Goal: Information Seeking & Learning: Learn about a topic

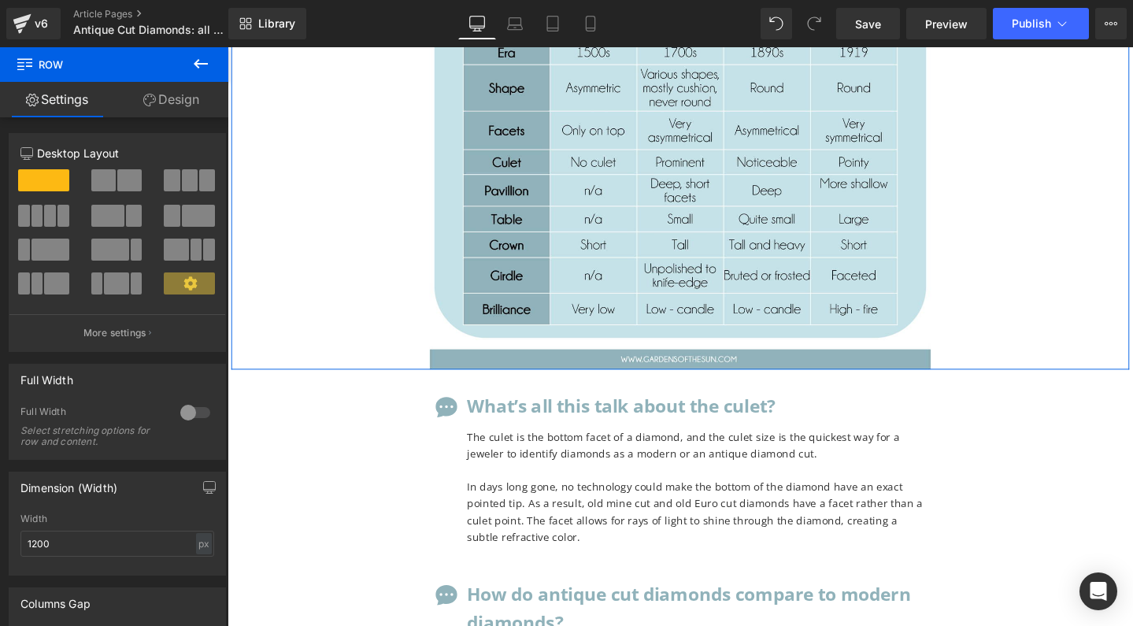
scroll to position [7051, 0]
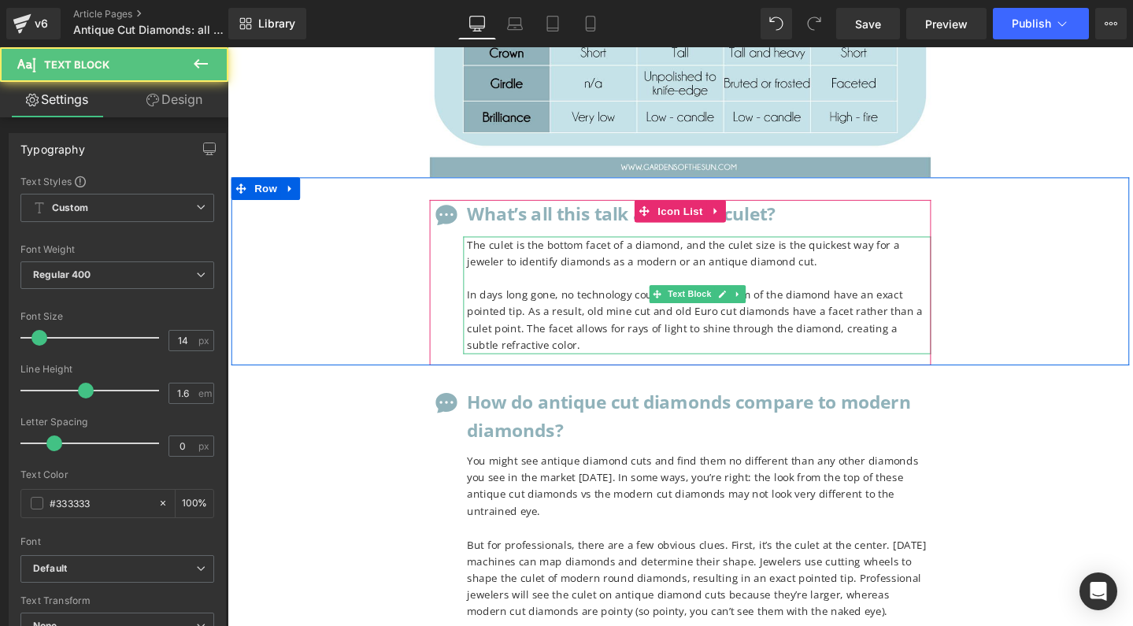
click at [546, 246] on p "The culet is the bottom facet of a diamond, and the culet size is the quickest …" at bounding box center [724, 263] width 488 height 35
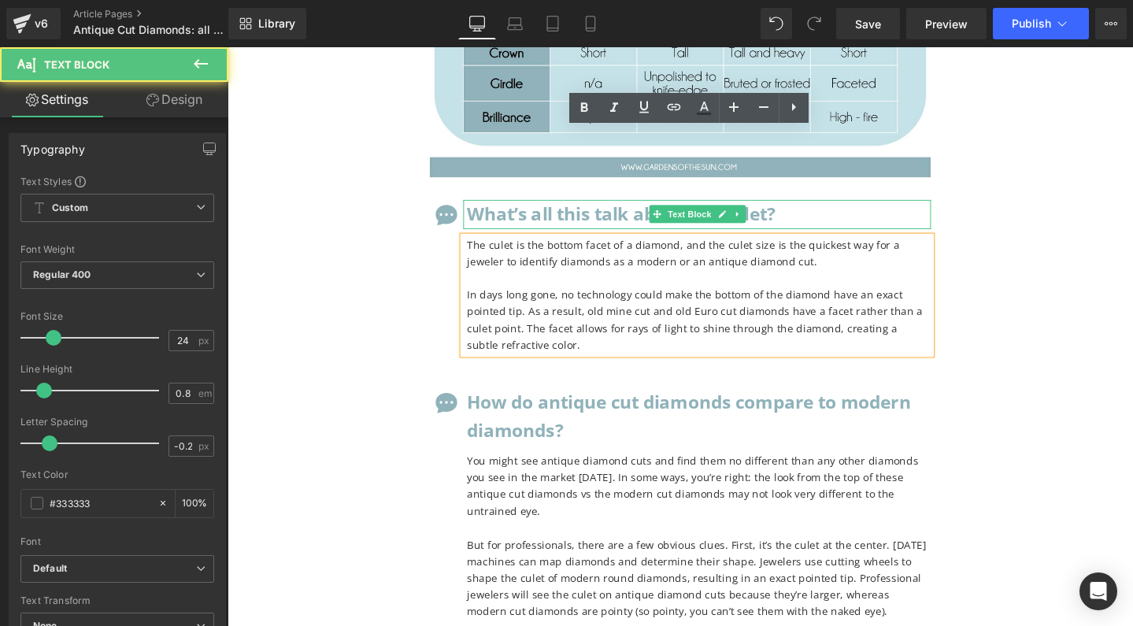
drag, startPoint x: 547, startPoint y: 107, endPoint x: 555, endPoint y: 113, distance: 9.6
click at [547, 209] on b "What’s all this talk about the culet?" at bounding box center [642, 222] width 324 height 26
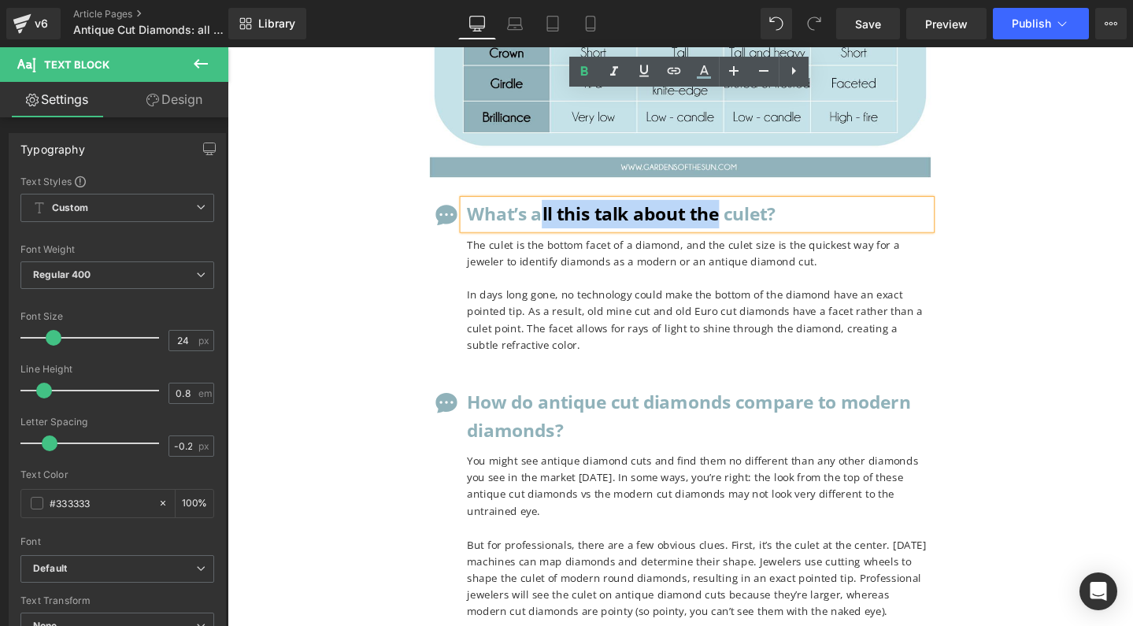
drag, startPoint x: 555, startPoint y: 113, endPoint x: 746, endPoint y: 120, distance: 190.7
click at [746, 209] on b "What’s all this talk about the culet?" at bounding box center [642, 222] width 324 height 26
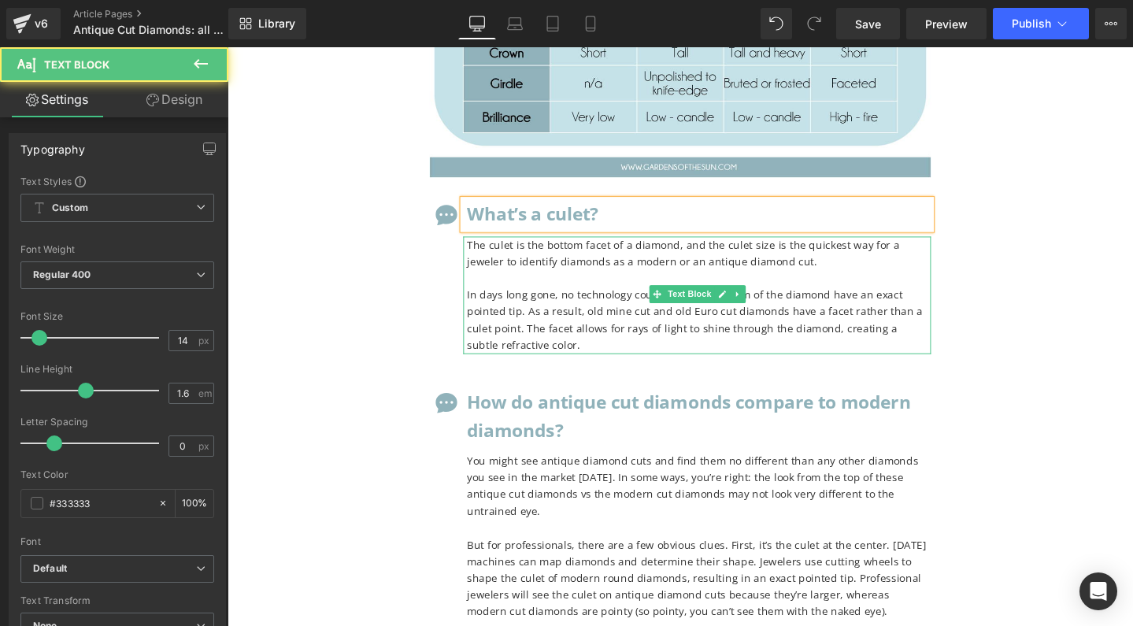
click at [673, 246] on p "The culet is the bottom facet of a diamond, and the culet size is the quickest …" at bounding box center [724, 263] width 488 height 35
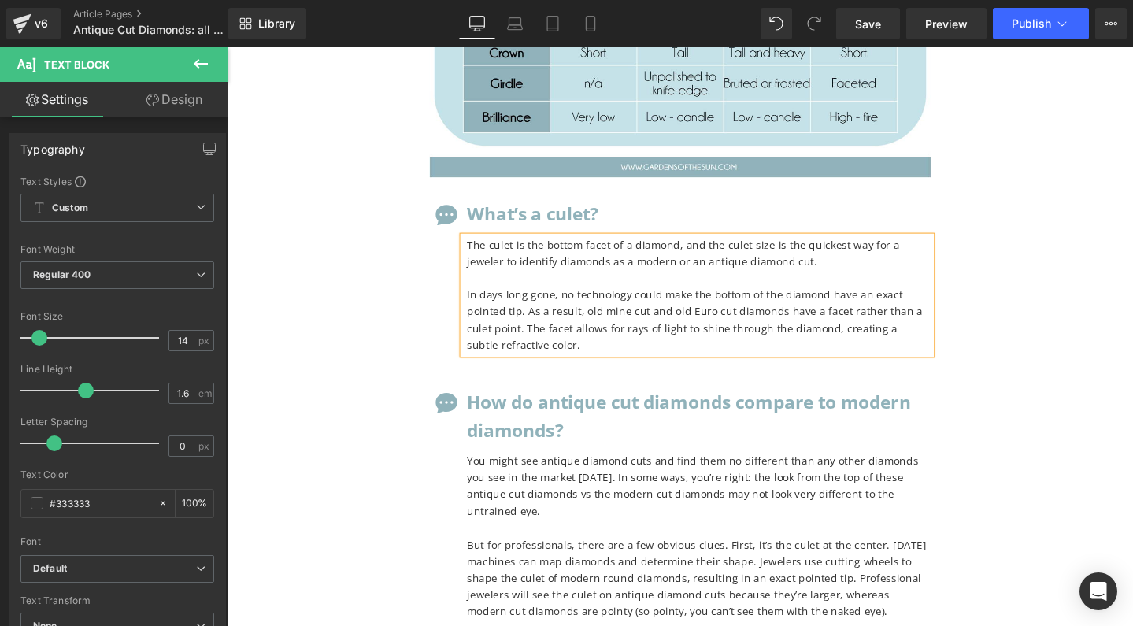
copy div "The culet is the bottom facet of a diamond, and the culet size is the quickest …"
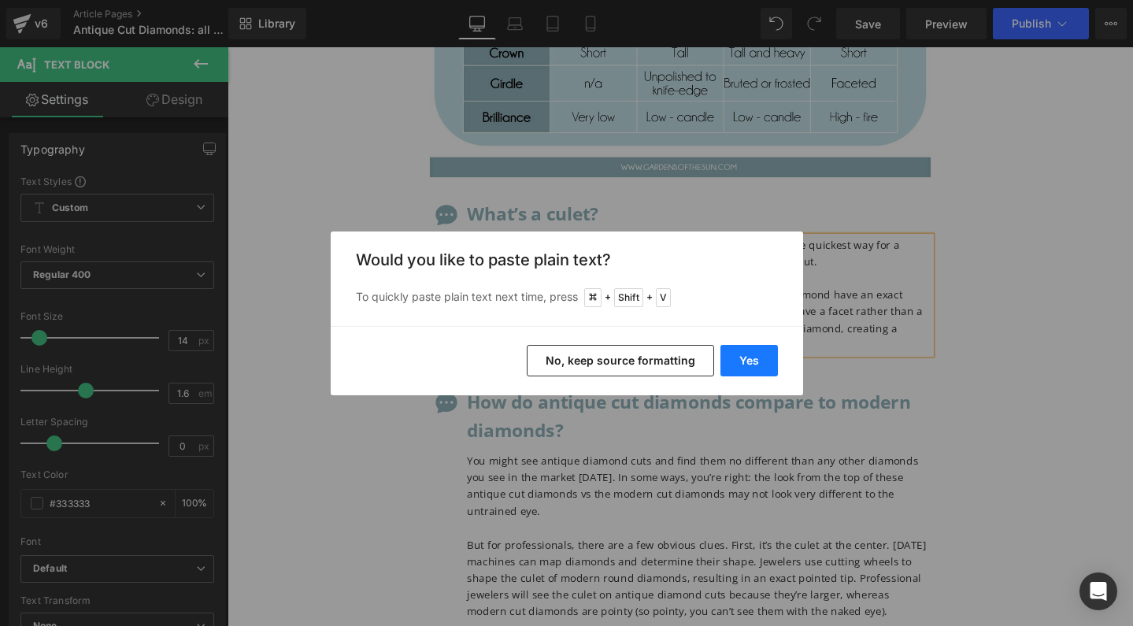
click at [736, 365] on button "Yes" at bounding box center [748, 360] width 57 height 31
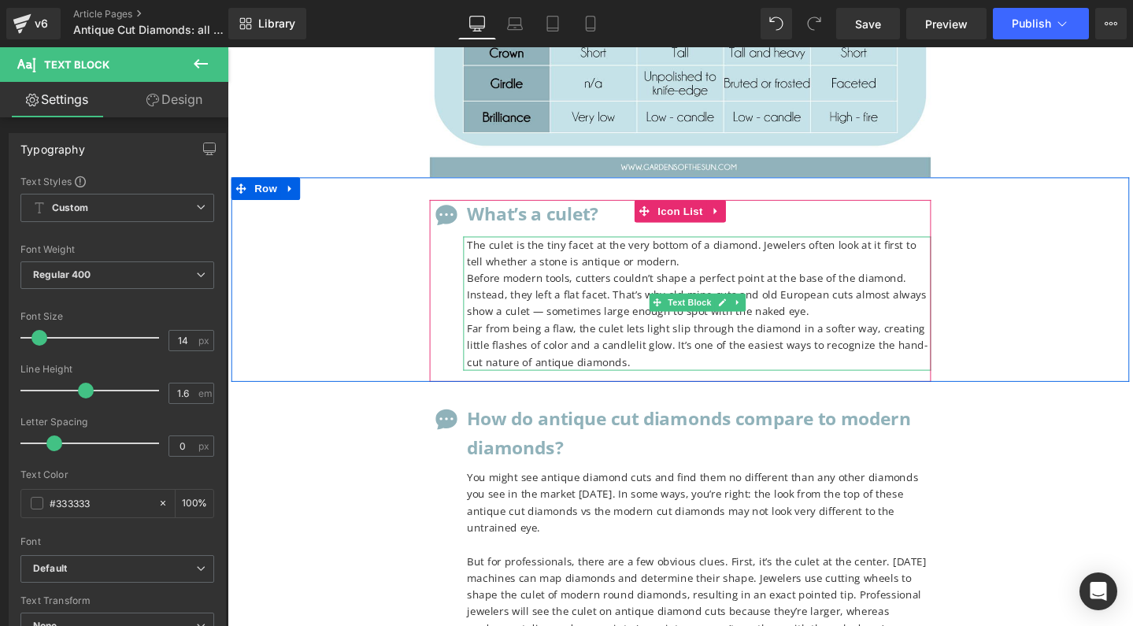
click at [489, 282] on p "Before modern tools, cutters couldn’t shape a perfect point at the base of the …" at bounding box center [724, 308] width 488 height 53
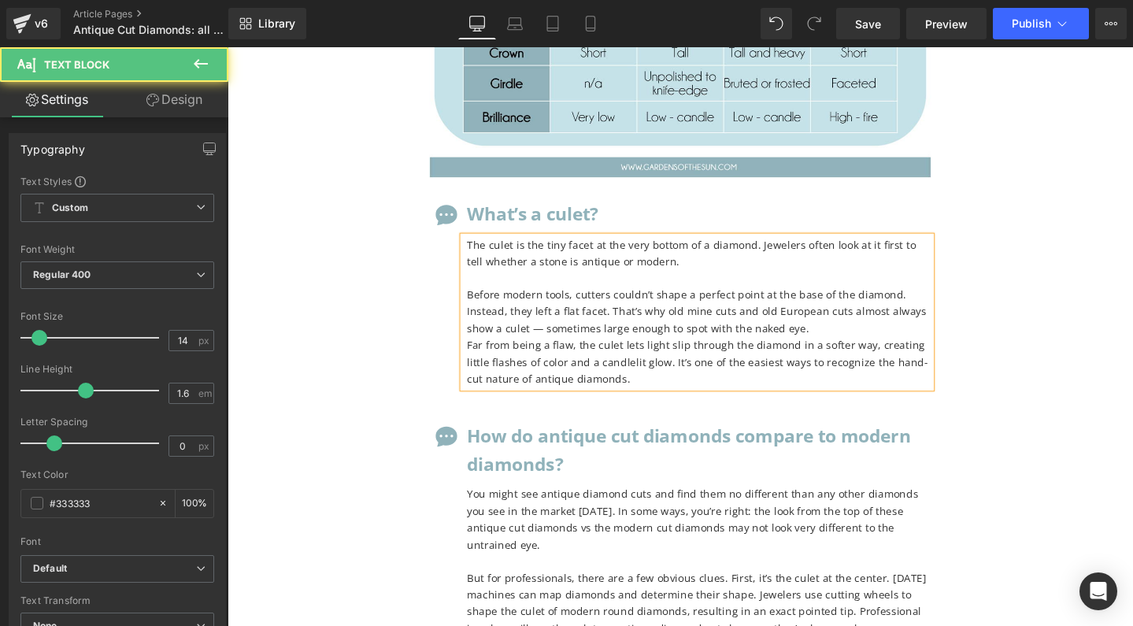
click at [614, 246] on p "The culet is the tiny facet at the very bottom of a diamond. Jewelers often loo…" at bounding box center [724, 263] width 488 height 35
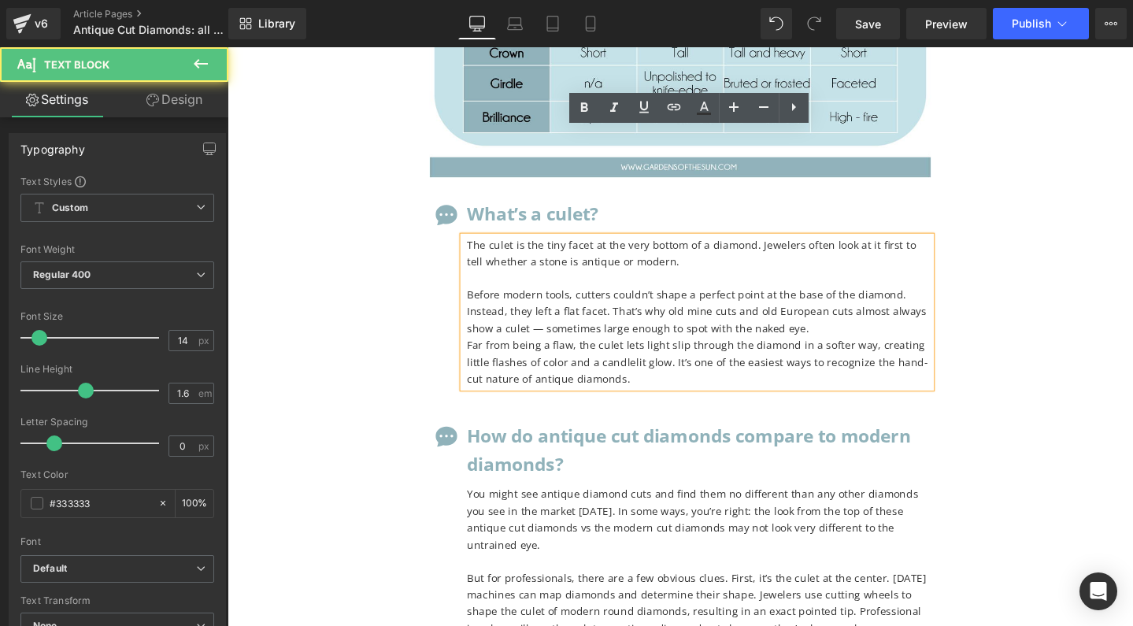
click at [669, 246] on p "The culet is the tiny facet at the very bottom of a diamond. Jewelers often loo…" at bounding box center [724, 263] width 488 height 35
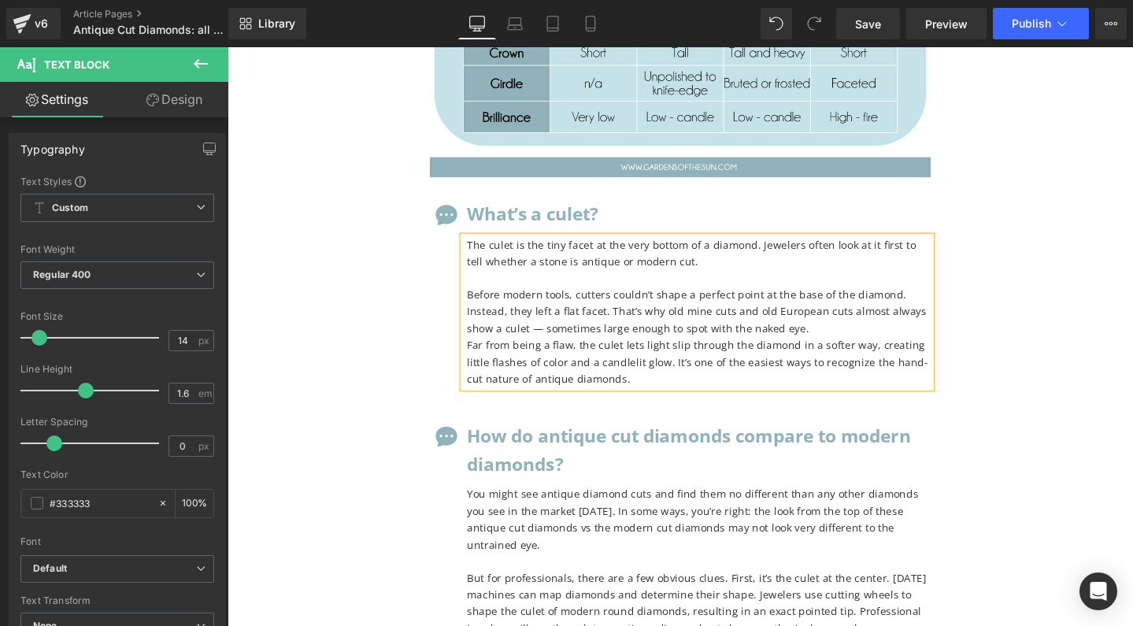
click at [552, 299] on p "Before modern tools, cutters couldn’t shape a perfect point at the base of the …" at bounding box center [724, 325] width 488 height 53
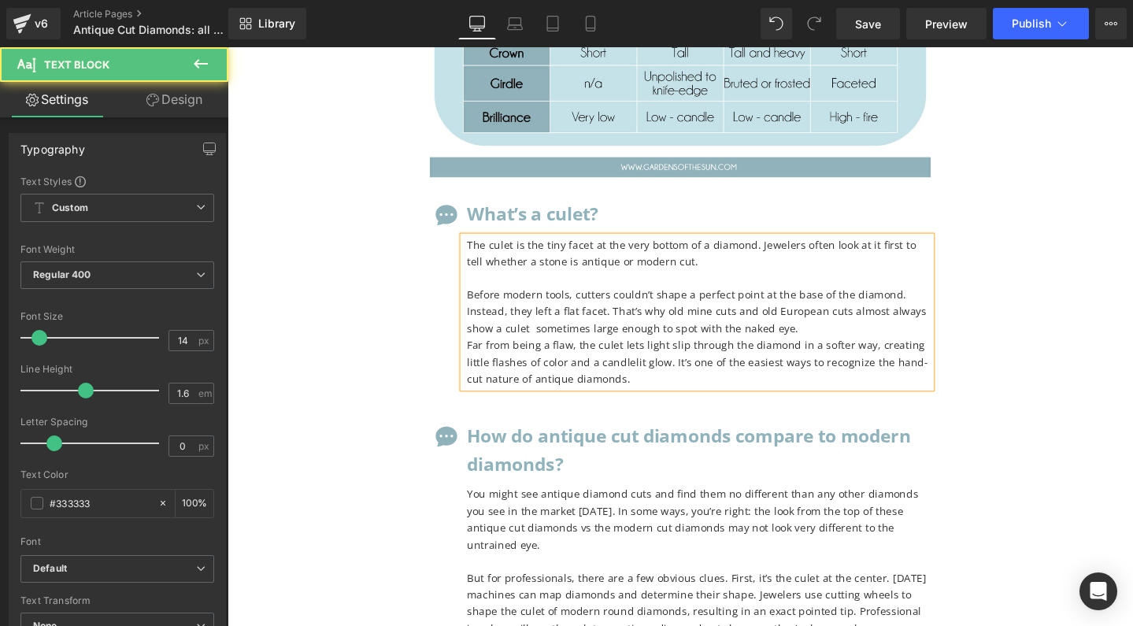
click at [551, 299] on p "Before modern tools, cutters couldn’t shape a perfect point at the base of the …" at bounding box center [724, 325] width 488 height 53
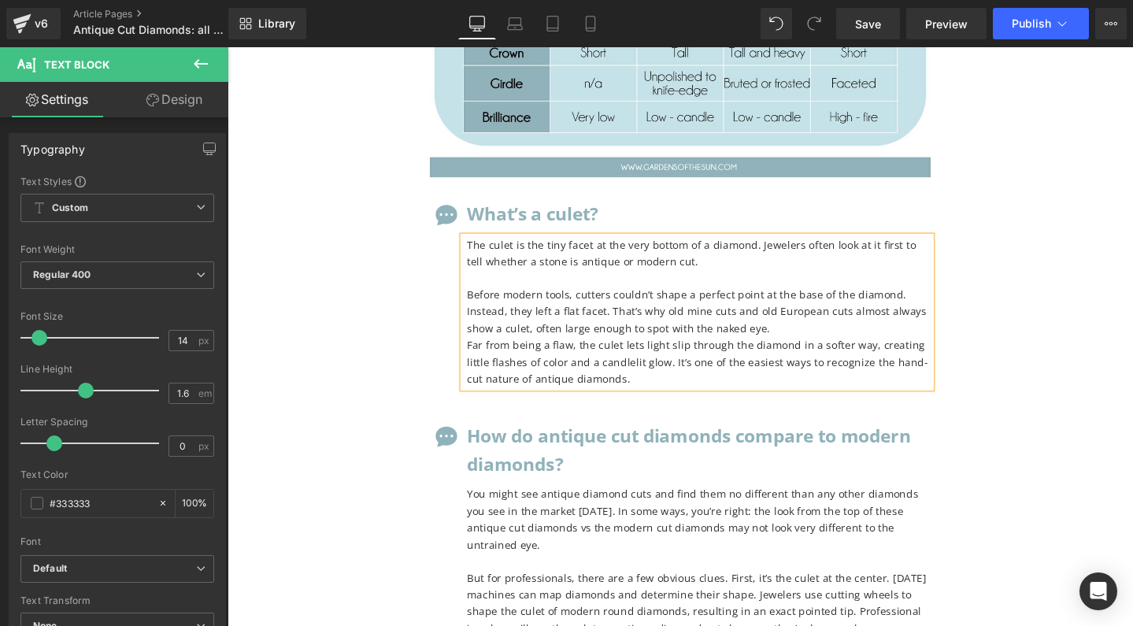
click at [556, 299] on p "Before modern tools, cutters couldn’t shape a perfect point at the base of the …" at bounding box center [724, 325] width 488 height 53
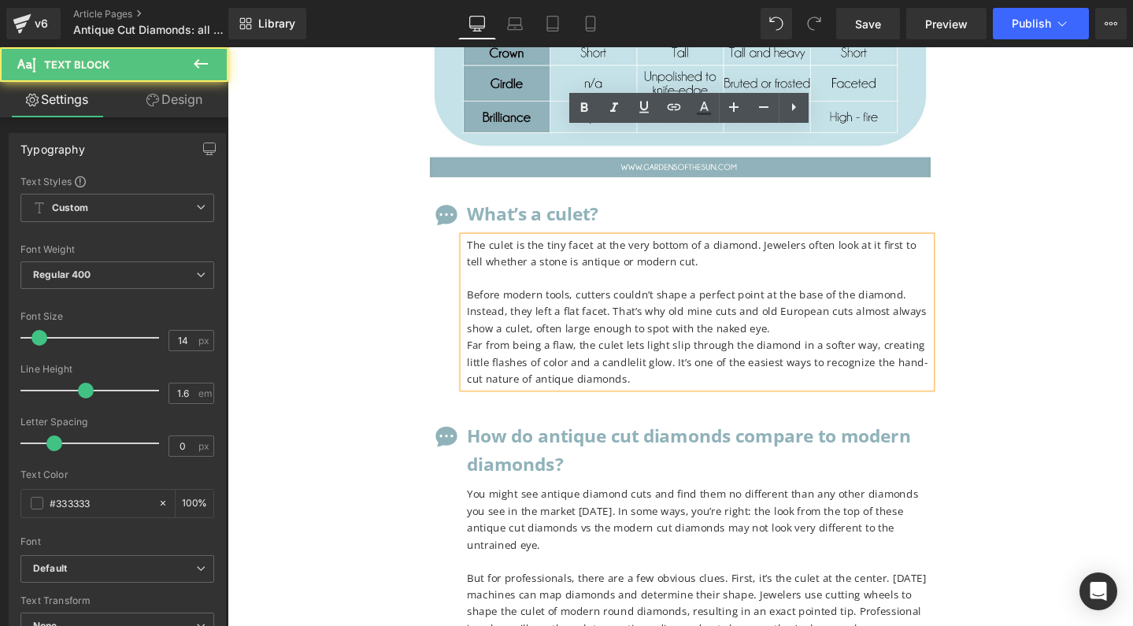
click at [556, 299] on p "Before modern tools, cutters couldn’t shape a perfect point at the base of the …" at bounding box center [724, 325] width 488 height 53
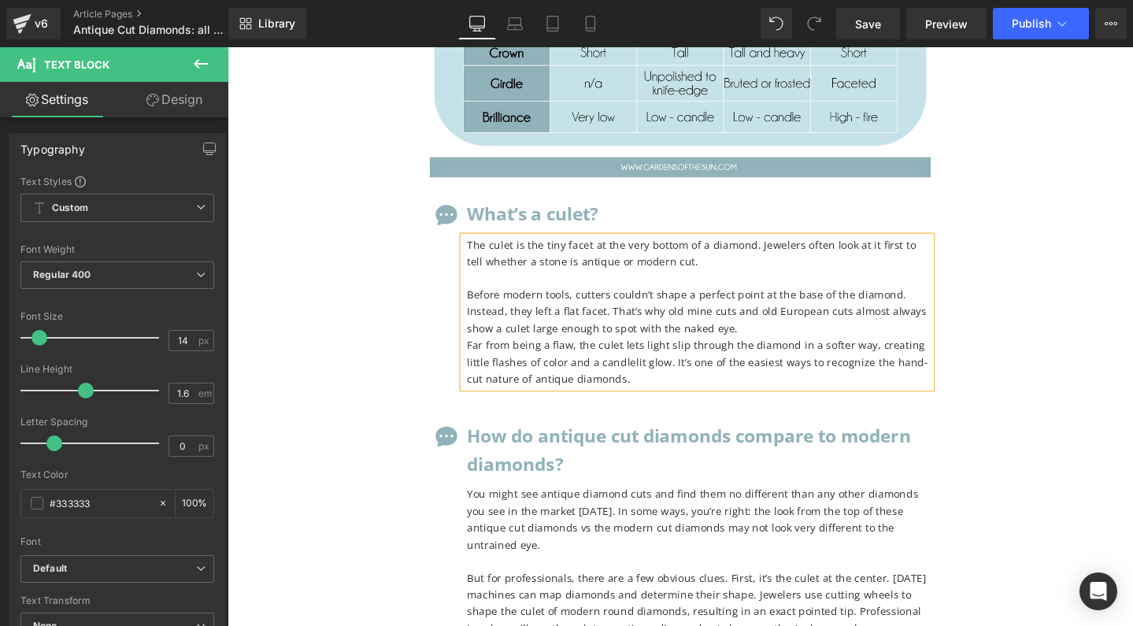
drag, startPoint x: 559, startPoint y: 225, endPoint x: 646, endPoint y: 197, distance: 91.9
click at [646, 299] on p "Before modern tools, cutters couldn’t shape a perfect point at the base of the …" at bounding box center [724, 325] width 488 height 53
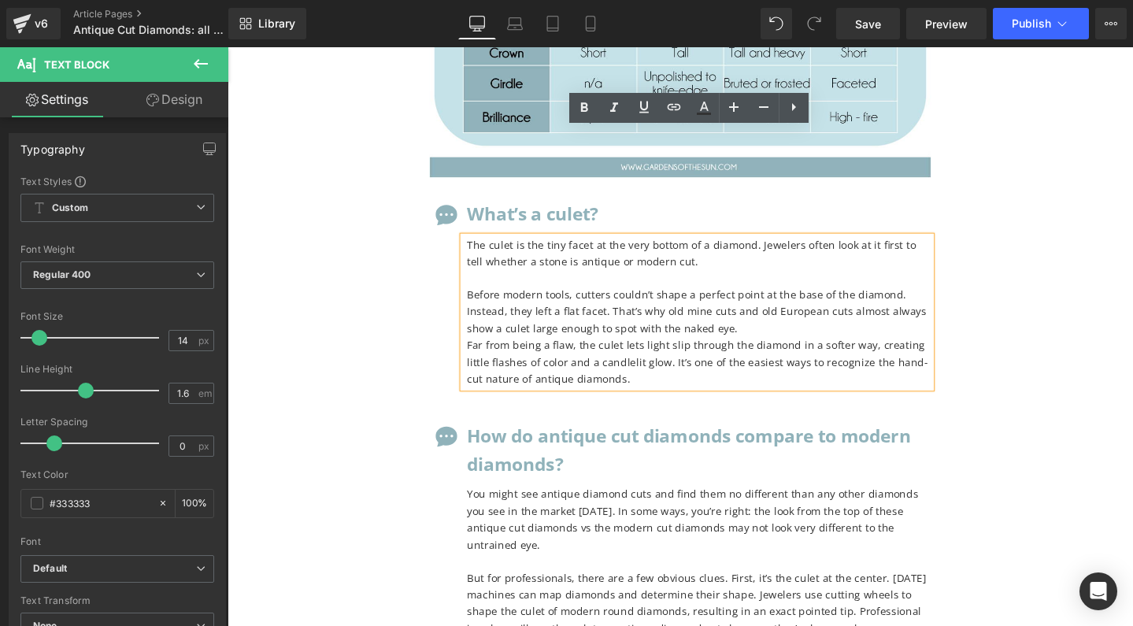
click at [483, 352] on p "Far from being a flaw, the culet lets light slip through the diamond in a softe…" at bounding box center [724, 378] width 488 height 53
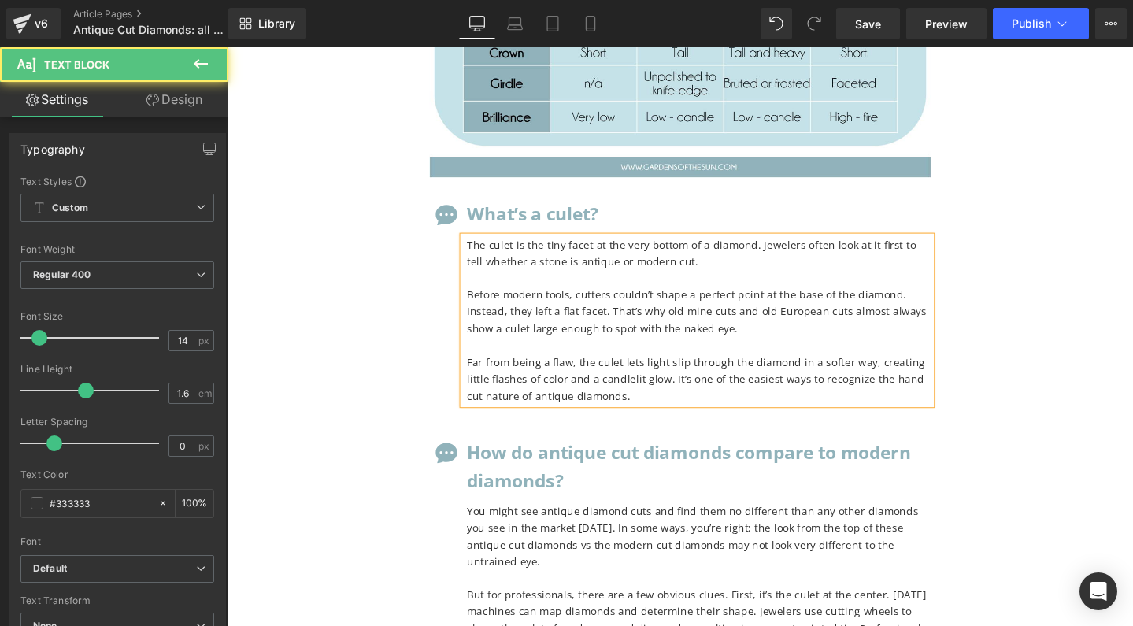
click at [943, 370] on p "Far from being a flaw, the culet lets light slip through the diamond in a softe…" at bounding box center [724, 396] width 488 height 53
click at [574, 370] on p "Far from being a flaw, the culet lets light slip through the diamond in a softe…" at bounding box center [724, 396] width 488 height 53
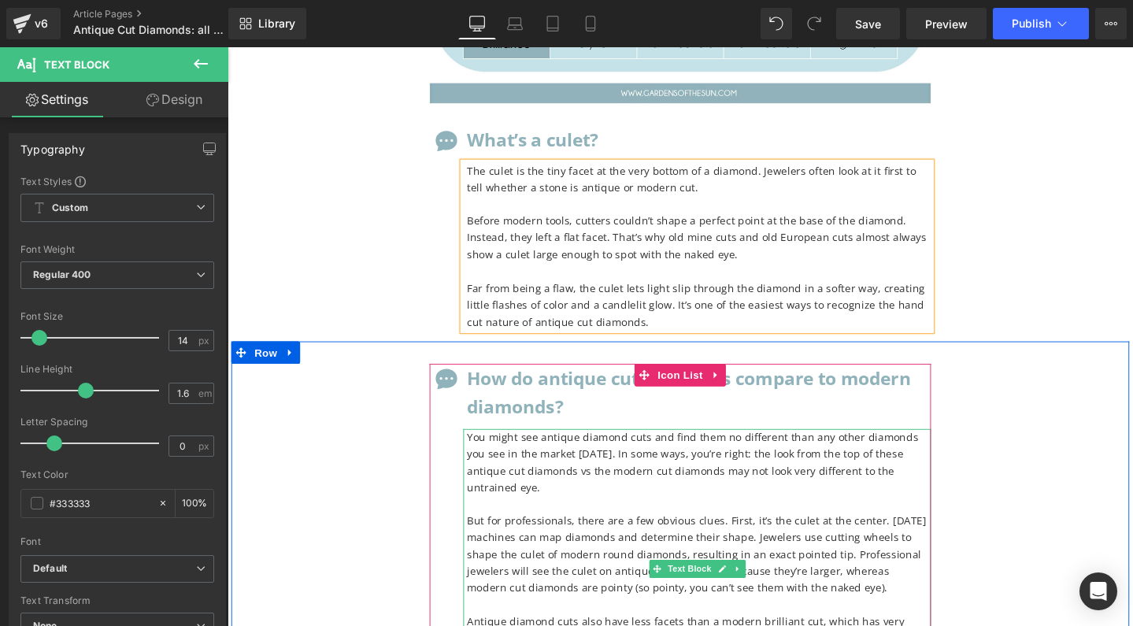
scroll to position [7288, 0]
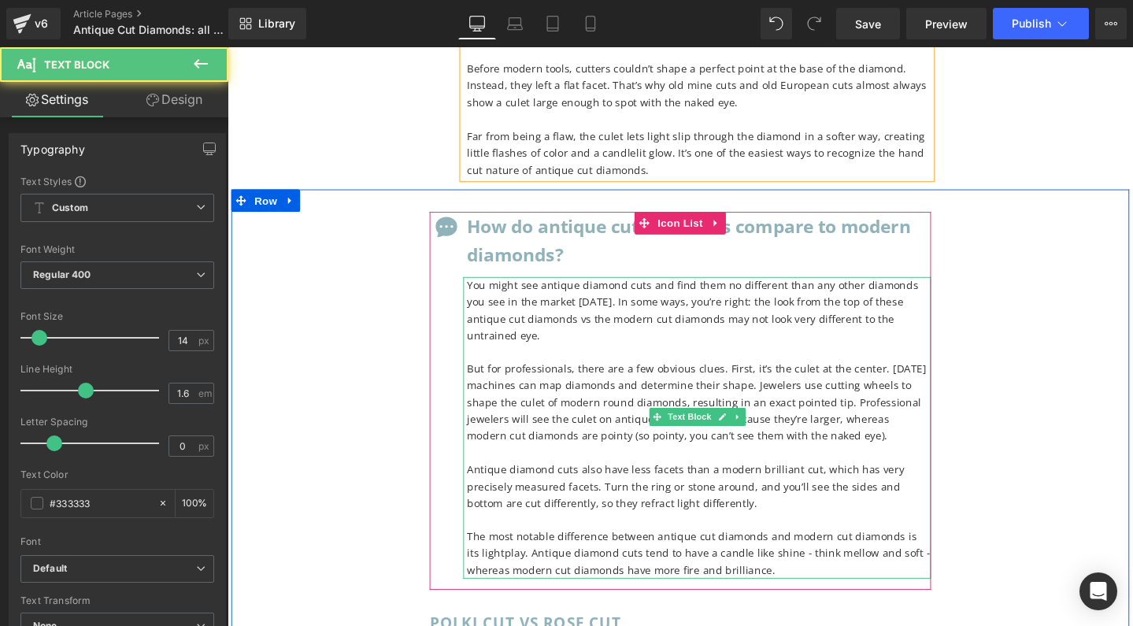
click at [577, 289] on p "You might see antique diamond cuts and find them no different than any other di…" at bounding box center [724, 324] width 488 height 71
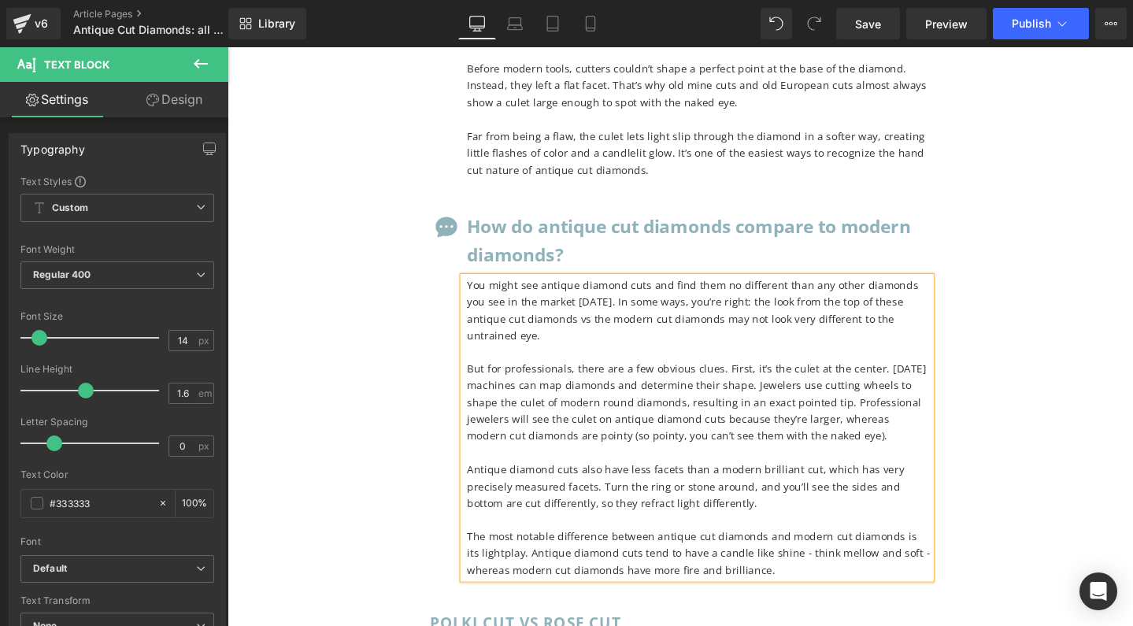
copy div "Lor ipsum dol sitamet consect adip eli sedd eius te incididun utla etd magna al…"
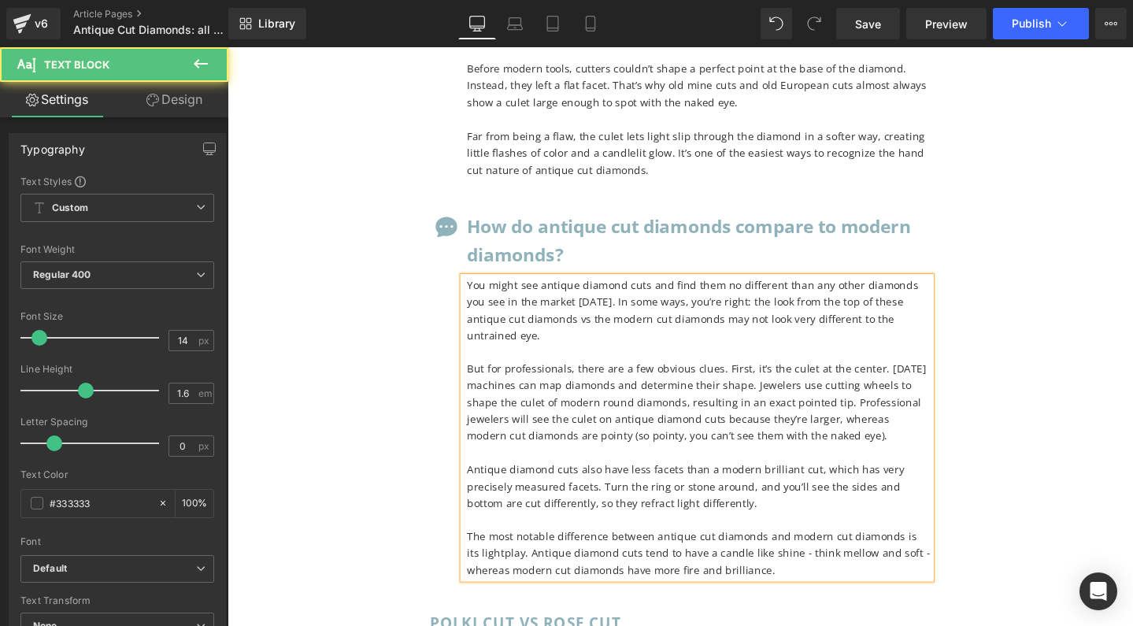
click at [722, 535] on p at bounding box center [724, 543] width 488 height 17
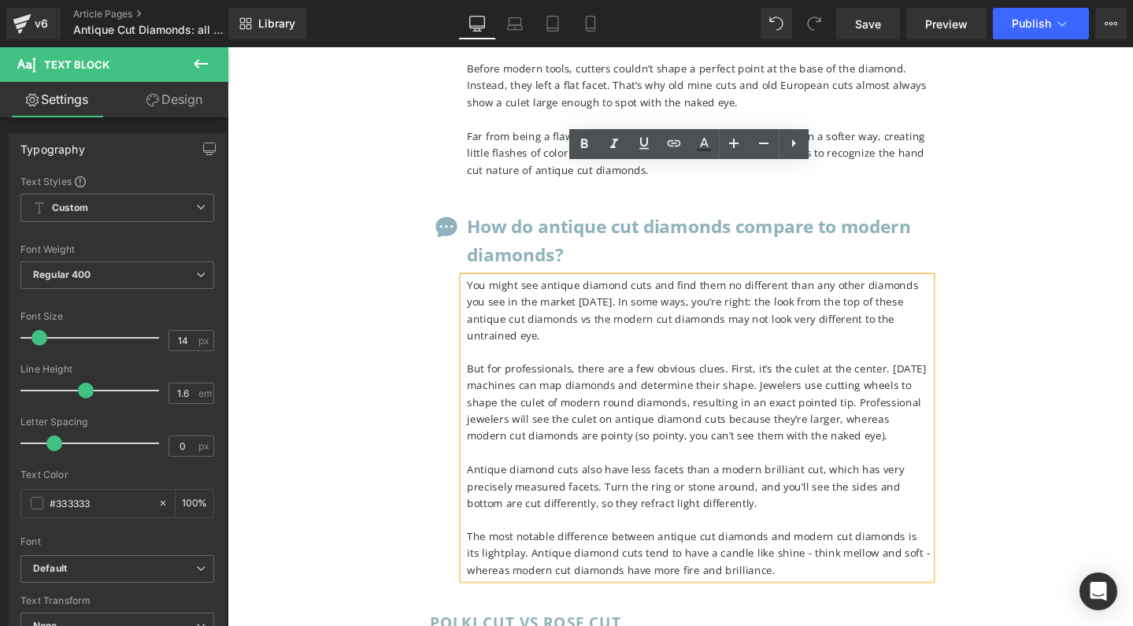
click at [628, 377] on p "But for professionals, there are a few obvious clues. First, it’s the culet at …" at bounding box center [724, 421] width 488 height 88
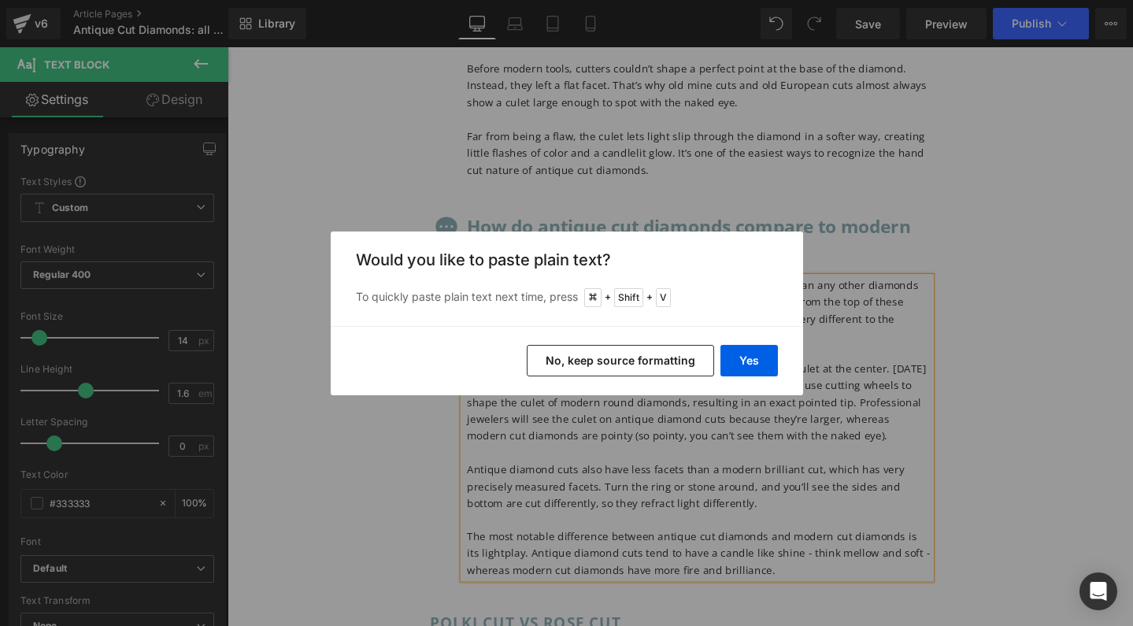
click at [643, 356] on button "No, keep source formatting" at bounding box center [620, 360] width 187 height 31
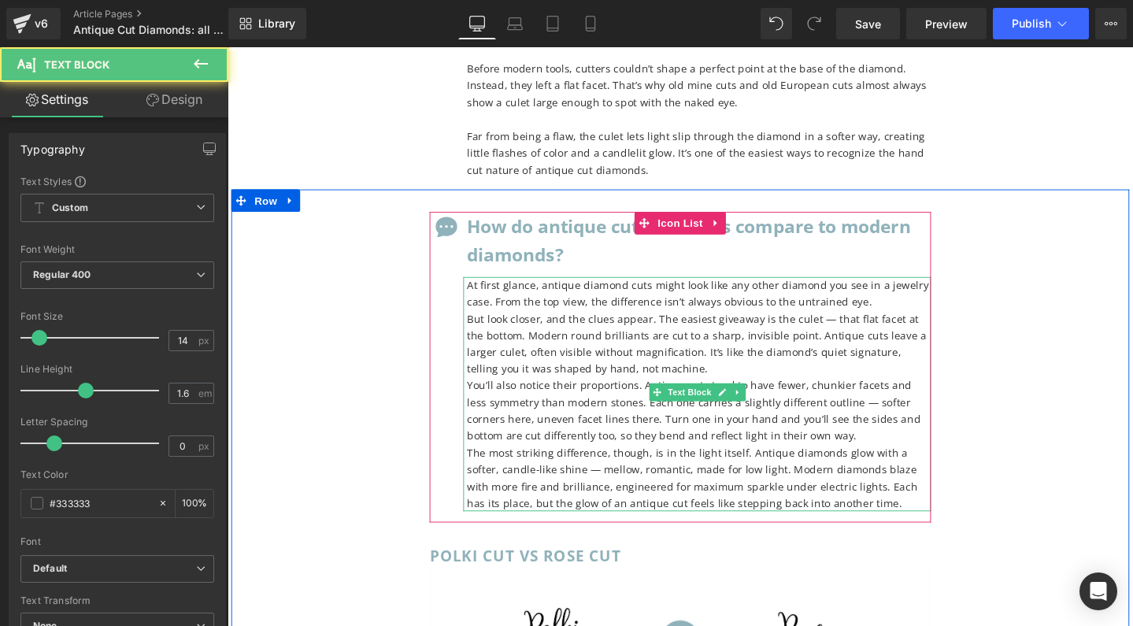
click at [495, 324] on p "But look closer, and the clues appear. The easiest giveaway is the culet — that…" at bounding box center [724, 359] width 488 height 71
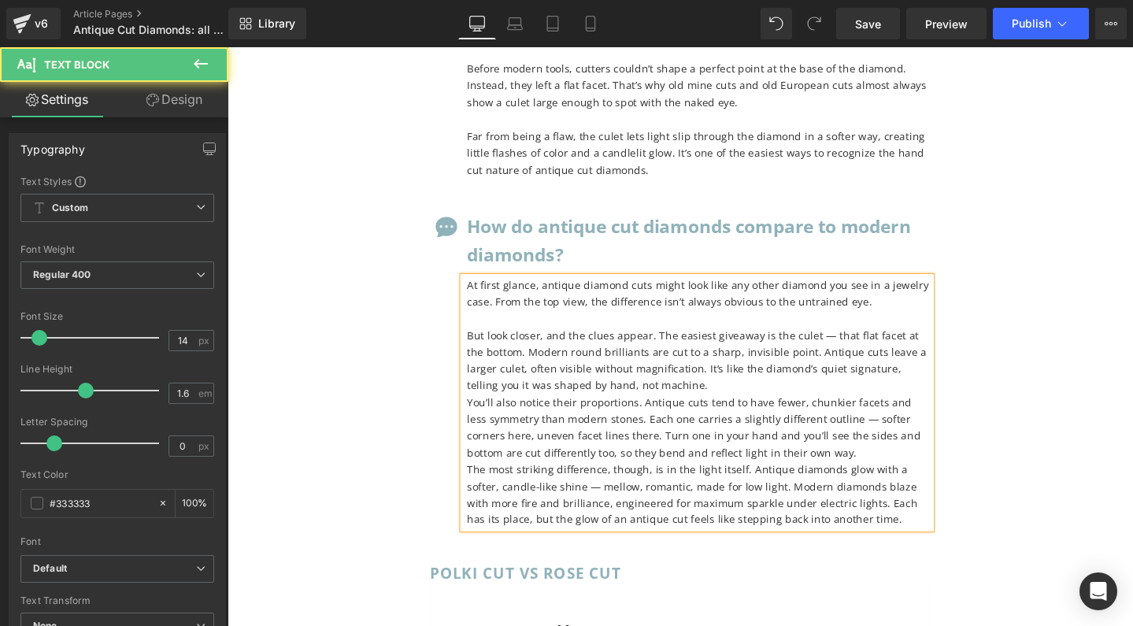
click at [851, 342] on p "But look closer, and the clues appear. The easiest giveaway is the culet — that…" at bounding box center [724, 377] width 488 height 71
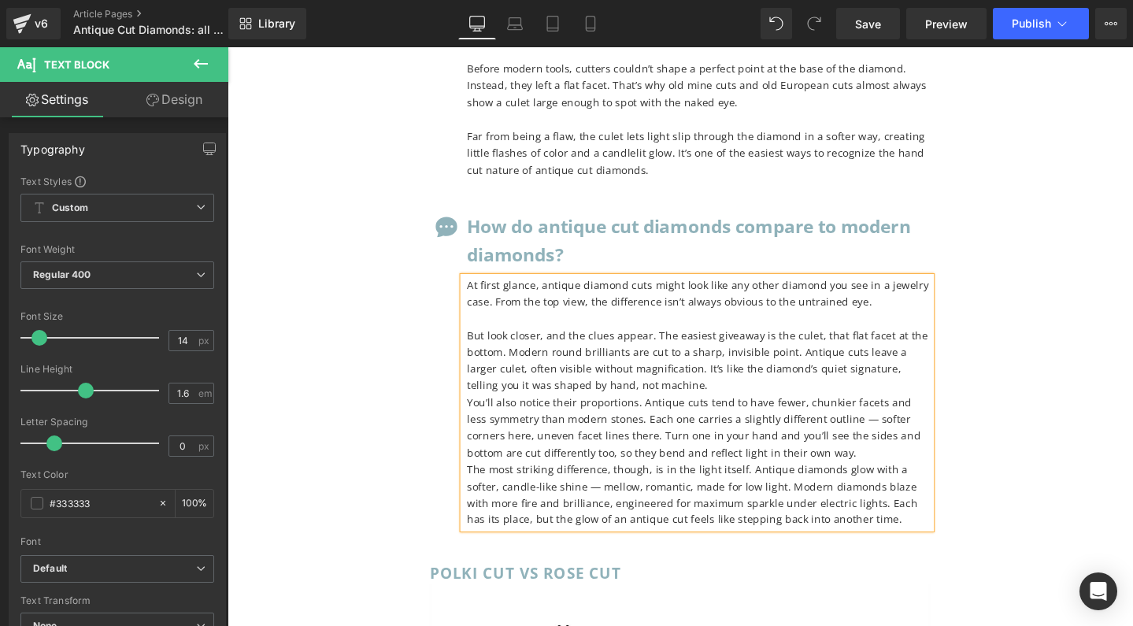
click at [605, 342] on p "But look closer, and the clues appear. The easiest giveaway is the culet, that …" at bounding box center [724, 377] width 488 height 71
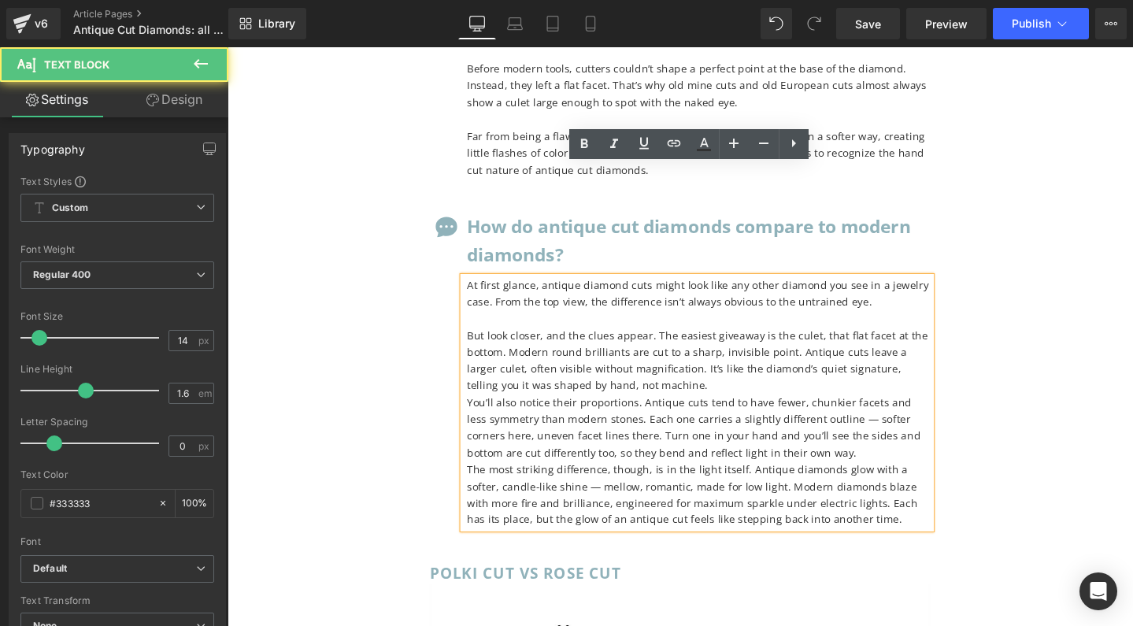
click at [658, 342] on p "But look closer, and the clues appear. The easiest giveaway is the culet, that …" at bounding box center [724, 377] width 488 height 71
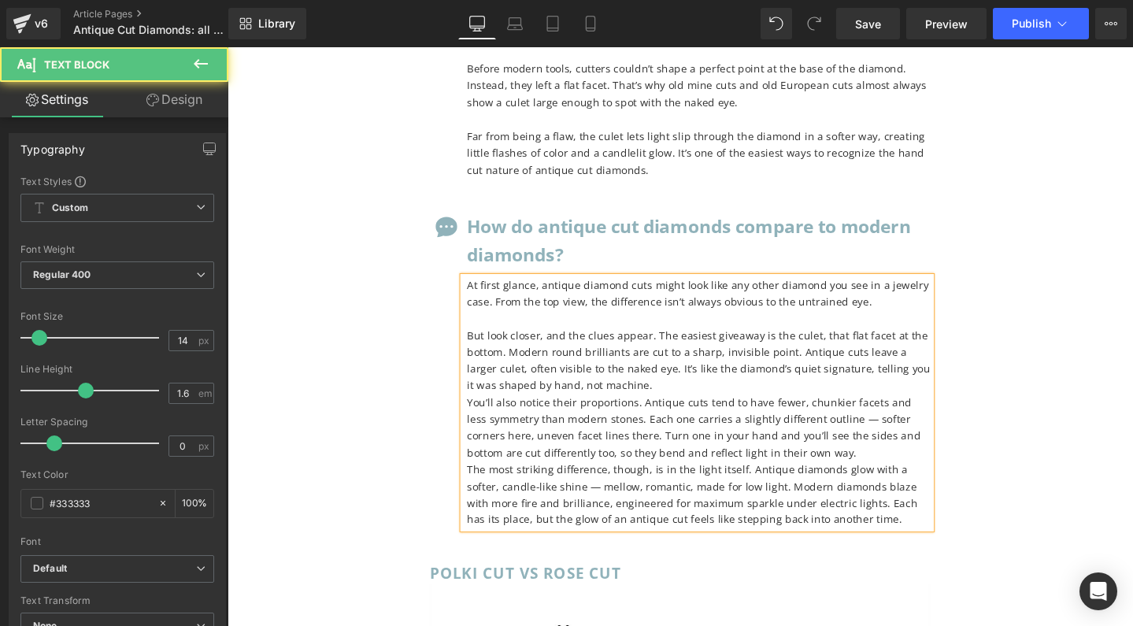
click at [492, 413] on p "You’ll also notice their proportions. Antique cuts tend to have fewer, chunkier…" at bounding box center [724, 448] width 488 height 71
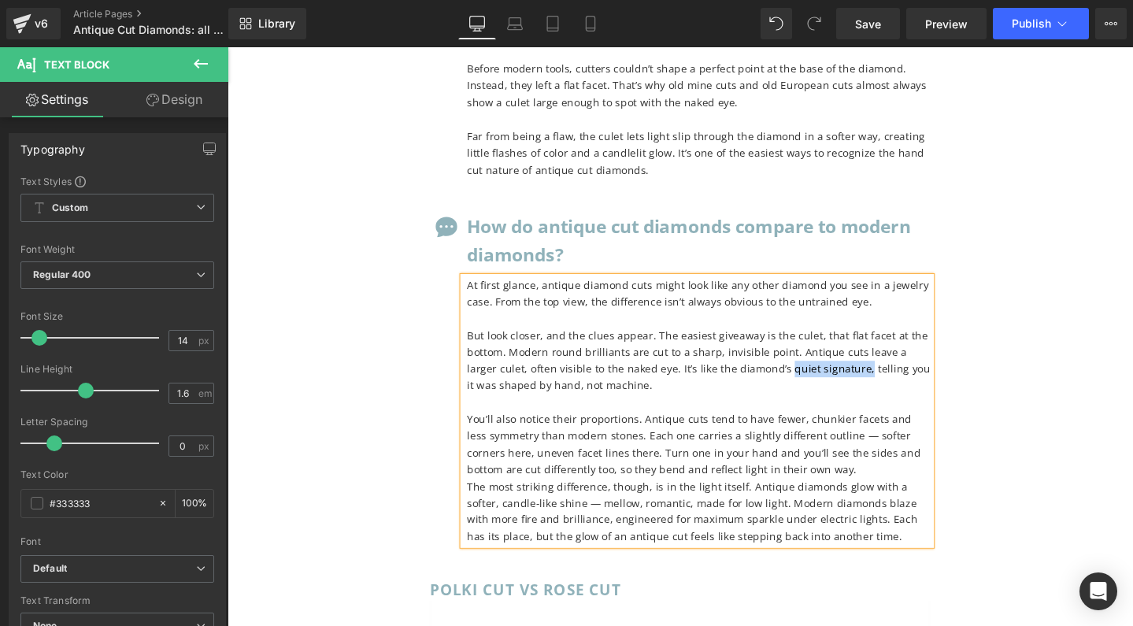
drag, startPoint x: 776, startPoint y: 270, endPoint x: 858, endPoint y: 272, distance: 81.9
click at [858, 342] on p "But look closer, and the clues appear. The easiest giveaway is the culet, that …" at bounding box center [724, 377] width 488 height 71
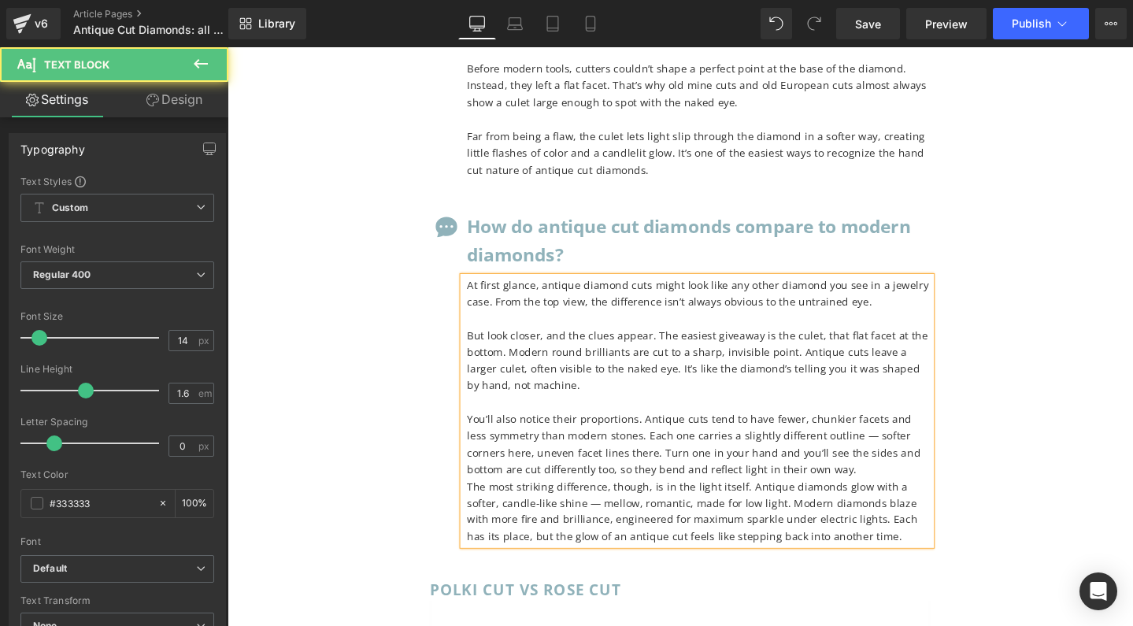
click at [868, 430] on p "You’ll also notice their proportions. Antique cuts tend to have fewer, chunkier…" at bounding box center [724, 465] width 488 height 71
click at [499, 501] on p "The most striking difference, though, is in the light itself. Antique diamonds …" at bounding box center [724, 536] width 488 height 71
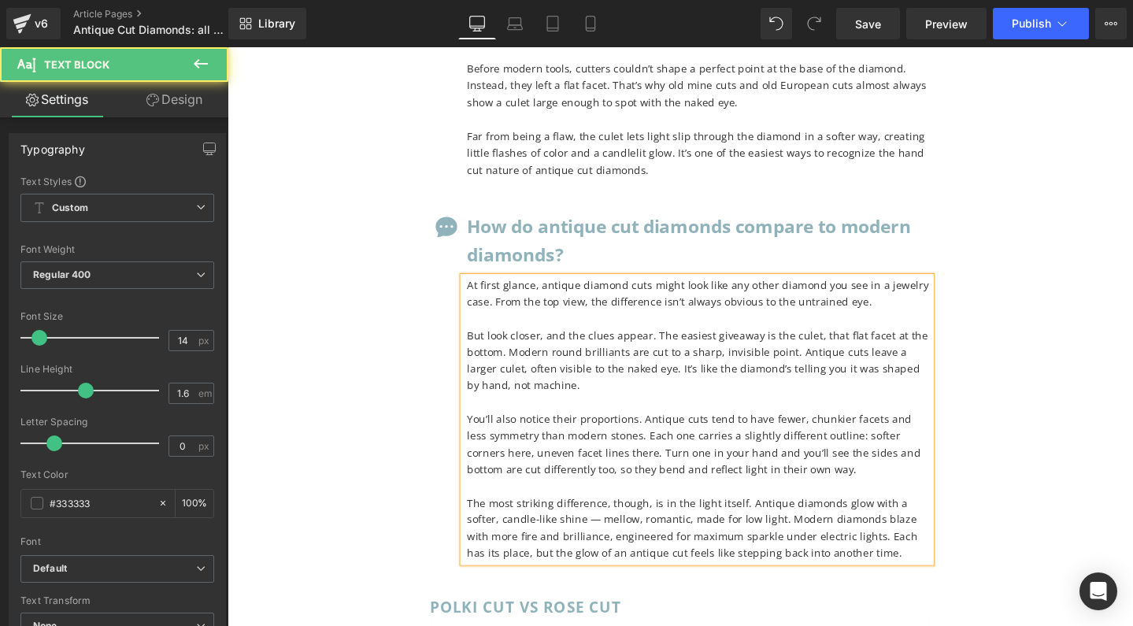
click at [892, 518] on p "The most striking difference, though, is in the light itself. Antique diamonds …" at bounding box center [724, 553] width 488 height 71
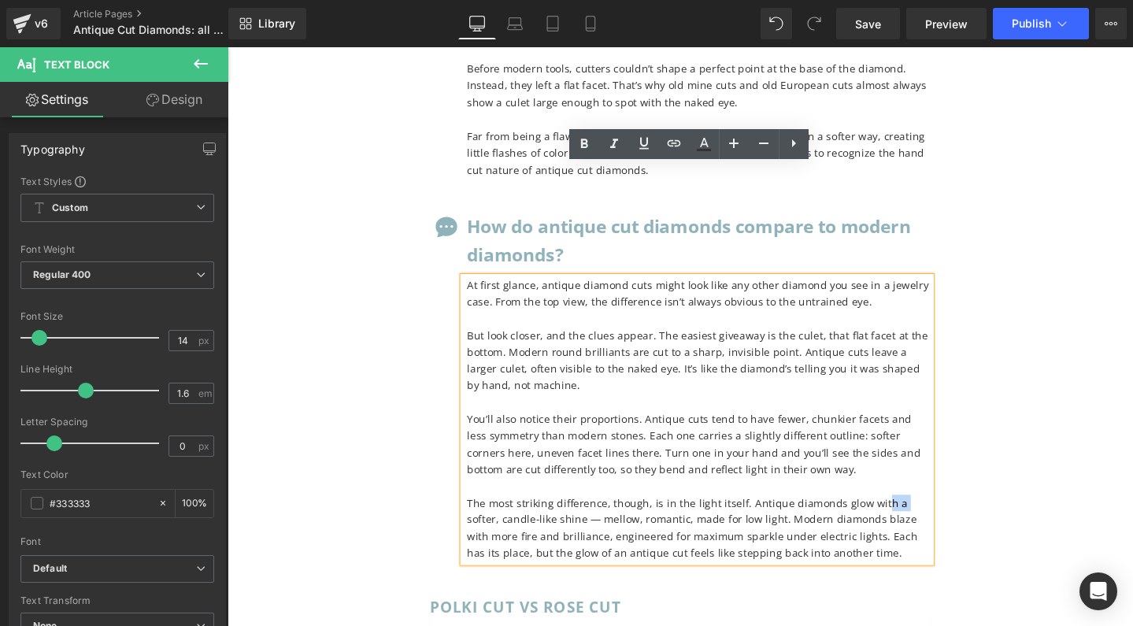
drag, startPoint x: 926, startPoint y: 407, endPoint x: 908, endPoint y: 402, distance: 18.7
click at [908, 518] on p "The most striking difference, though, is in the light itself. Antique diamonds …" at bounding box center [724, 553] width 488 height 71
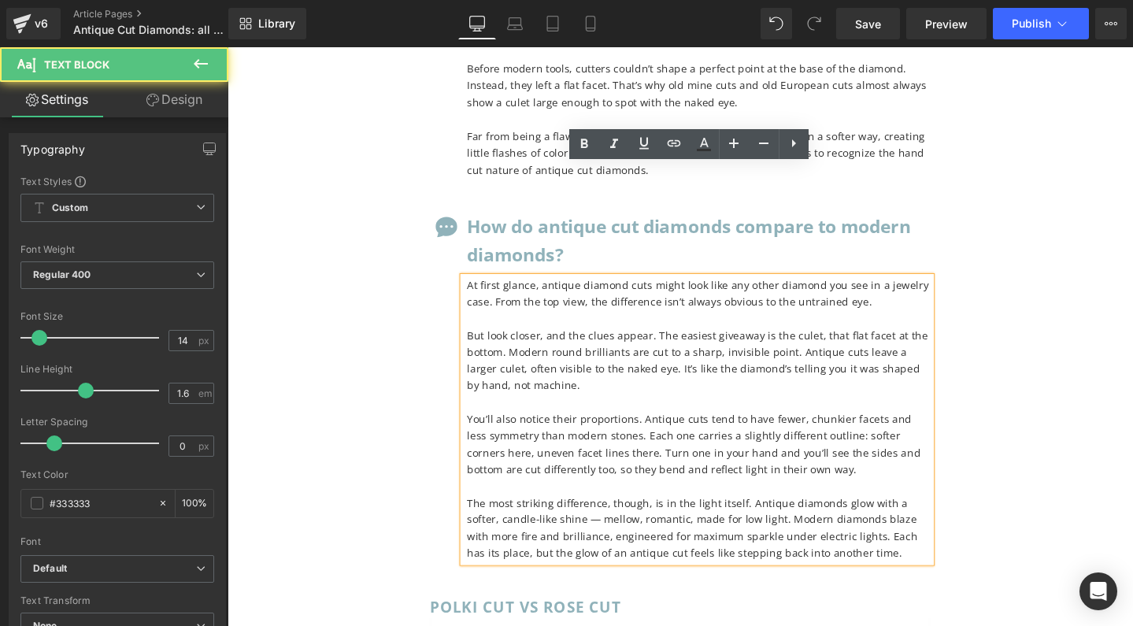
click at [908, 518] on p "The most striking difference, though, is in the light itself. Antique diamonds …" at bounding box center [724, 553] width 488 height 71
click at [892, 518] on p "The most striking difference, though, is in the light itself. Antique diamonds …" at bounding box center [724, 553] width 488 height 71
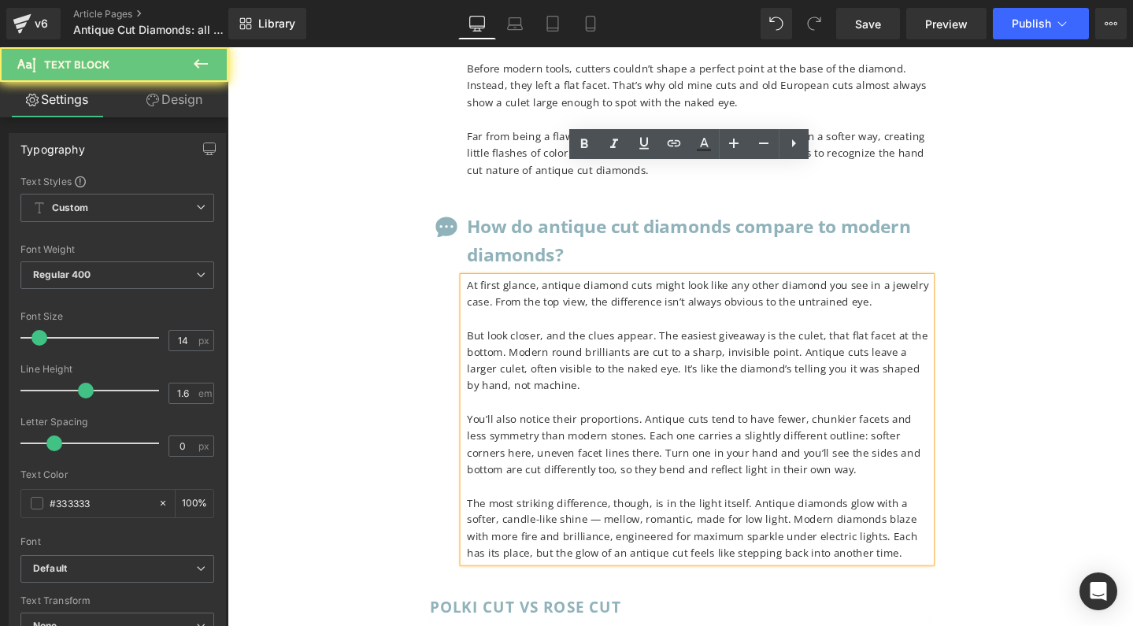
click at [832, 518] on p "The most striking difference, though, is in the light itself. Antique diamonds …" at bounding box center [724, 553] width 488 height 71
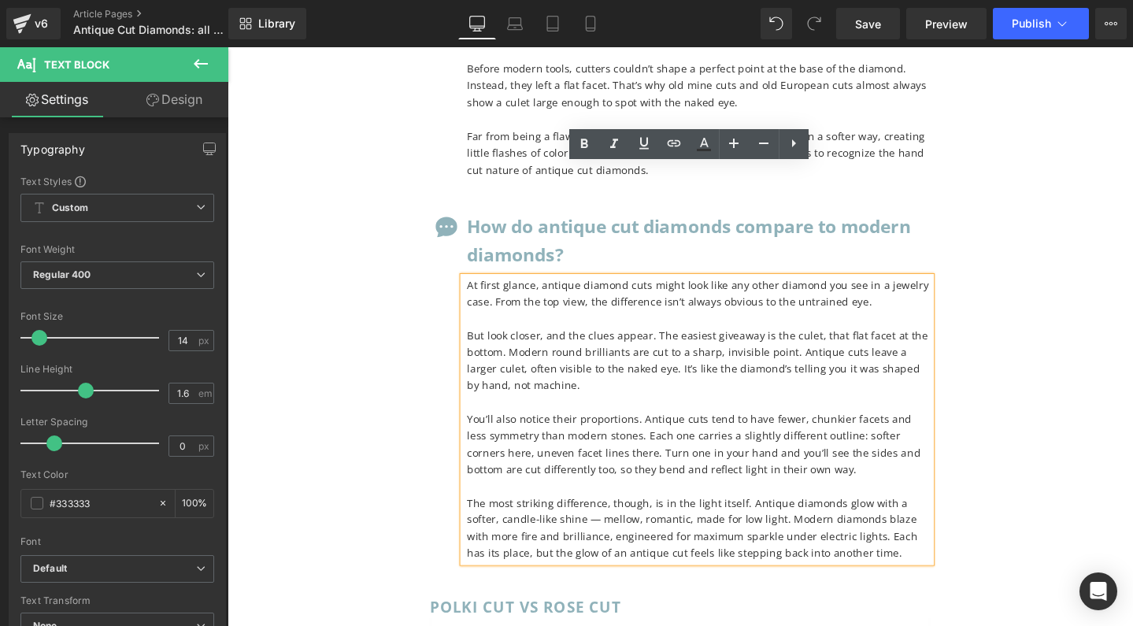
click at [654, 518] on p "The most striking difference, though, is in the light itself. Antique diamonds …" at bounding box center [724, 553] width 488 height 71
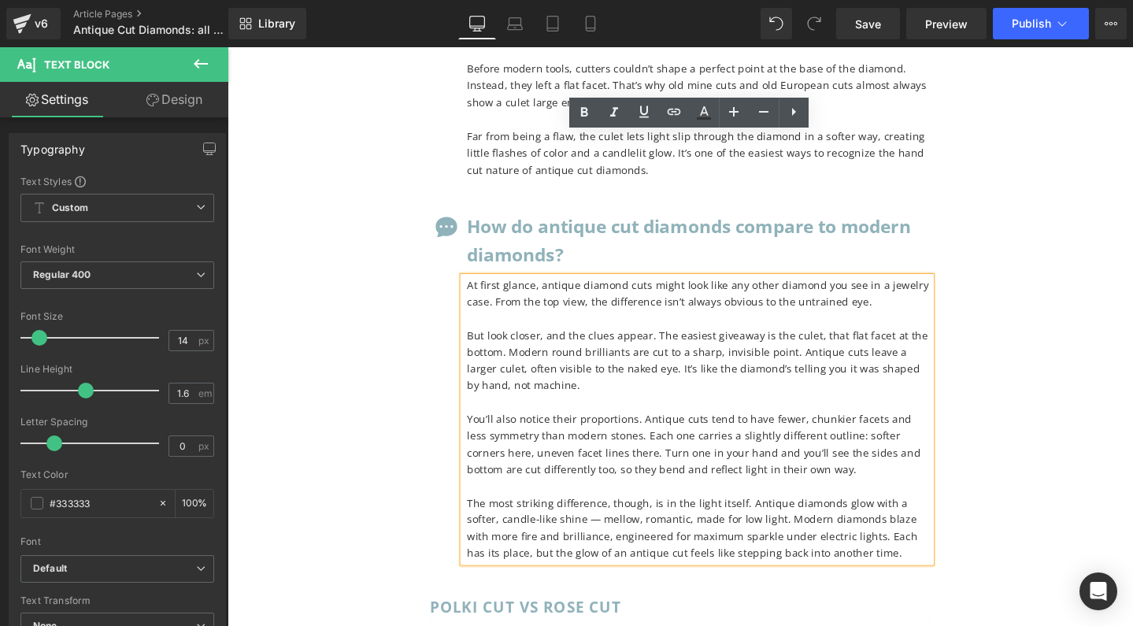
scroll to position [7401, 0]
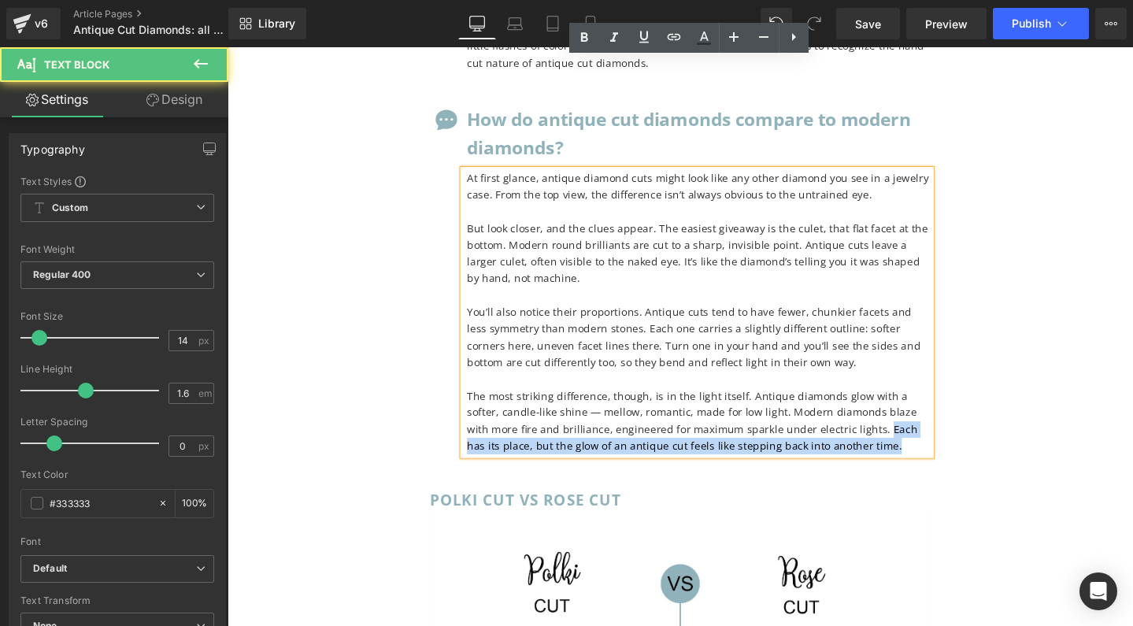
drag, startPoint x: 854, startPoint y: 328, endPoint x: 858, endPoint y: 342, distance: 14.2
click at [858, 406] on p "The most striking difference, though, is in the light itself. Antique diamonds …" at bounding box center [724, 441] width 488 height 71
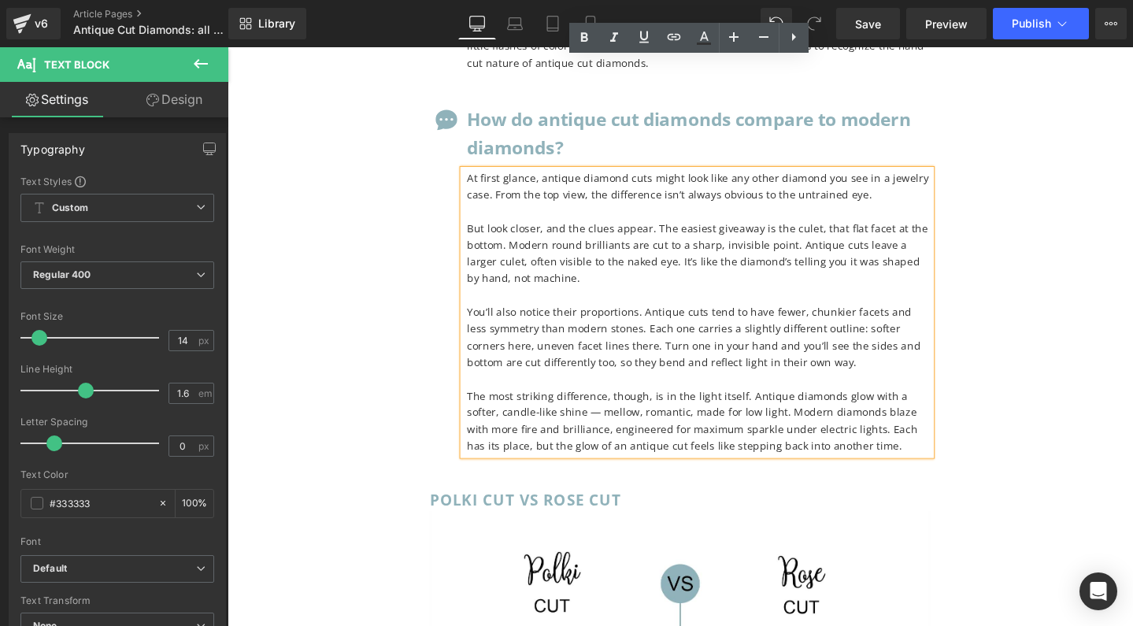
click at [802, 406] on p "The most striking difference, though, is in the light itself. Antique diamonds …" at bounding box center [724, 441] width 488 height 71
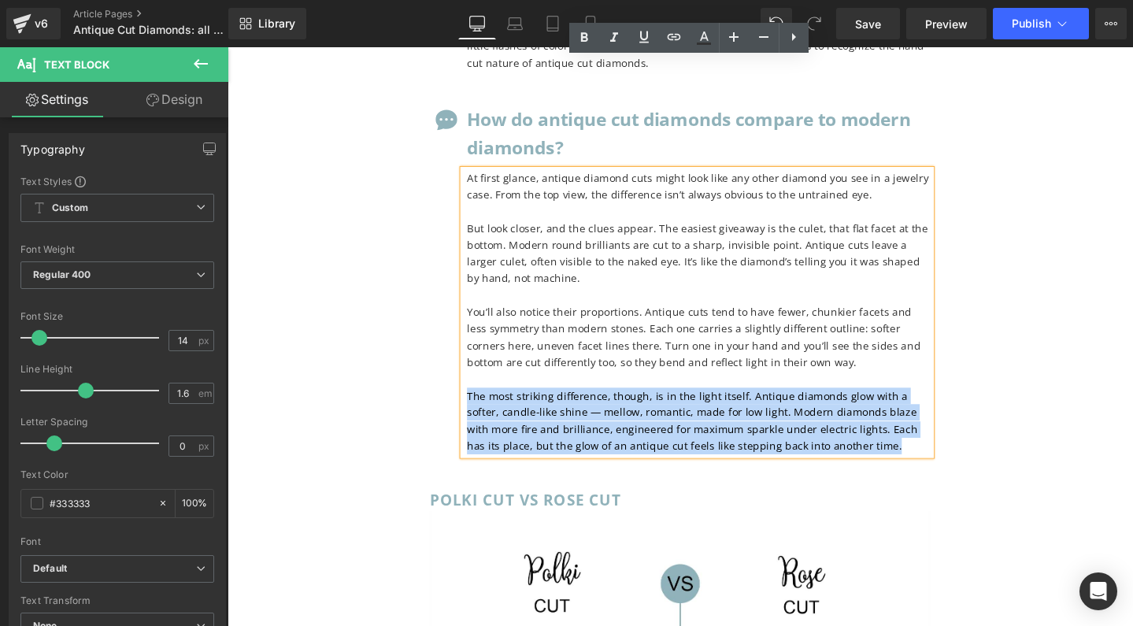
drag, startPoint x: 866, startPoint y: 345, endPoint x: 439, endPoint y: 296, distance: 430.4
click at [440, 296] on div "How do antique cut diamonds compare to modern diamonds? Text Block At first gla…" at bounding box center [704, 292] width 528 height 369
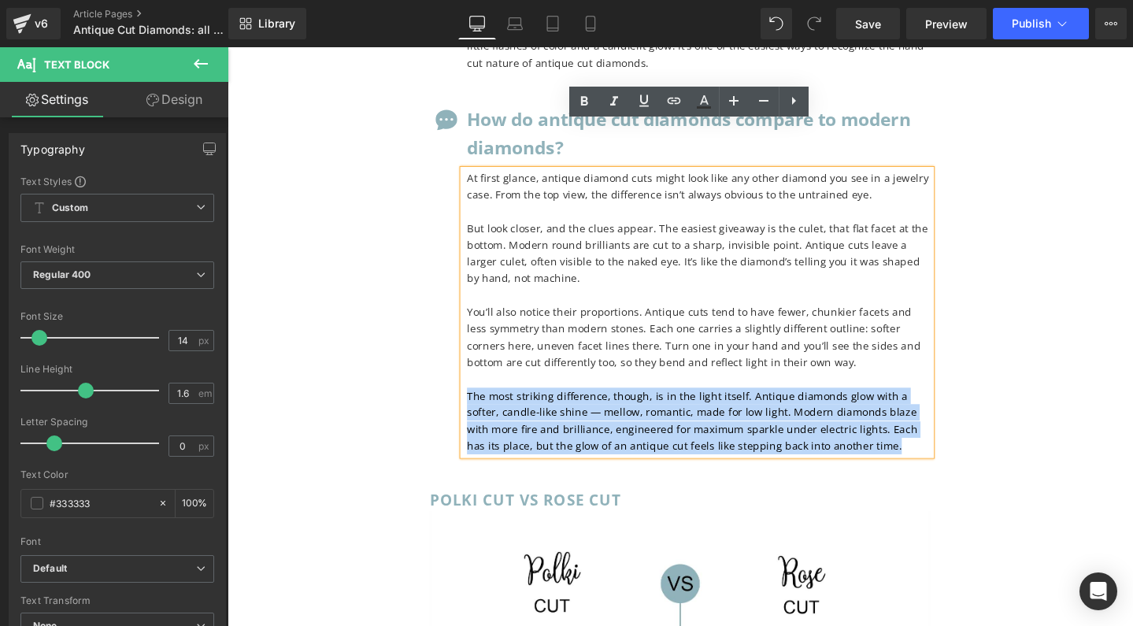
click at [520, 388] on p at bounding box center [724, 396] width 488 height 17
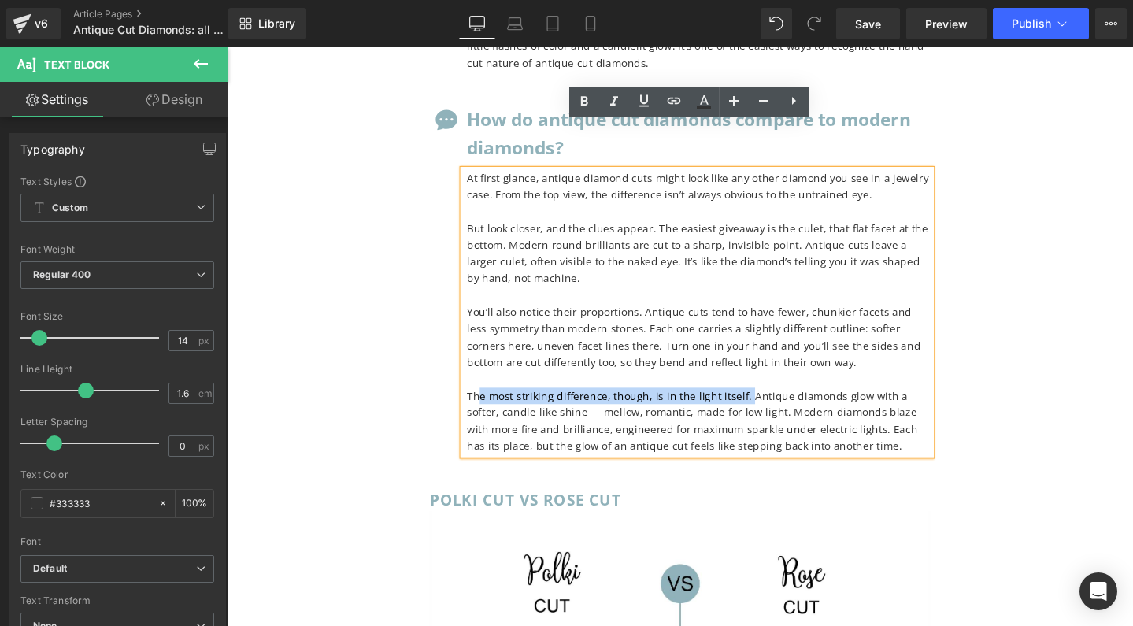
drag, startPoint x: 491, startPoint y: 295, endPoint x: 767, endPoint y: 295, distance: 276.4
click at [767, 406] on p "The most striking difference, though, is in the light itself. Antique diamonds …" at bounding box center [724, 441] width 488 height 71
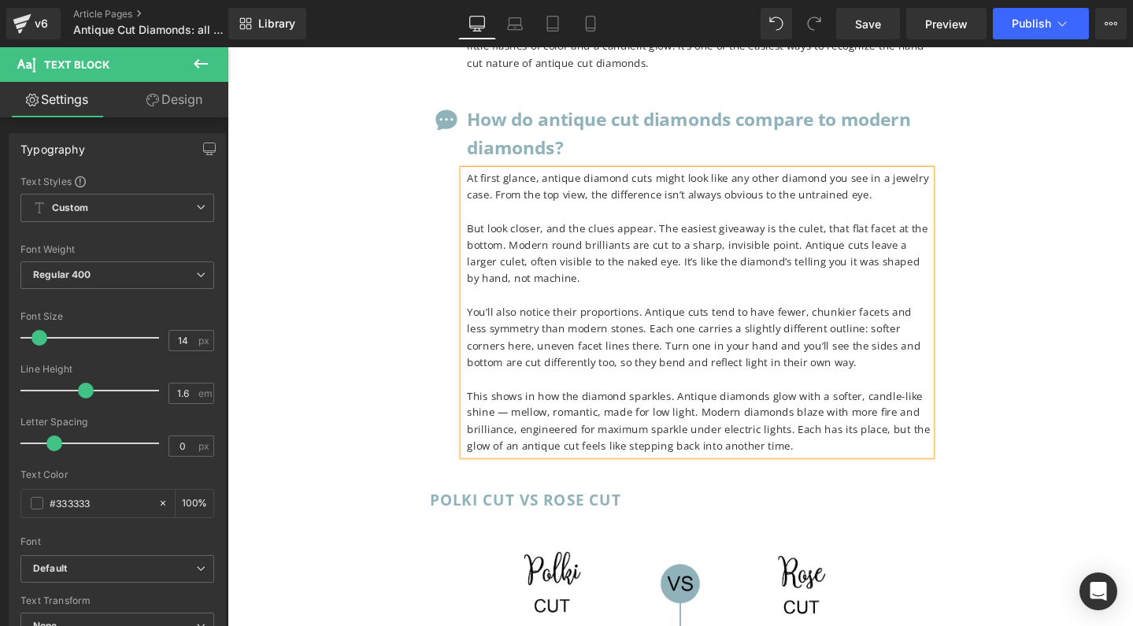
click at [526, 406] on p "This shows in how the diamond sparkles. Antique diamonds glow with a softer, ca…" at bounding box center [724, 441] width 488 height 71
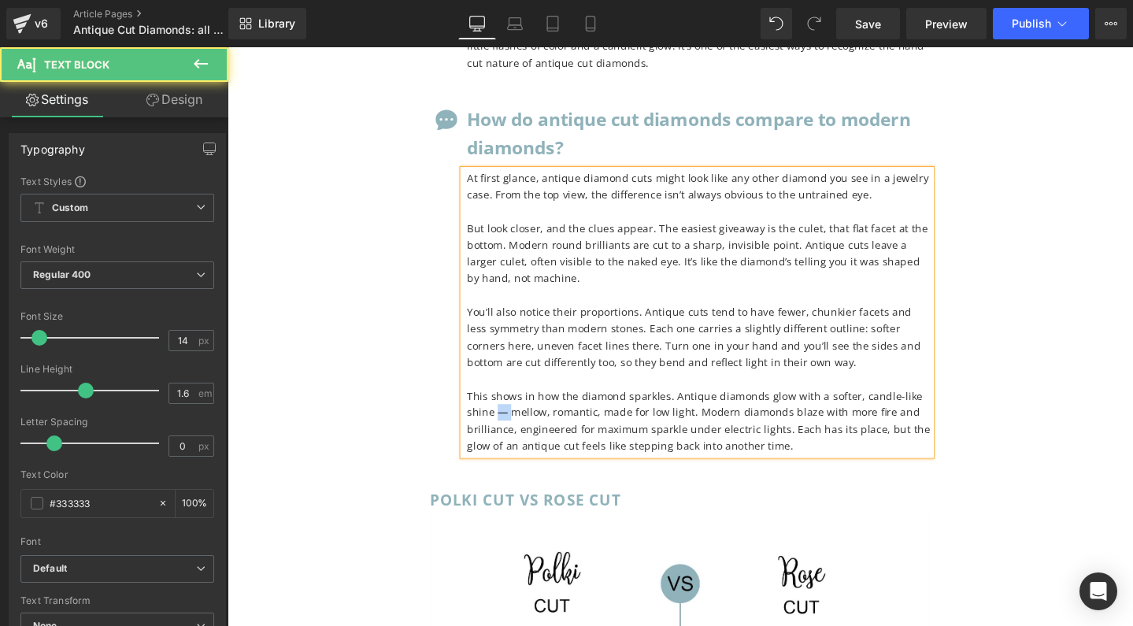
drag, startPoint x: 508, startPoint y: 313, endPoint x: 524, endPoint y: 316, distance: 15.9
click at [524, 406] on p "This shows in how the diamond sparkles. Antique diamonds glow with a softer, ca…" at bounding box center [724, 441] width 488 height 71
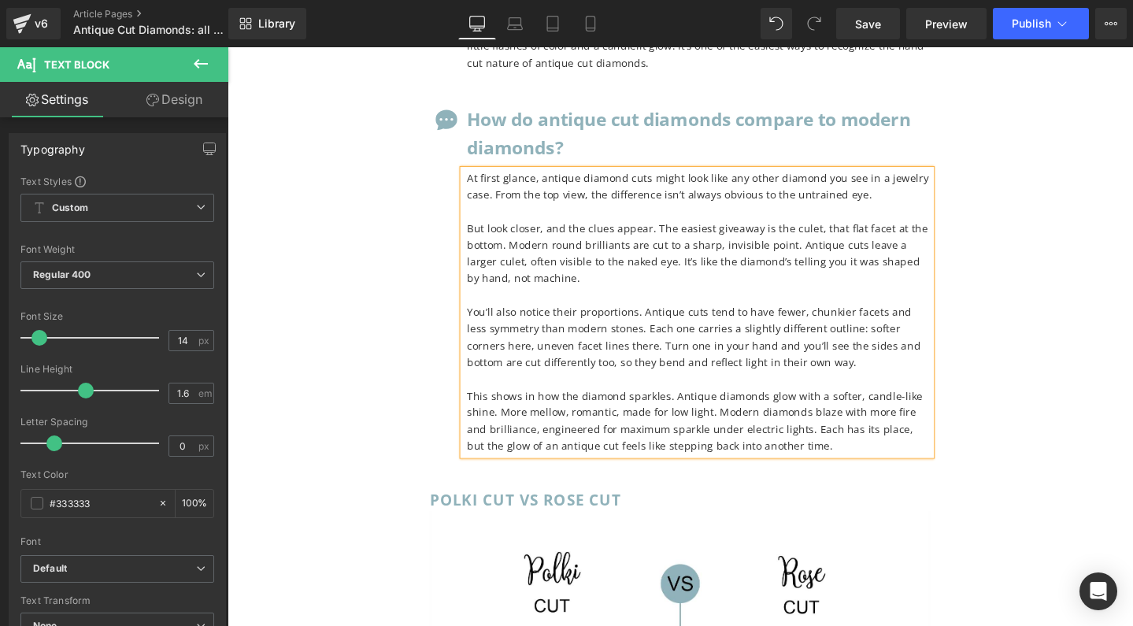
click at [589, 406] on p "This shows in how the diamond sparkles. Antique diamonds glow with a softer, ca…" at bounding box center [724, 441] width 488 height 71
drag, startPoint x: 554, startPoint y: 330, endPoint x: 825, endPoint y: 332, distance: 271.7
click at [825, 406] on p "This shows in how the diamond sparkles. Antique diamonds glow with a softer, ca…" at bounding box center [724, 441] width 488 height 71
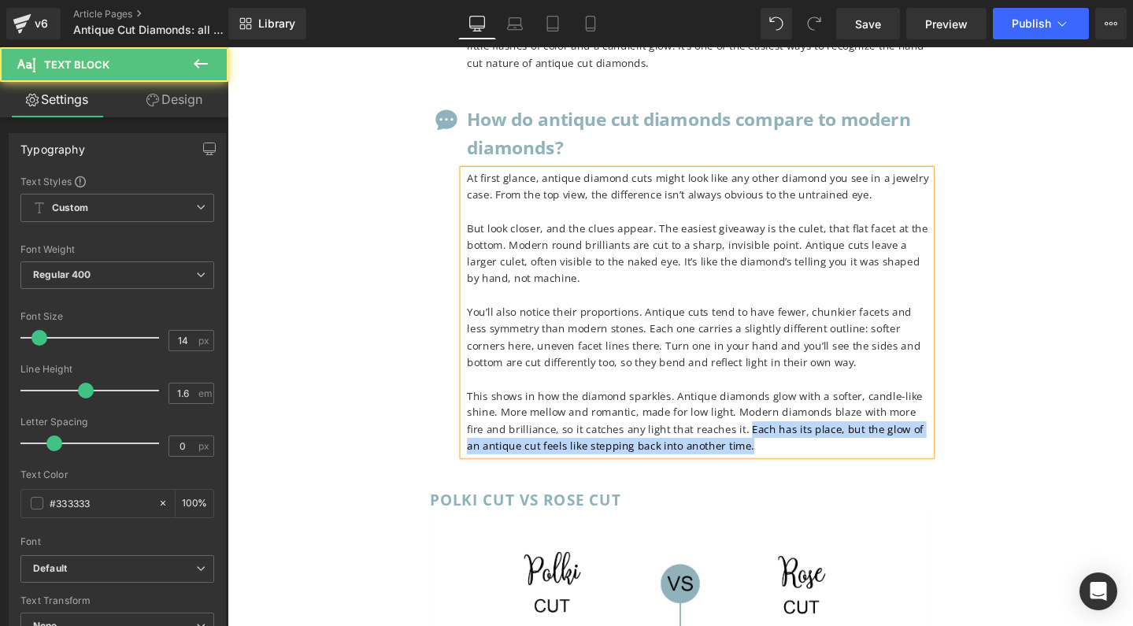
drag, startPoint x: 745, startPoint y: 329, endPoint x: 765, endPoint y: 347, distance: 26.7
click at [765, 406] on p "This shows in how the diamond sparkles. Antique diamonds glow with a softer, ca…" at bounding box center [724, 441] width 488 height 71
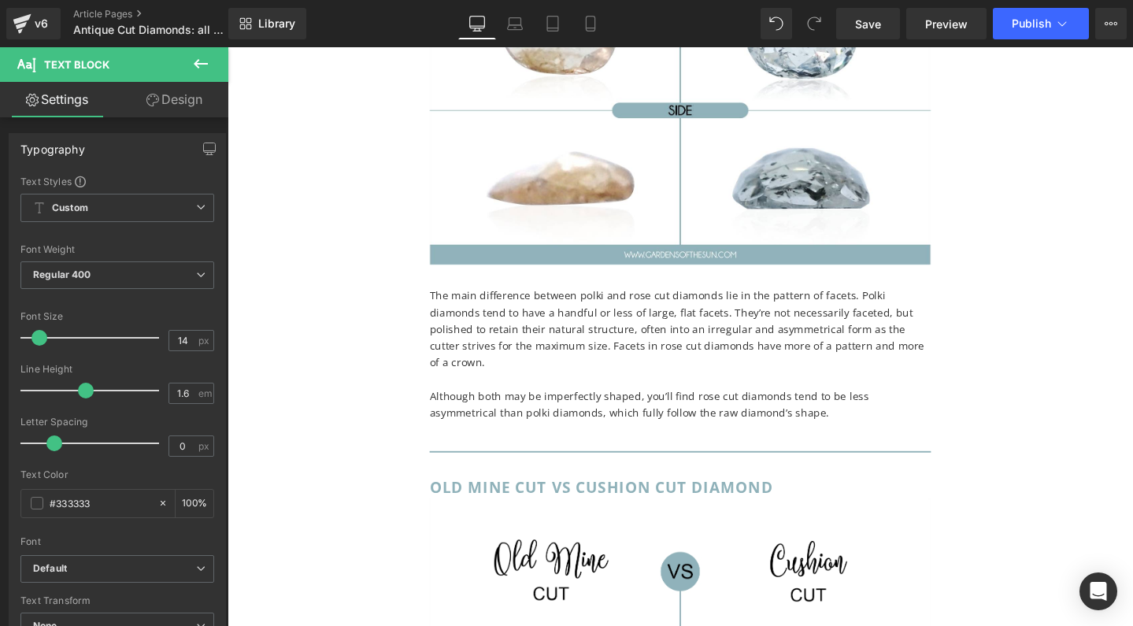
scroll to position [8174, 0]
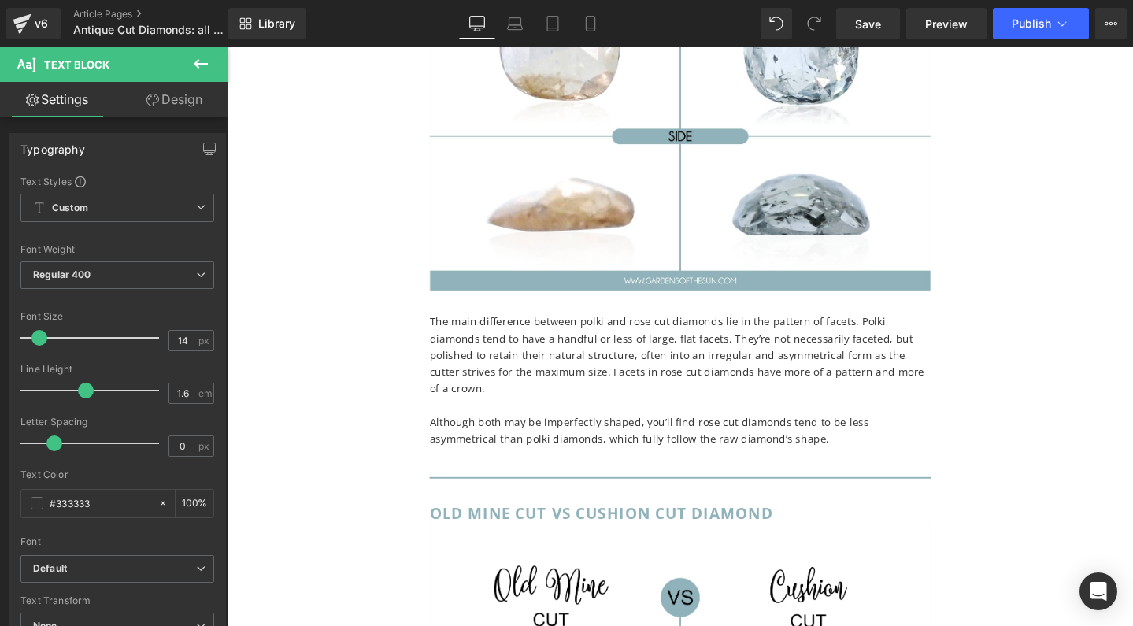
click at [769, 327] on p "The main difference between polki and rose cut diamonds lie in the pattern of f…" at bounding box center [704, 371] width 528 height 88
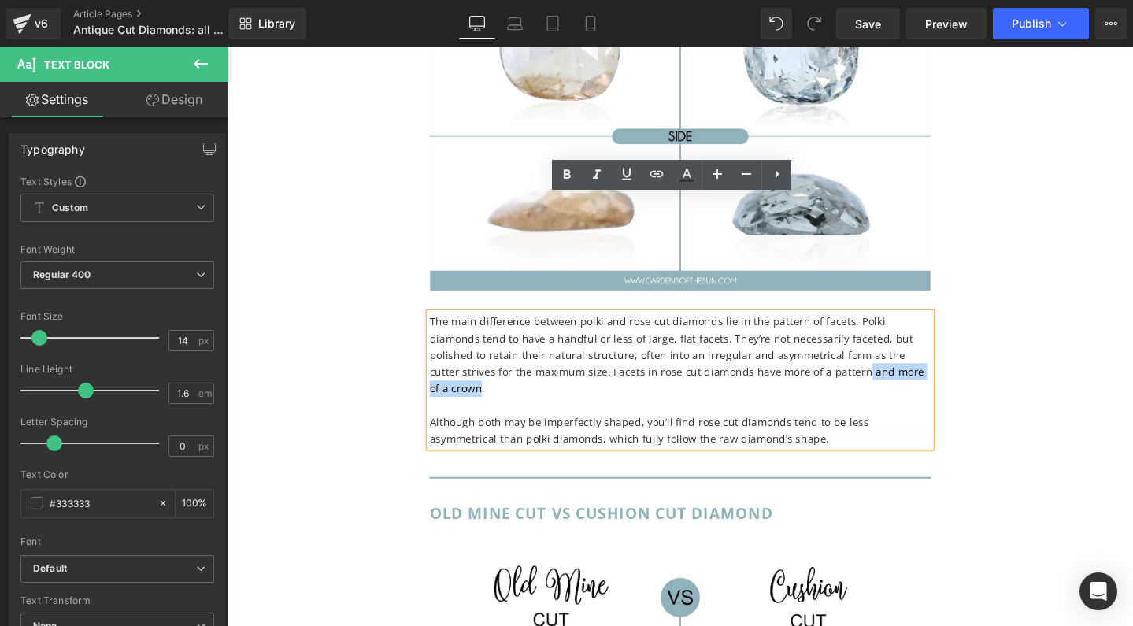
drag, startPoint x: 799, startPoint y: 266, endPoint x: 910, endPoint y: 266, distance: 111.0
click at [910, 327] on p "The main difference between polki and rose cut diamonds lie in the pattern of f…" at bounding box center [704, 371] width 528 height 88
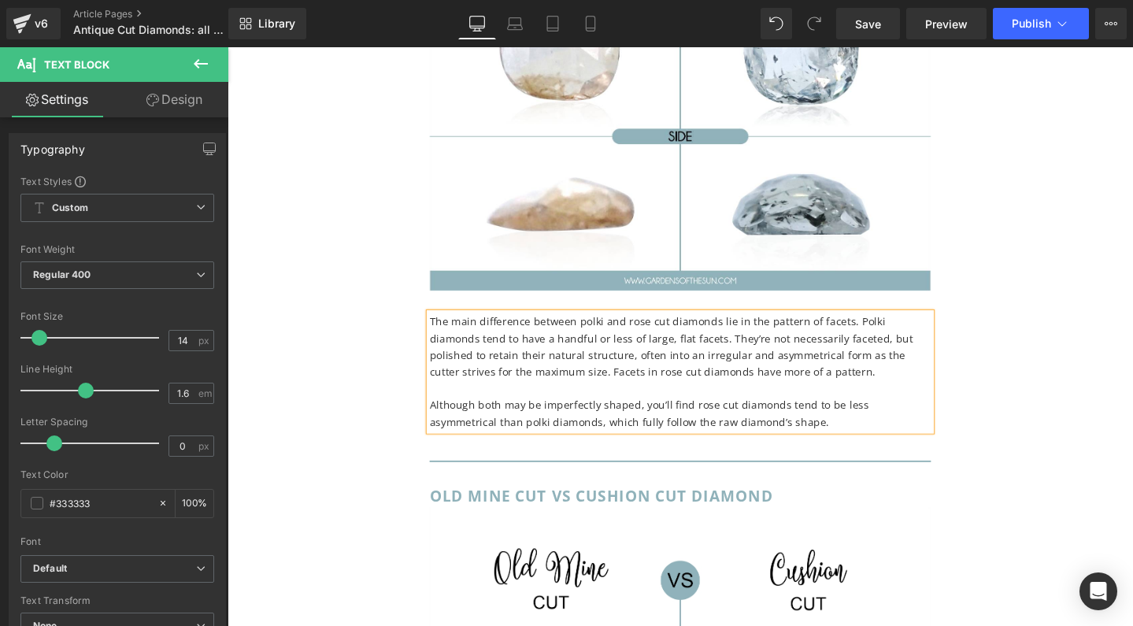
copy div "The main difference between polki and rose cut diamonds lie in the pattern of f…"
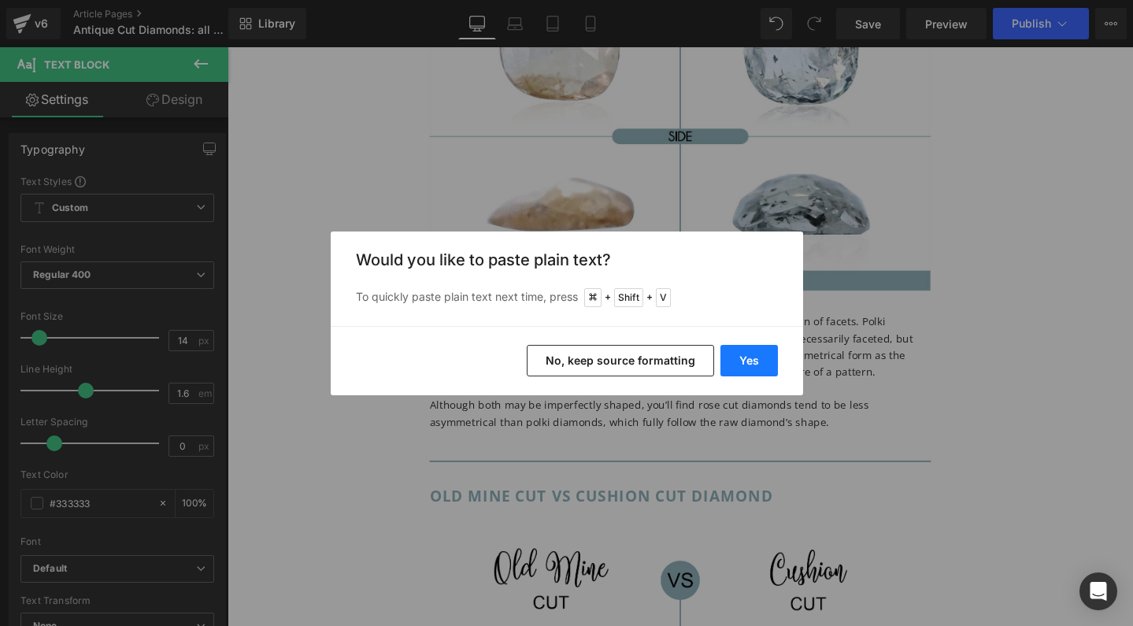
click at [755, 359] on button "Yes" at bounding box center [748, 360] width 57 height 31
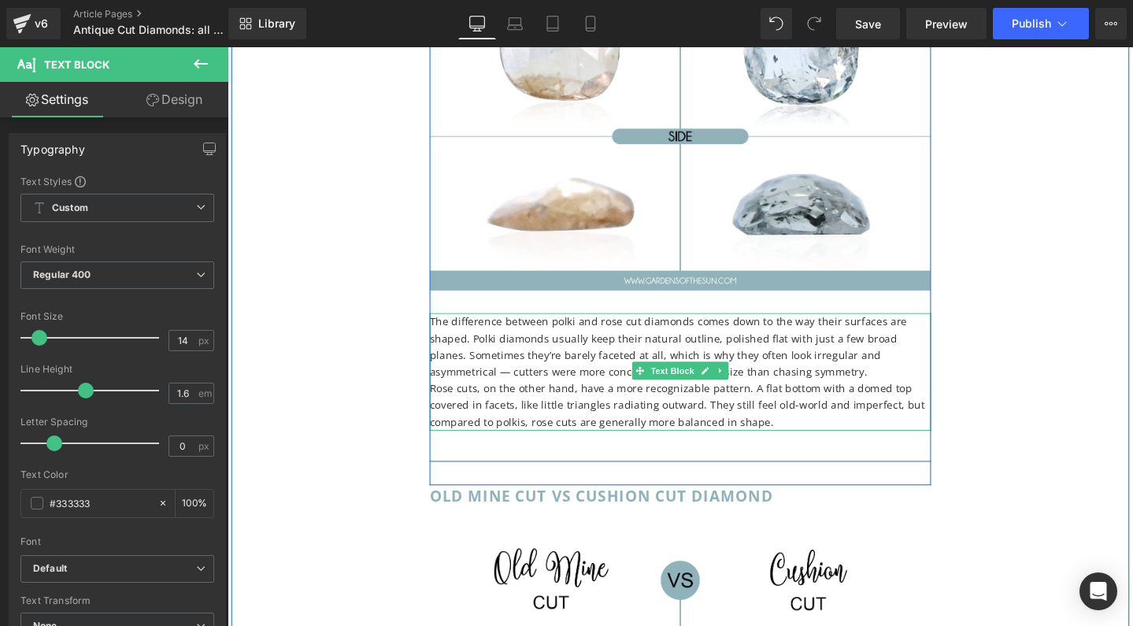
click at [452, 398] on p "Rose cuts, on the other hand, have a more recognizable pattern. A flat bottom w…" at bounding box center [704, 424] width 528 height 53
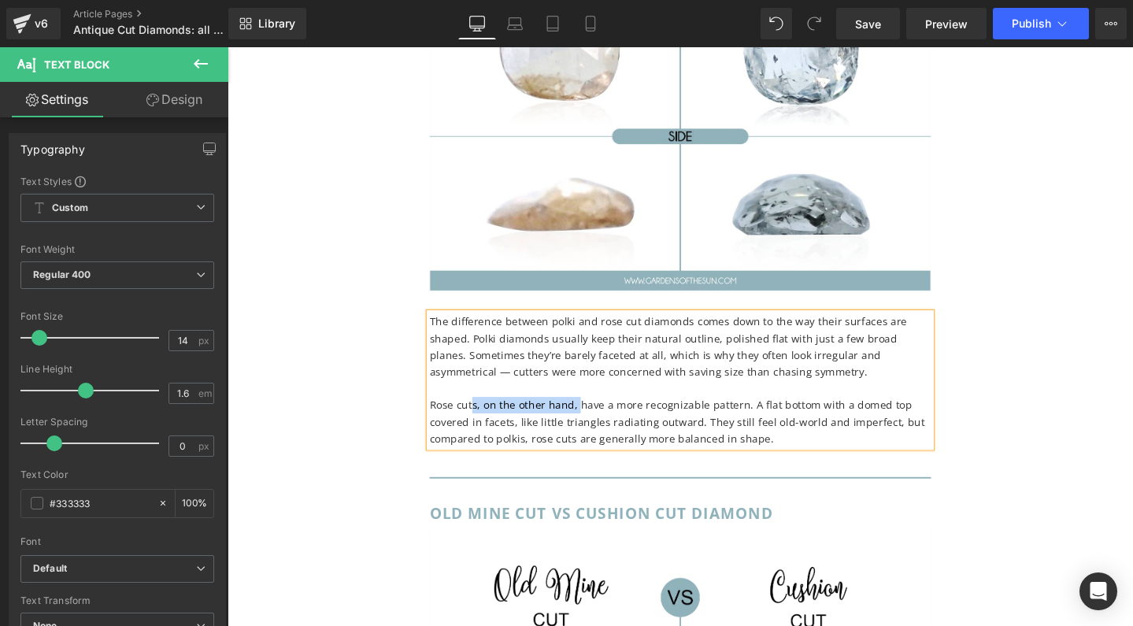
drag, startPoint x: 592, startPoint y: 301, endPoint x: 481, endPoint y: 303, distance: 111.1
click at [481, 415] on p "Rose cuts, on the other hand, have a more recognizable pattern. A flat bottom w…" at bounding box center [704, 441] width 528 height 53
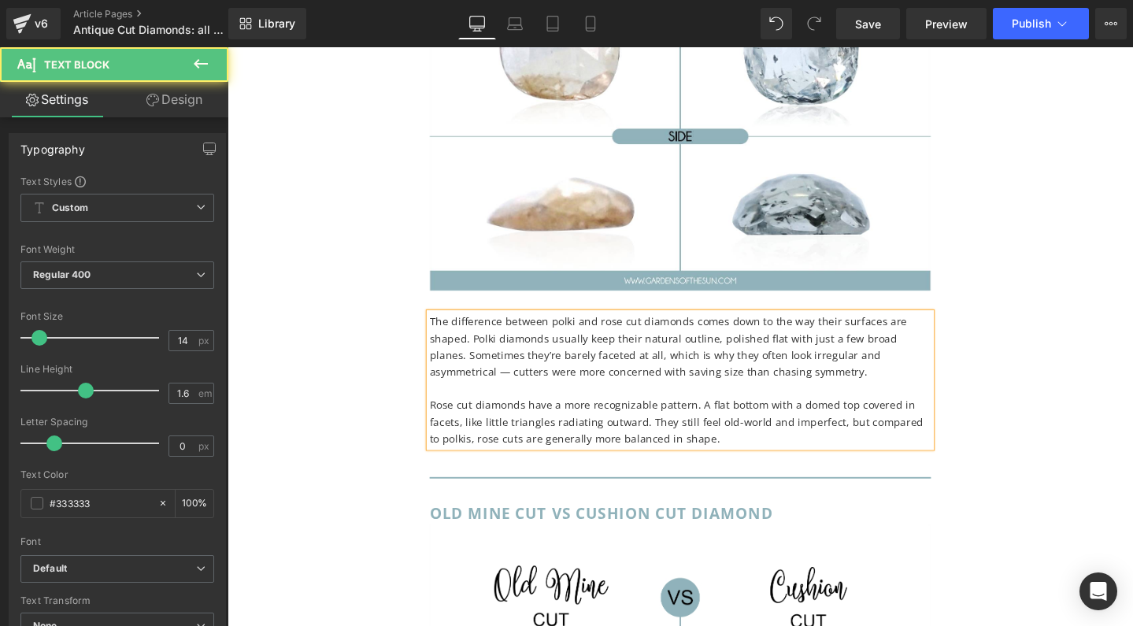
click at [937, 327] on p "The difference between polki and rose cut diamonds comes down to the way their …" at bounding box center [704, 362] width 528 height 71
click at [754, 415] on p "Rose cut diamonds have a more recognizable pattern. A flat bottom with a domed …" at bounding box center [704, 441] width 528 height 53
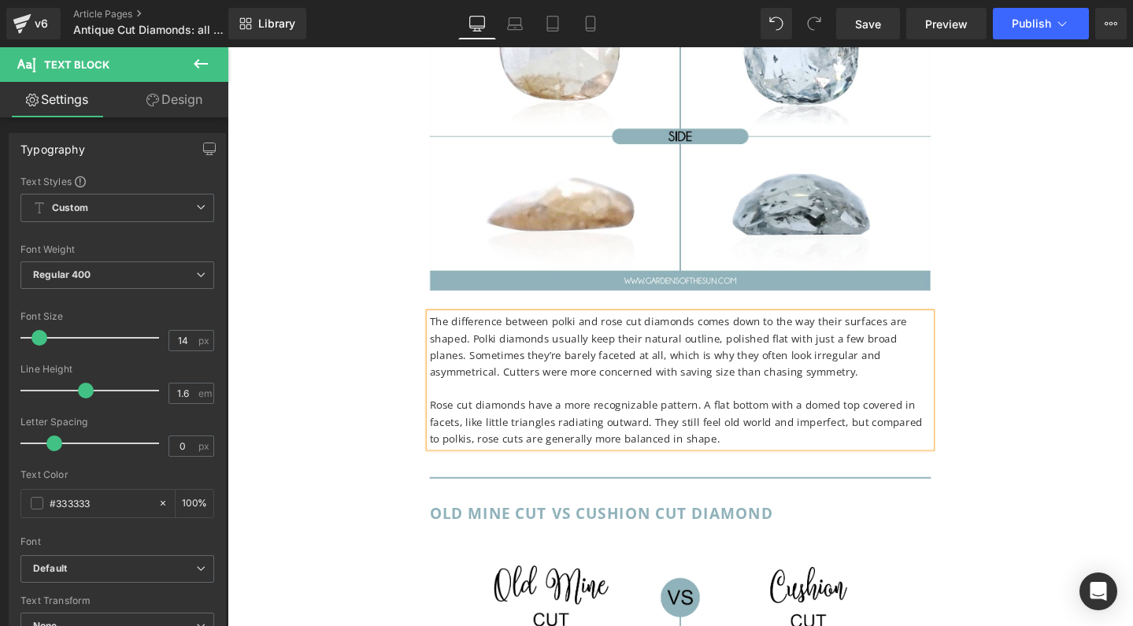
click at [464, 415] on p "Rose cut diamonds have a more recognizable pattern. A flat bottom with a domed …" at bounding box center [704, 441] width 528 height 53
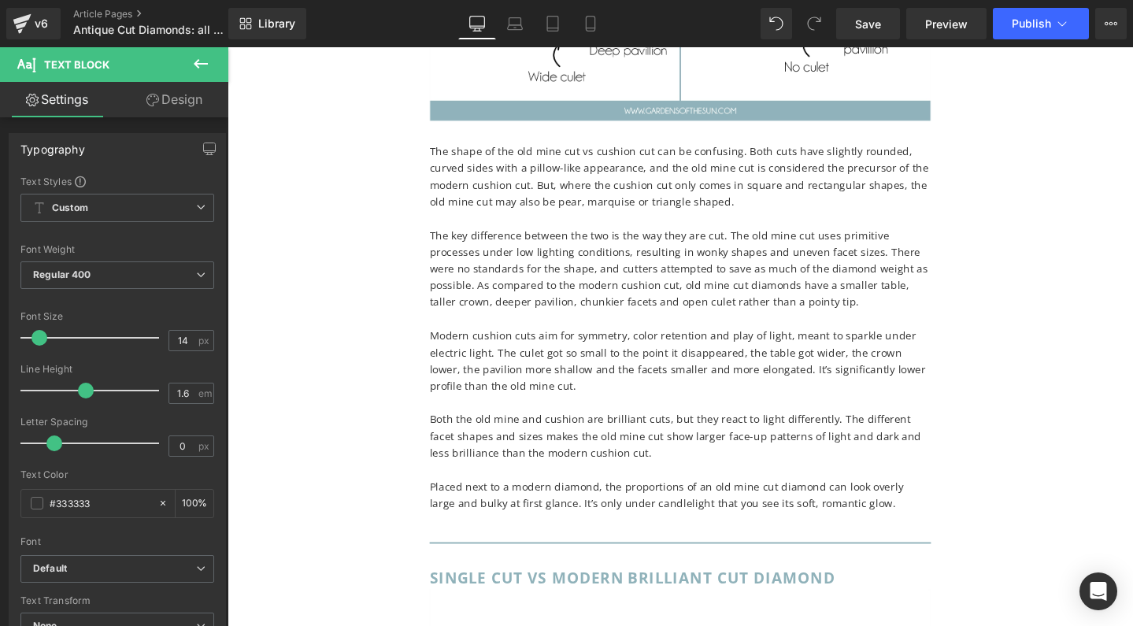
scroll to position [9174, 0]
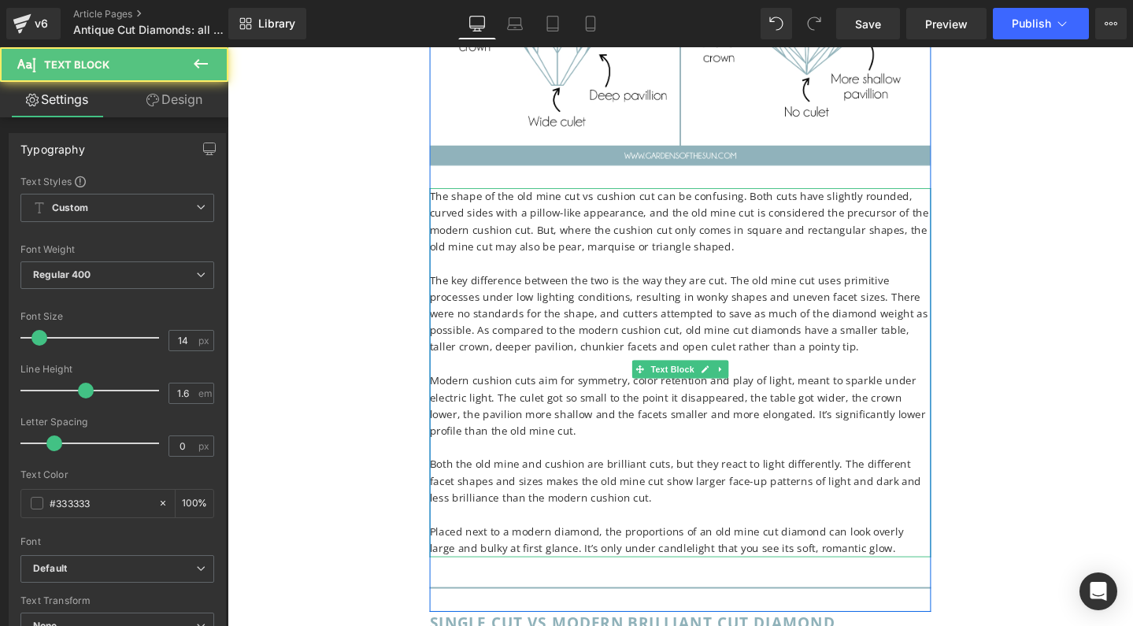
click at [713, 389] on p "Modern cushion cuts aim for symmetry, color retention and play of light, meant …" at bounding box center [704, 424] width 528 height 71
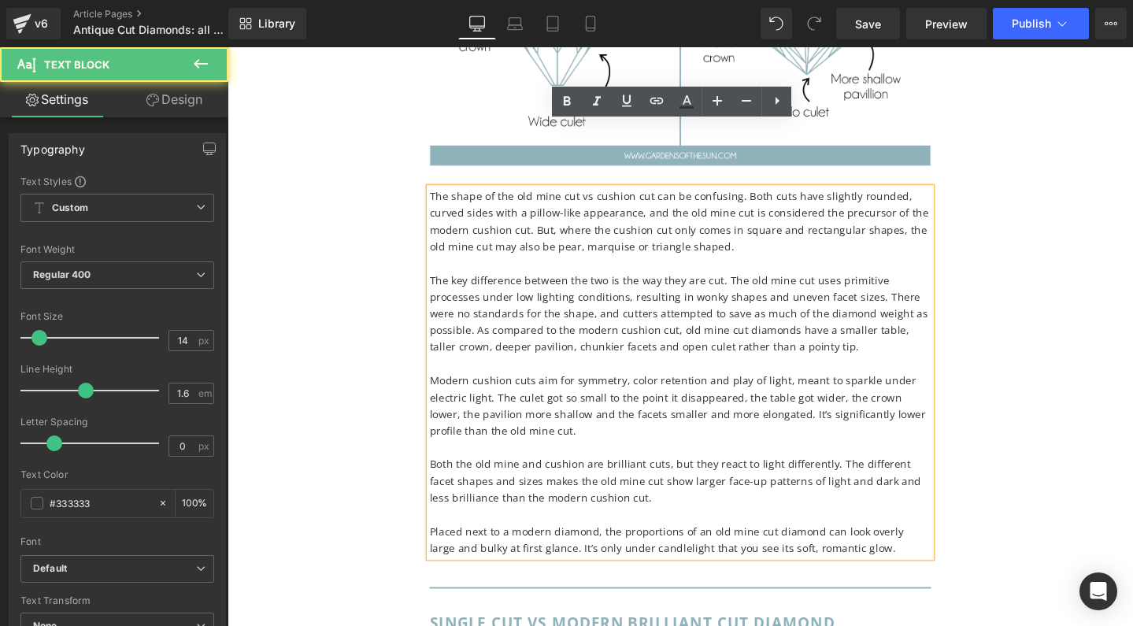
click at [690, 283] on p "The key difference between the two is the way they are cut. The old mine cut us…" at bounding box center [704, 327] width 528 height 88
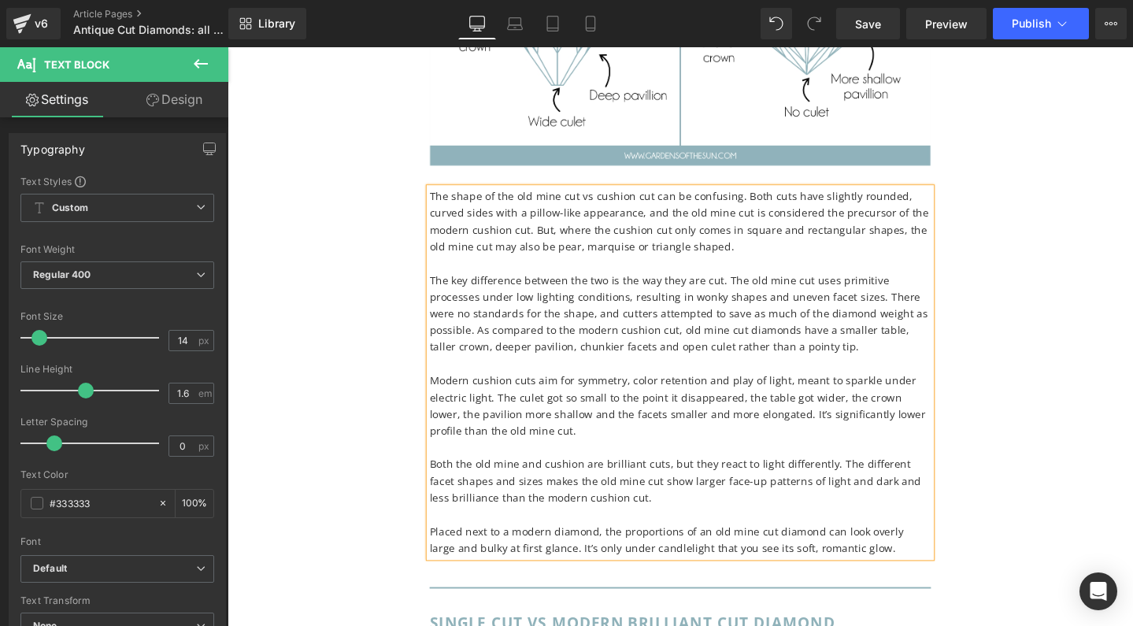
copy div "Lor ipsum do sit ame cons adi el seddoei tem inc ut laboreetd. Magn aliq enim a…"
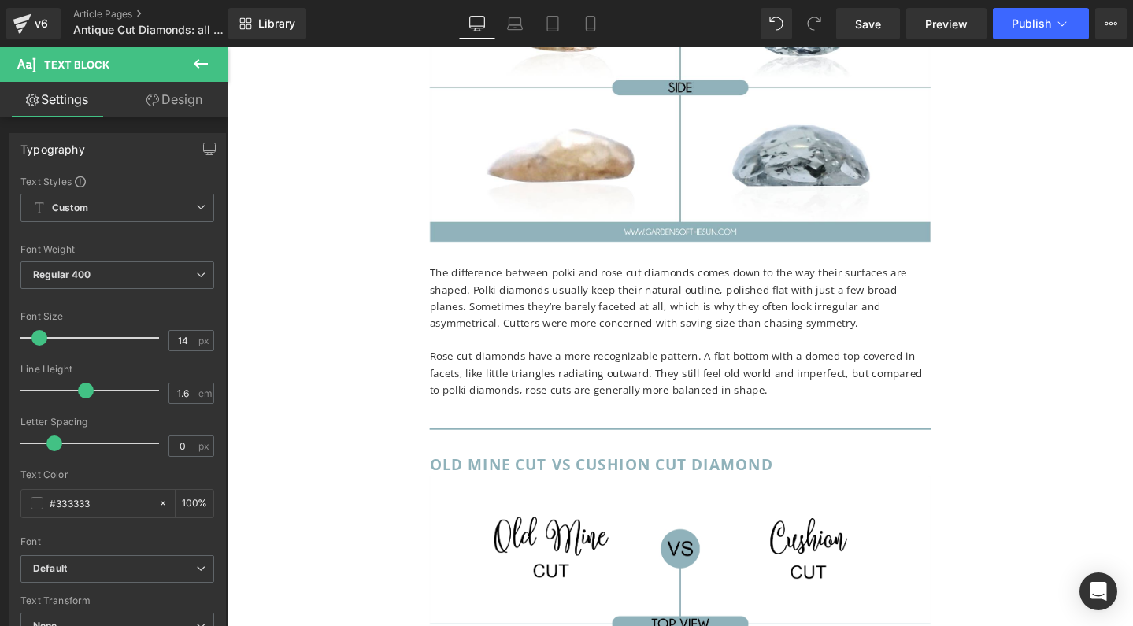
scroll to position [8148, 0]
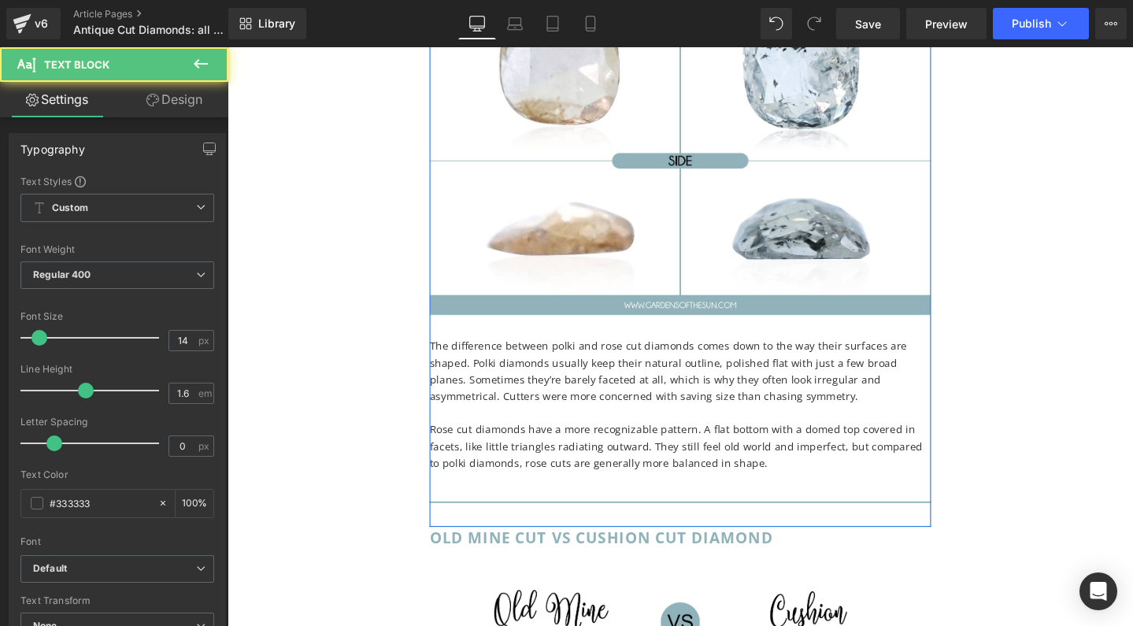
click at [788, 441] on p "Rose cut diamonds have a more recognizable pattern. A flat bottom with a domed …" at bounding box center [704, 467] width 528 height 53
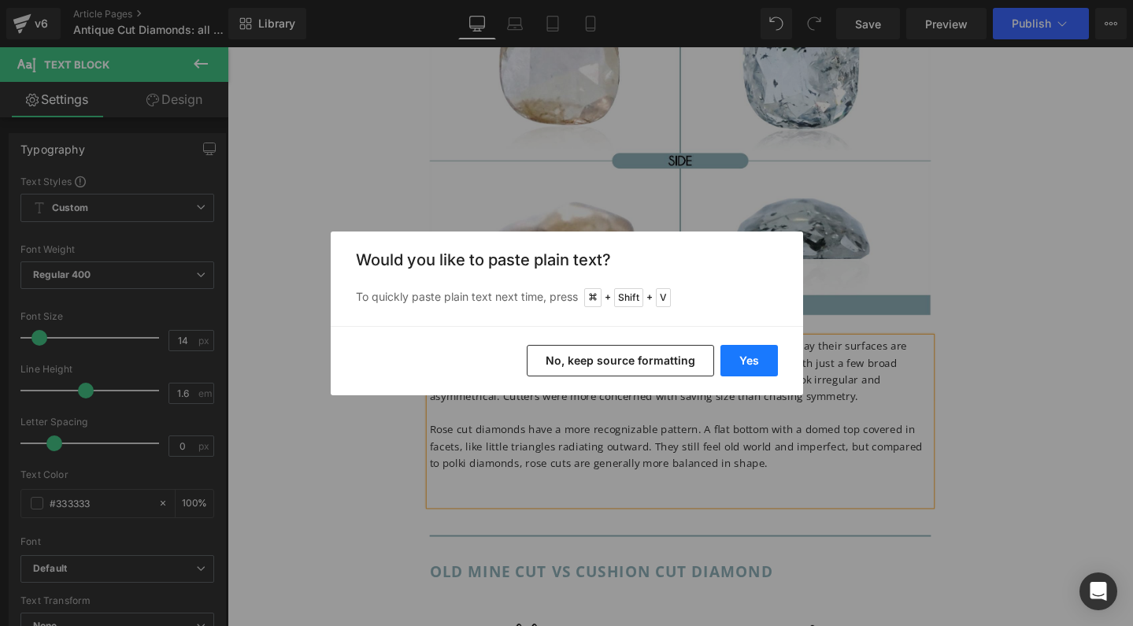
click at [747, 355] on button "Yes" at bounding box center [748, 360] width 57 height 31
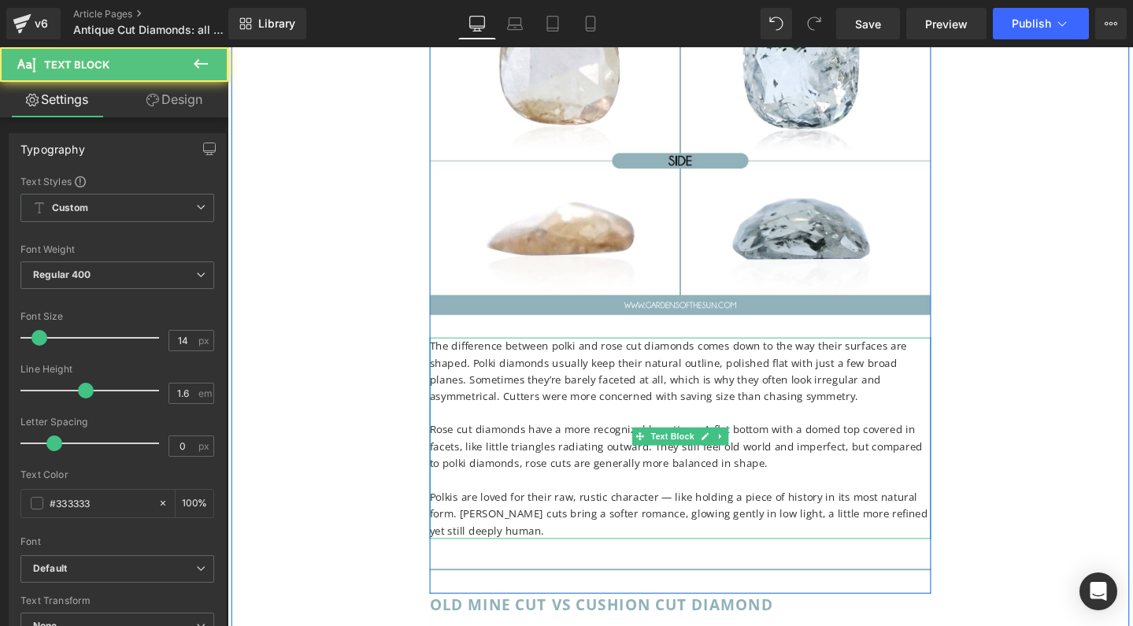
click at [467, 512] on p "Polkis are loved for their raw, rustic character — like holding a piece of hist…" at bounding box center [704, 538] width 528 height 53
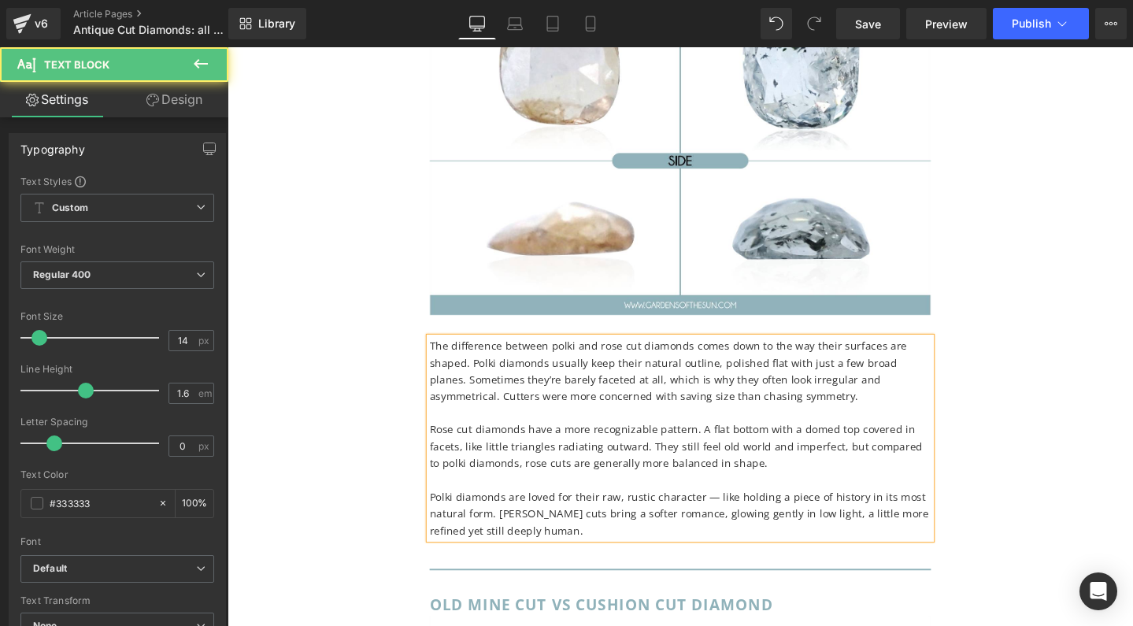
click at [726, 512] on p "Polki diamonds are loved for their raw, rustic character — like holding a piece…" at bounding box center [704, 538] width 528 height 53
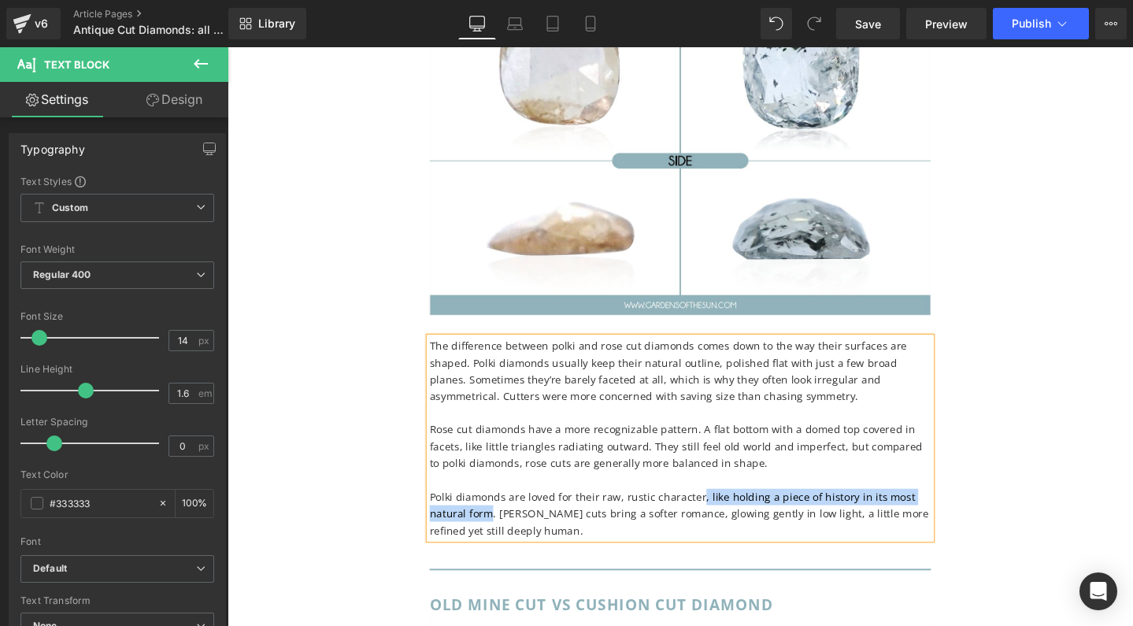
drag, startPoint x: 718, startPoint y: 397, endPoint x: 500, endPoint y: 410, distance: 218.5
click at [500, 512] on p "Polki diamonds are loved for their raw, rustic character, like holding a piece …" at bounding box center [704, 538] width 528 height 53
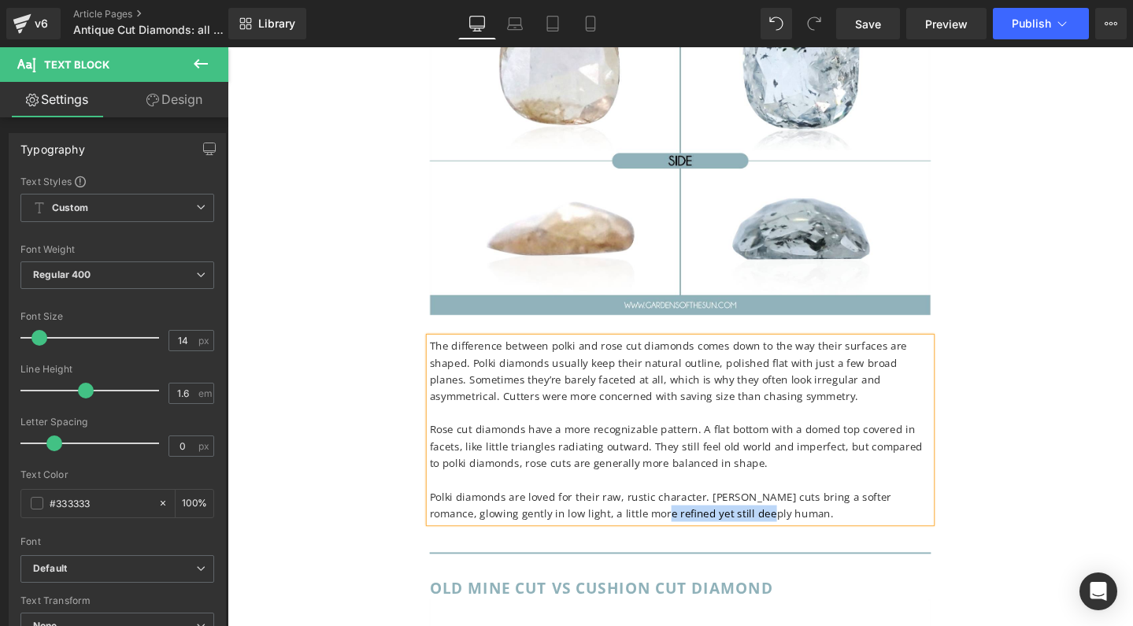
drag, startPoint x: 634, startPoint y: 415, endPoint x: 749, endPoint y: 414, distance: 115.0
click at [749, 512] on p "Polki diamonds are loved for their raw, rustic character. [PERSON_NAME] cuts br…" at bounding box center [704, 529] width 528 height 35
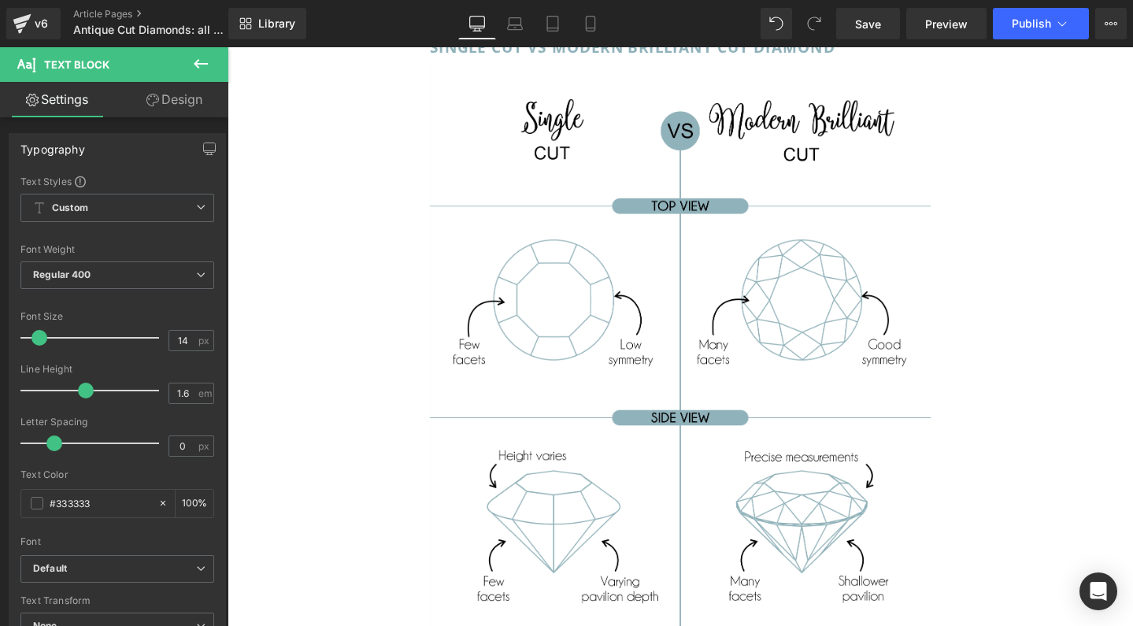
scroll to position [10080, 0]
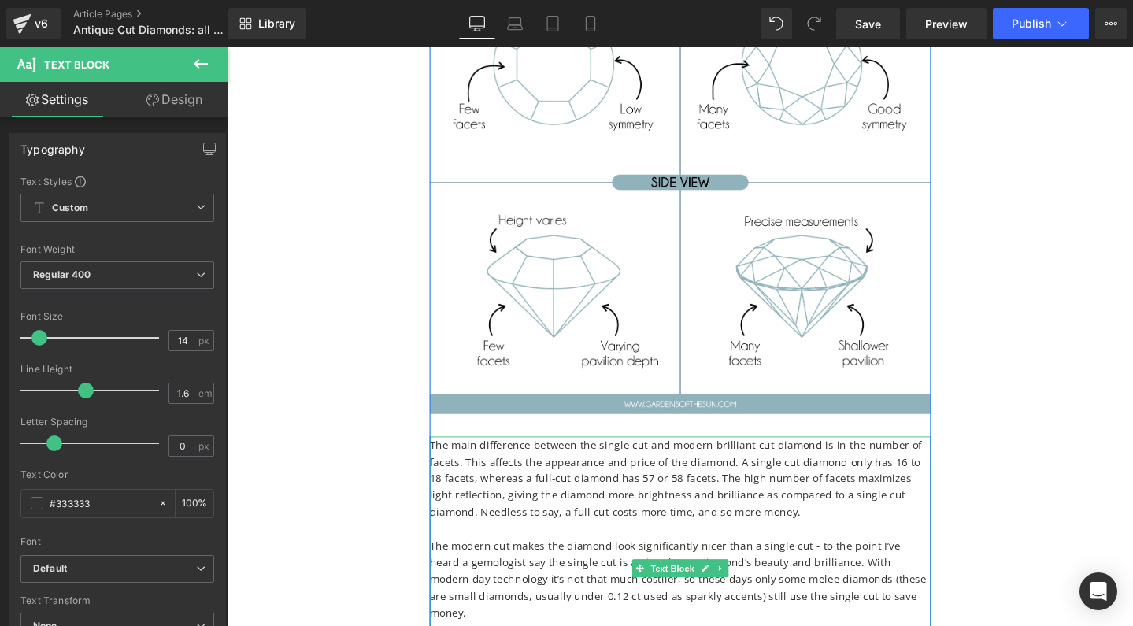
click at [562, 457] on p "The main difference between the single cut and modern brilliant cut diamond is …" at bounding box center [704, 501] width 528 height 88
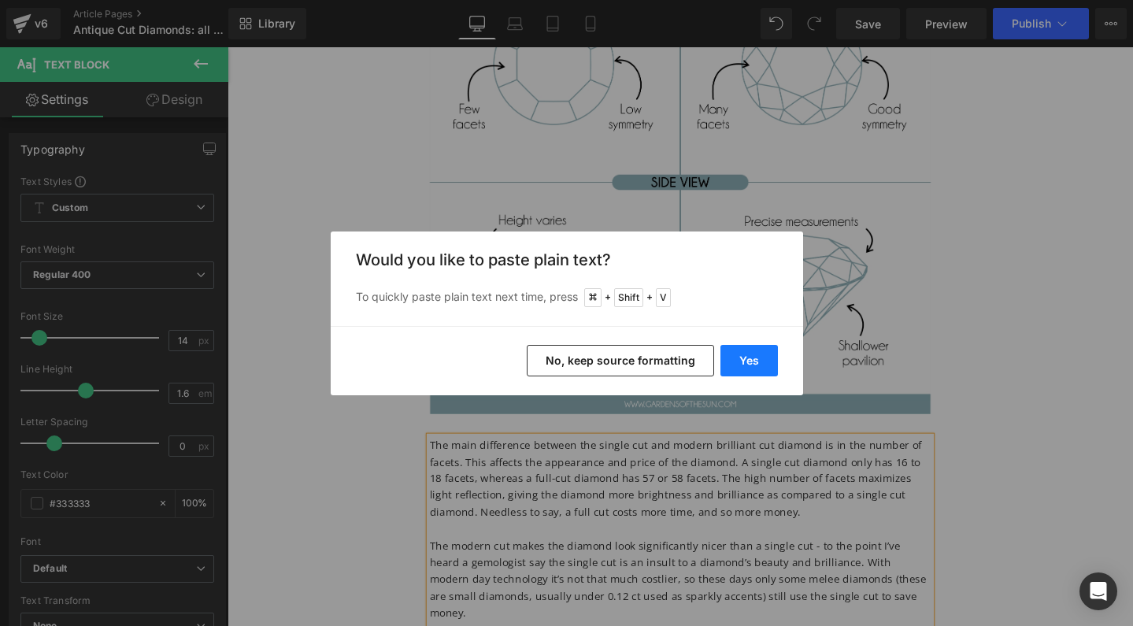
click at [761, 355] on button "Yes" at bounding box center [748, 360] width 57 height 31
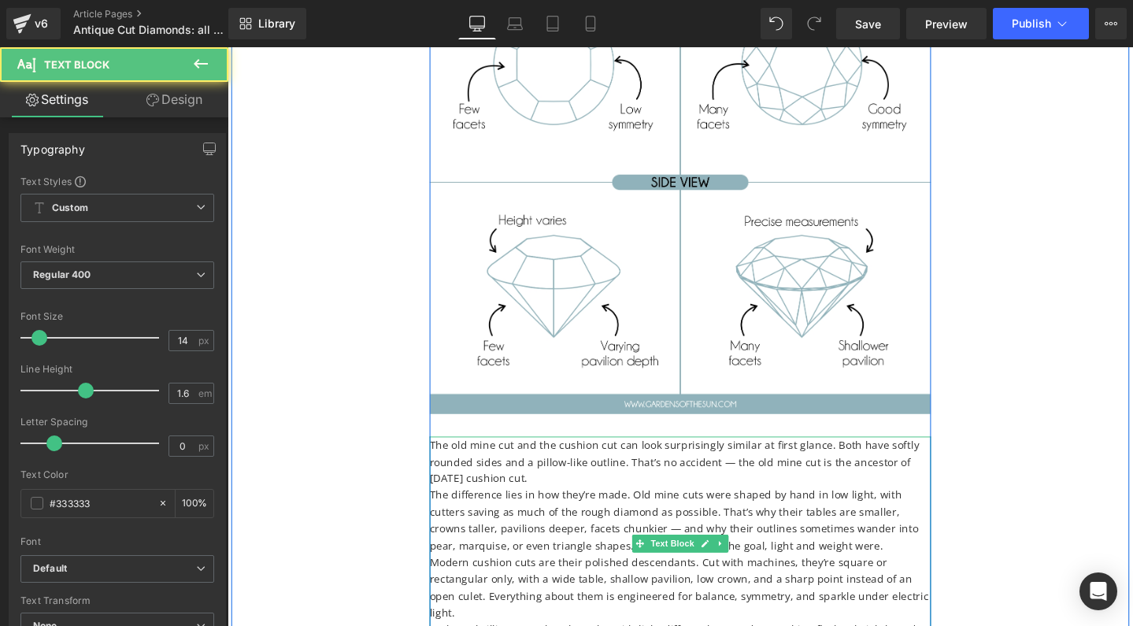
click at [789, 457] on p "The old mine cut and the cushion cut can look surprisingly similar at first gla…" at bounding box center [704, 483] width 528 height 53
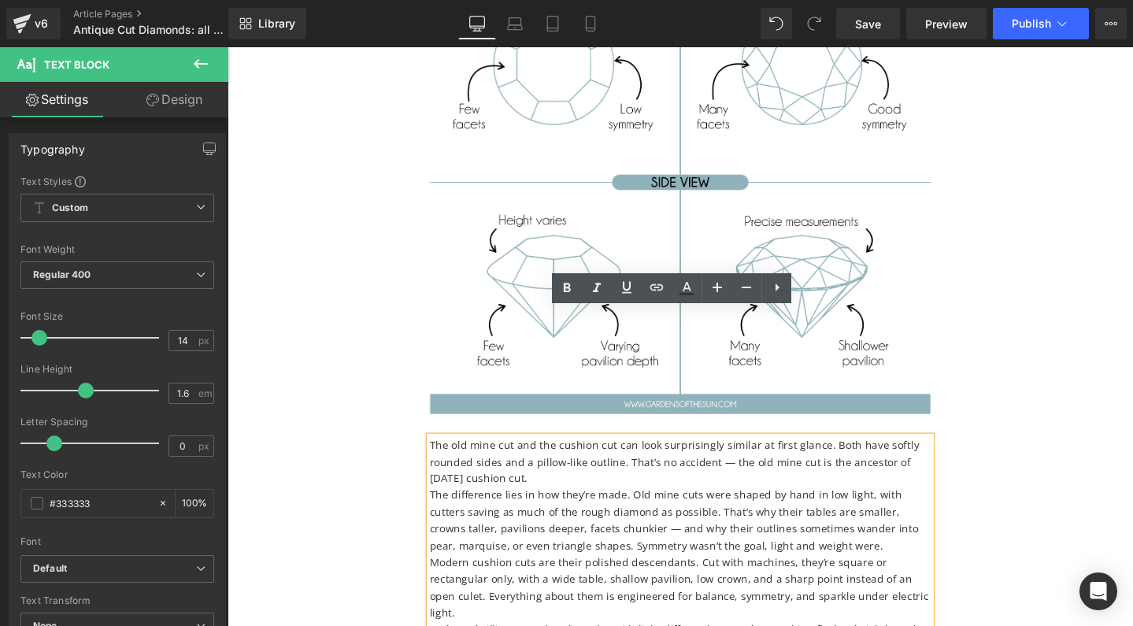
click at [750, 457] on p "The old mine cut and the cushion cut can look surprisingly similar at first gla…" at bounding box center [704, 483] width 528 height 53
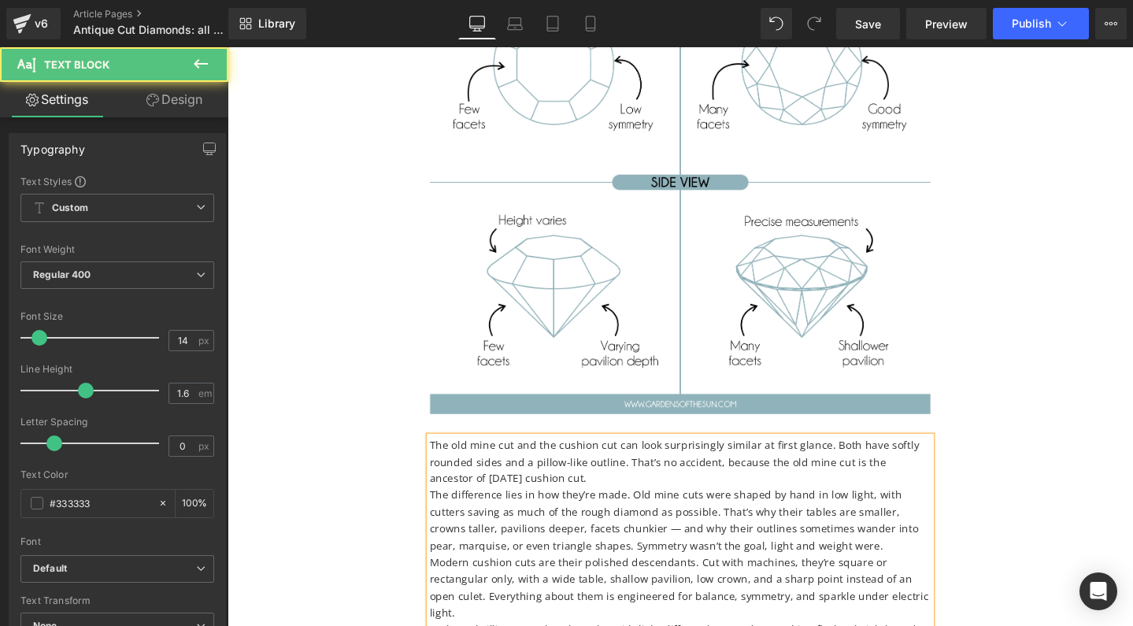
click at [440, 509] on p "The difference lies in how they’re made. Old mine cuts were shaped by hand in l…" at bounding box center [704, 544] width 528 height 71
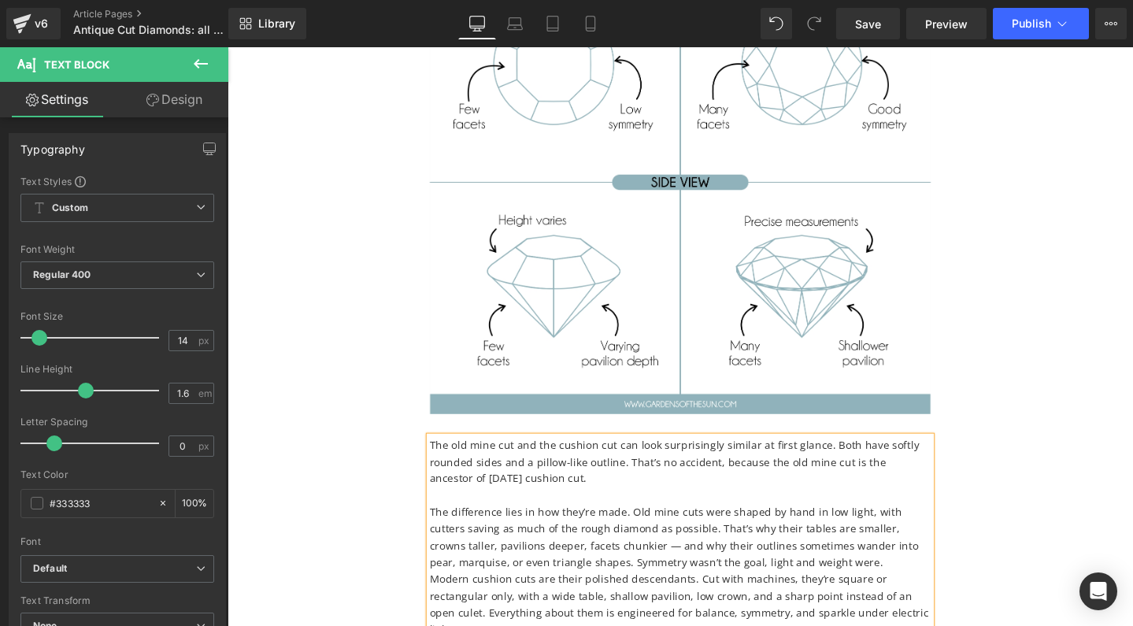
click at [624, 528] on p "The difference lies in how they’re made. Old mine cuts were shaped by hand in l…" at bounding box center [704, 563] width 528 height 71
click at [440, 598] on p "Modern cushion cuts are their polished descendants. Cut with machines, they’re …" at bounding box center [704, 633] width 528 height 71
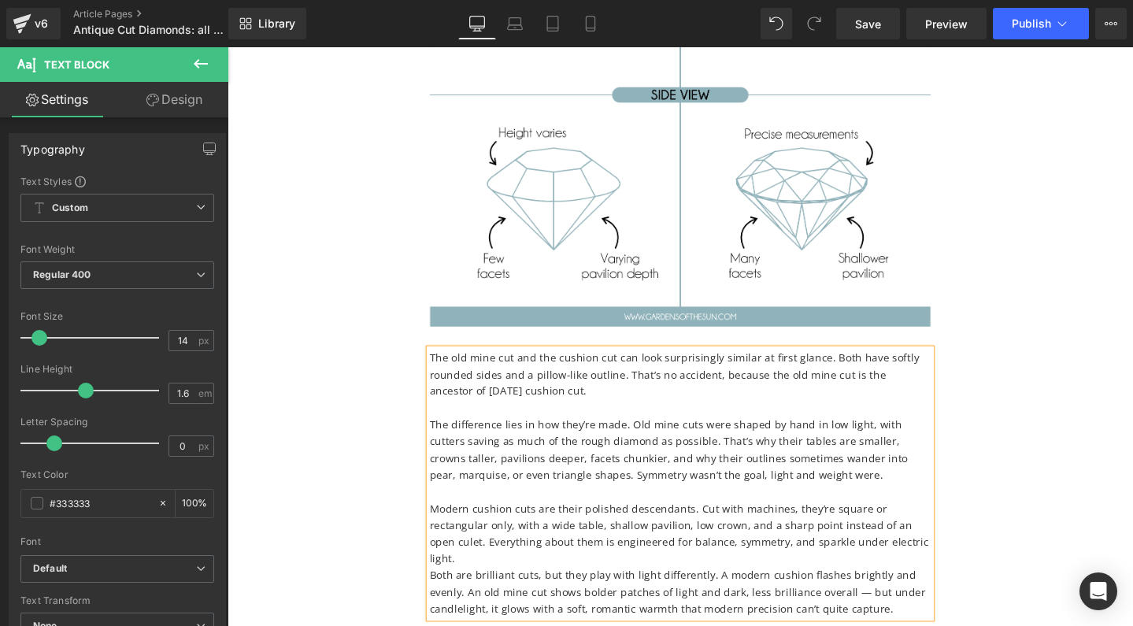
scroll to position [10293, 0]
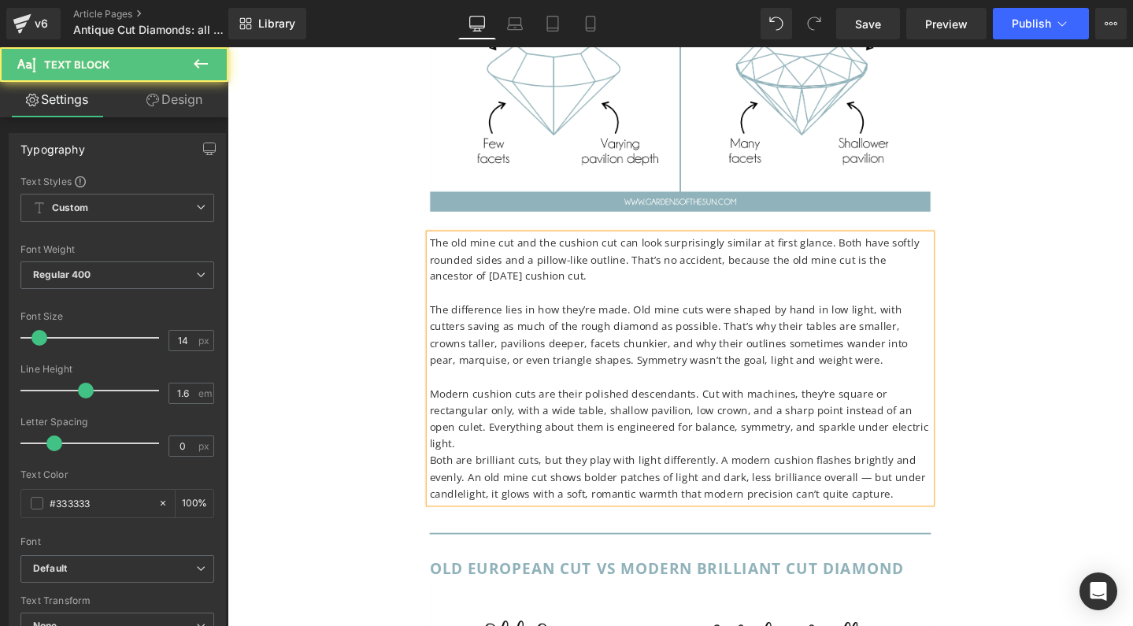
click at [440, 403] on p "Modern cushion cuts are their polished descendants. Cut with machines, they’re …" at bounding box center [704, 438] width 528 height 71
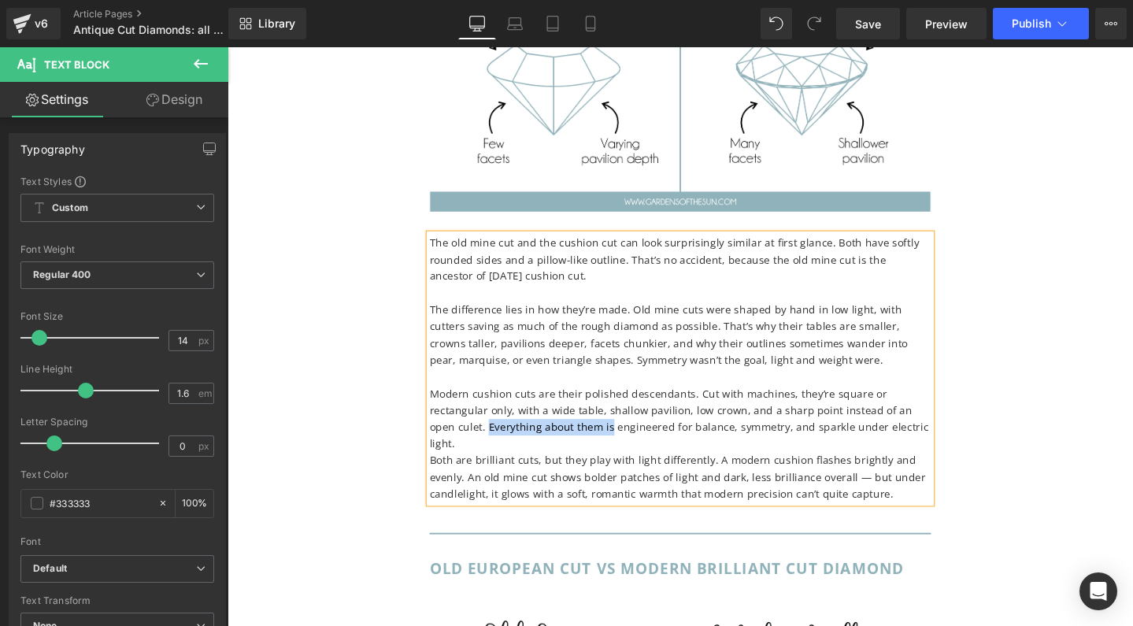
drag, startPoint x: 596, startPoint y: 312, endPoint x: 469, endPoint y: 311, distance: 127.6
click at [469, 403] on p "Modern cushion cuts are their polished descendants. Cut with machines, they’re …" at bounding box center [704, 438] width 528 height 71
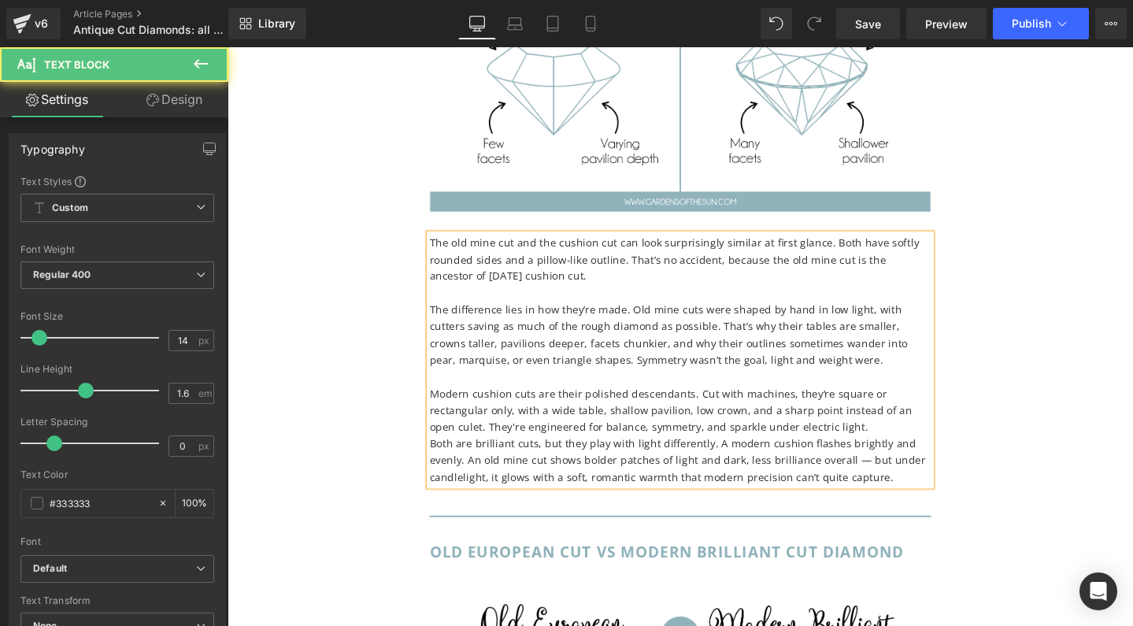
click at [468, 403] on p "Modern cushion cuts are their polished descendants. Cut with machines, they’re …" at bounding box center [704, 429] width 528 height 53
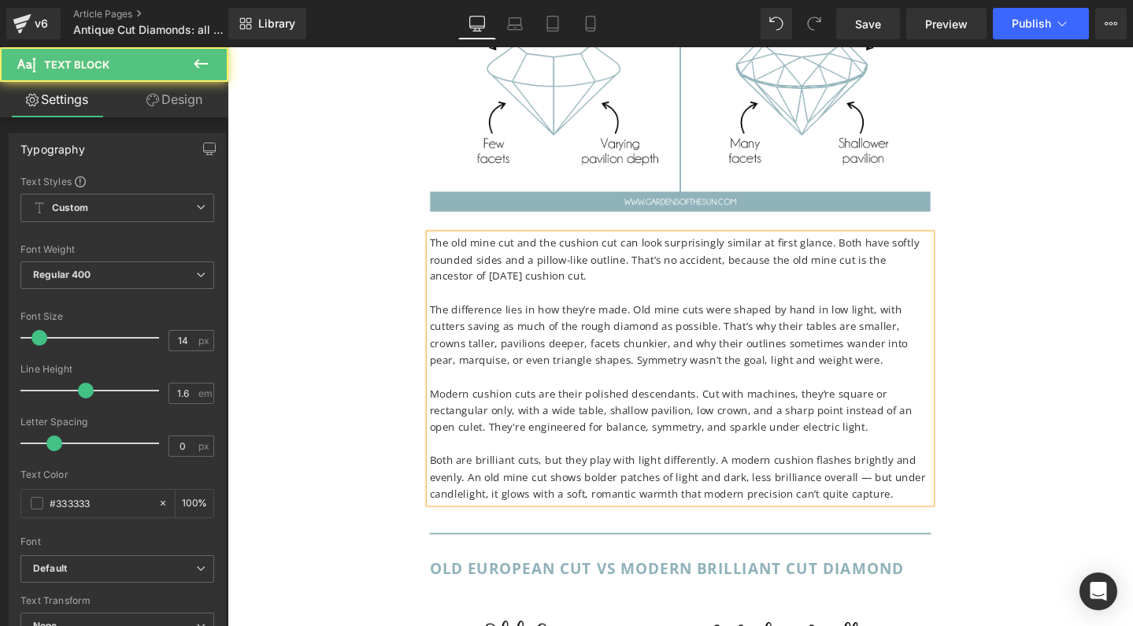
click at [876, 473] on p "Both are brilliant cuts, but they play with light differently. A modern cushion…" at bounding box center [704, 499] width 528 height 53
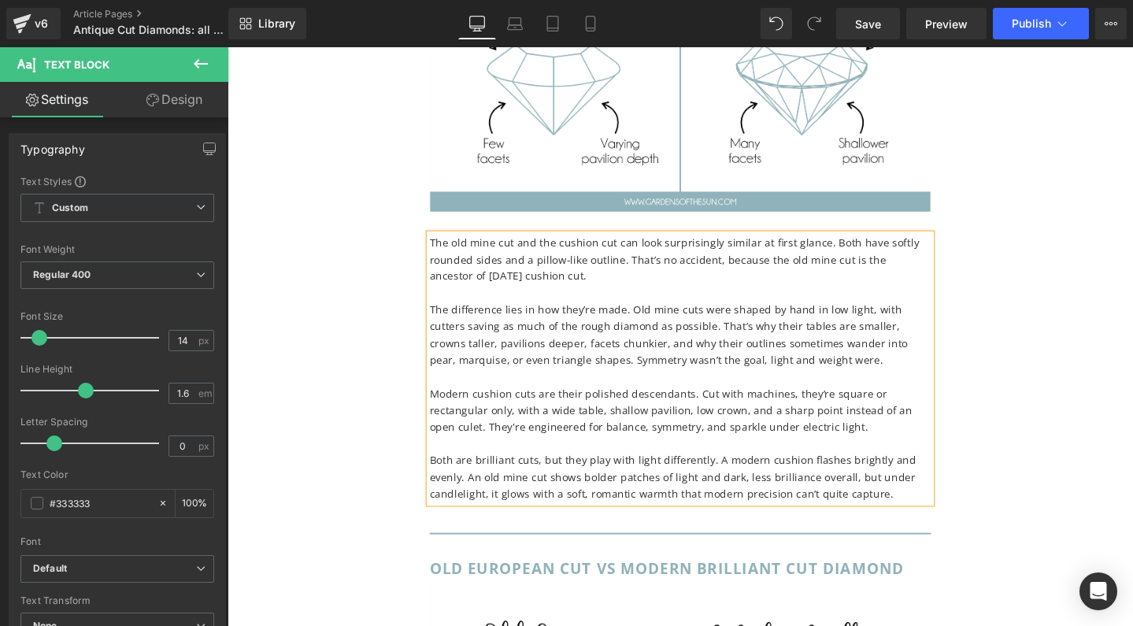
scroll to position [10416, 0]
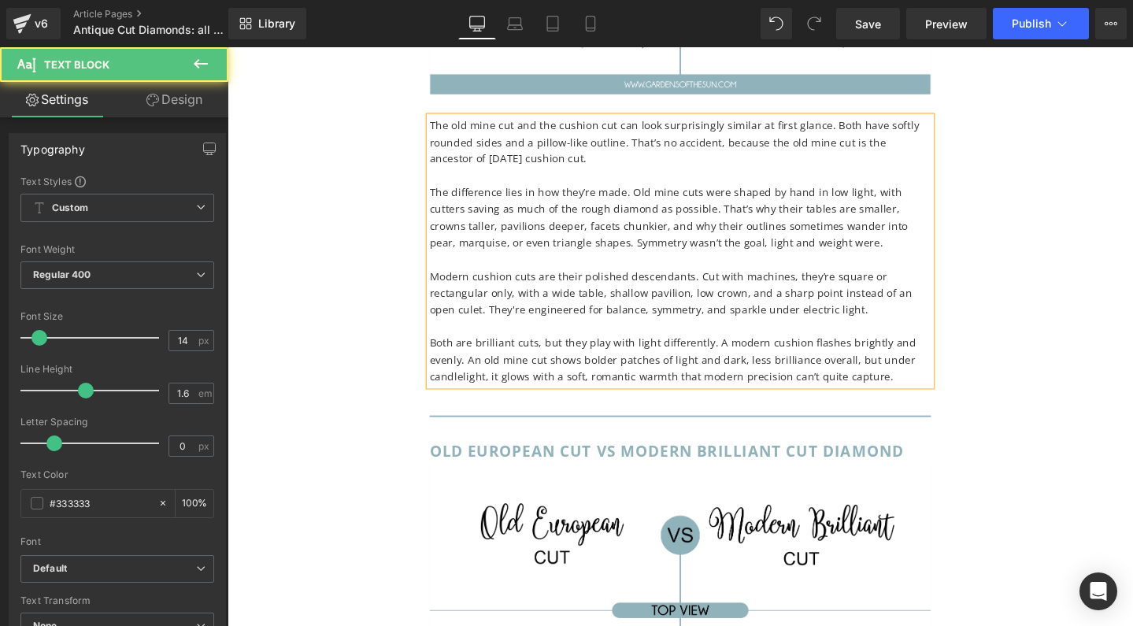
click at [808, 350] on p "Both are brilliant cuts, but they play with light differently. A modern cushion…" at bounding box center [704, 376] width 528 height 53
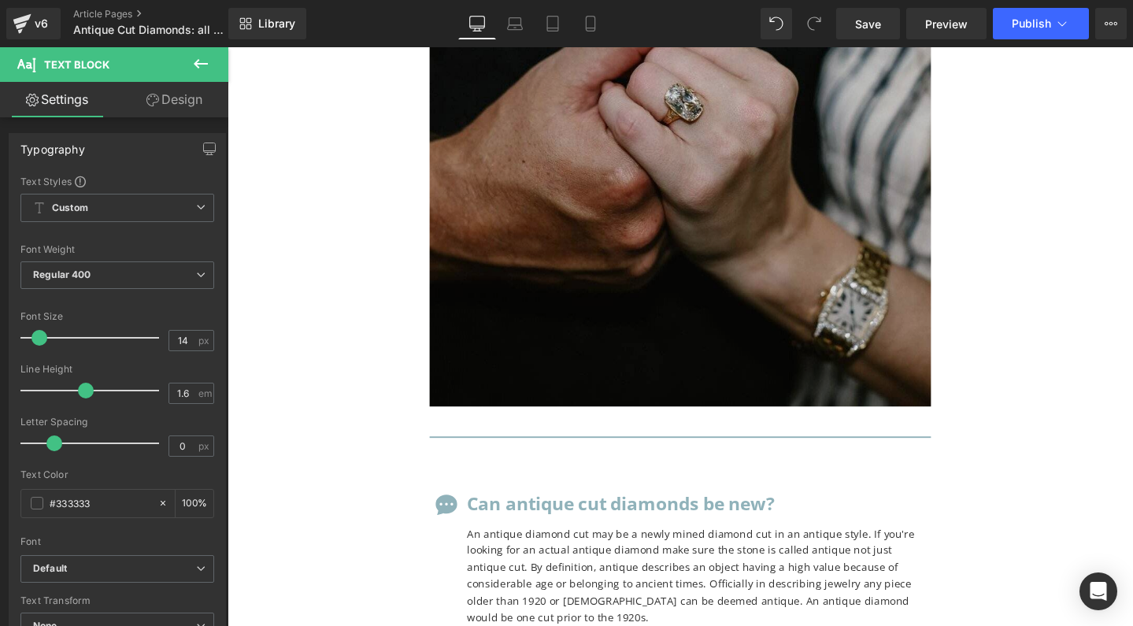
scroll to position [12782, 0]
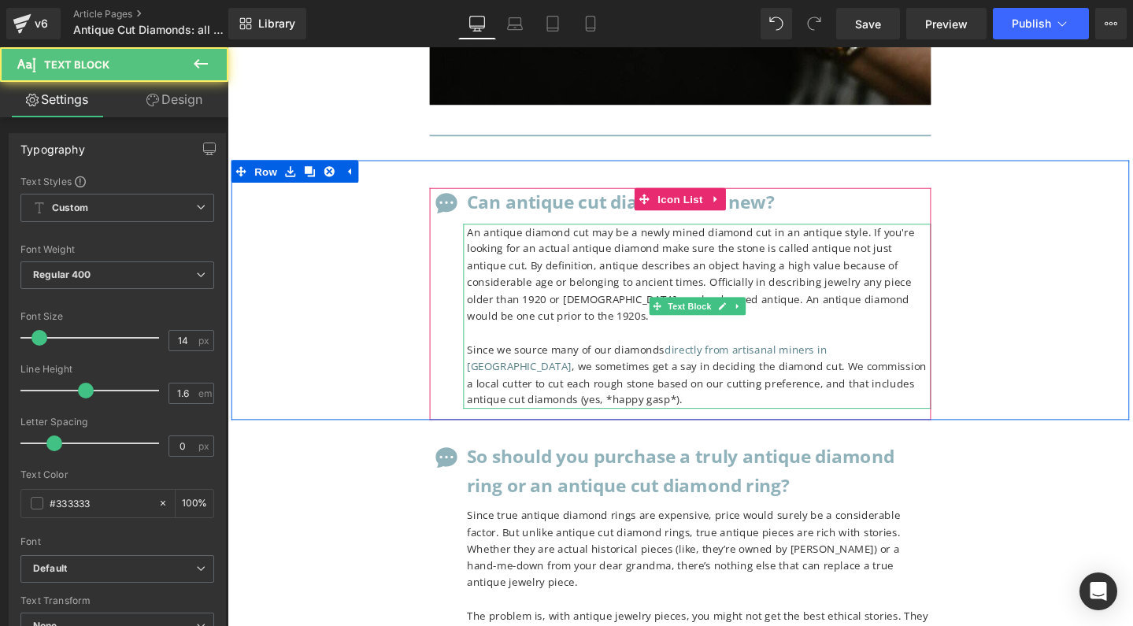
drag, startPoint x: 635, startPoint y: 138, endPoint x: 607, endPoint y: 125, distance: 30.3
click at [635, 233] on p "An antique diamond cut may be a newly mined diamond cut in an antique style. If…" at bounding box center [724, 286] width 488 height 106
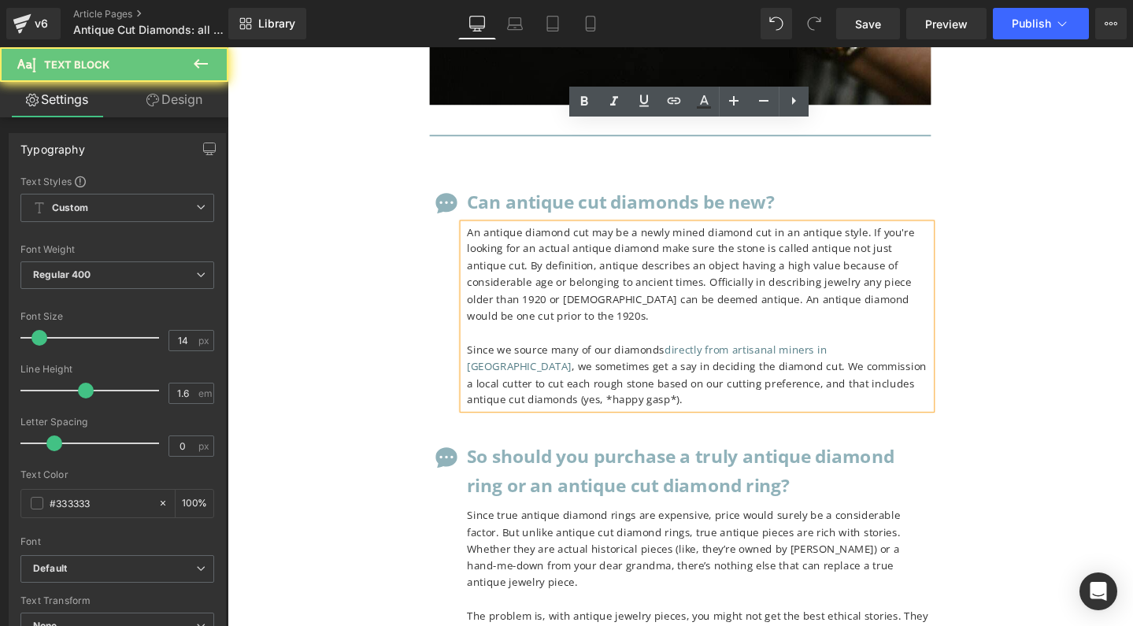
click at [607, 233] on p "An antique diamond cut may be a newly mined diamond cut in an antique style. If…" at bounding box center [724, 286] width 488 height 106
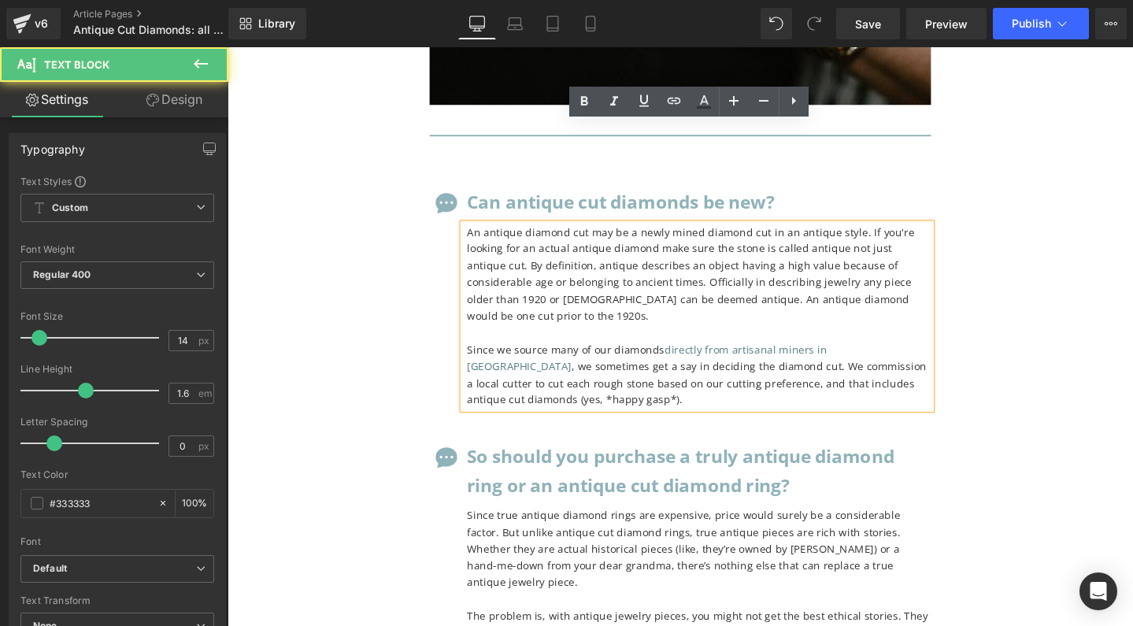
click at [559, 233] on p "An antique diamond cut may be a newly mined diamond cut in an antique style. If…" at bounding box center [724, 286] width 488 height 106
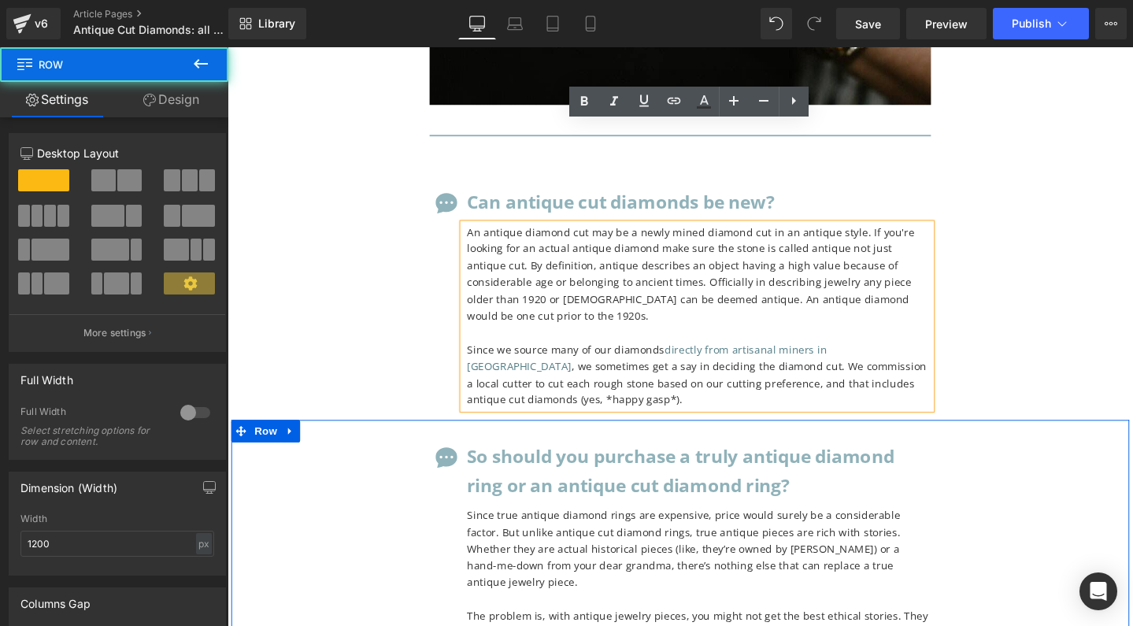
click at [1132, 439] on div "Icon So should you purchase a truly antique diamond ring or an antique cut diam…" at bounding box center [704, 597] width 945 height 316
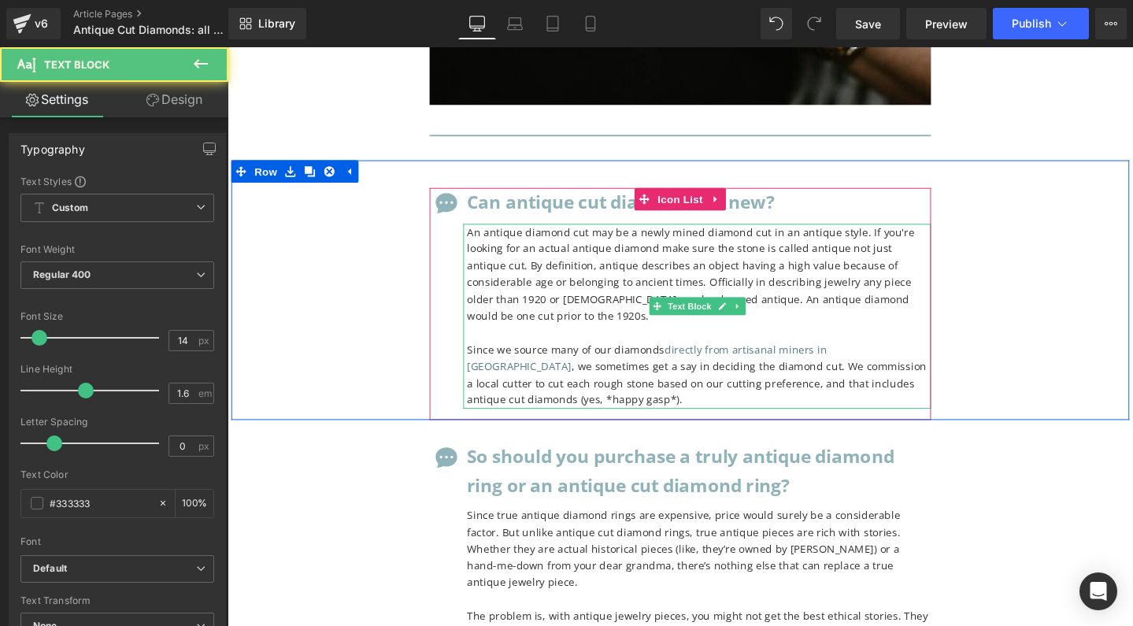
click at [674, 233] on p "An antique diamond cut may be a newly mined diamond cut in an antique style. If…" at bounding box center [724, 286] width 488 height 106
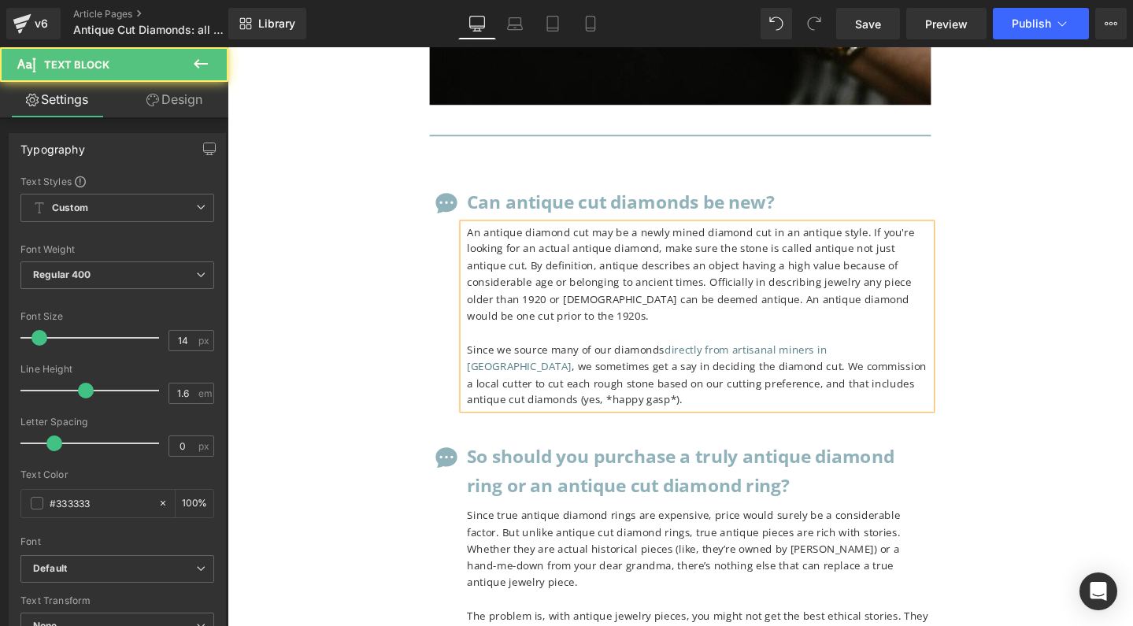
click at [815, 233] on p "An antique diamond cut may be a newly mined diamond cut in an antique style. If…" at bounding box center [724, 286] width 488 height 106
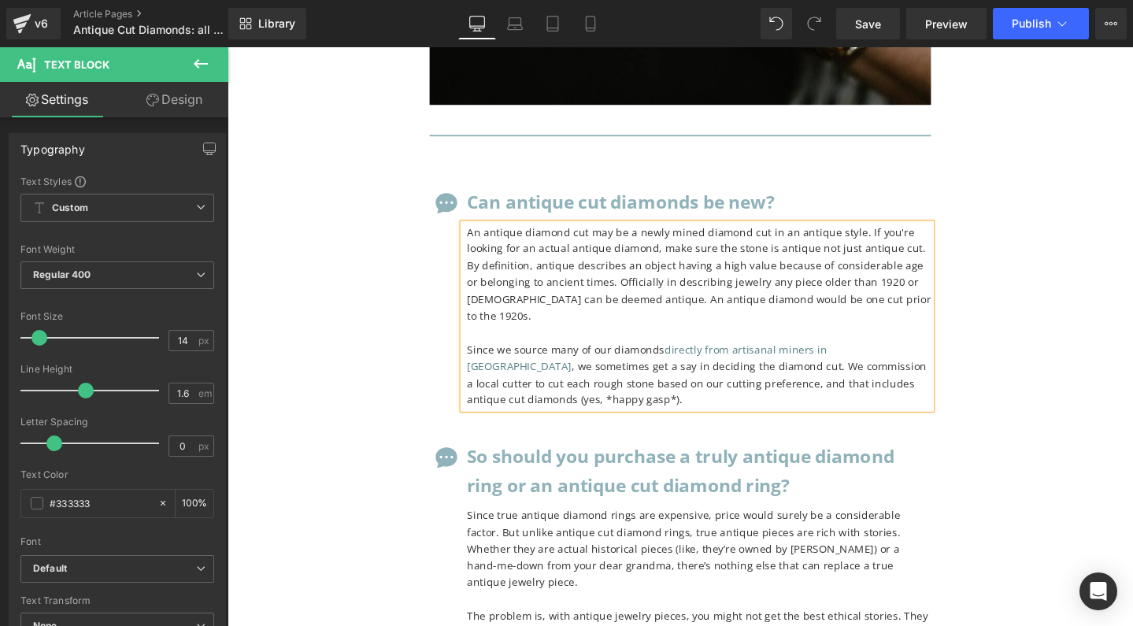
click at [836, 233] on p "An antique diamond cut may be a newly mined diamond cut in an antique style. If…" at bounding box center [724, 286] width 488 height 106
click at [894, 233] on p "An antique diamond cut may be a newly mined diamond cut in an antique style. If…" at bounding box center [724, 286] width 488 height 106
click at [943, 233] on p "An antique diamond cut may be a newly mined diamond cut in an antique style. If…" at bounding box center [724, 286] width 488 height 106
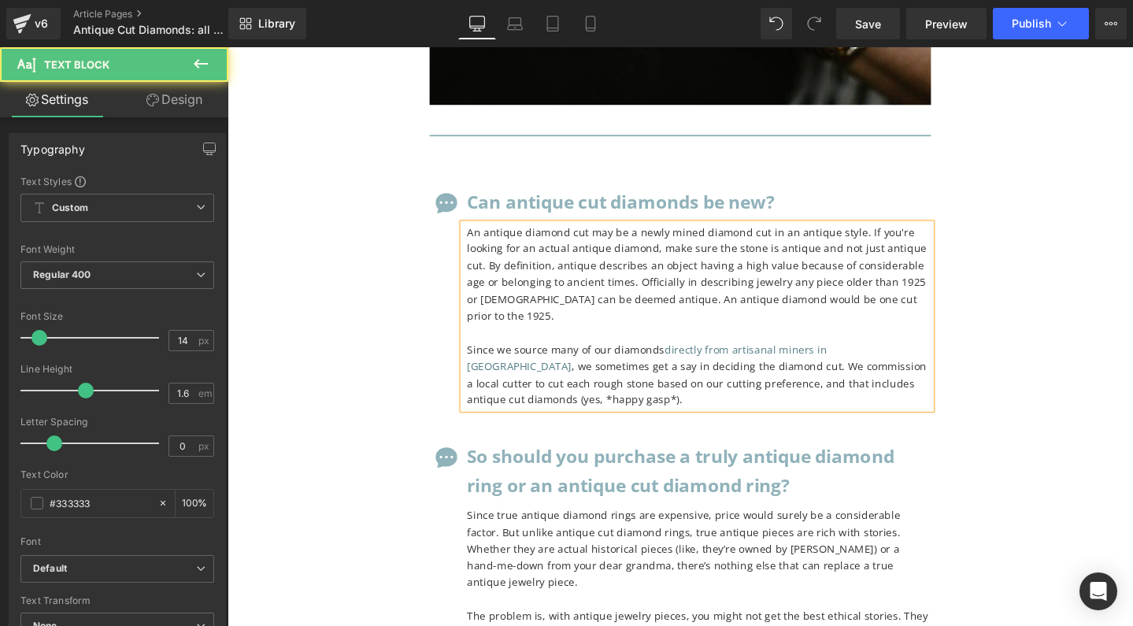
click at [909, 233] on p "An antique diamond cut may be a newly mined diamond cut in an antique style. If…" at bounding box center [724, 286] width 488 height 106
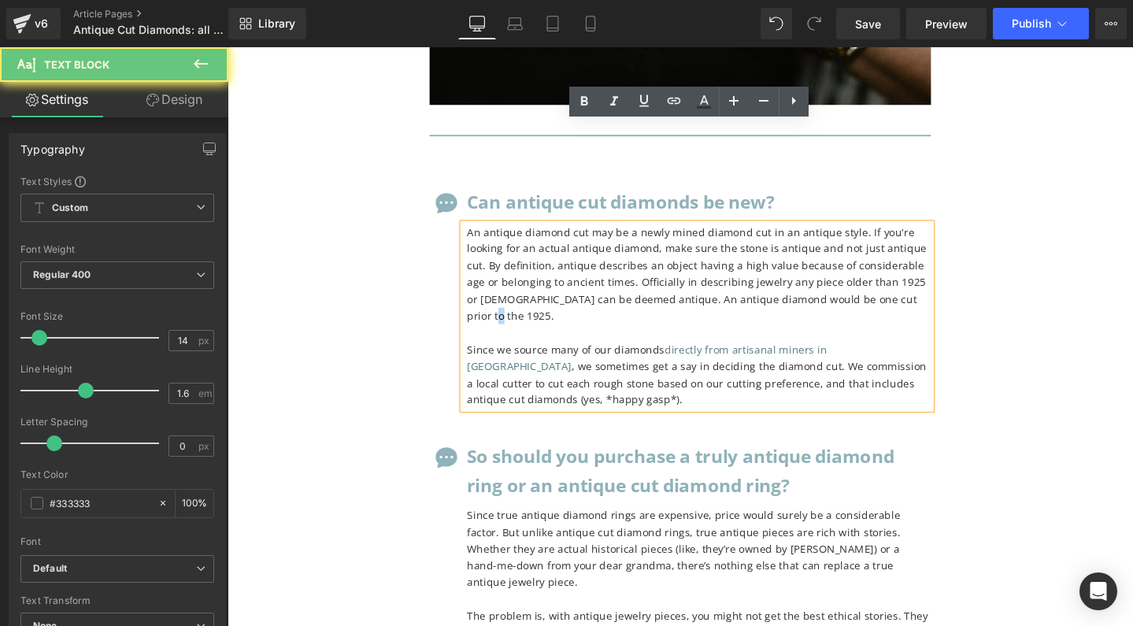
click at [909, 233] on p "An antique diamond cut may be a newly mined diamond cut in an antique style. If…" at bounding box center [724, 286] width 488 height 106
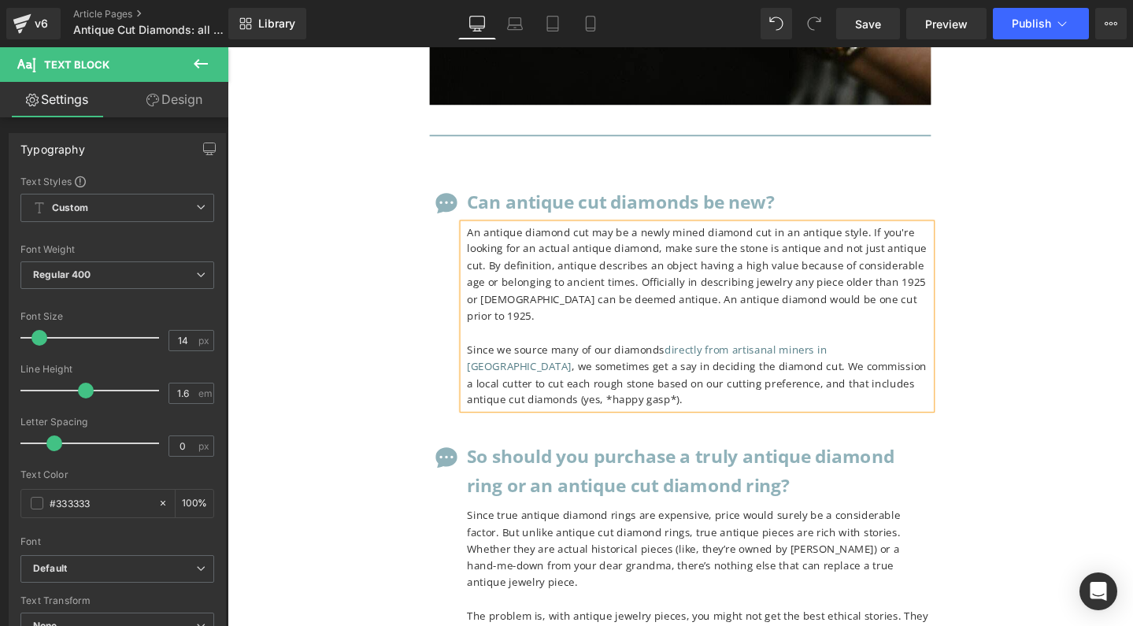
click at [909, 233] on p "An antique diamond cut may be a newly mined diamond cut in an antique style. If…" at bounding box center [724, 286] width 488 height 106
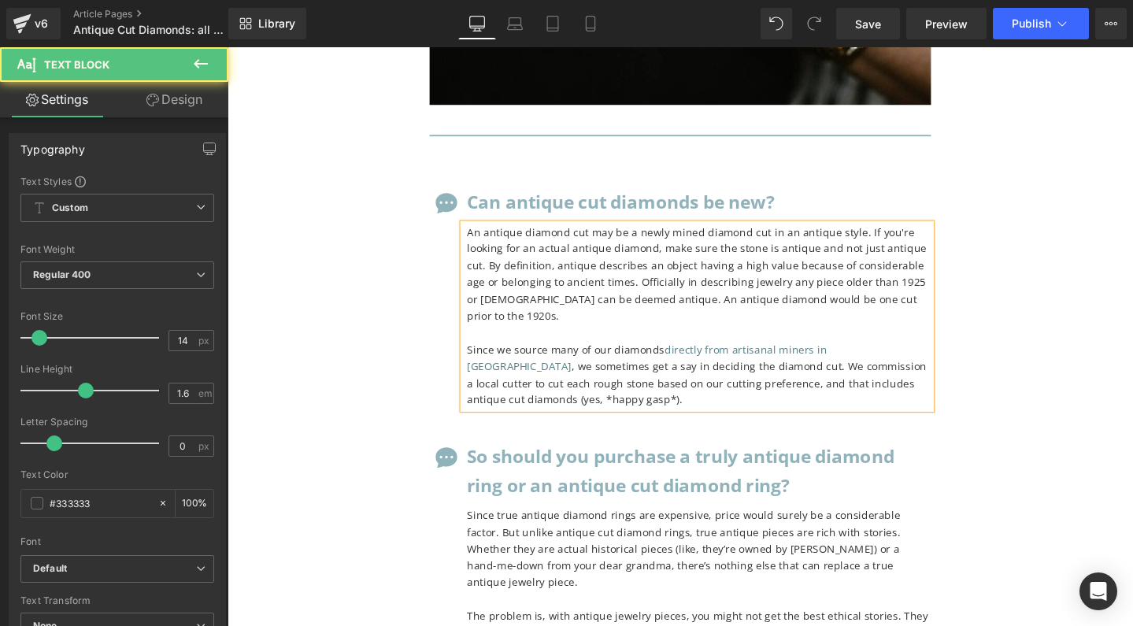
click at [872, 233] on p "An antique diamond cut may be a newly mined diamond cut in an antique style. If…" at bounding box center [724, 286] width 488 height 106
click at [912, 357] on p "Since we source many of our diamonds directly from artisanal miners in [GEOGRAP…" at bounding box center [724, 392] width 488 height 71
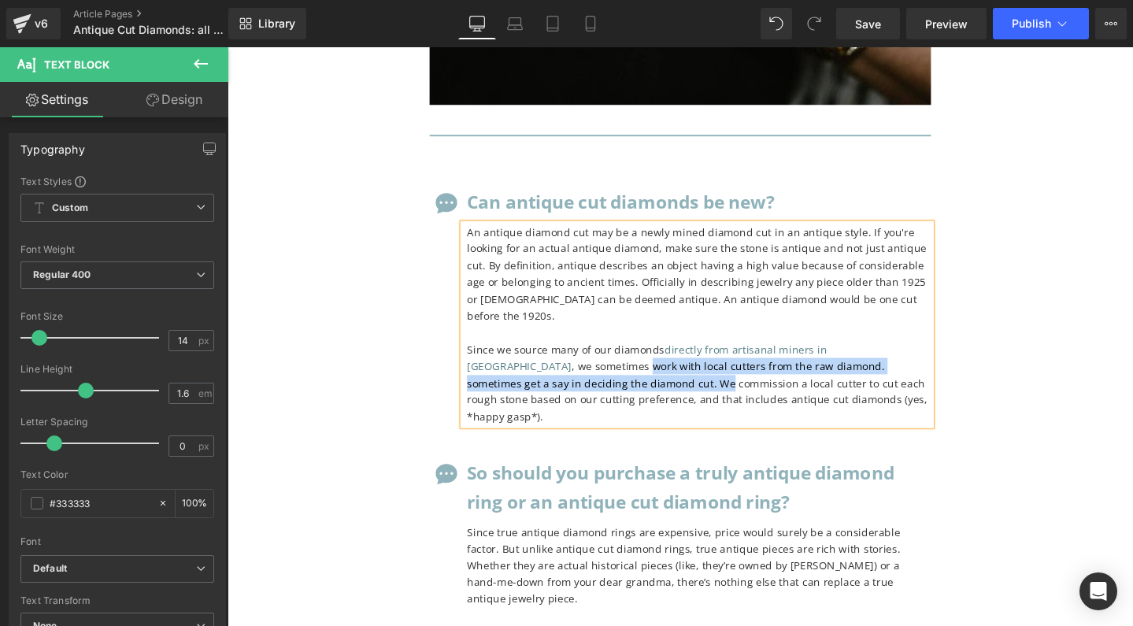
drag, startPoint x: 536, startPoint y: 194, endPoint x: 563, endPoint y: 208, distance: 29.9
click at [563, 357] on p "Since we source many of our diamonds directly from artisanal miners in [GEOGRAP…" at bounding box center [724, 401] width 488 height 88
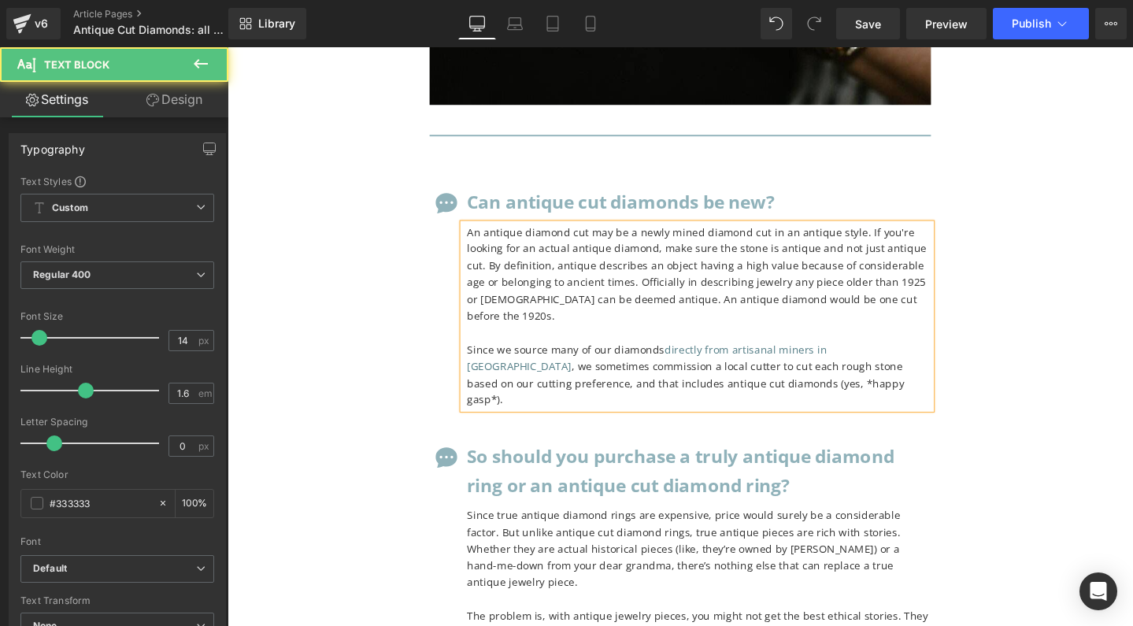
click at [713, 357] on p "Since we source many of our diamonds directly from artisanal miners in [GEOGRAP…" at bounding box center [724, 392] width 488 height 71
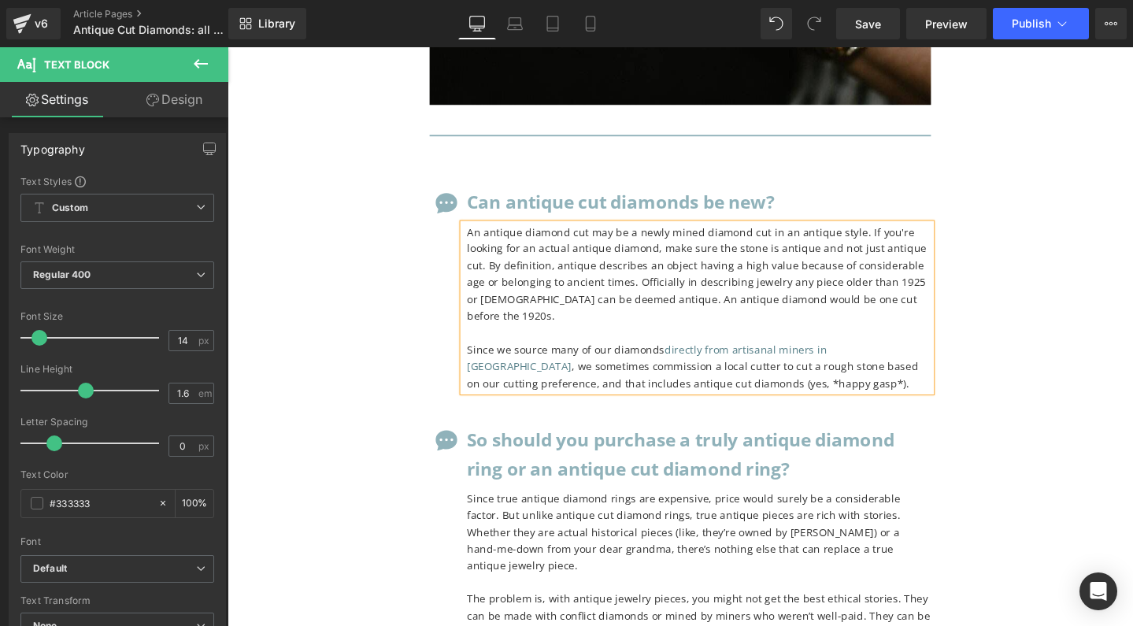
click at [756, 357] on p "Since we source many of our diamonds directly from artisanal miners in [GEOGRAP…" at bounding box center [724, 383] width 488 height 53
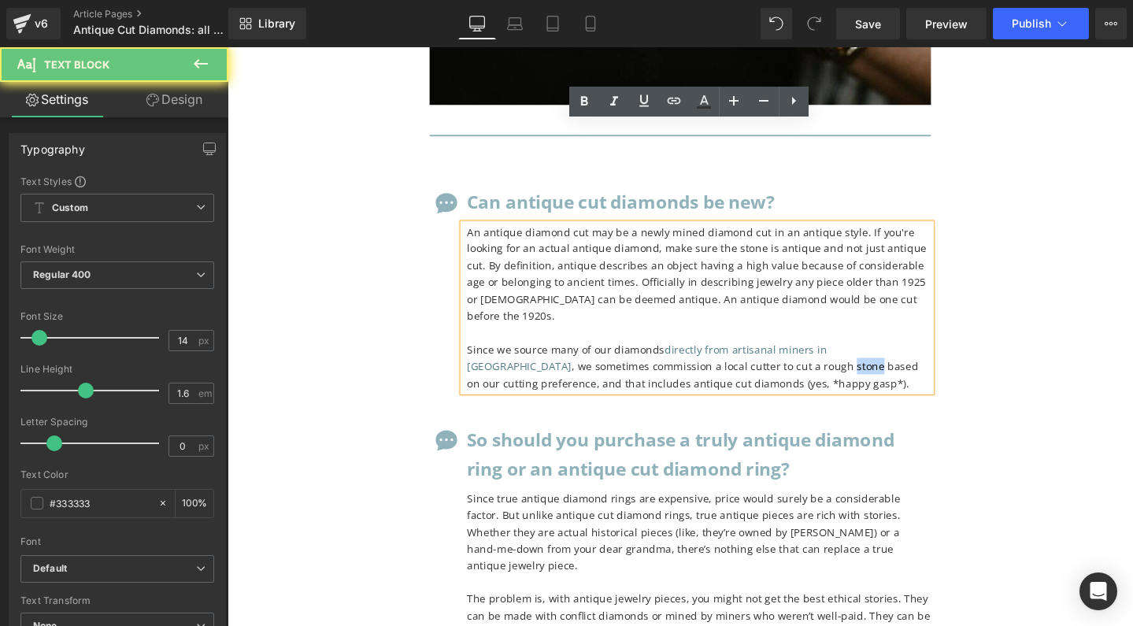
click at [756, 357] on p "Since we source many of our diamonds directly from artisanal miners in [GEOGRAP…" at bounding box center [724, 383] width 488 height 53
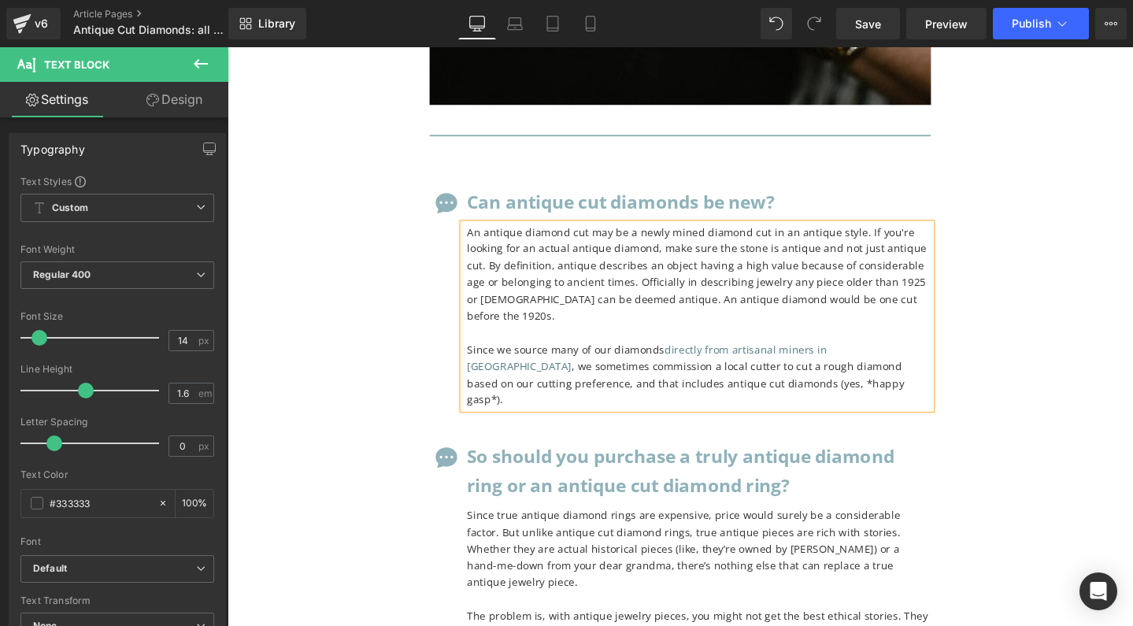
click at [720, 357] on p "Since we source many of our diamonds directly from artisanal miners in [GEOGRAP…" at bounding box center [724, 392] width 488 height 71
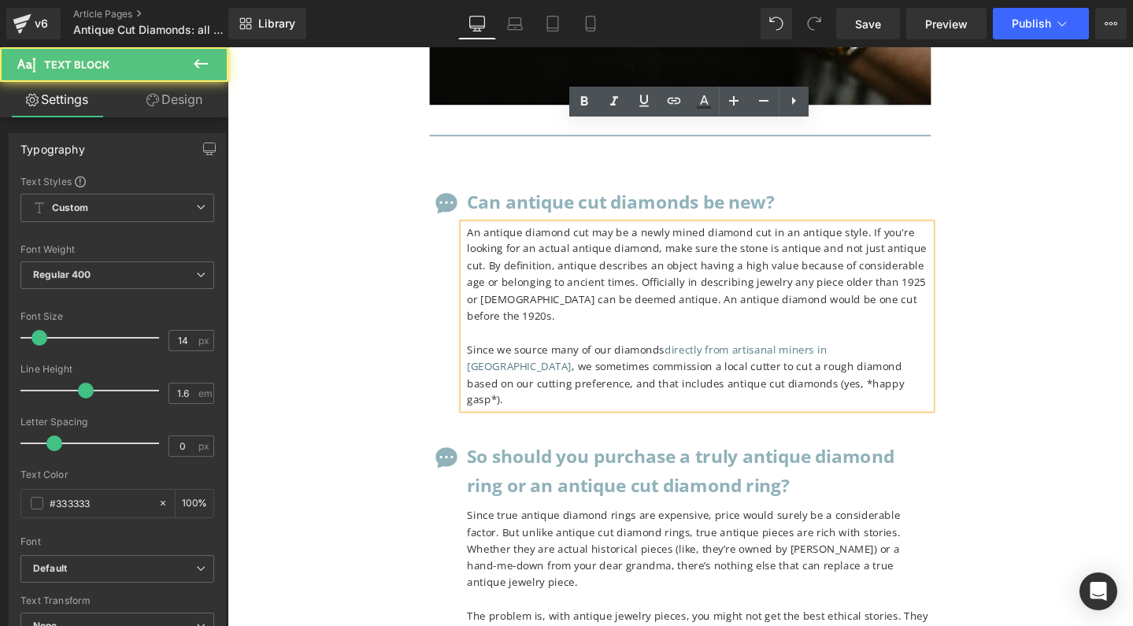
click at [720, 357] on p "Since we source many of our diamonds directly from artisanal miners in [GEOGRAP…" at bounding box center [724, 392] width 488 height 71
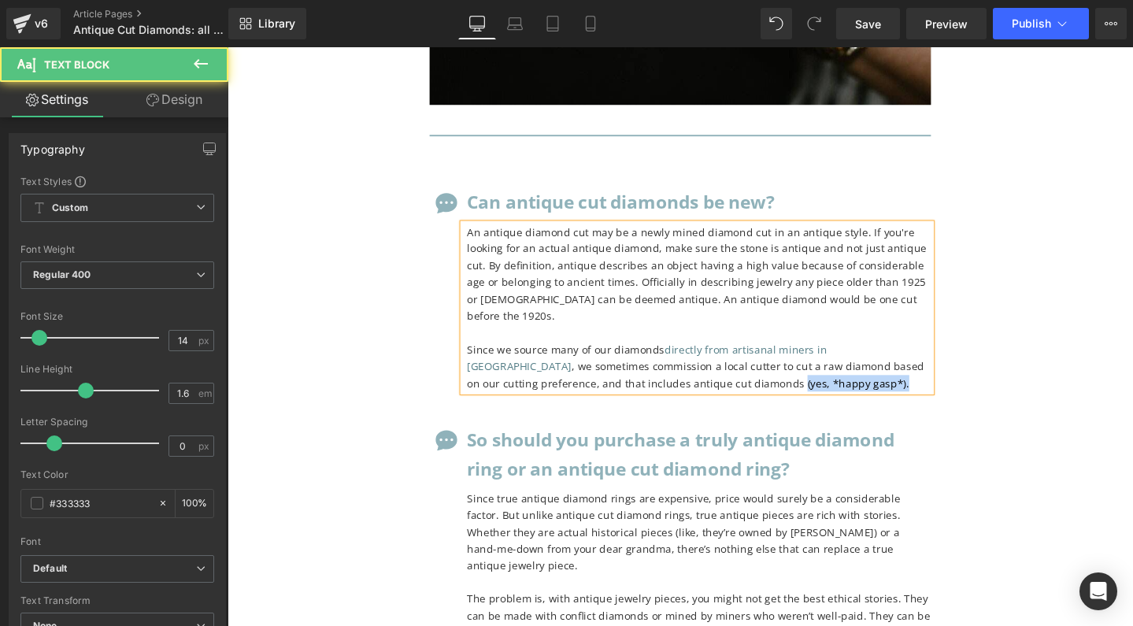
drag, startPoint x: 682, startPoint y: 211, endPoint x: 808, endPoint y: 209, distance: 126.0
click at [808, 357] on p "Since we source many of our diamonds directly from artisanal miners in [GEOGRAP…" at bounding box center [724, 383] width 488 height 53
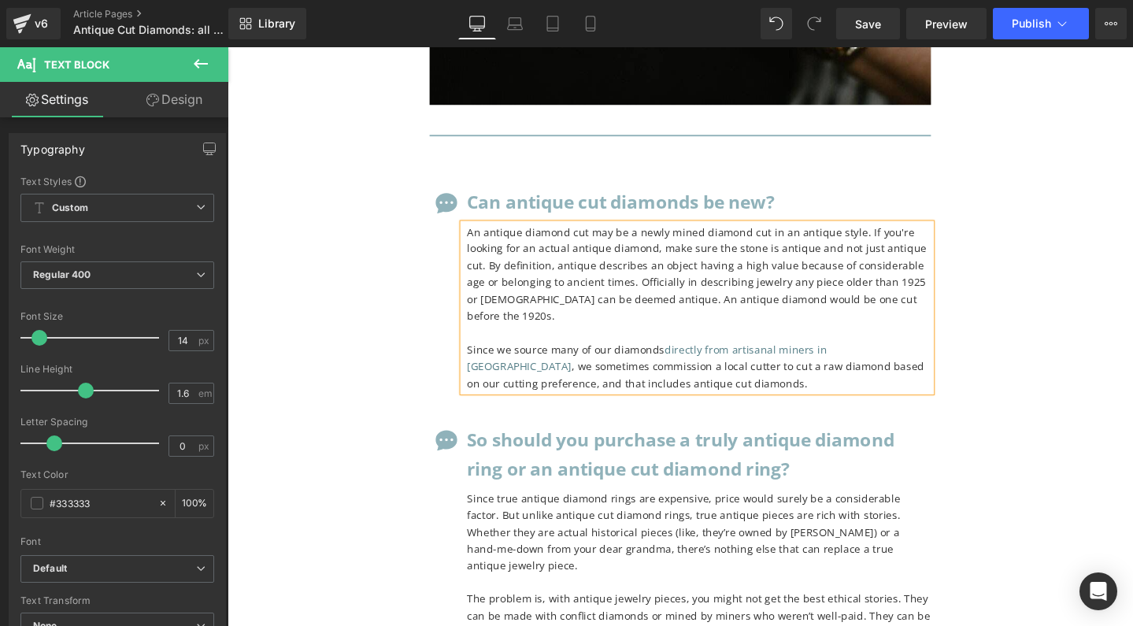
click at [774, 357] on p "Since we source many of our diamonds directly from artisanal miners in [GEOGRAP…" at bounding box center [724, 383] width 488 height 53
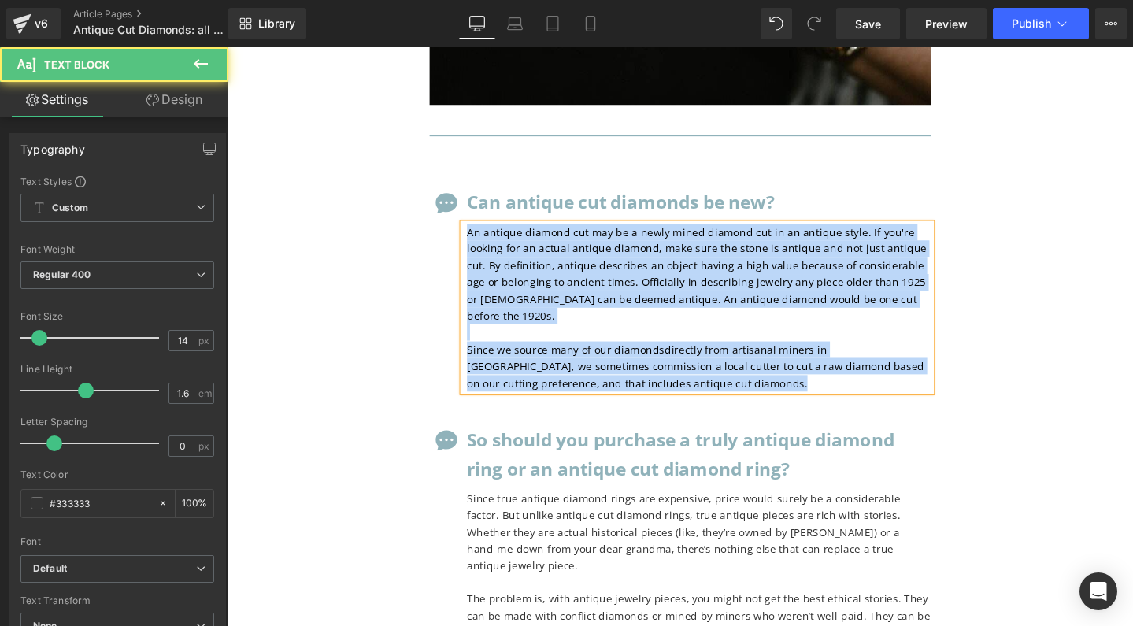
copy div "An antique diamond cut may be a newly mined diamond cut in an antique style. If…"
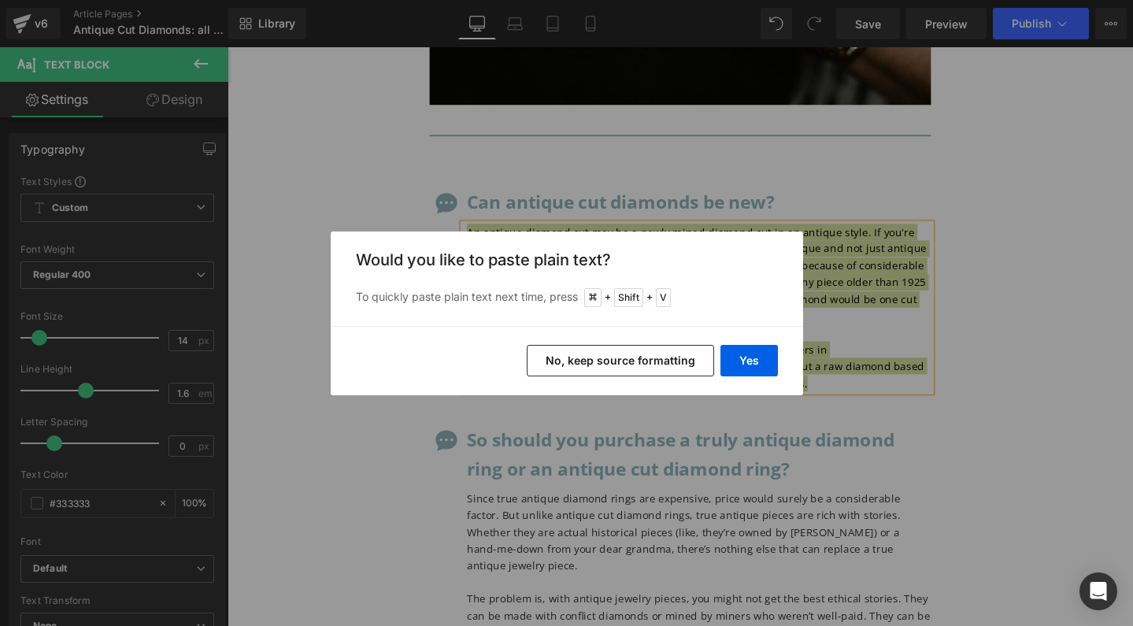
click at [863, 183] on div "Back to Library Insert Would you like to paste plain text? To quickly paste pla…" at bounding box center [566, 313] width 1133 height 626
click at [835, 160] on div "Back to Library Insert Would you like to paste plain text? To quickly paste pla…" at bounding box center [566, 313] width 1133 height 626
click at [732, 360] on button "Yes" at bounding box center [748, 360] width 57 height 31
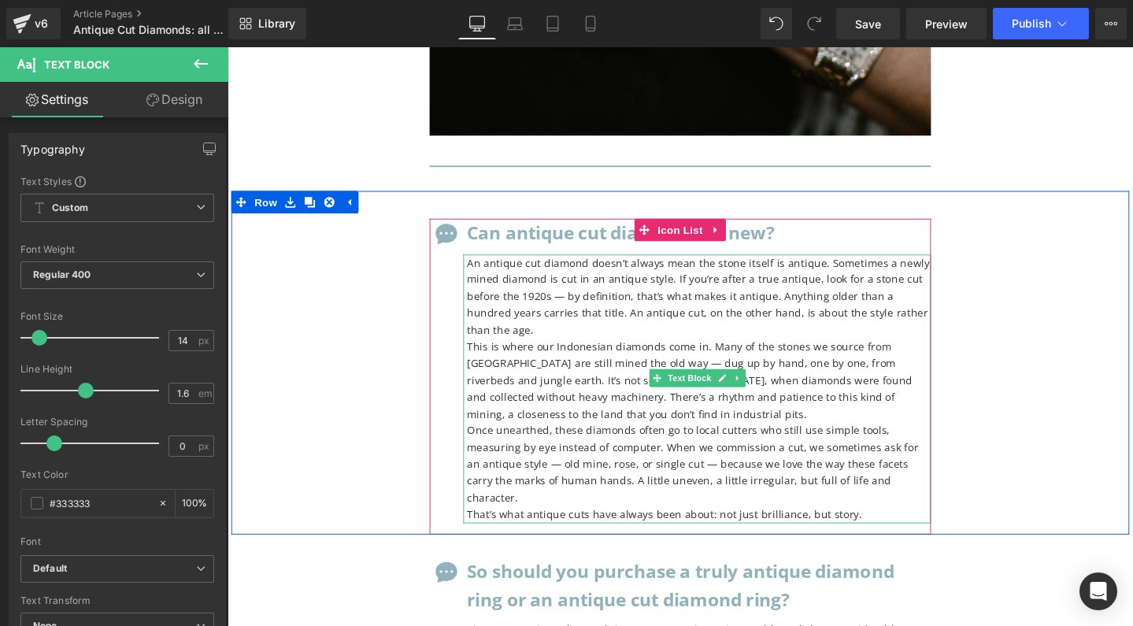
scroll to position [12734, 0]
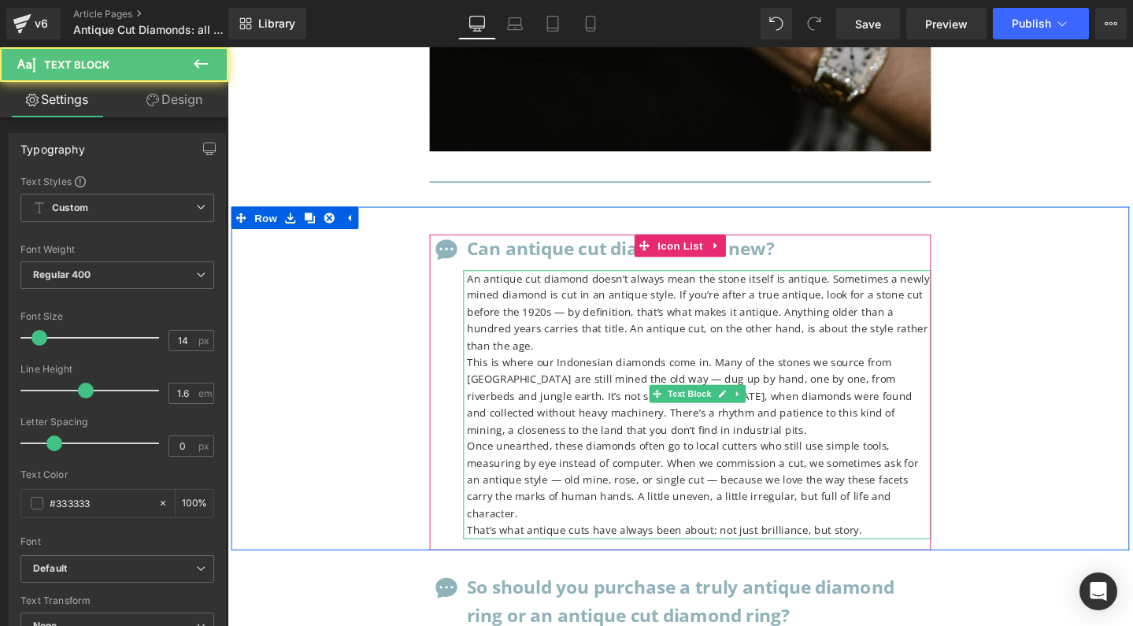
click at [567, 282] on p "An antique cut diamond doesn’t always mean the stone itself is antique. Sometim…" at bounding box center [724, 326] width 488 height 88
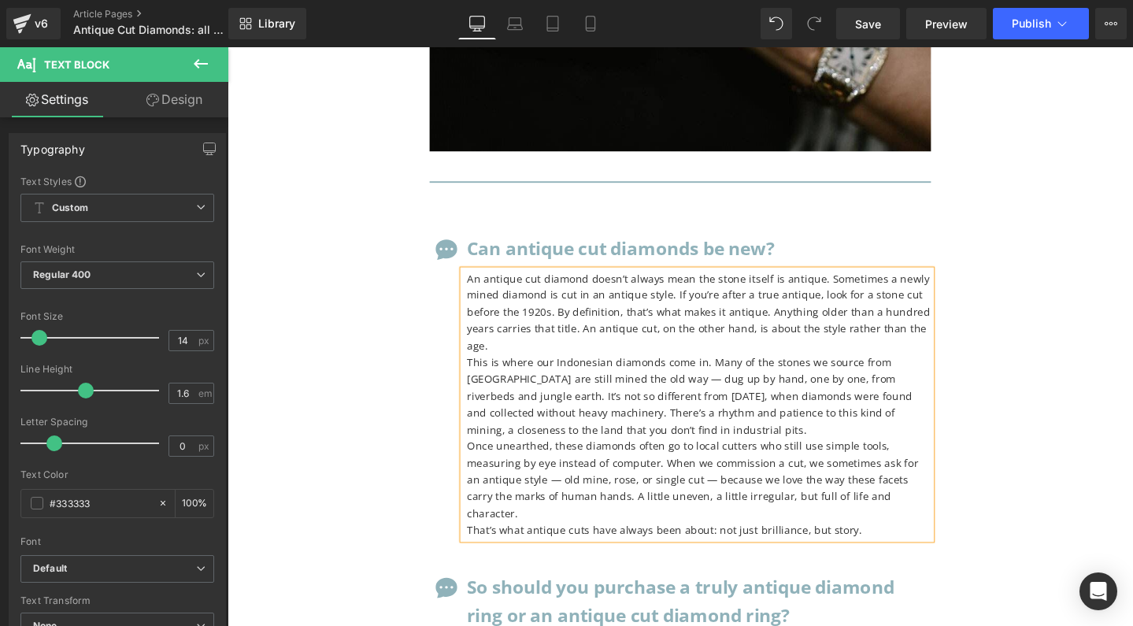
click at [487, 370] on p "This is where our Indonesian diamonds come in. Many of the stones we source fro…" at bounding box center [724, 414] width 488 height 88
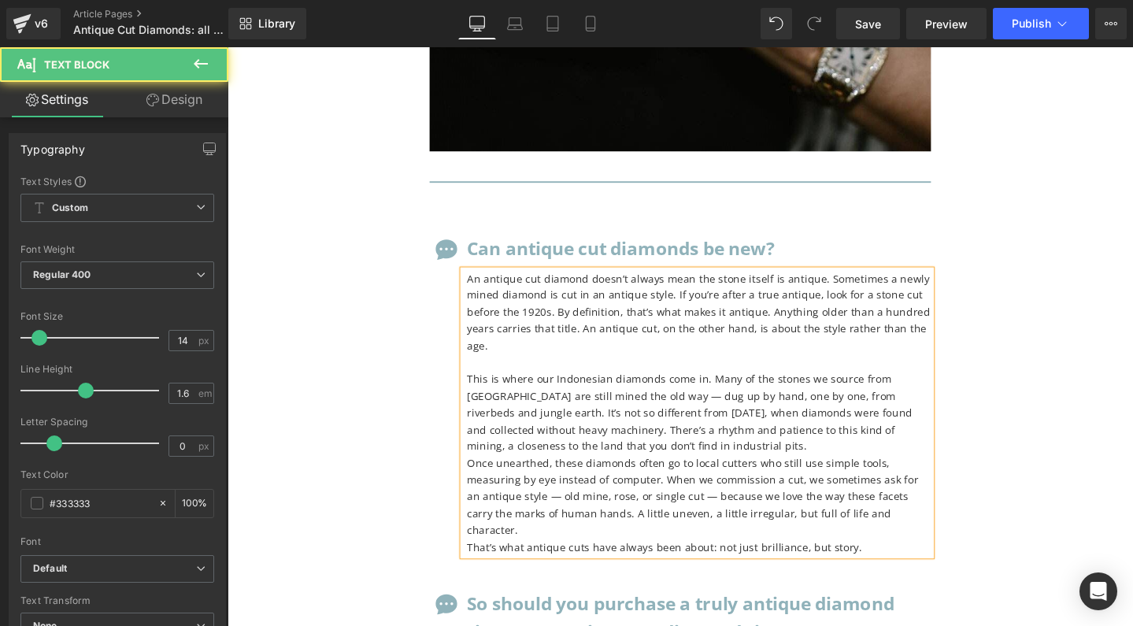
click at [620, 387] on p "This is where our Indonesian diamonds come in. Many of the stones we source fro…" at bounding box center [724, 431] width 488 height 88
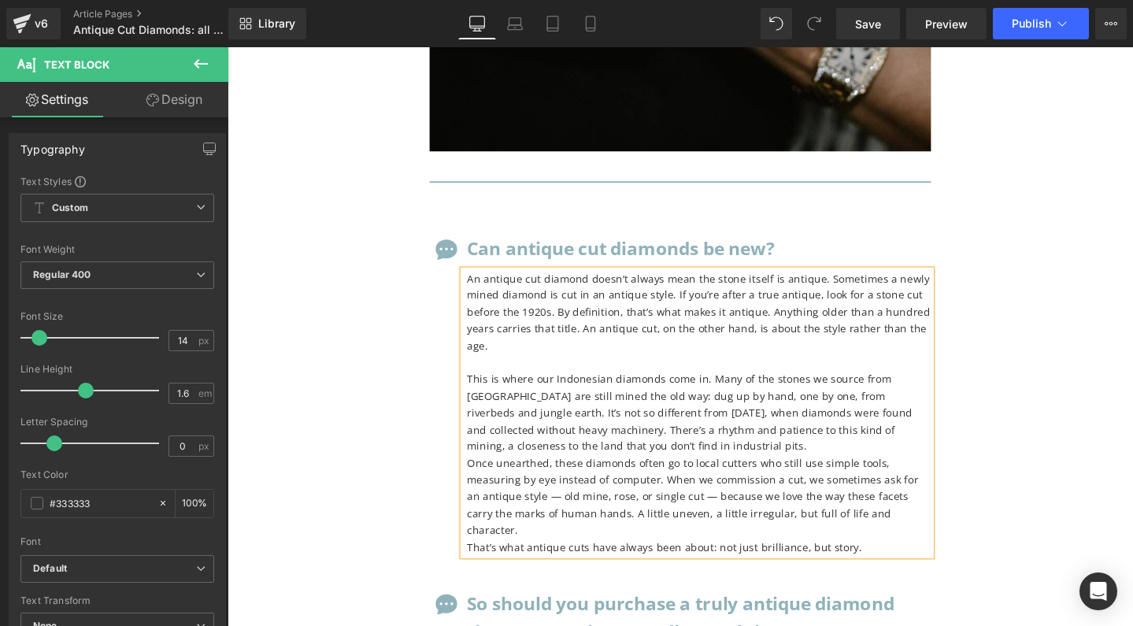
click at [876, 387] on p "This is where our Indonesian diamonds come in. Many of the stones we source fro…" at bounding box center [724, 431] width 488 height 88
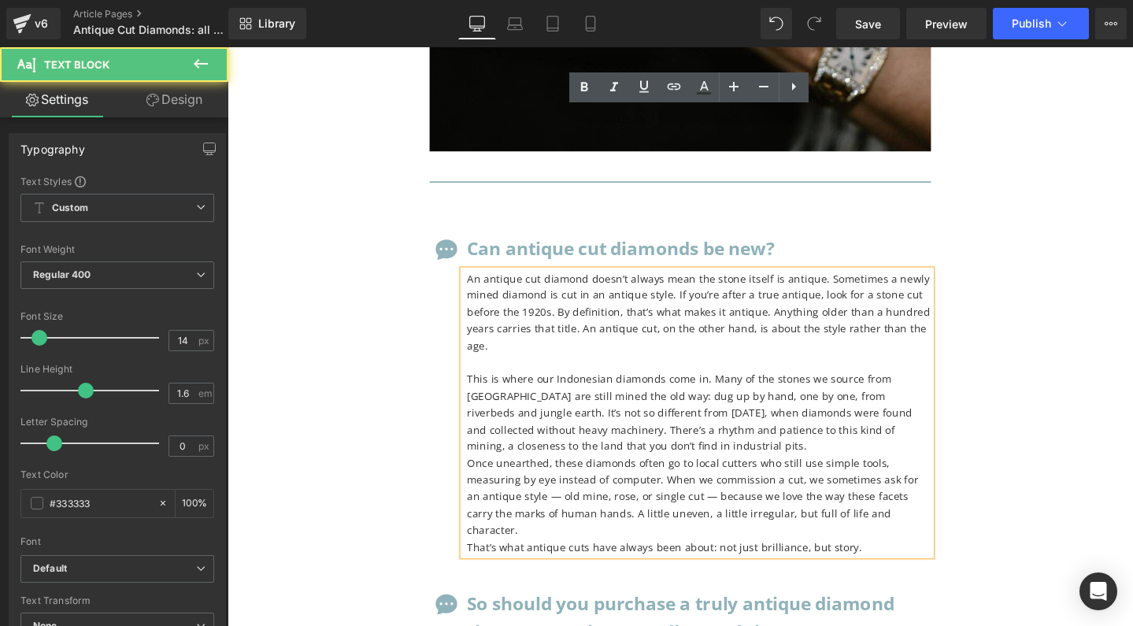
click at [876, 387] on p "This is where our Indonesian diamonds come in. Many of the stones we source fro…" at bounding box center [724, 431] width 488 height 88
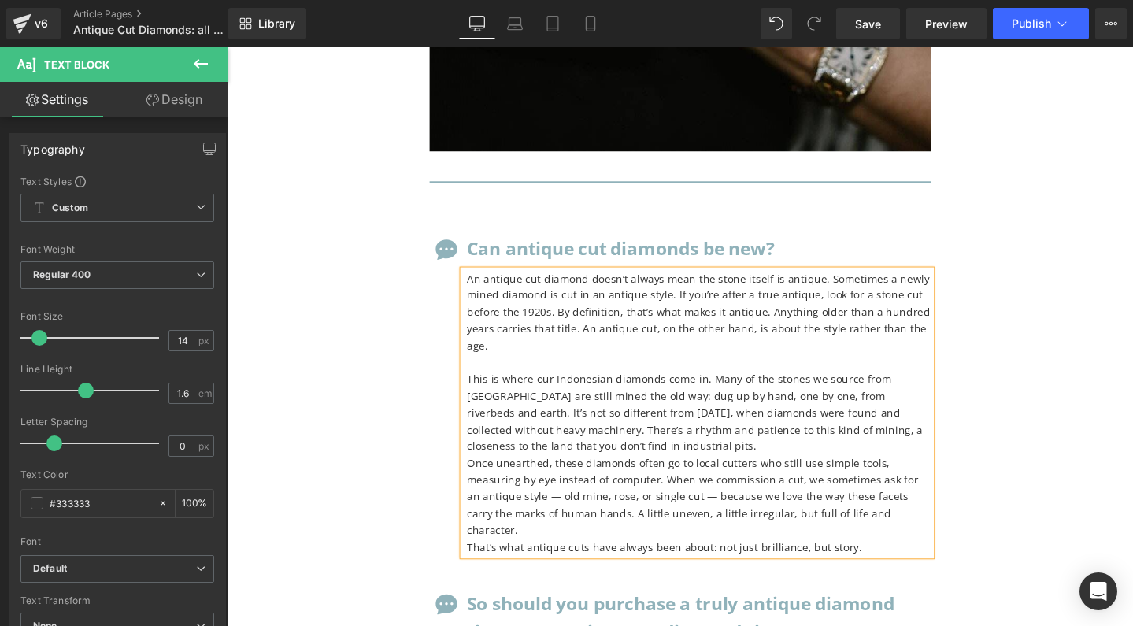
click at [883, 387] on p "This is where our Indonesian diamonds come in. Many of the stones we source fro…" at bounding box center [724, 431] width 488 height 88
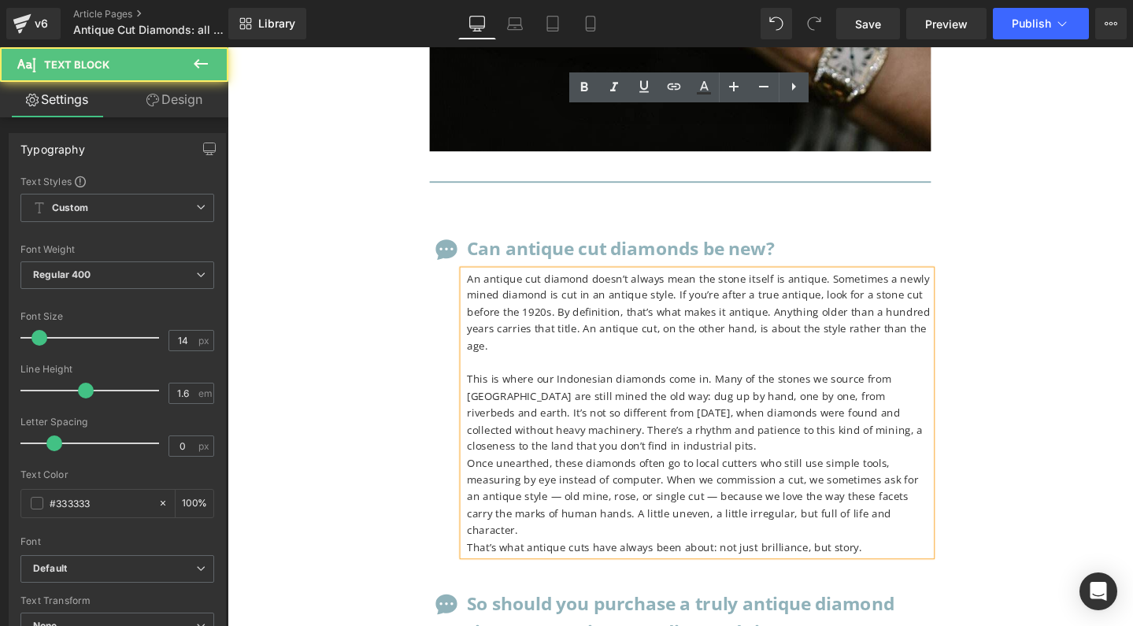
click at [883, 387] on p "This is where our Indonesian diamonds come in. Many of the stones we source fro…" at bounding box center [724, 431] width 488 height 88
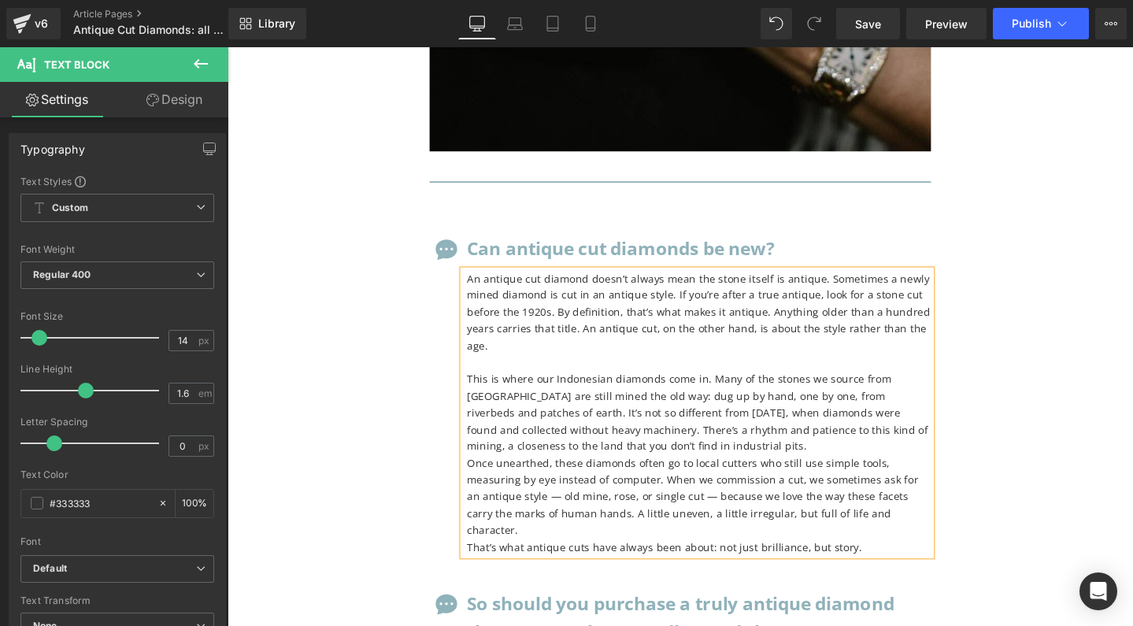
click at [480, 476] on p "Once unearthed, these diamonds often go to local cutters who still use simple t…" at bounding box center [724, 520] width 488 height 88
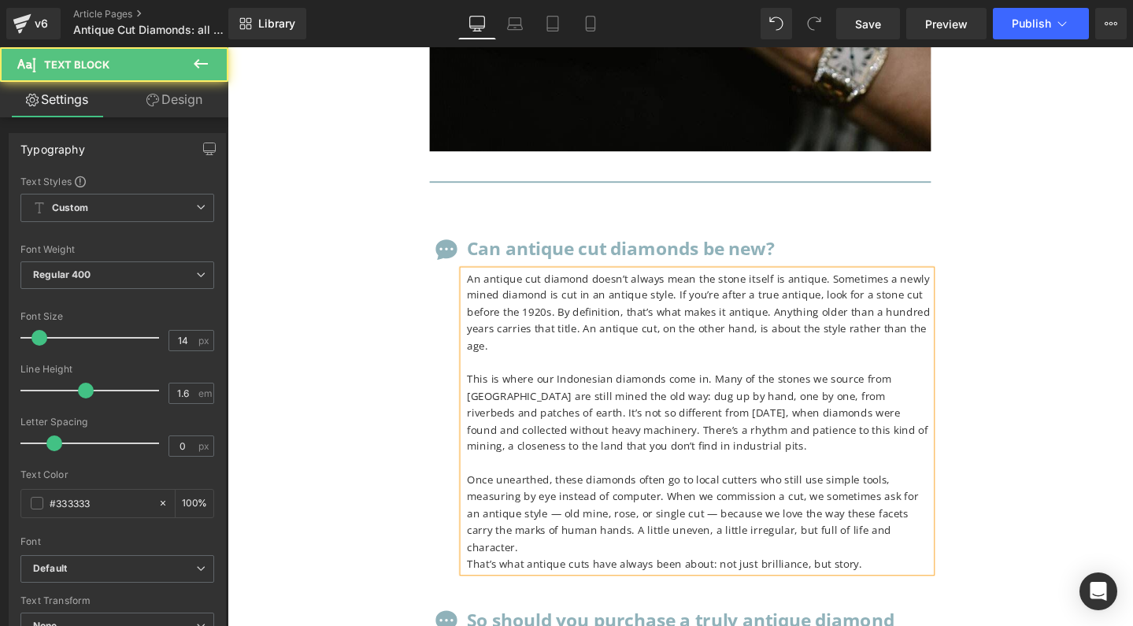
click at [486, 494] on p "Once unearthed, these diamonds often go to local cutters who still use simple t…" at bounding box center [724, 538] width 488 height 88
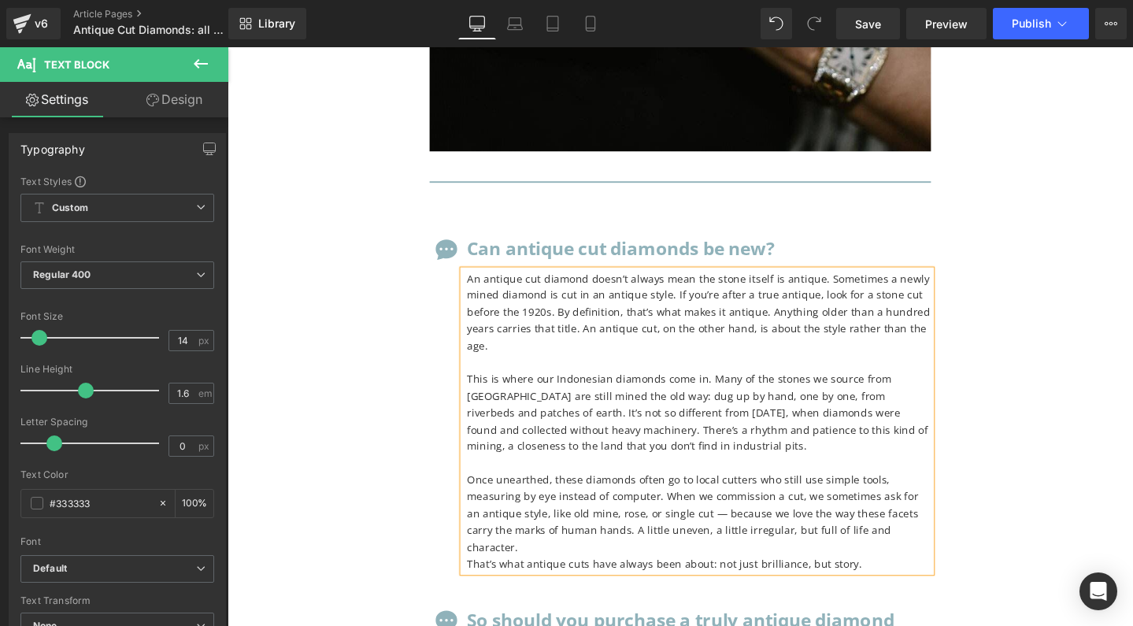
click at [567, 494] on p "Once unearthed, these diamonds often go to local cutters who still use simple t…" at bounding box center [724, 538] width 488 height 88
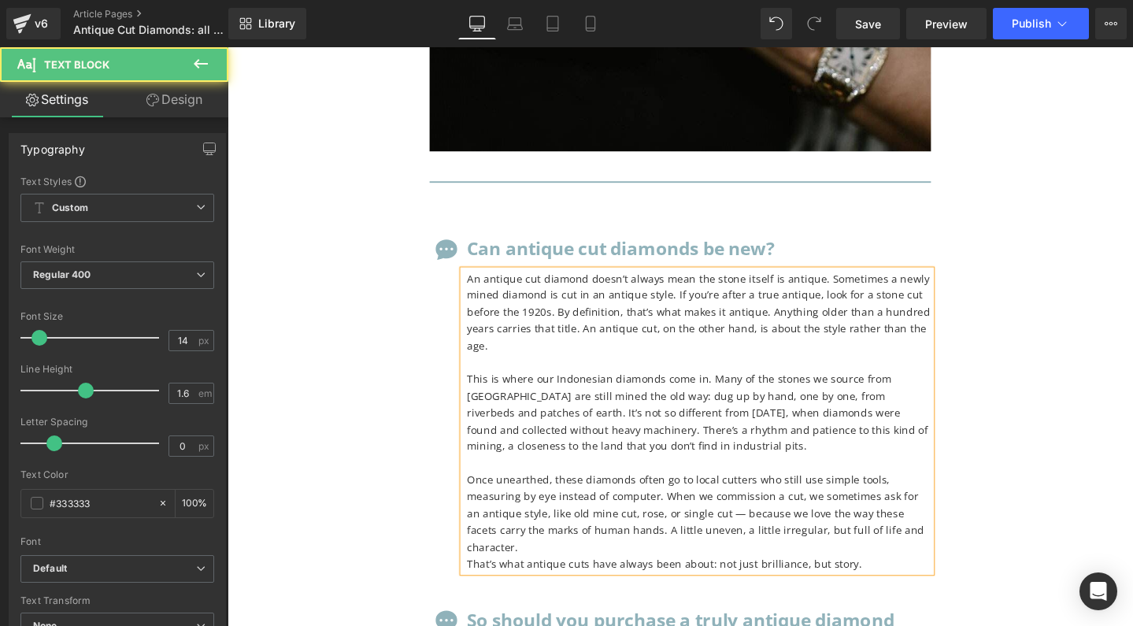
click at [609, 494] on p "Once unearthed, these diamonds often go to local cutters who still use simple t…" at bounding box center [724, 538] width 488 height 88
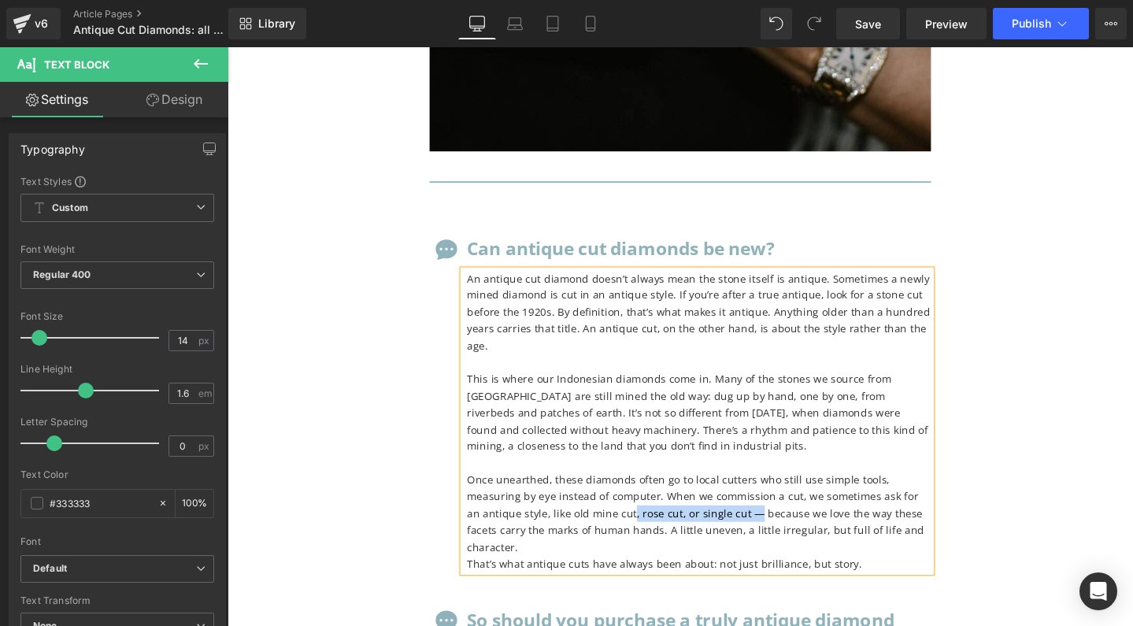
drag, startPoint x: 719, startPoint y: 365, endPoint x: 590, endPoint y: 362, distance: 129.2
click at [590, 494] on p "Once unearthed, these diamonds often go to local cutters who still use simple t…" at bounding box center [724, 538] width 488 height 88
click at [488, 582] on p "That’s what antique cuts have always been about: not just brilliance, but story." at bounding box center [724, 590] width 488 height 17
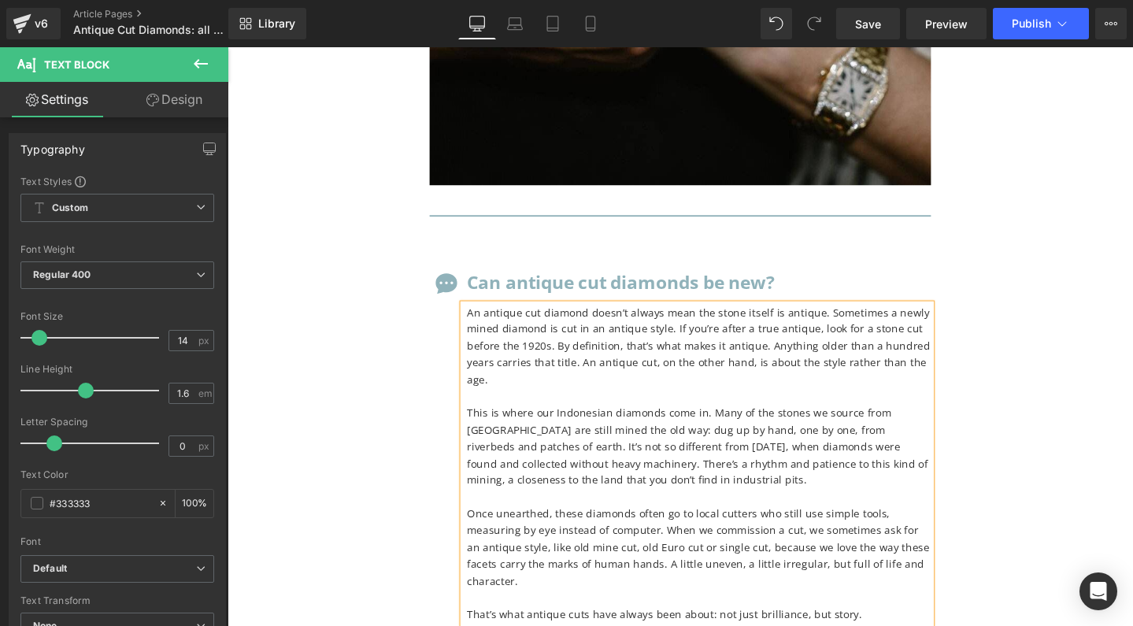
scroll to position [12693, 0]
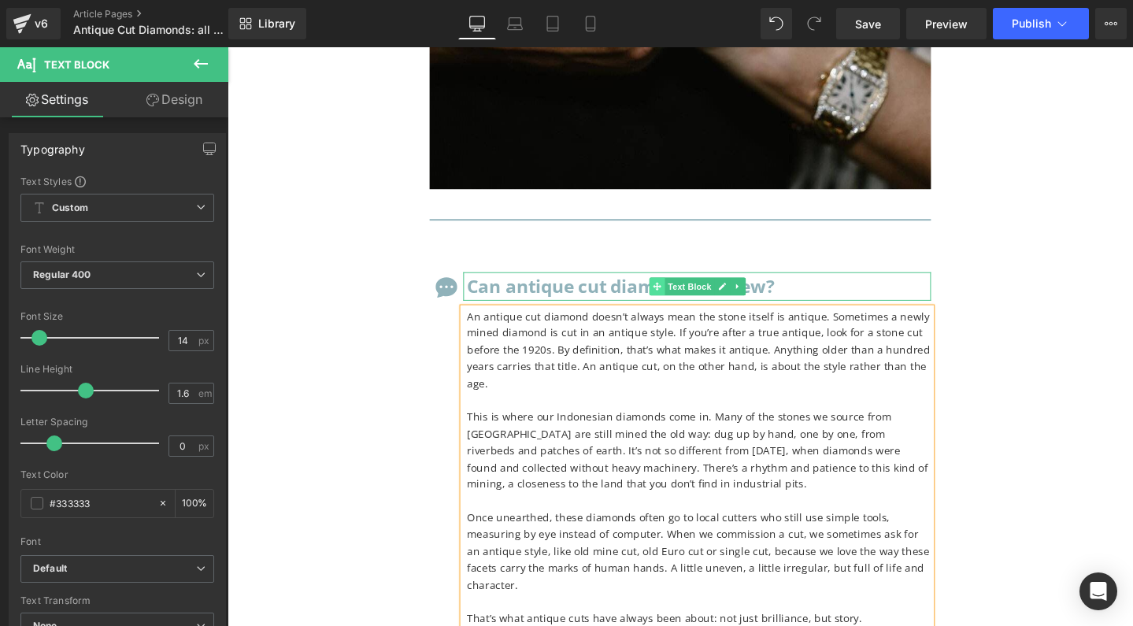
click at [671, 290] on span at bounding box center [679, 299] width 17 height 19
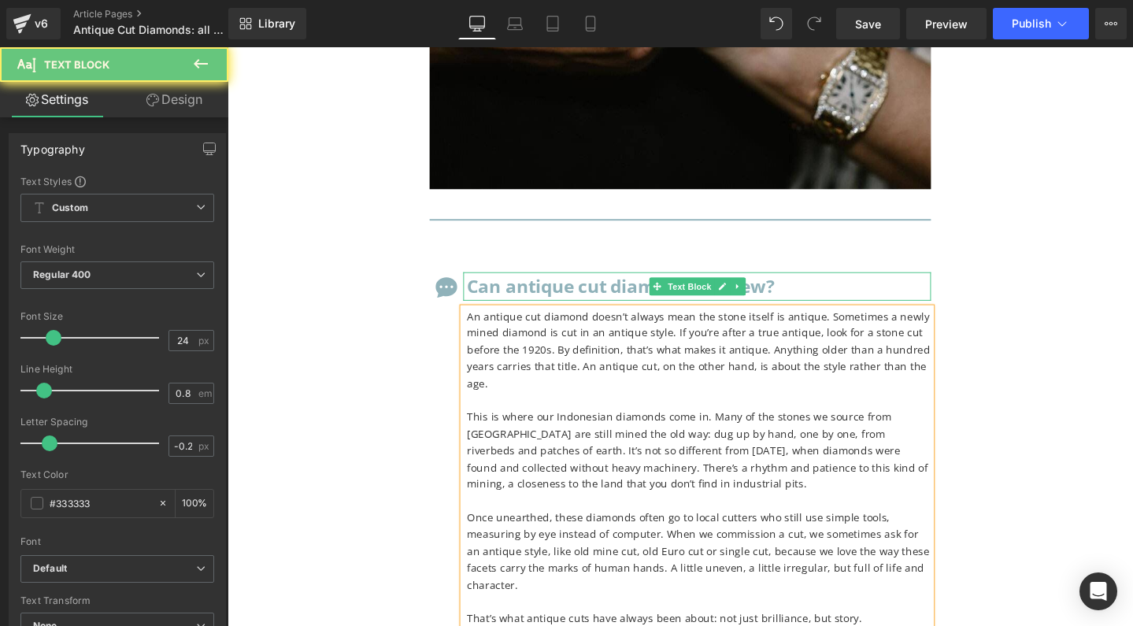
click at [630, 286] on b "Can antique cut diamonds be new?" at bounding box center [642, 299] width 324 height 26
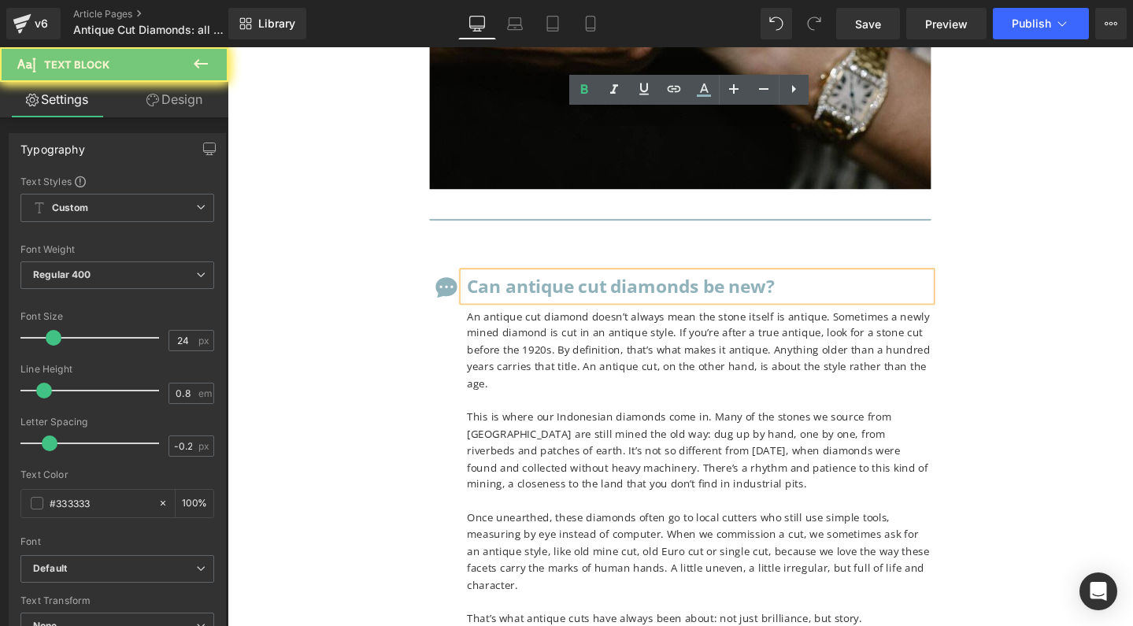
click at [630, 286] on b "Can antique cut diamonds be new?" at bounding box center [642, 299] width 324 height 26
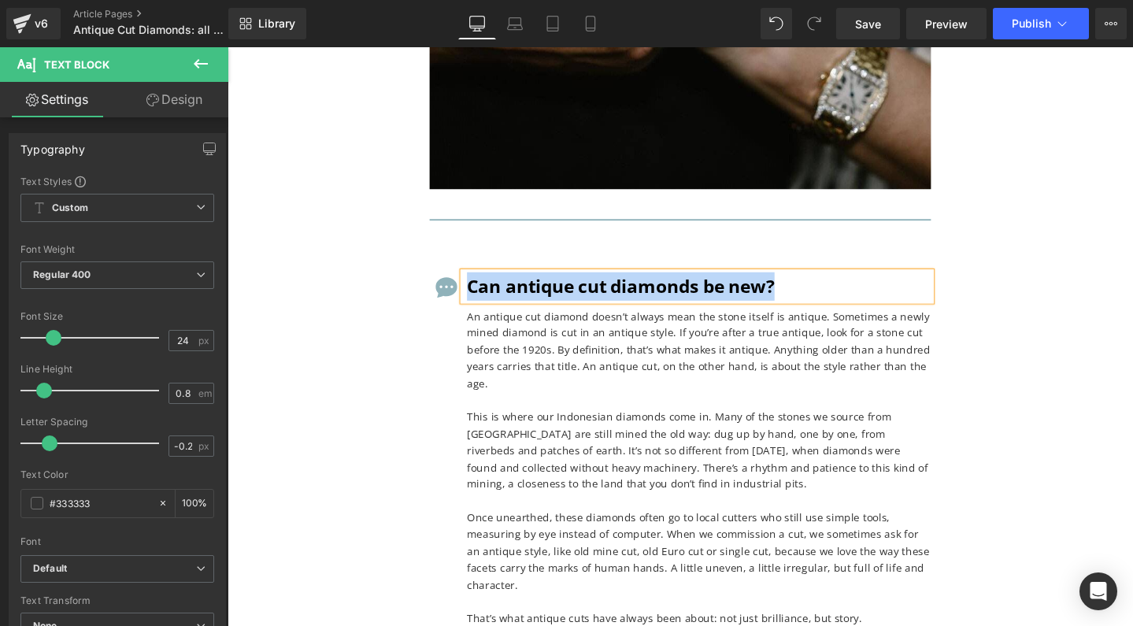
copy b "Can antique cut diamonds be new?"
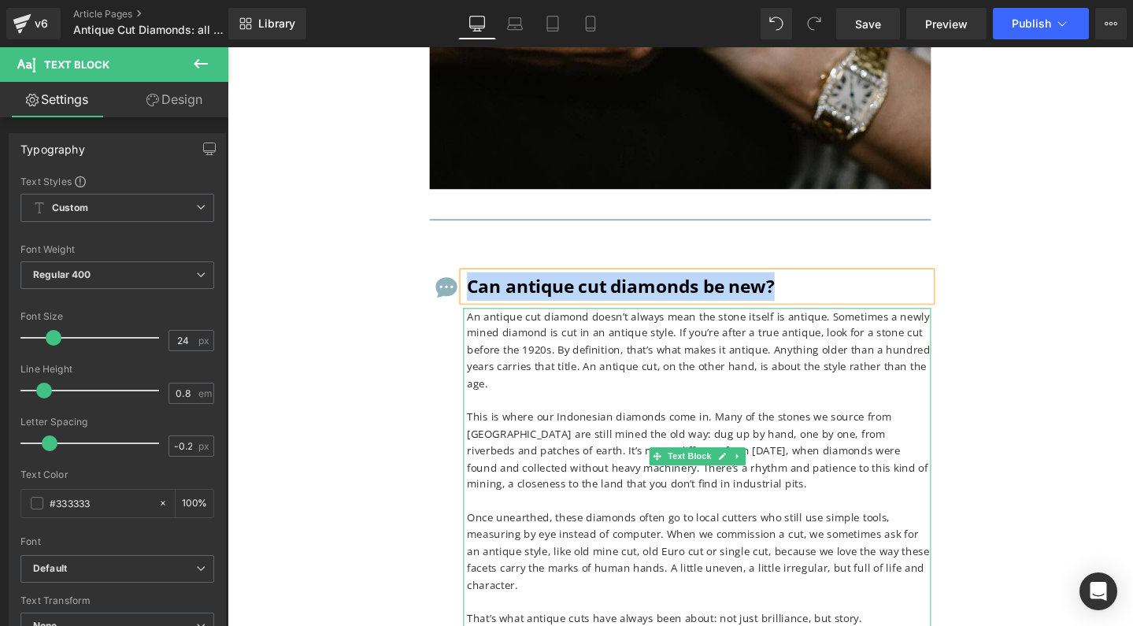
click at [683, 322] on p "An antique cut diamond doesn’t always mean the stone itself is antique. Sometim…" at bounding box center [724, 366] width 488 height 88
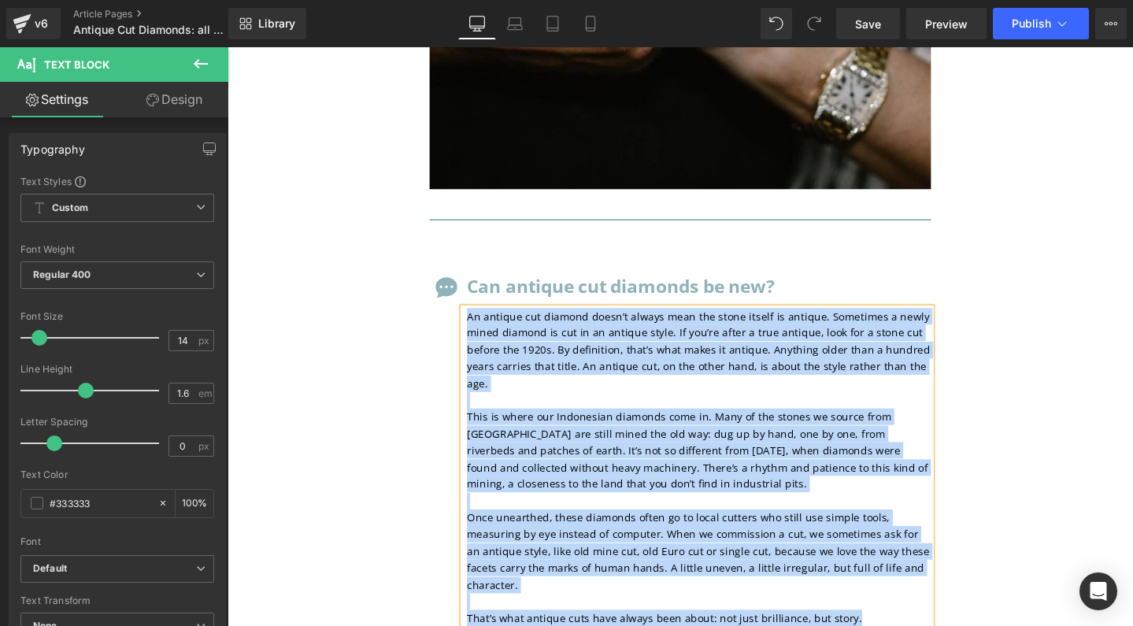
copy div "Lo ipsumdo sit ametcon adipi’e seddoe temp inc utlab etdolo ma aliquae. Adminim…"
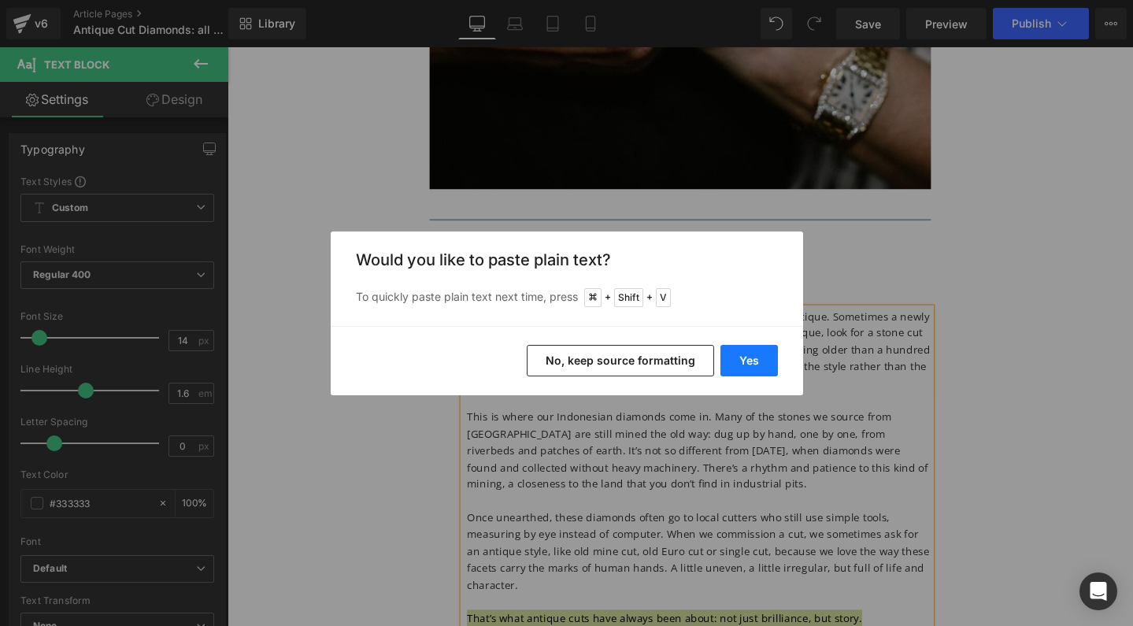
click at [743, 359] on button "Yes" at bounding box center [748, 360] width 57 height 31
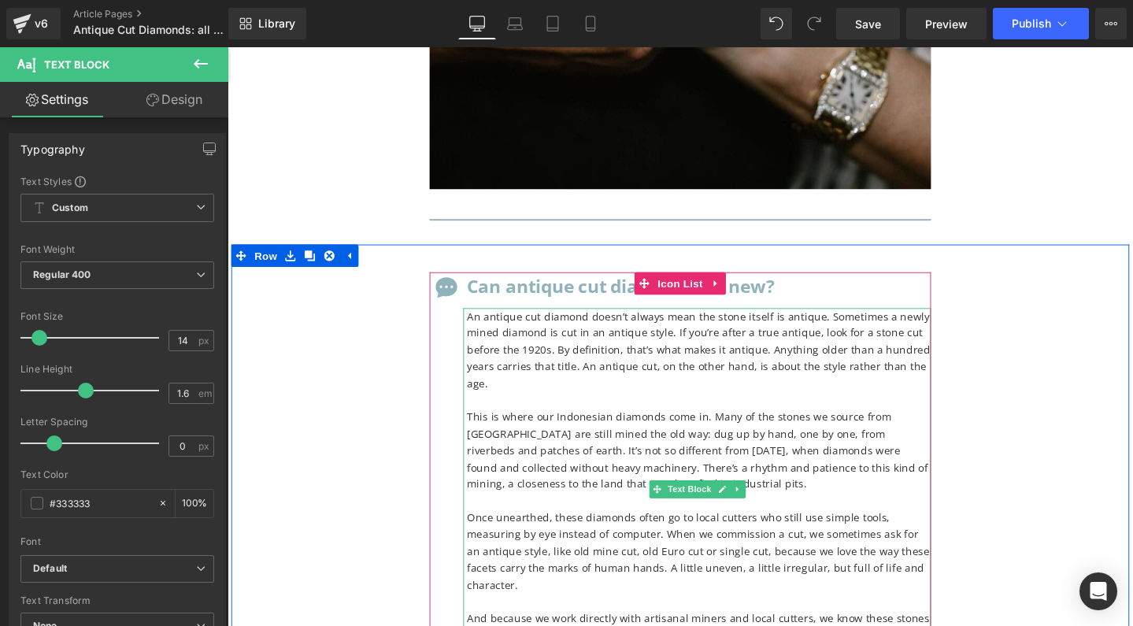
drag, startPoint x: 555, startPoint y: 474, endPoint x: 644, endPoint y: 474, distance: 89.0
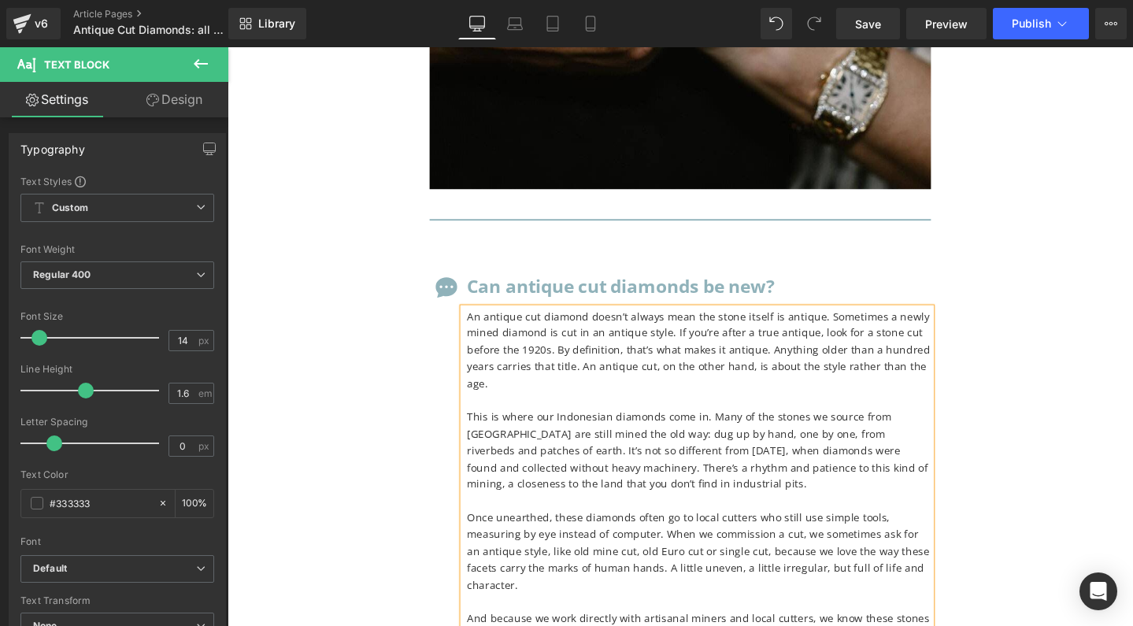
drag, startPoint x: 927, startPoint y: 475, endPoint x: 612, endPoint y: 488, distance: 315.3
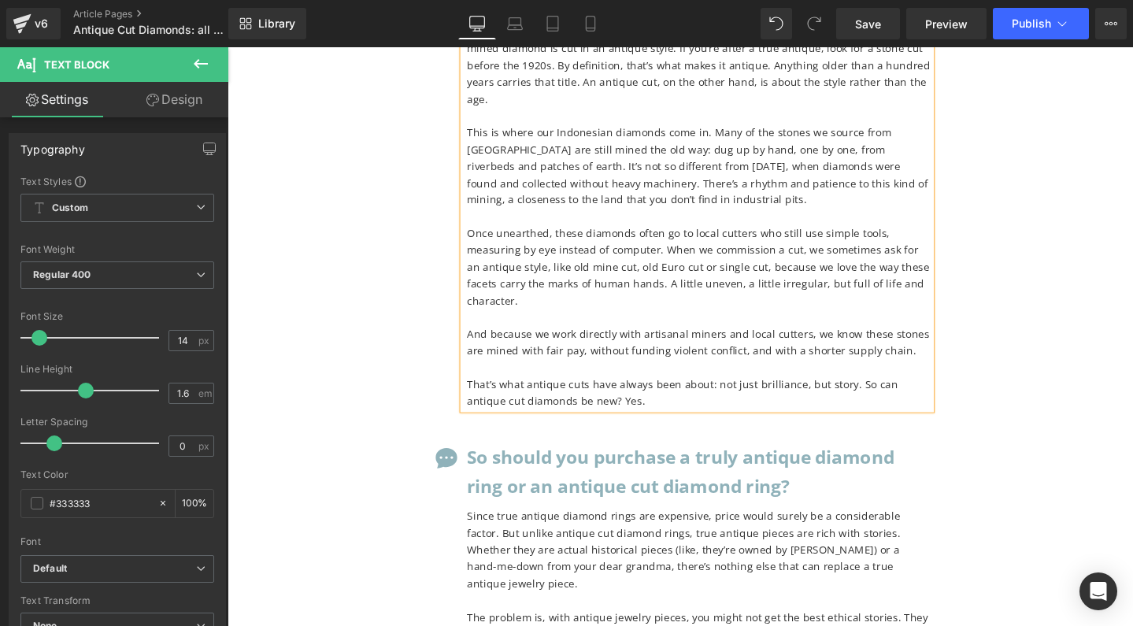
scroll to position [13030, 0]
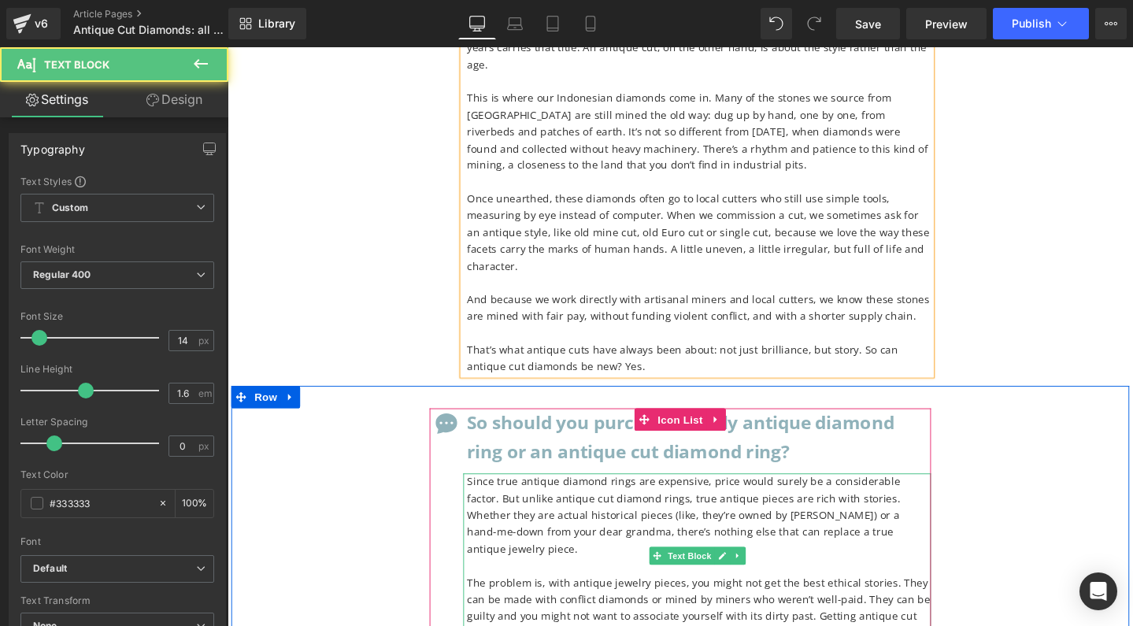
click at [704, 495] on p "Since true antique diamond rings are expensive, price would surely be a conside…" at bounding box center [724, 539] width 488 height 88
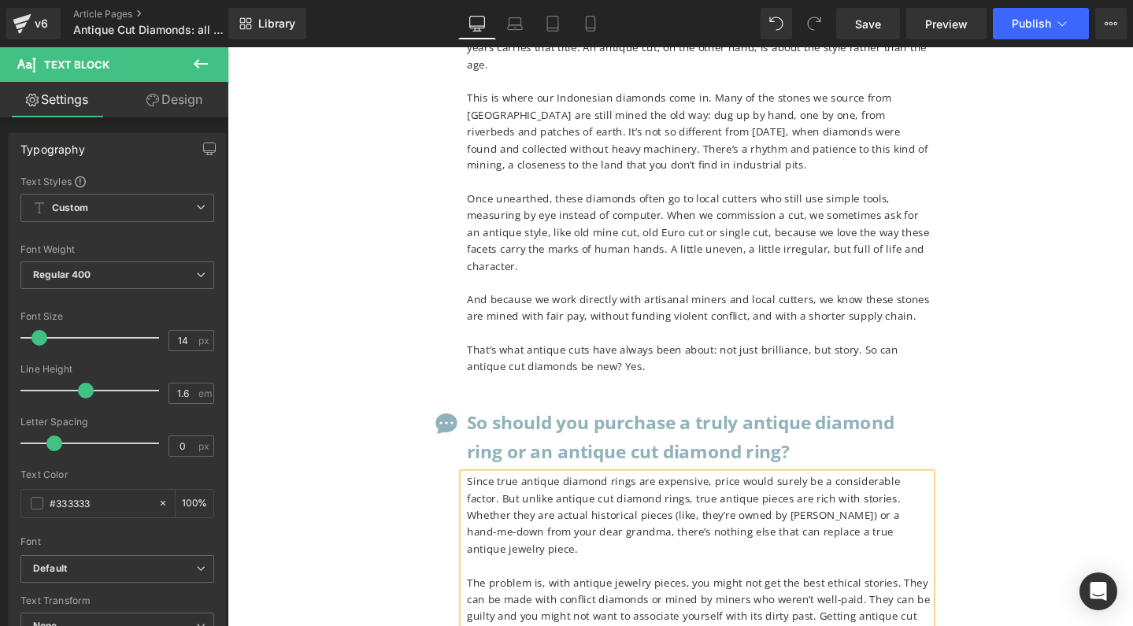
copy div "Since true antique diamond rings are expensive, price would surely be a conside…"
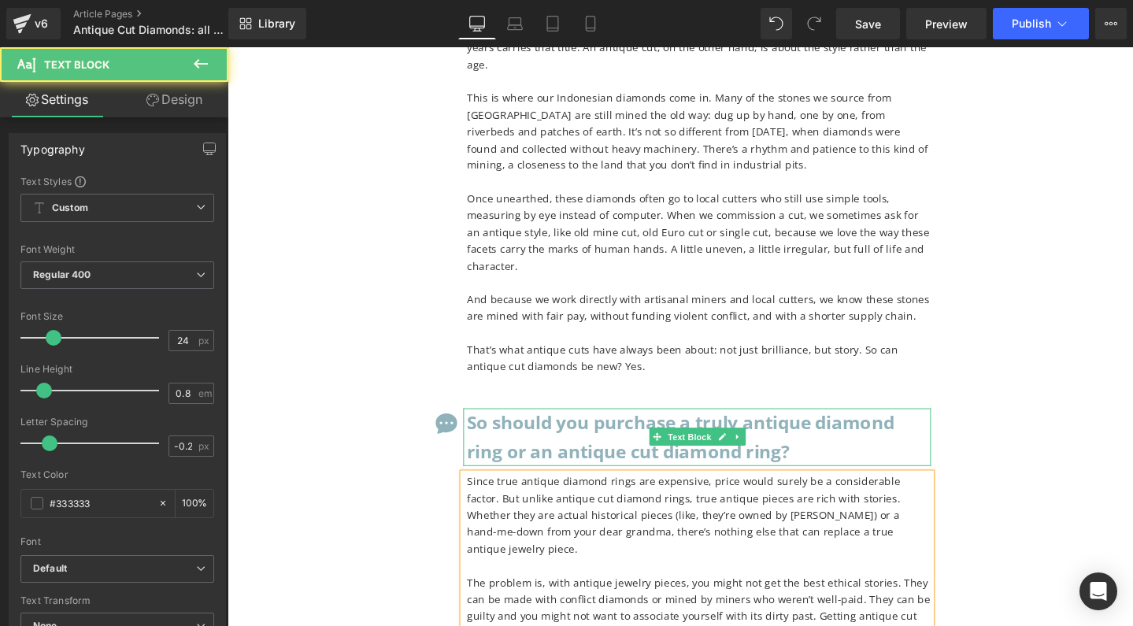
click at [580, 428] on b "So should you purchase a truly antique diamond ring or an antique cut diamond r…" at bounding box center [705, 456] width 450 height 56
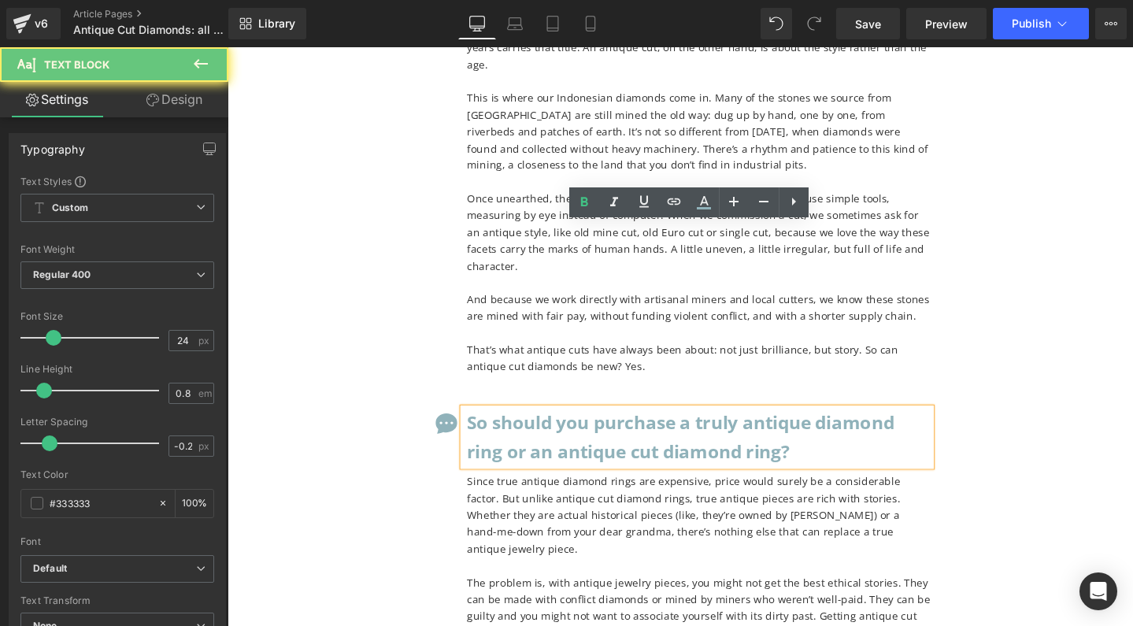
click at [580, 428] on b "So should you purchase a truly antique diamond ring or an antique cut diamond r…" at bounding box center [705, 456] width 450 height 56
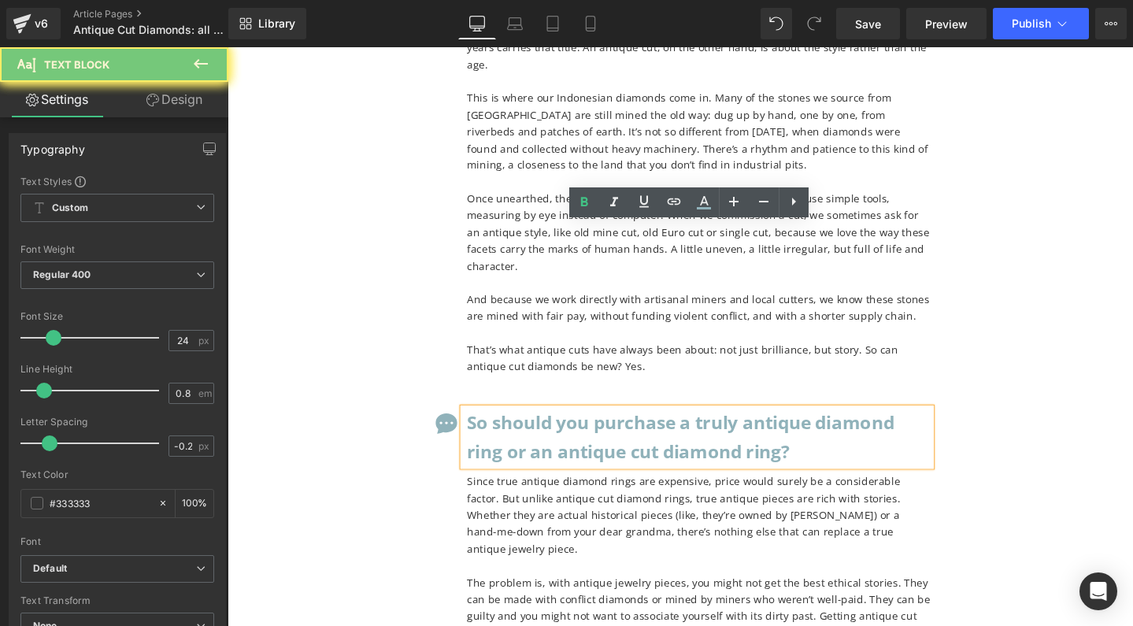
click at [580, 428] on b "So should you purchase a truly antique diamond ring or an antique cut diamond r…" at bounding box center [705, 456] width 450 height 56
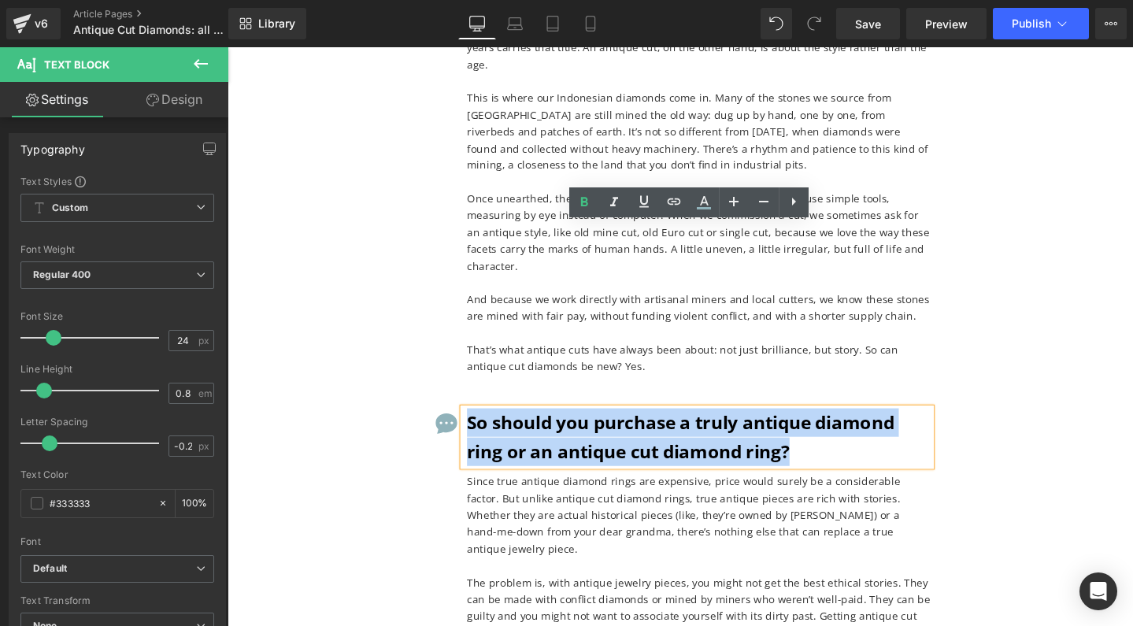
copy b "So should you purchase a truly antique diamond ring or an antique cut diamond r…"
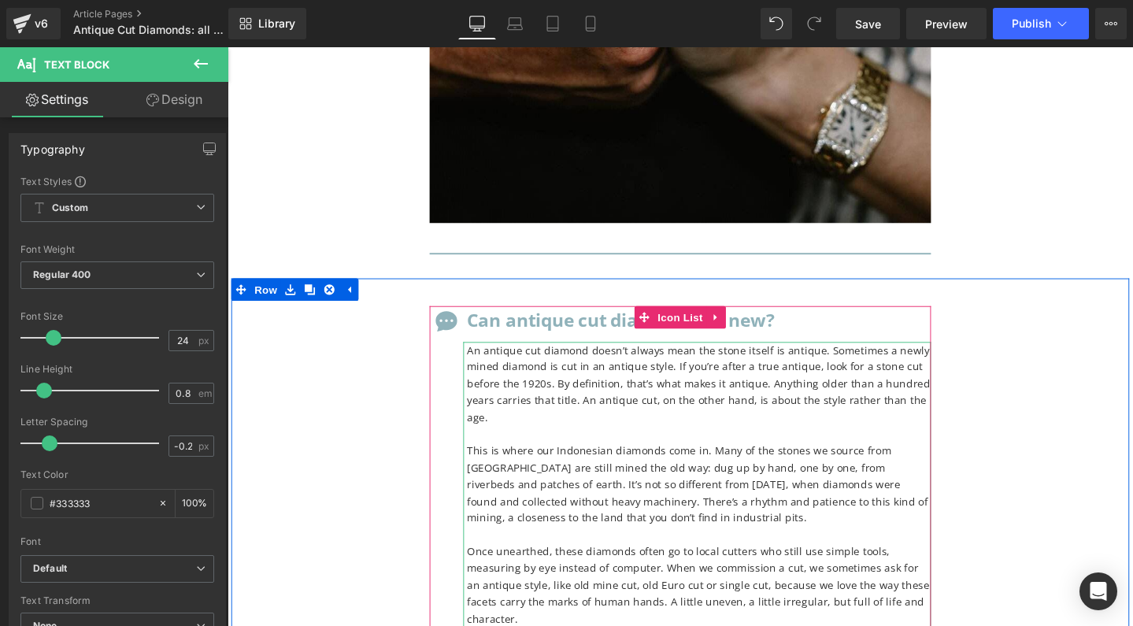
scroll to position [13130, 0]
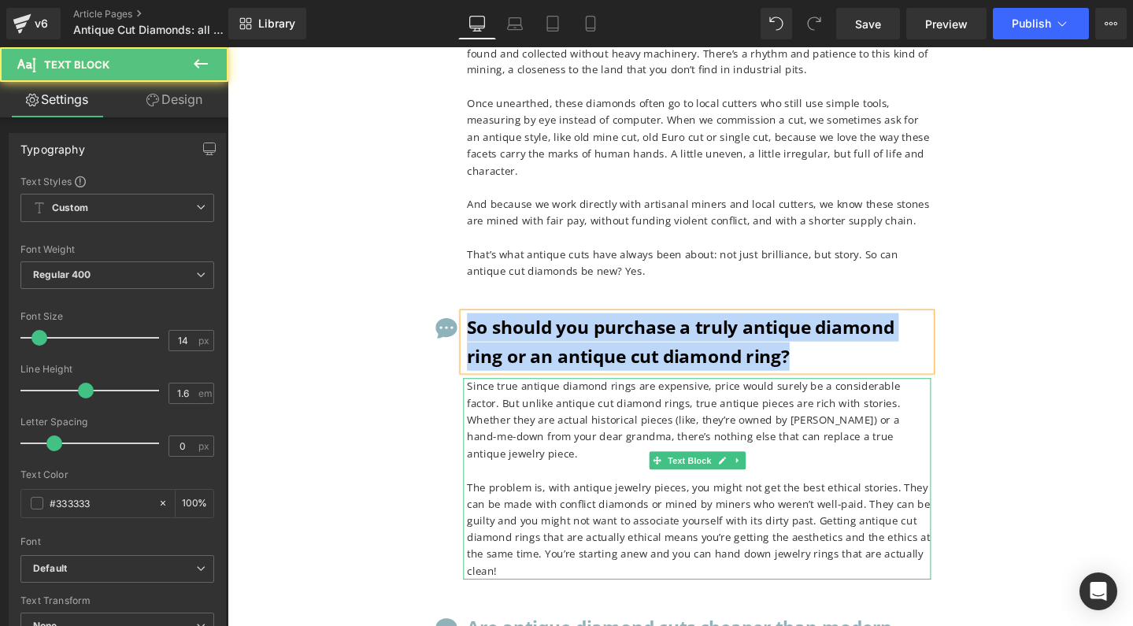
click at [686, 395] on p "Since true antique diamond rings are expensive, price would surely be a conside…" at bounding box center [724, 439] width 488 height 88
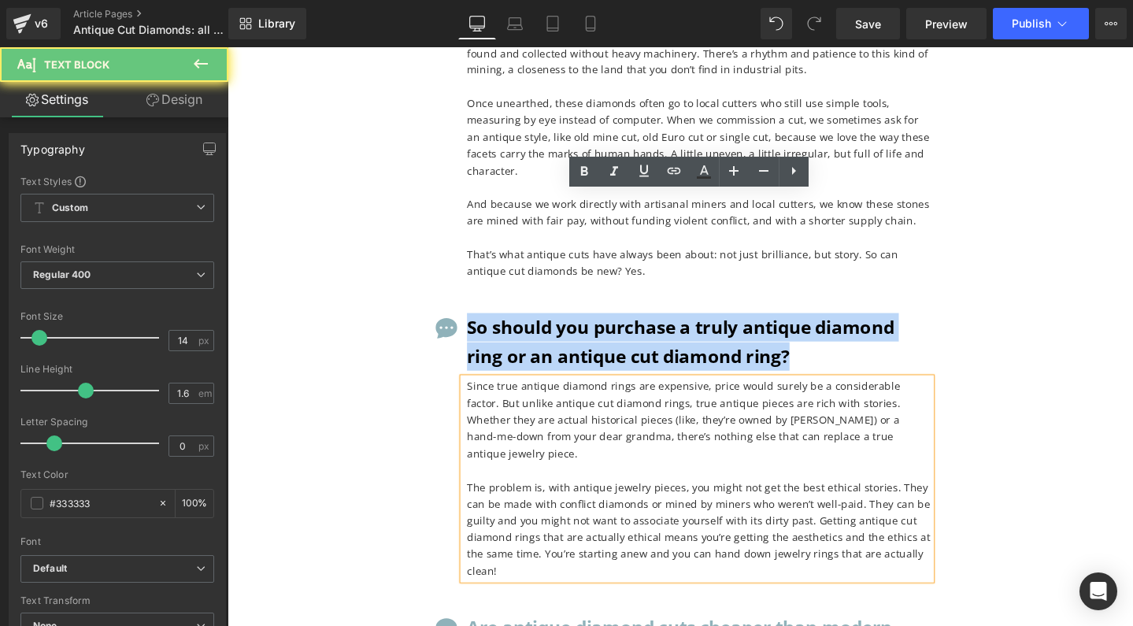
click at [669, 395] on p "Since true antique diamond rings are expensive, price would surely be a conside…" at bounding box center [724, 439] width 488 height 88
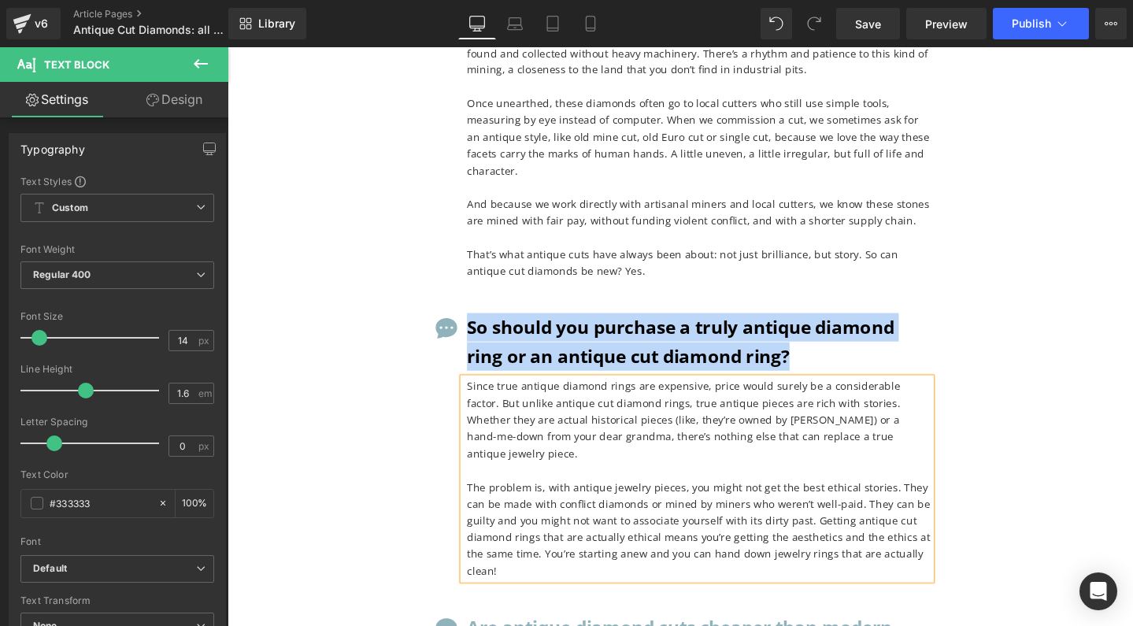
copy div "Since true antique diamond rings are expensive, price would surely be a conside…"
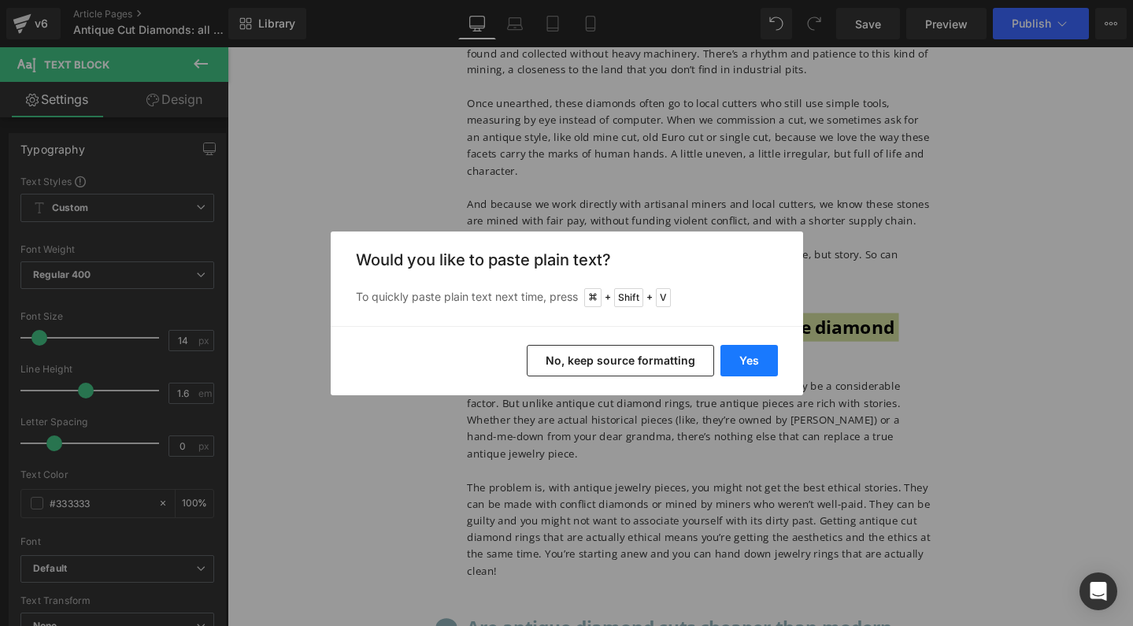
click at [755, 364] on button "Yes" at bounding box center [748, 360] width 57 height 31
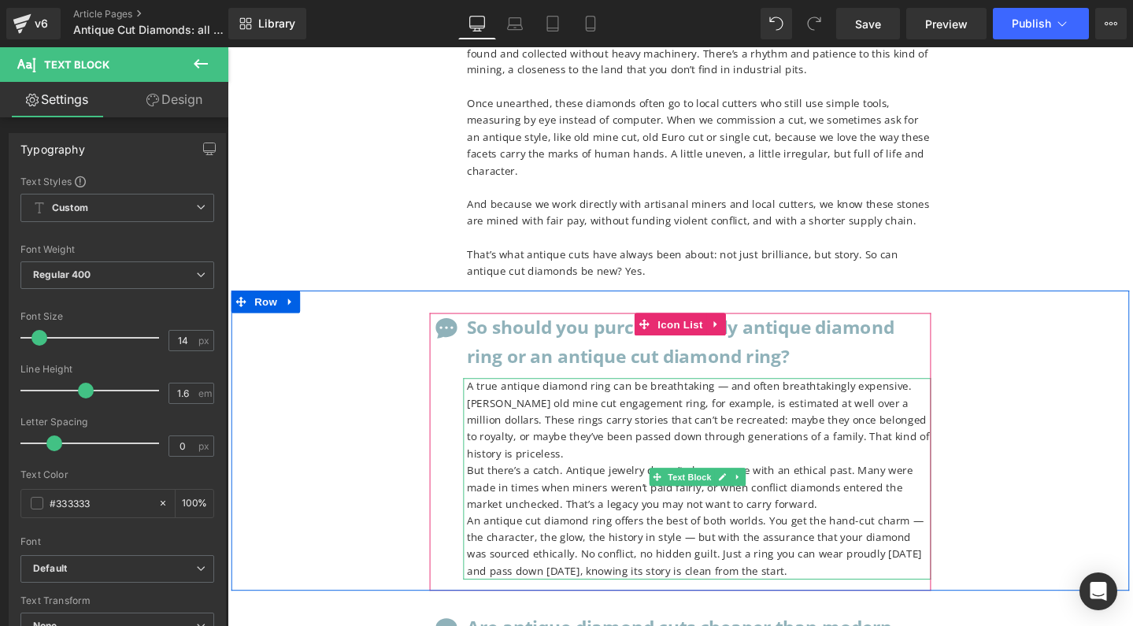
click at [752, 395] on p "A true antique diamond ring can be breathtaking — and often breathtakingly expe…" at bounding box center [724, 439] width 488 height 88
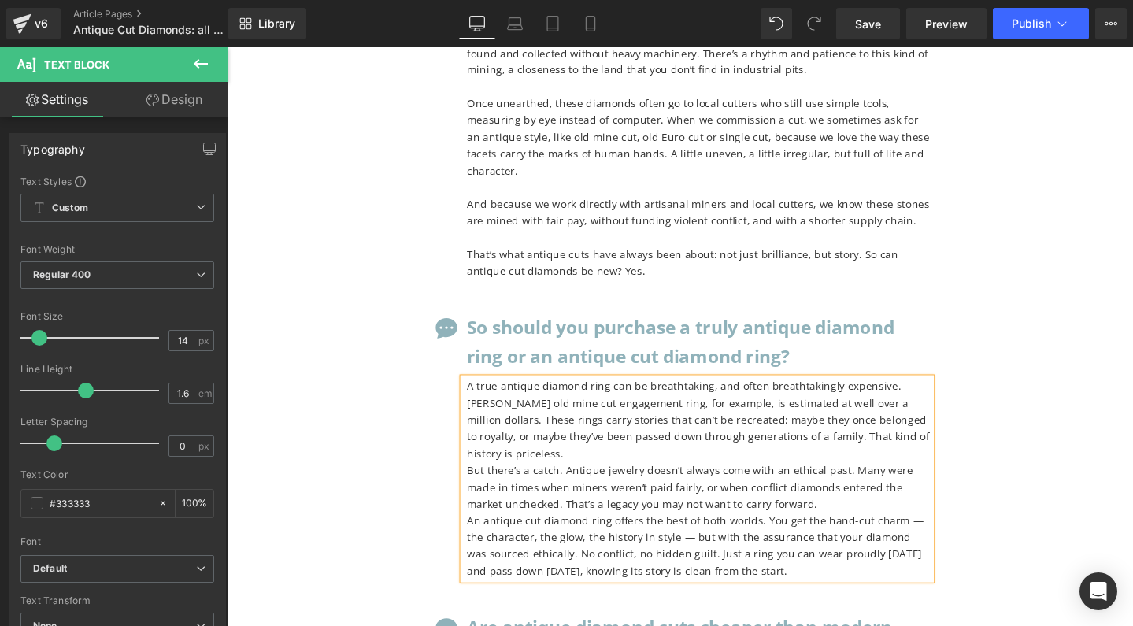
click at [774, 395] on p "A true antique diamond ring can be breathtaking, and often breathtakingly expen…" at bounding box center [724, 439] width 488 height 88
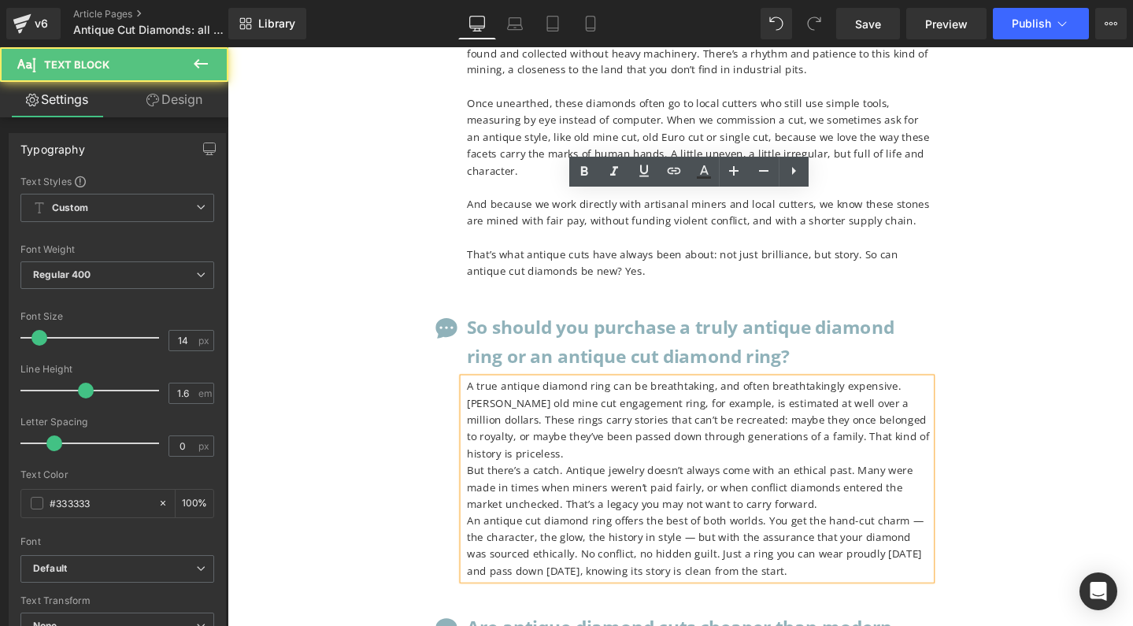
click at [774, 395] on p "A true antique diamond ring can be breathtaking, and often breathtakingly expen…" at bounding box center [724, 439] width 488 height 88
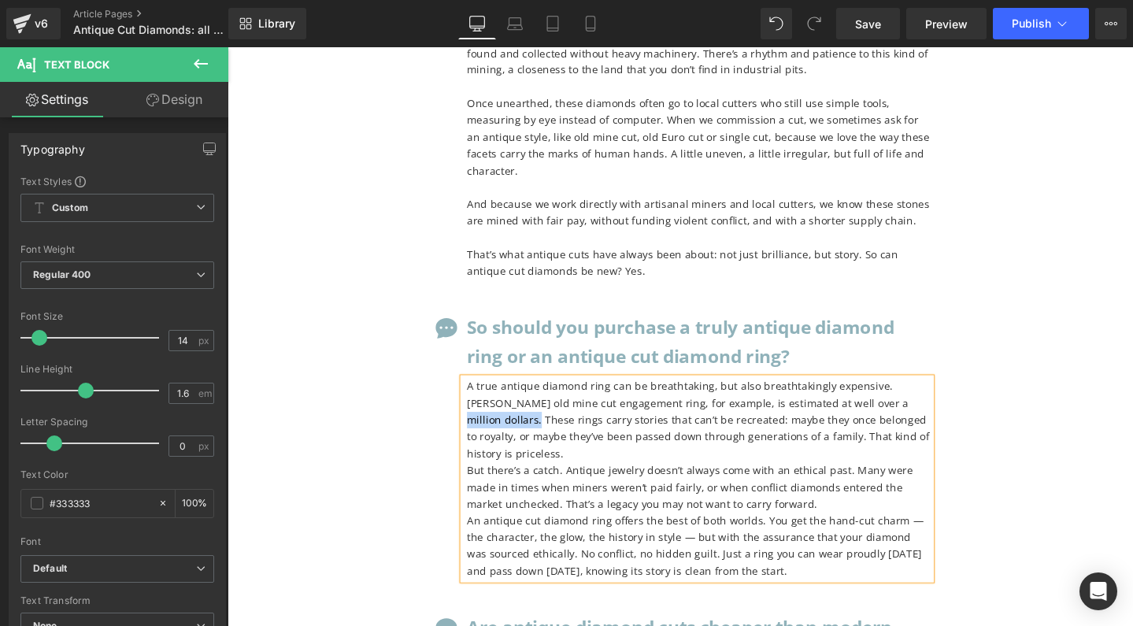
drag, startPoint x: 865, startPoint y: 227, endPoint x: 946, endPoint y: 227, distance: 80.3
click at [946, 395] on p "A true antique diamond ring can be breathtaking, but also breathtakingly expens…" at bounding box center [724, 439] width 488 height 88
click at [485, 483] on p "But there’s a catch. Antique jewelry doesn’t always come with an ethical past. …" at bounding box center [724, 509] width 488 height 53
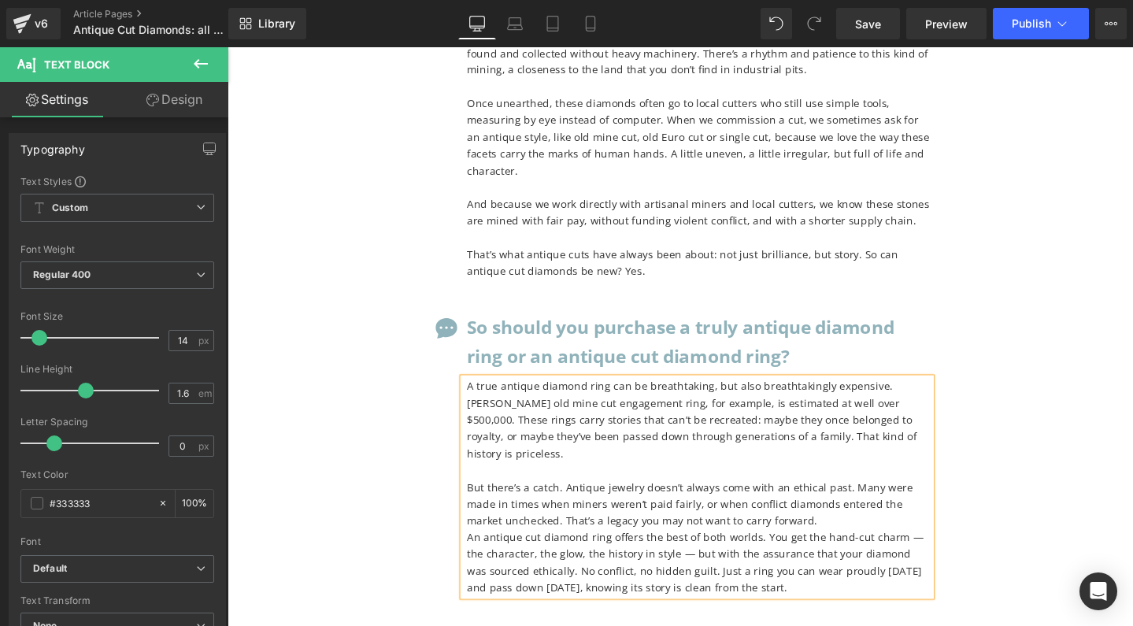
click at [486, 502] on p "But there’s a catch. Antique jewelry doesn’t always come with an ethical past. …" at bounding box center [724, 528] width 488 height 53
click at [480, 554] on p "An antique cut diamond ring offers the best of both worlds. You get the hand-cu…" at bounding box center [724, 589] width 488 height 71
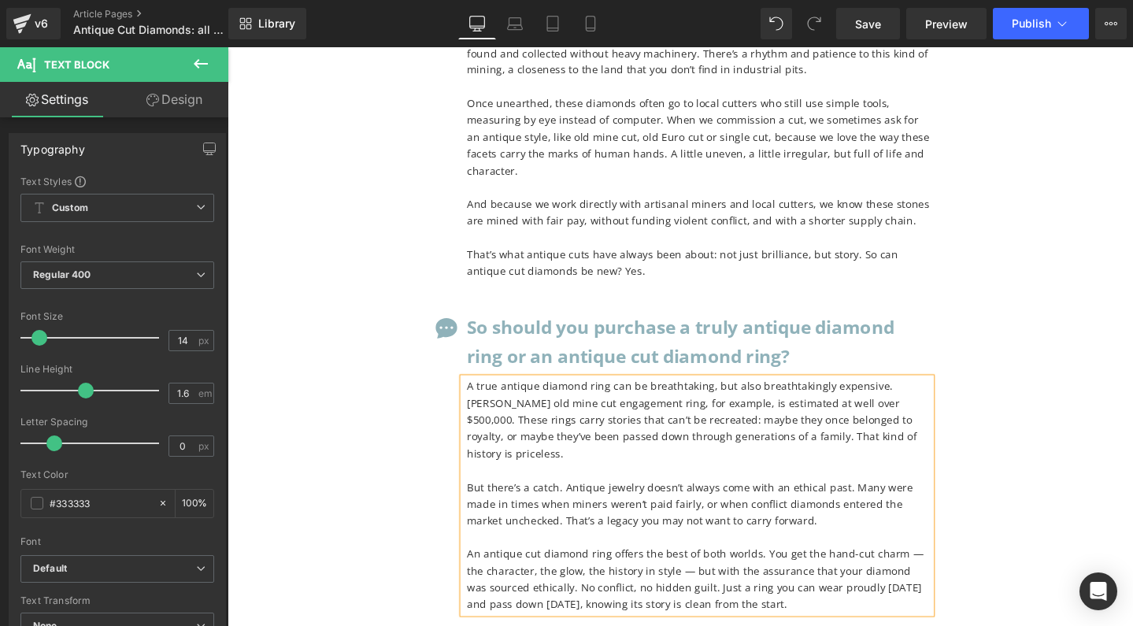
click at [938, 572] on p "An antique cut diamond ring offers the best of both worlds. You get the hand-cu…" at bounding box center [724, 607] width 488 height 71
click at [683, 572] on p "An antique cut diamond ring offers the best of both worlds. You get the hand-cu…" at bounding box center [724, 607] width 488 height 71
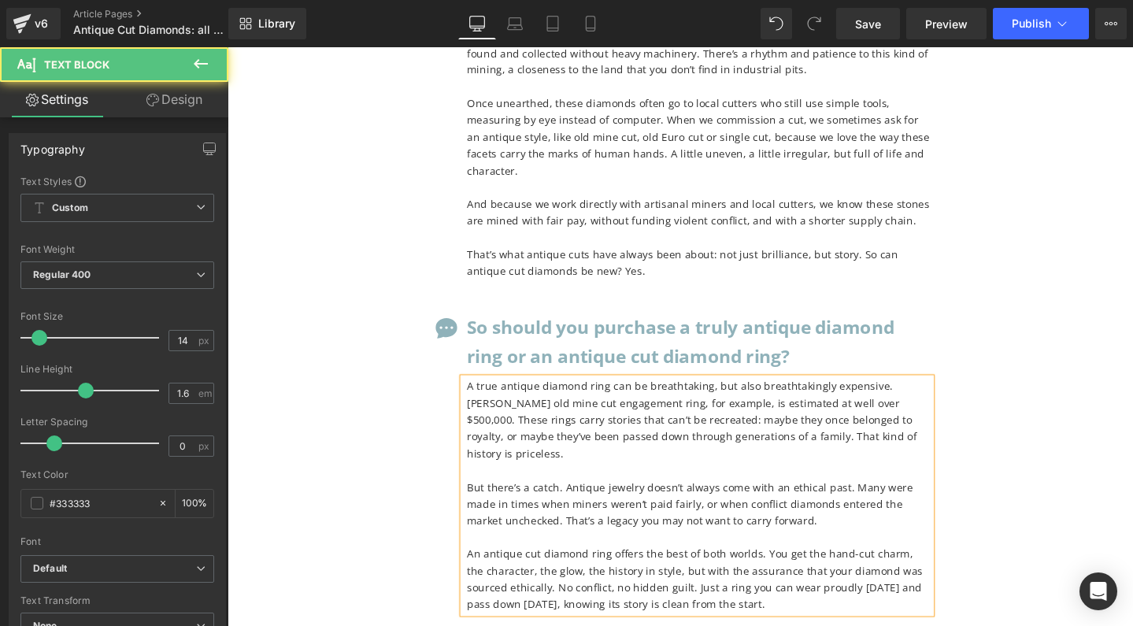
click at [483, 572] on p "An antique cut diamond ring offers the best of both worlds. You get the hand-cu…" at bounding box center [724, 607] width 488 height 71
click at [786, 572] on p "An antique cut diamond ring offers the best of both worlds. You get the hand-cu…" at bounding box center [724, 607] width 488 height 71
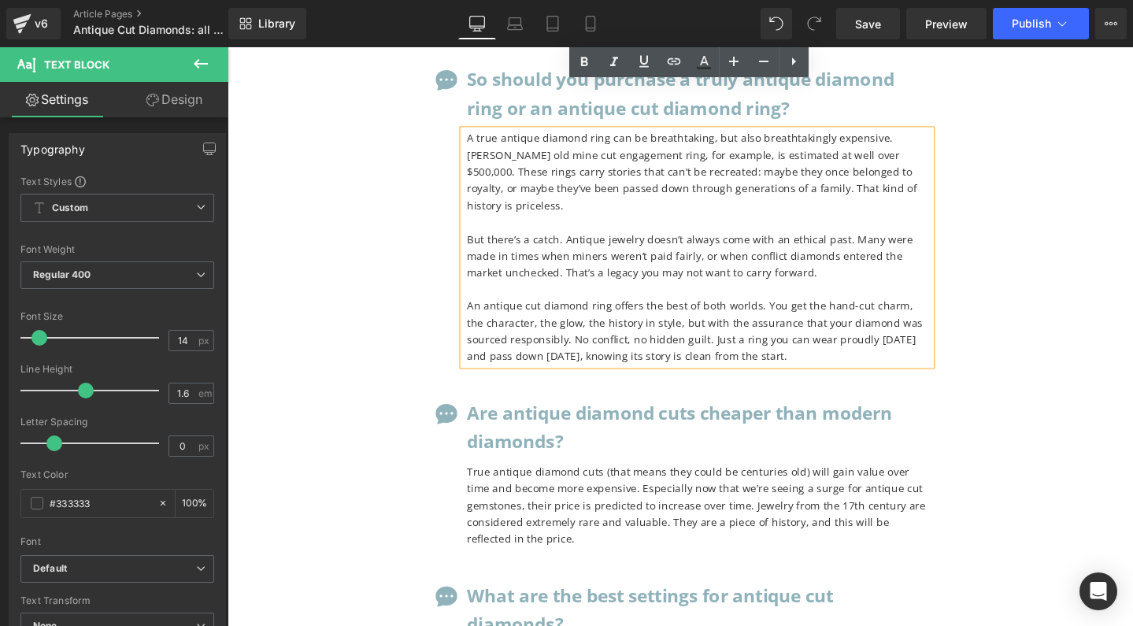
scroll to position [13434, 0]
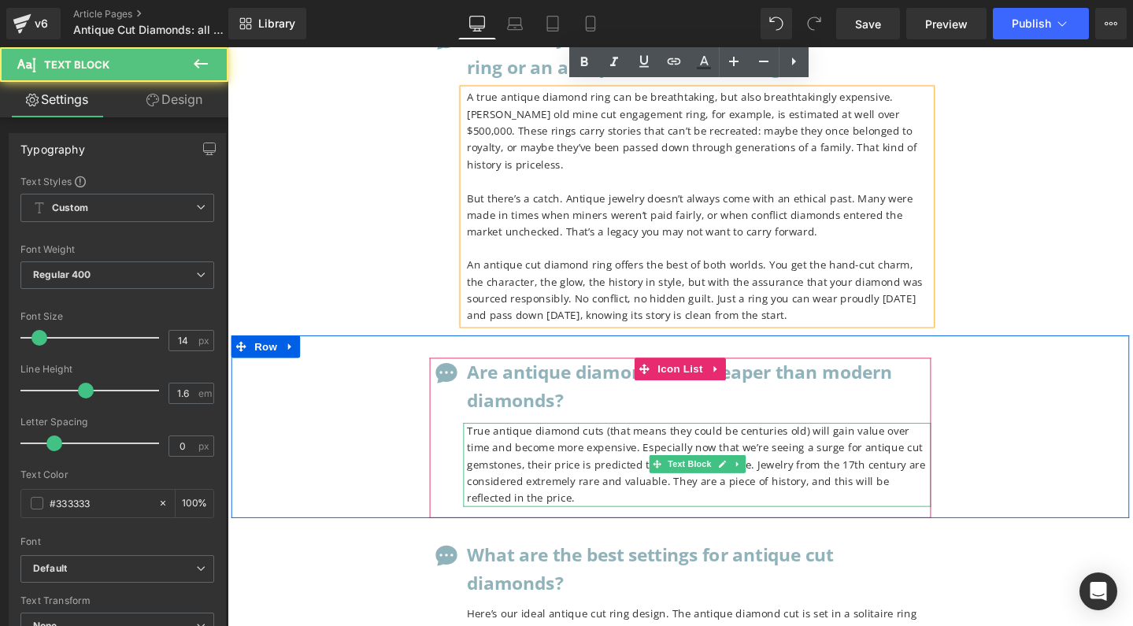
click at [656, 443] on p "True antique diamond cuts (that means they could be centuries old) will gain va…" at bounding box center [724, 487] width 488 height 88
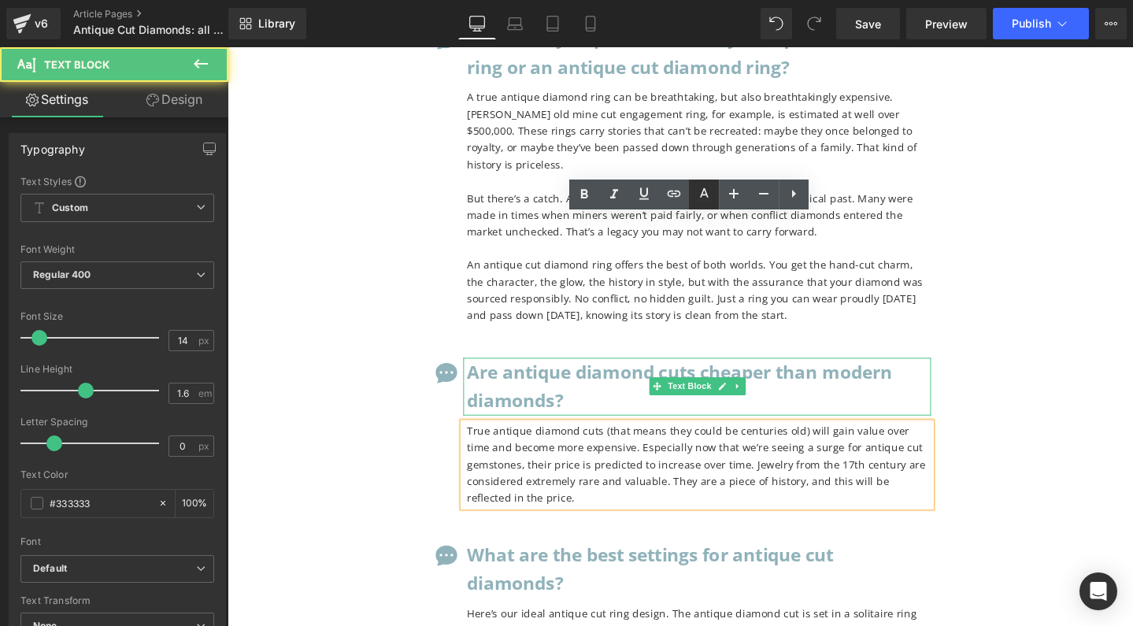
click at [699, 203] on icon at bounding box center [704, 194] width 19 height 19
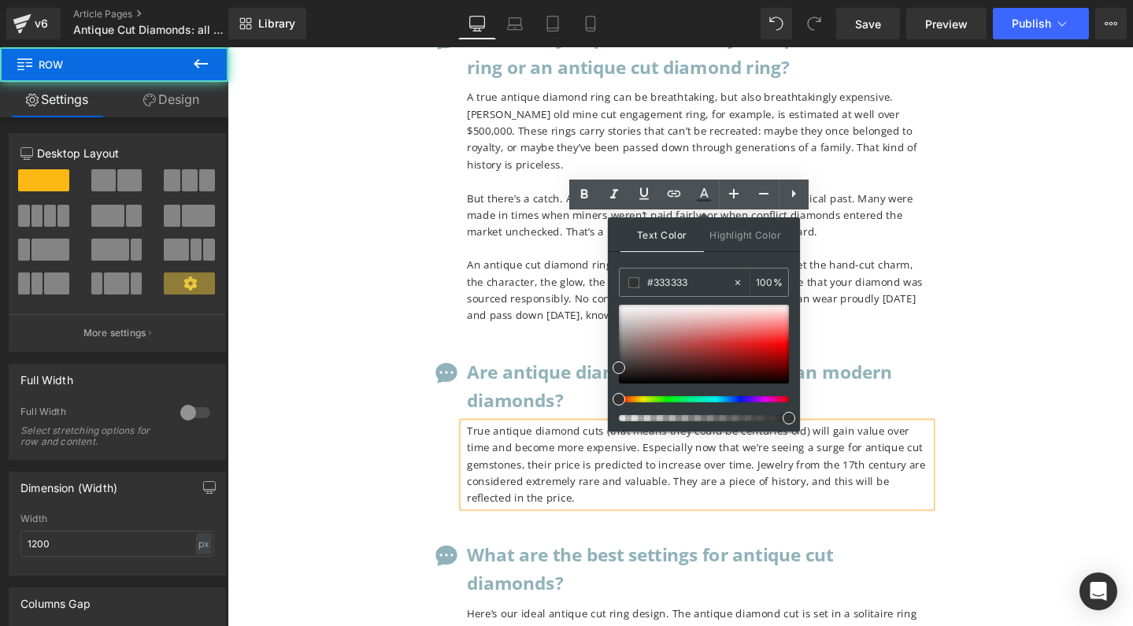
drag, startPoint x: 986, startPoint y: 256, endPoint x: 772, endPoint y: 255, distance: 213.4
click at [986, 350] on div "Icon Are antique diamond cuts cheaper than modern diamonds? Text Block True ant…" at bounding box center [704, 446] width 945 height 192
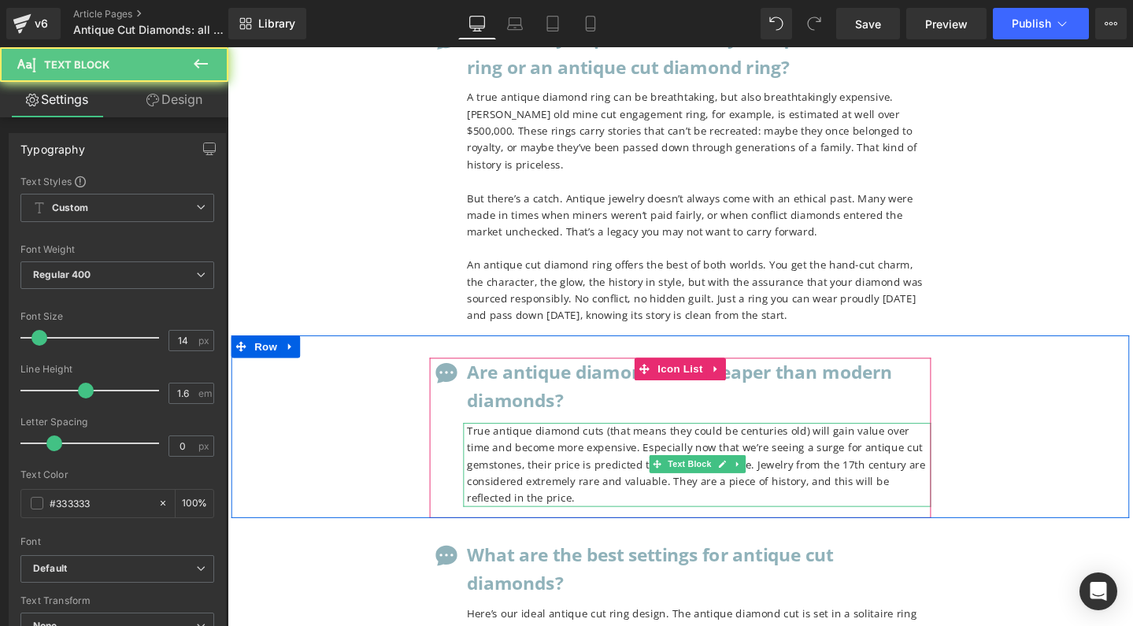
click at [528, 443] on p "True antique diamond cuts (that means they could be centuries old) will gain va…" at bounding box center [724, 487] width 488 height 88
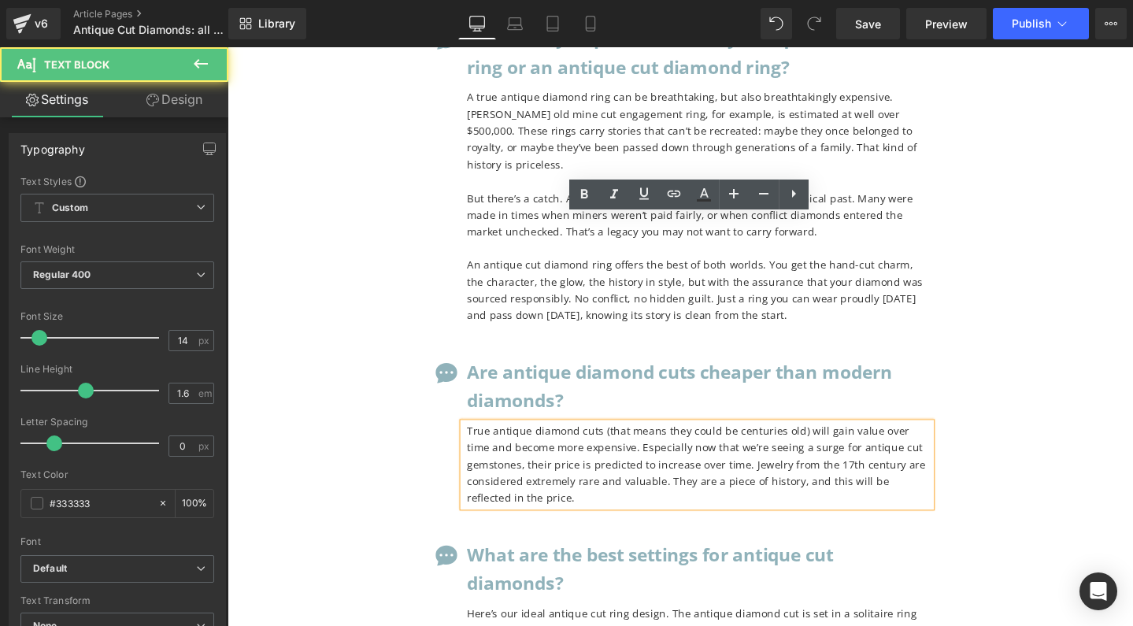
click at [528, 443] on p "True antique diamond cuts (that means they could be centuries old) will gain va…" at bounding box center [724, 487] width 488 height 88
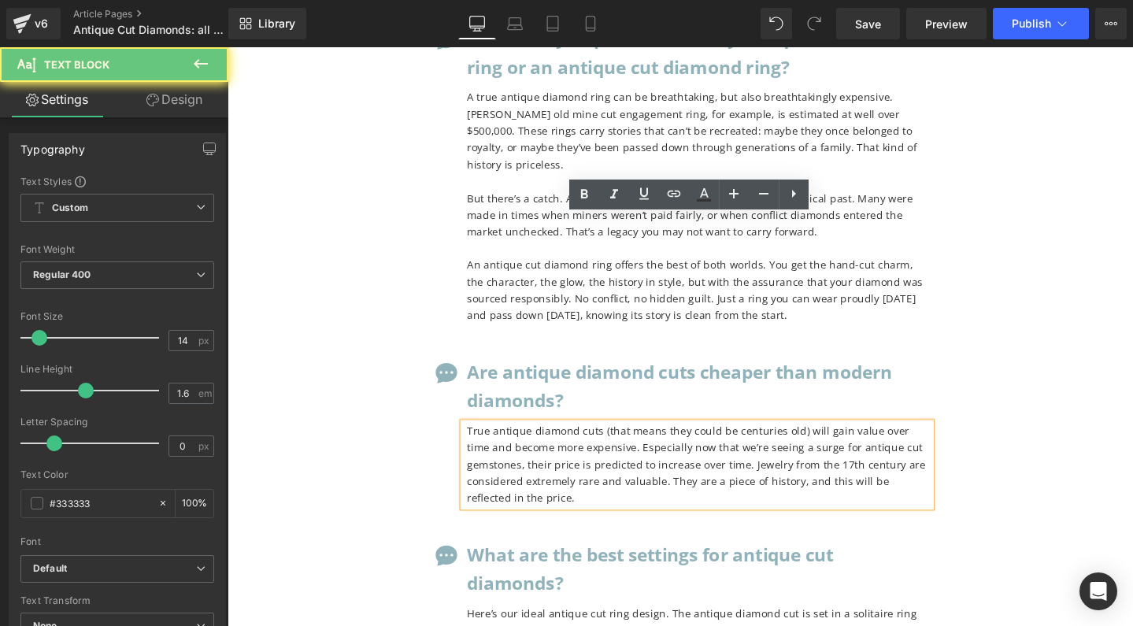
click at [528, 443] on p "True antique diamond cuts (that means they could be centuries old) will gain va…" at bounding box center [724, 487] width 488 height 88
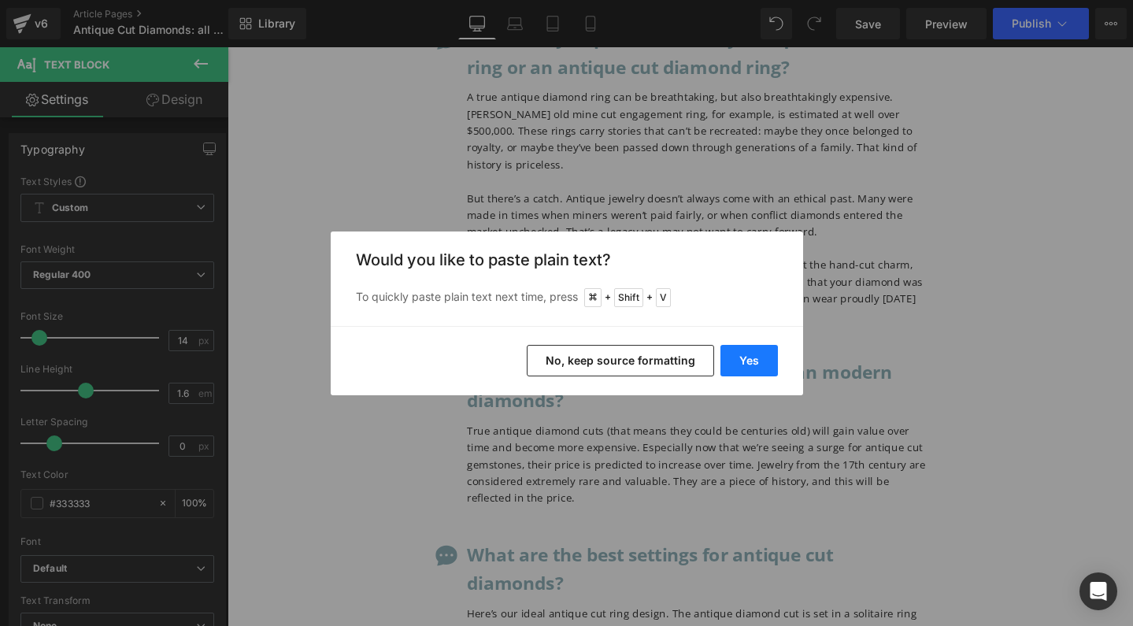
click at [748, 361] on button "Yes" at bounding box center [748, 360] width 57 height 31
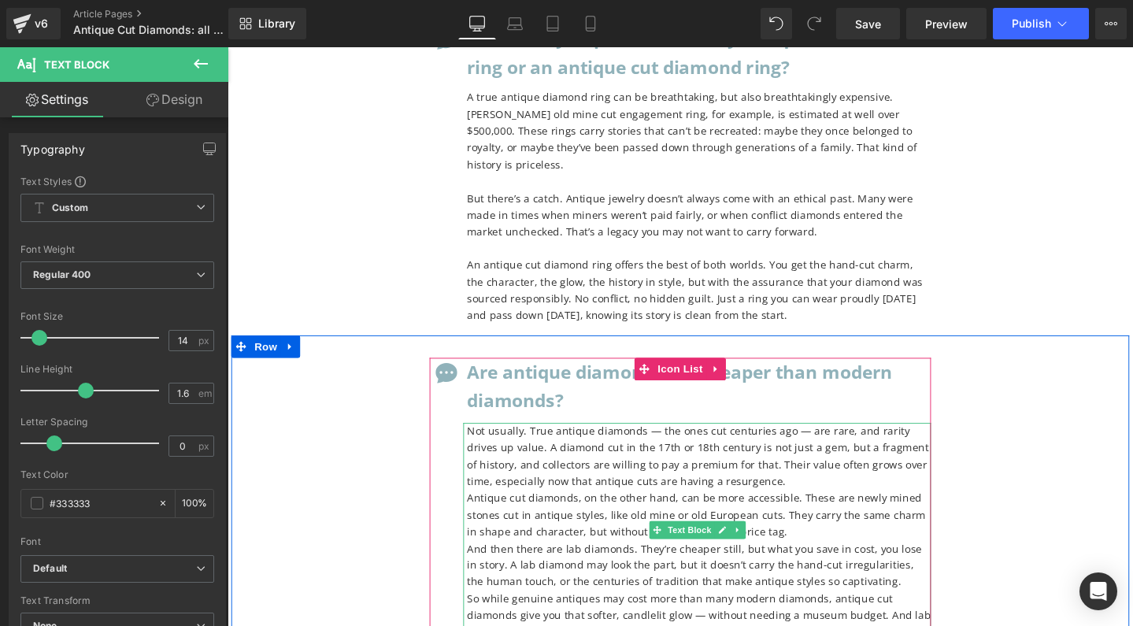
click at [688, 443] on p "Not usually. True antique diamonds — the ones cut centuries ago — are rare, and…" at bounding box center [724, 478] width 488 height 71
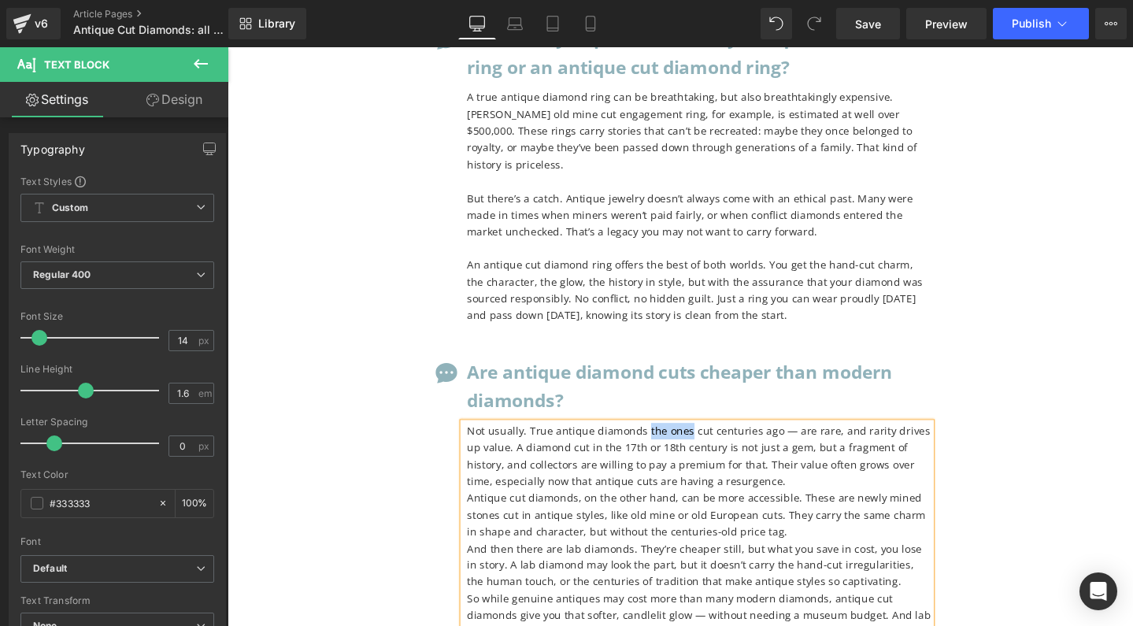
drag, startPoint x: 663, startPoint y: 235, endPoint x: 706, endPoint y: 236, distance: 43.3
click at [706, 443] on p "Not usually. True antique diamonds the ones cut centuries ago — are rare, and r…" at bounding box center [724, 478] width 488 height 71
click at [679, 443] on p "Not usually. True antique diamonds cut centuries ago — are rare, and rarity dri…" at bounding box center [724, 478] width 488 height 71
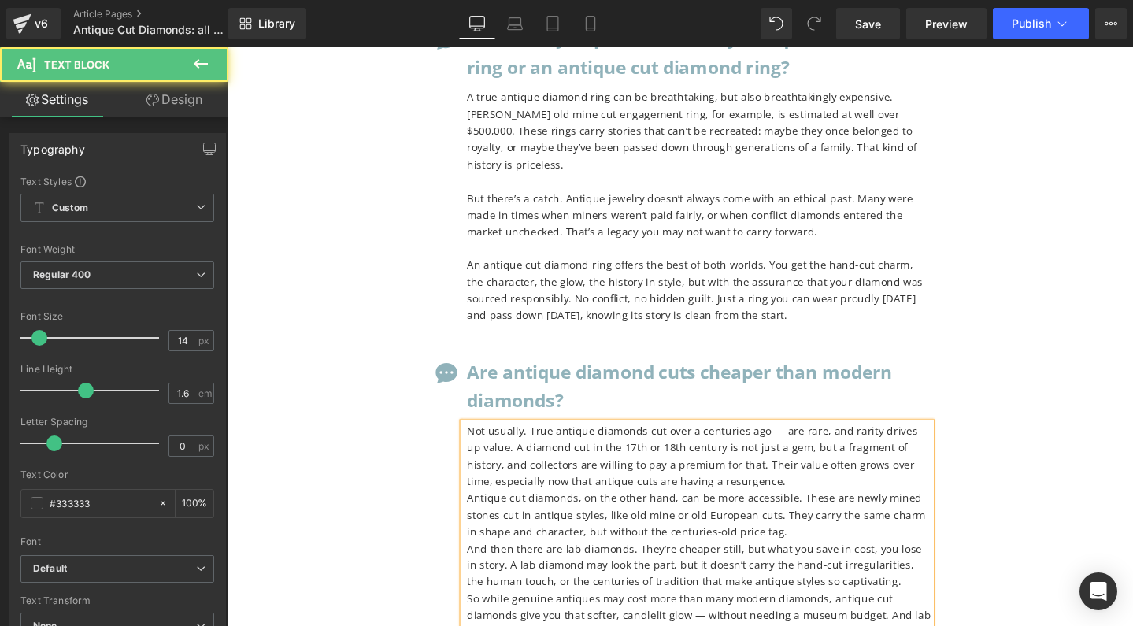
click at [758, 443] on p "Not usually. True antique diamonds cut over a centuries ago — are rare, and rar…" at bounding box center [724, 478] width 488 height 71
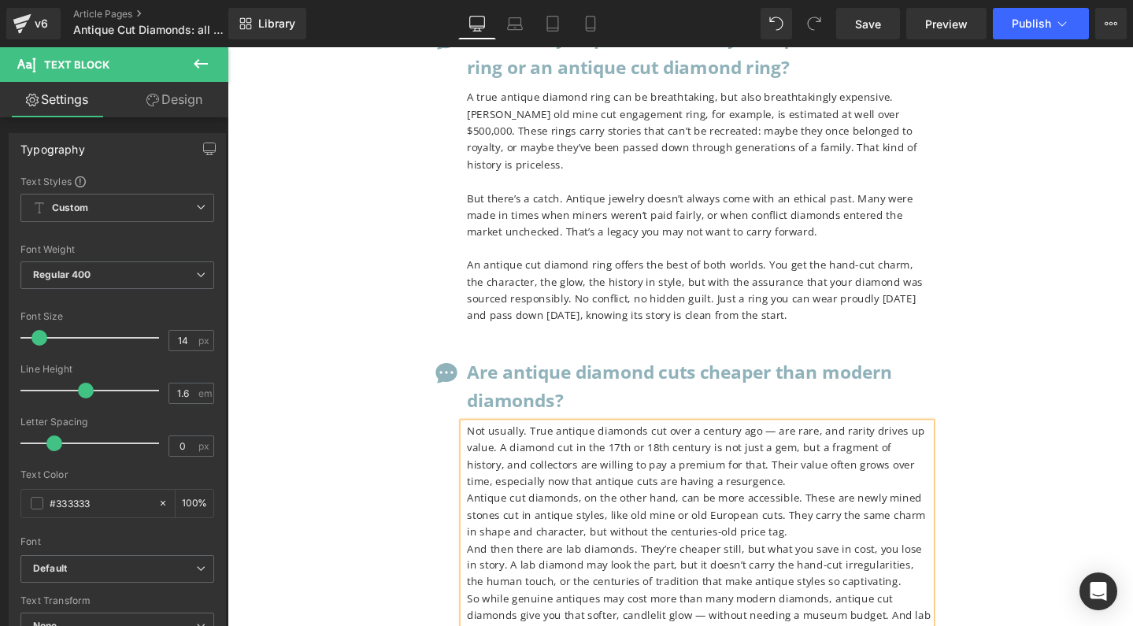
click at [790, 443] on p "Not usually. True antique diamonds cut over a century ago — are rare, and rarit…" at bounding box center [724, 478] width 488 height 71
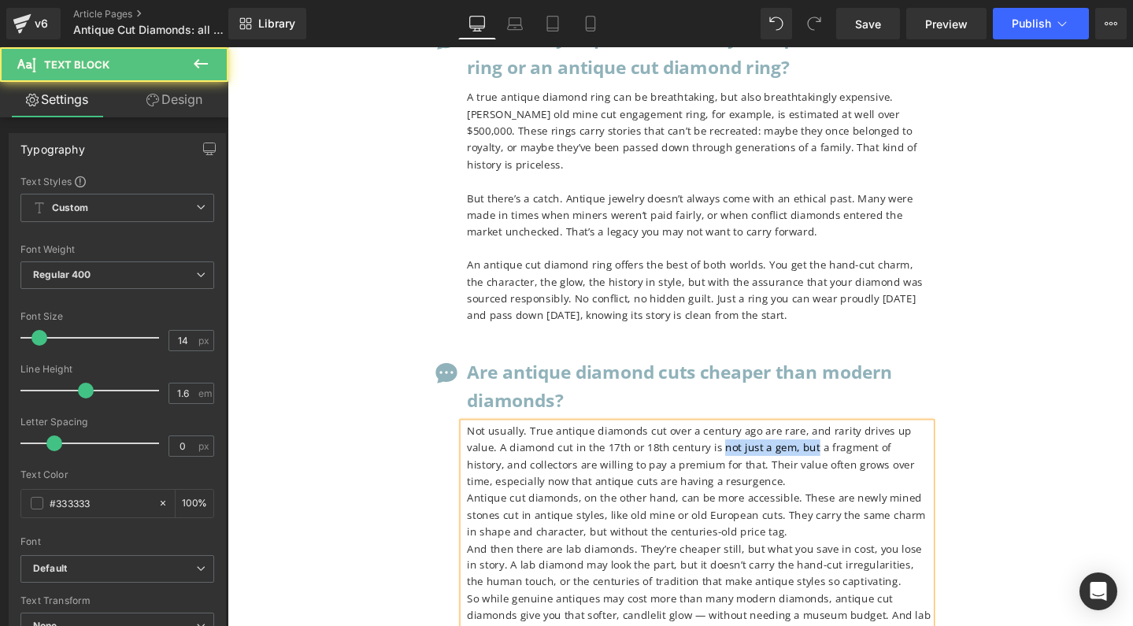
drag, startPoint x: 706, startPoint y: 251, endPoint x: 801, endPoint y: 253, distance: 94.5
click at [801, 443] on p "Not usually. True antique diamonds cut over a century ago are rare, and rarity …" at bounding box center [724, 478] width 488 height 71
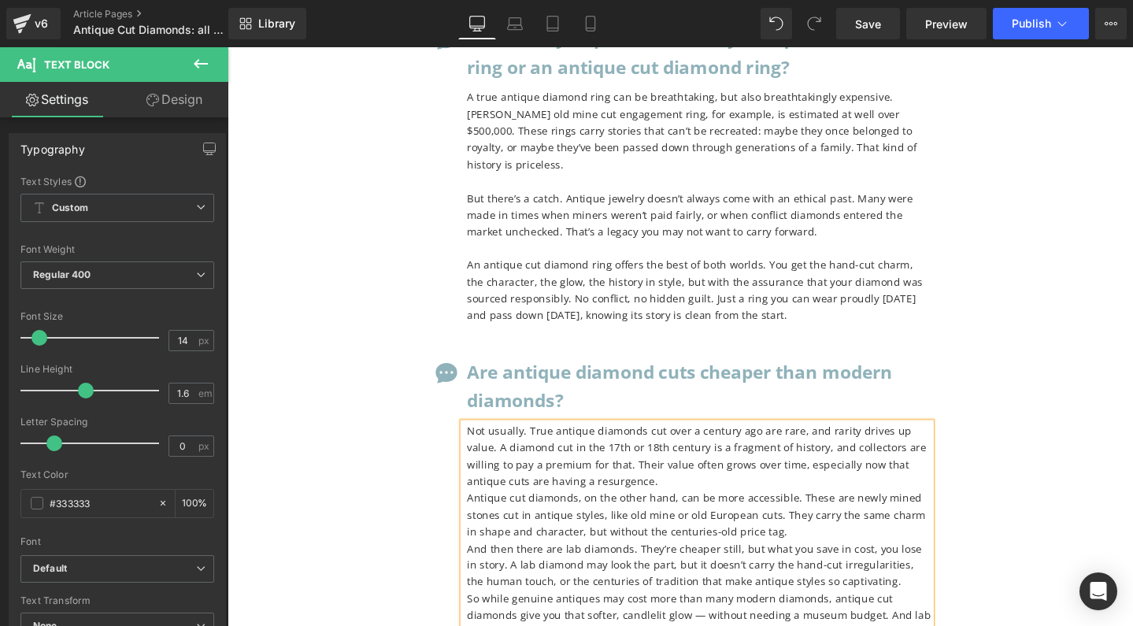
click at [702, 443] on p "Not usually. True antique diamonds cut over a century ago are rare, and rarity …" at bounding box center [724, 478] width 488 height 71
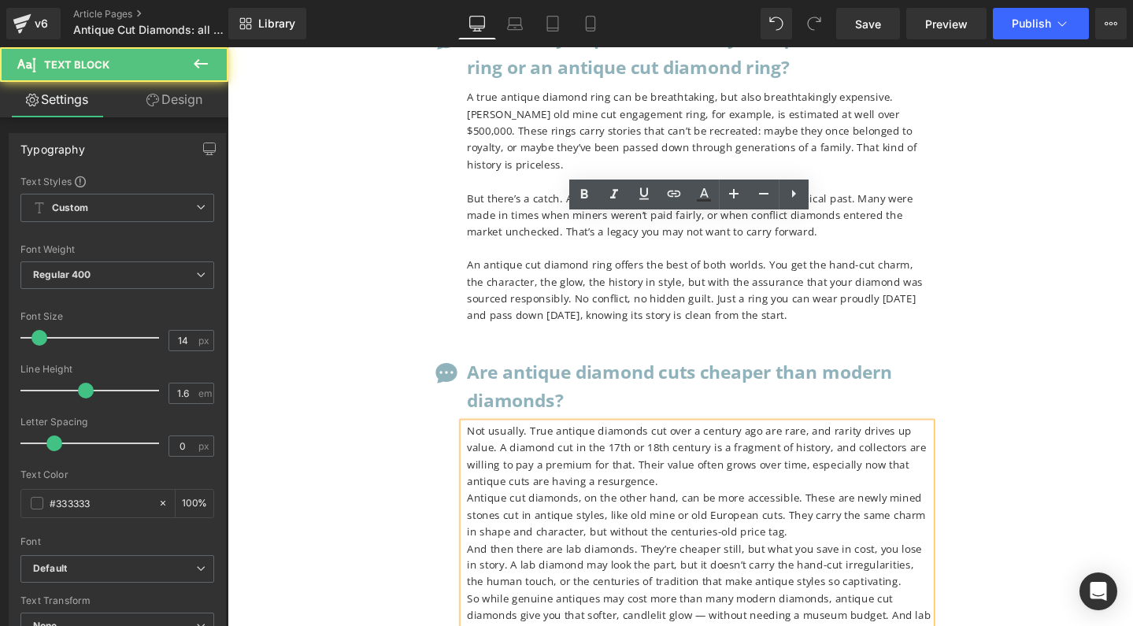
click at [484, 513] on p "Antique cut diamonds, on the other hand, can be more accessible. These are newl…" at bounding box center [724, 539] width 488 height 53
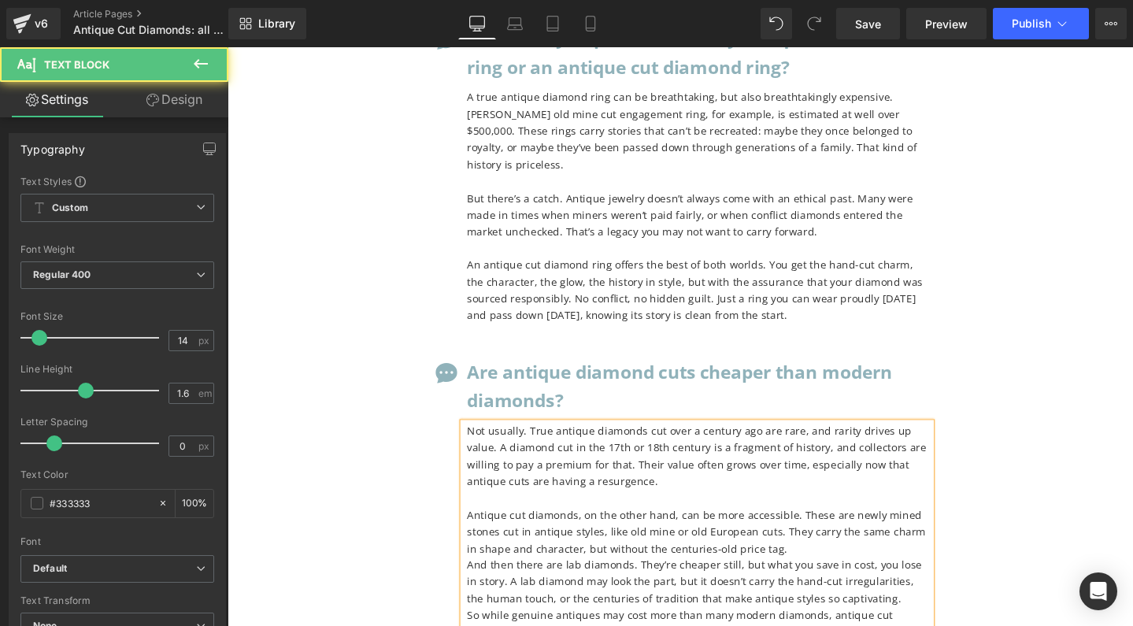
click at [925, 443] on p "Not usually. True antique diamonds cut over a century ago are rare, and rarity …" at bounding box center [724, 478] width 488 height 71
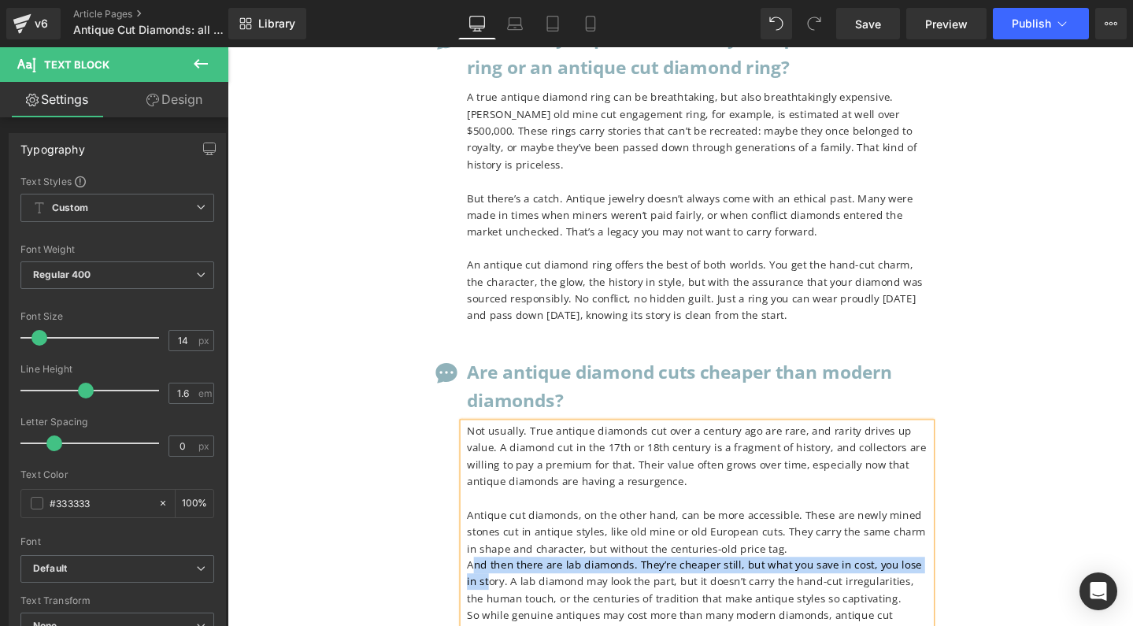
click at [486, 583] on p "And then there are lab diamonds. They’re cheaper still, but what you save in co…" at bounding box center [724, 609] width 488 height 53
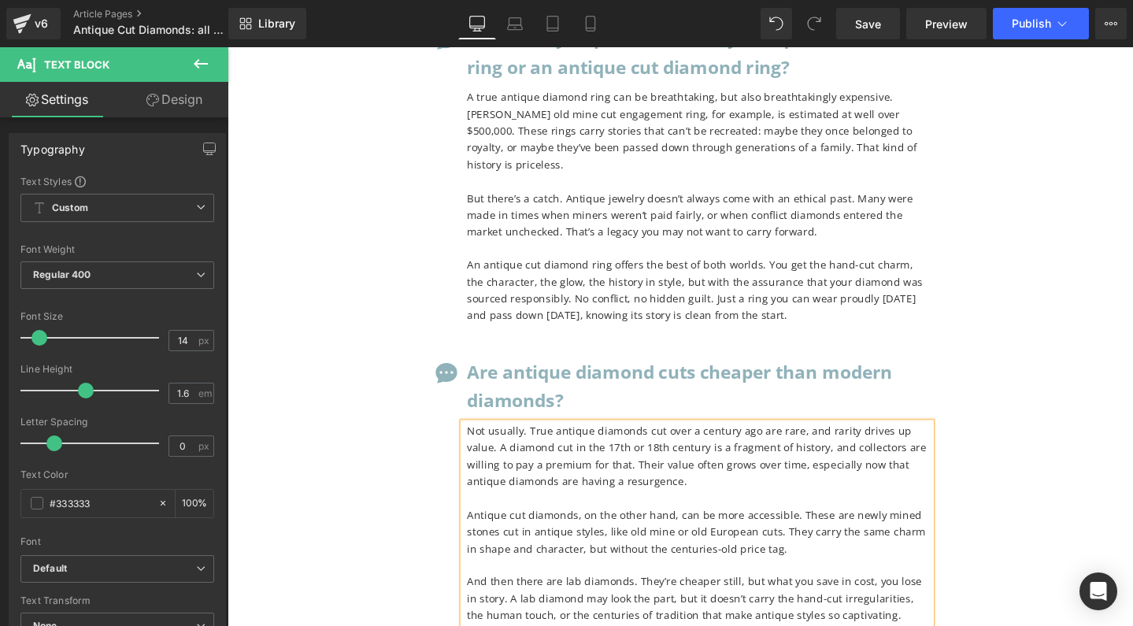
click at [830, 601] on p "And then there are lab diamonds. They’re cheaper still, but what you save in co…" at bounding box center [724, 627] width 488 height 53
click at [476, 447] on div "Not usually. True antique diamonds cut over a century ago are rare, and rarity …" at bounding box center [722, 575] width 492 height 265
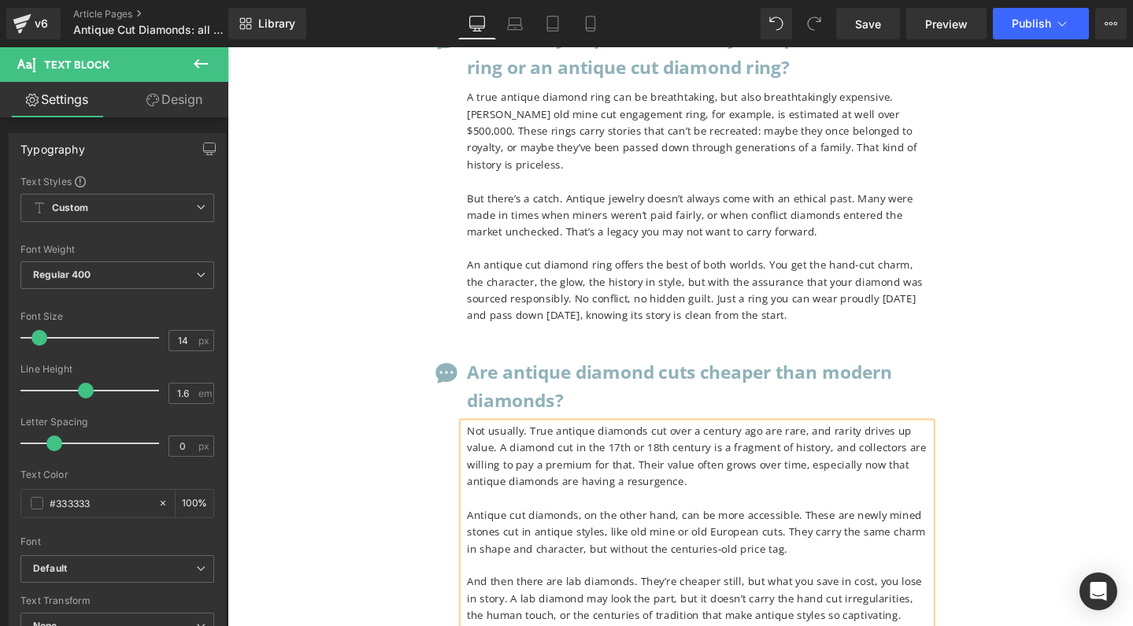
drag, startPoint x: 836, startPoint y: 491, endPoint x: 890, endPoint y: 480, distance: 54.7
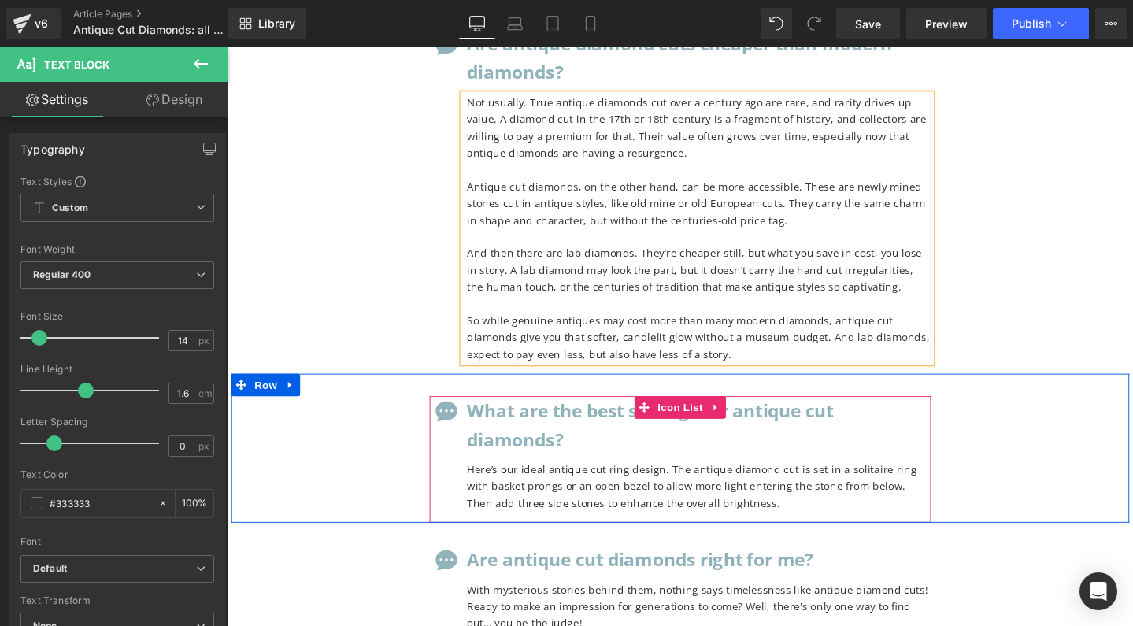
scroll to position [13781, 0]
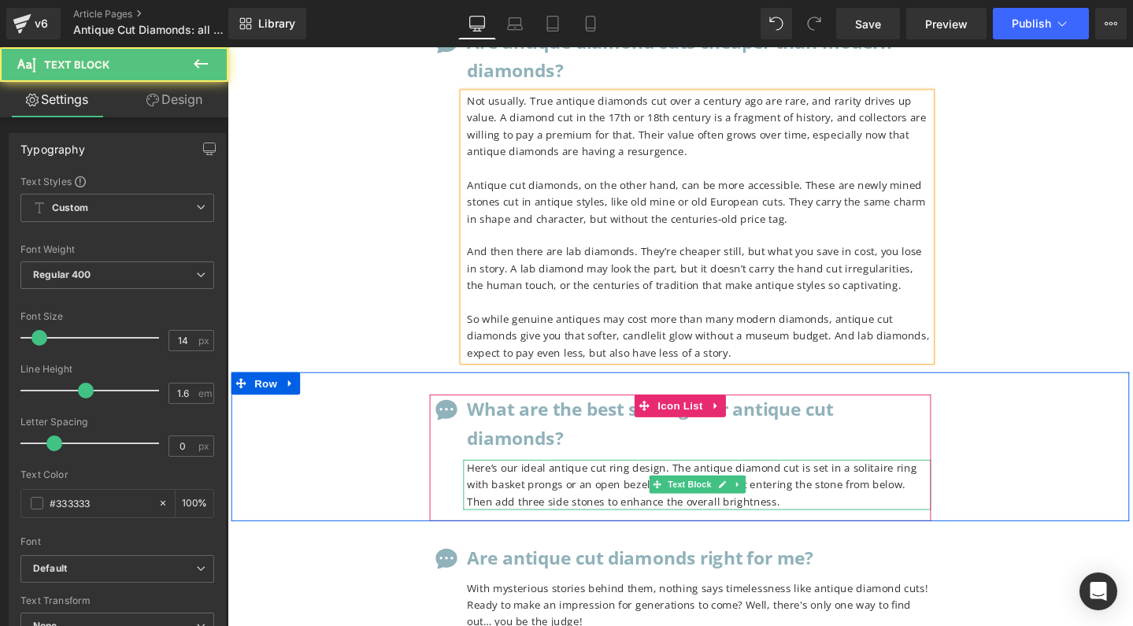
click at [576, 481] on p "Here’s our ideal antique cut ring design. The antique diamond cut is set in a s…" at bounding box center [724, 507] width 488 height 53
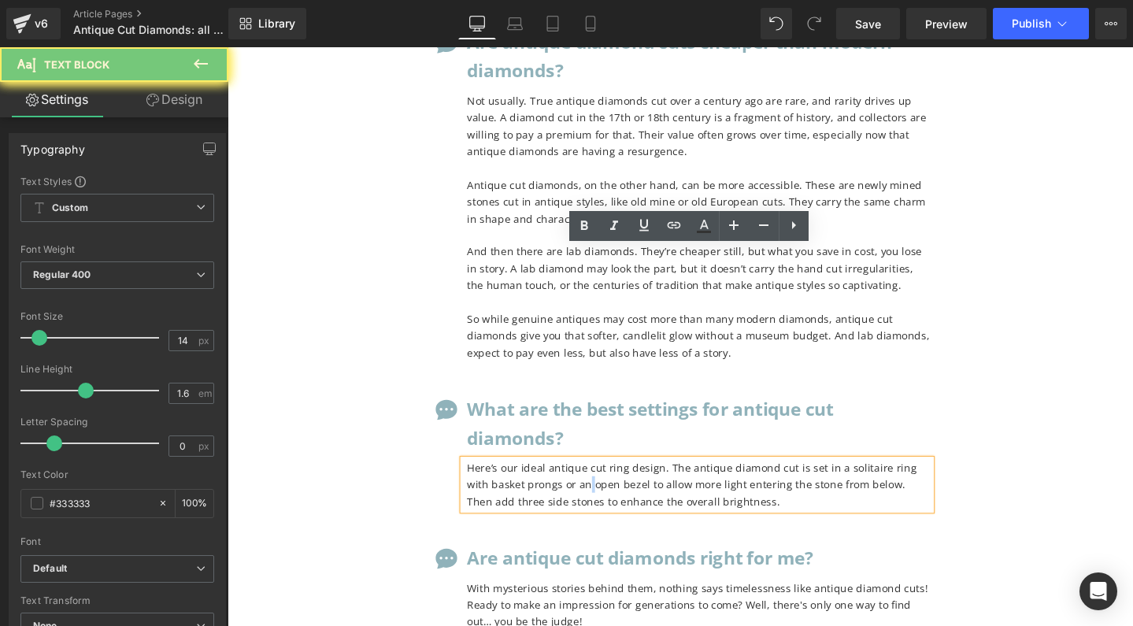
click at [576, 481] on p "Here’s our ideal antique cut ring design. The antique diamond cut is set in a s…" at bounding box center [724, 507] width 488 height 53
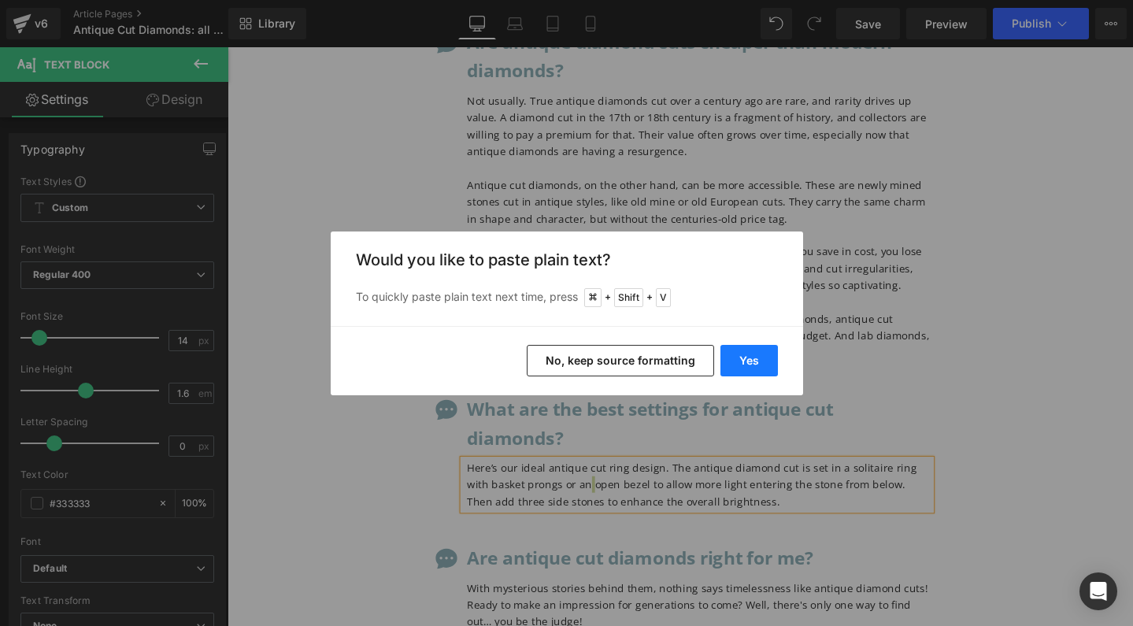
click at [738, 362] on button "Yes" at bounding box center [748, 360] width 57 height 31
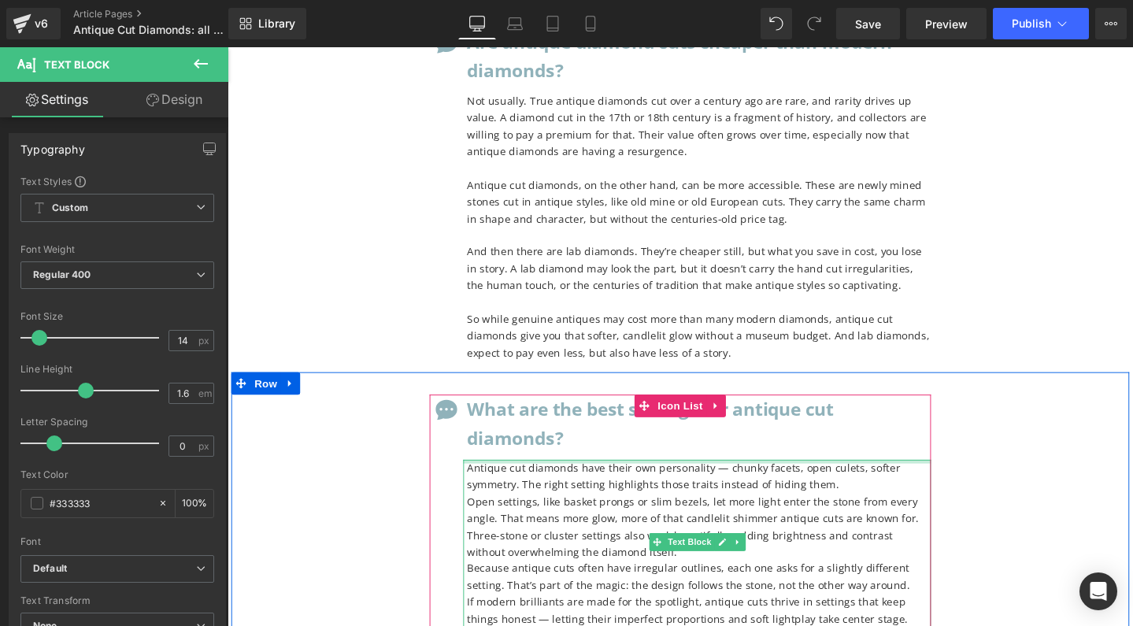
click at [733, 481] on p "Antique cut diamonds have their own personality — chunky facets, open culets, s…" at bounding box center [724, 498] width 488 height 35
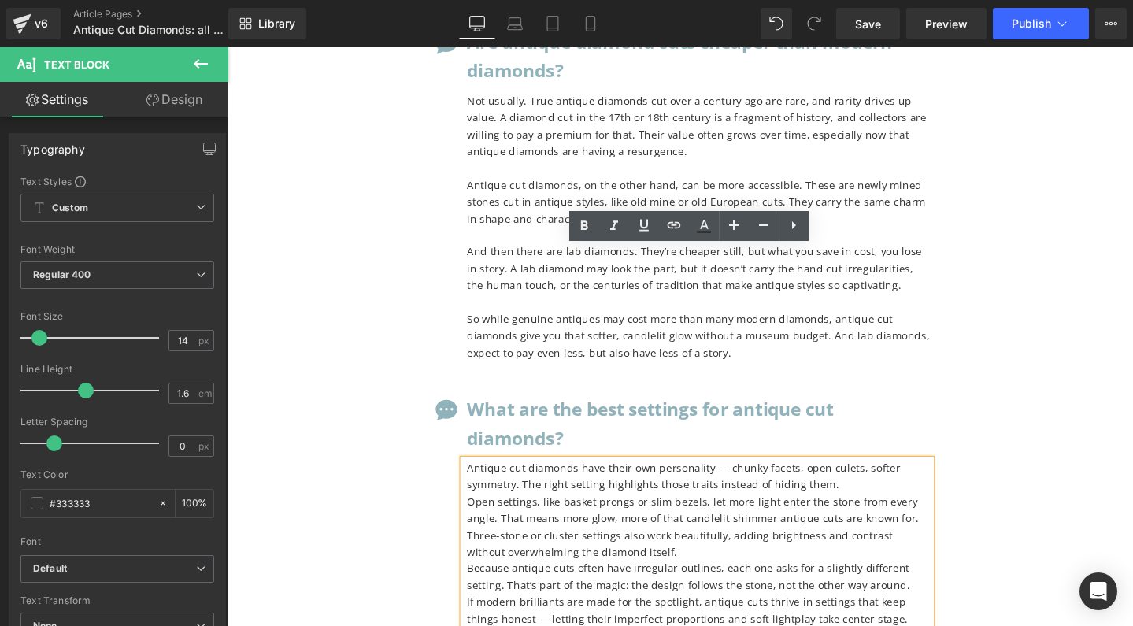
click at [742, 481] on p "Antique cut diamonds have their own personality — chunky facets, open culets, s…" at bounding box center [724, 498] width 488 height 35
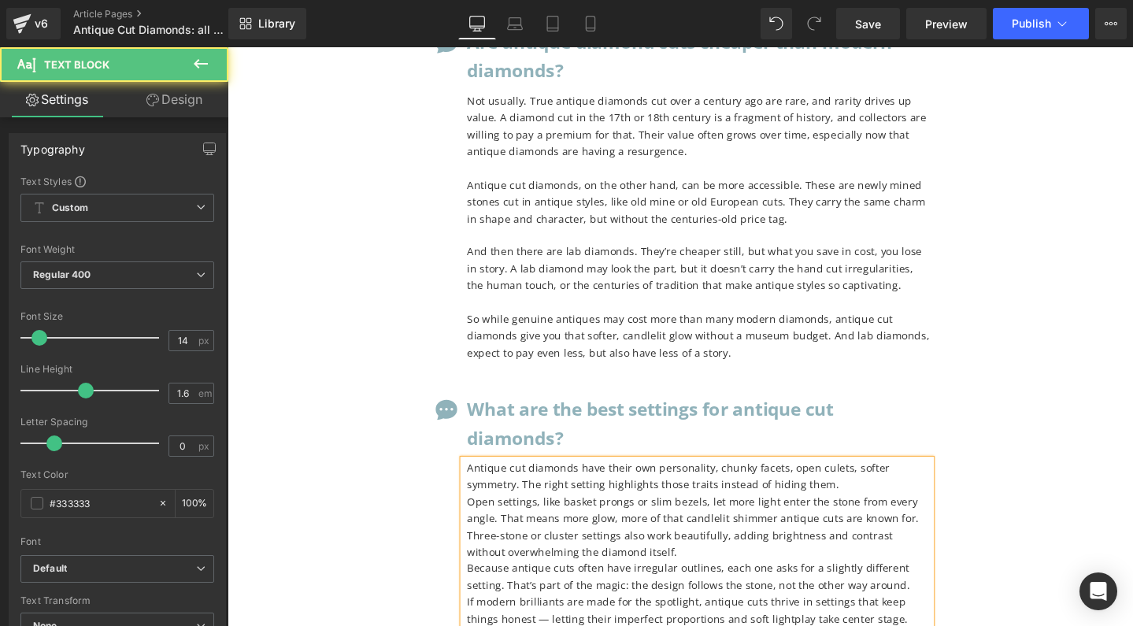
click at [563, 481] on p "Antique cut diamonds have their own personality, chunky facets, open culets, so…" at bounding box center [724, 498] width 488 height 35
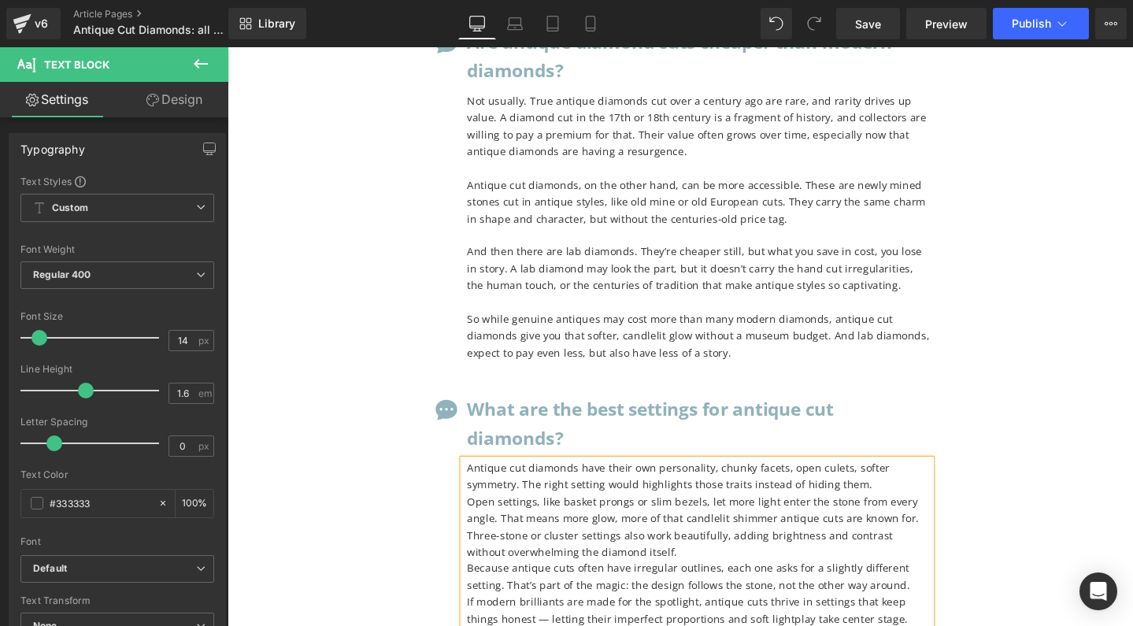
click at [646, 481] on p "Antique cut diamonds have their own personality, chunky facets, open culets, so…" at bounding box center [724, 498] width 488 height 35
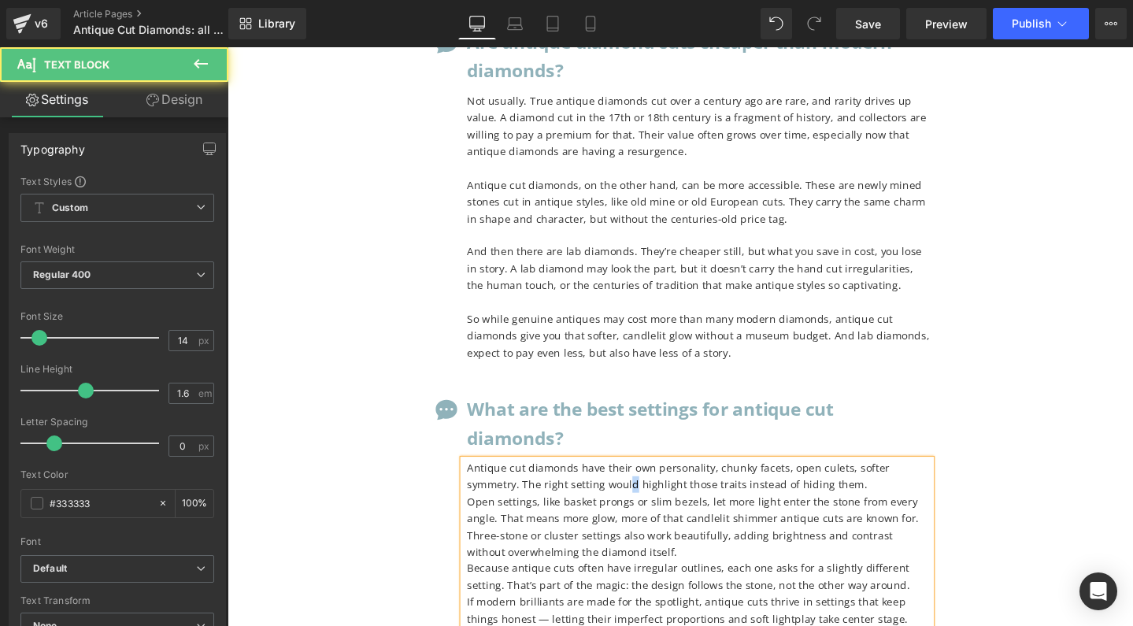
click at [591, 481] on p "Antique cut diamonds have their own personality, chunky facets, open culets, so…" at bounding box center [724, 498] width 488 height 35
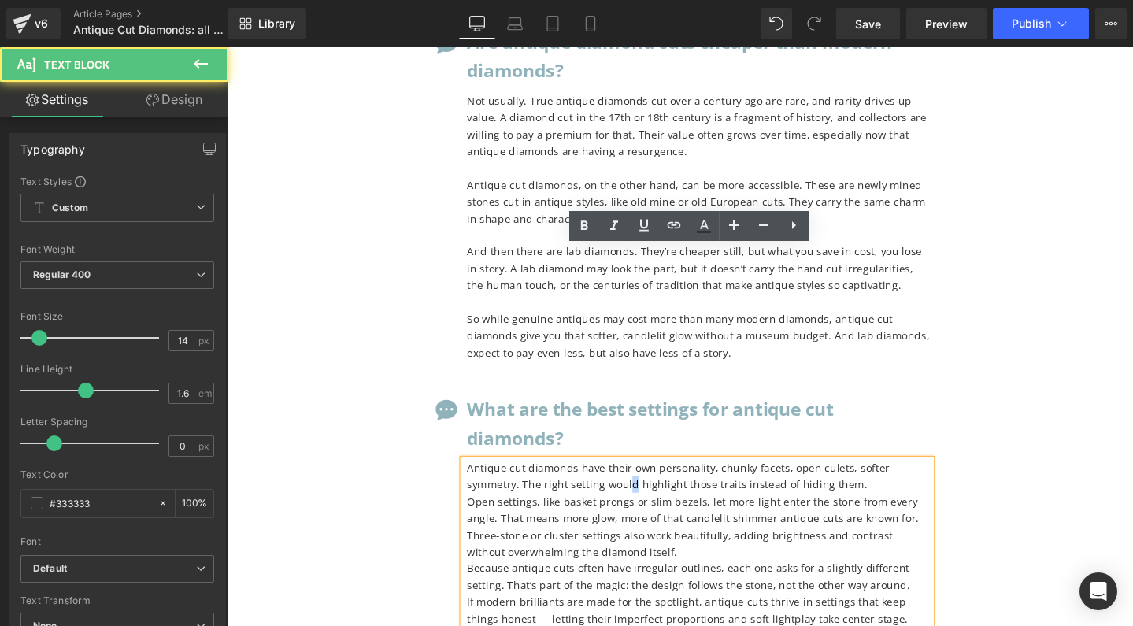
click at [591, 481] on p "Antique cut diamonds have their own personality, chunky facets, open culets, so…" at bounding box center [724, 498] width 488 height 35
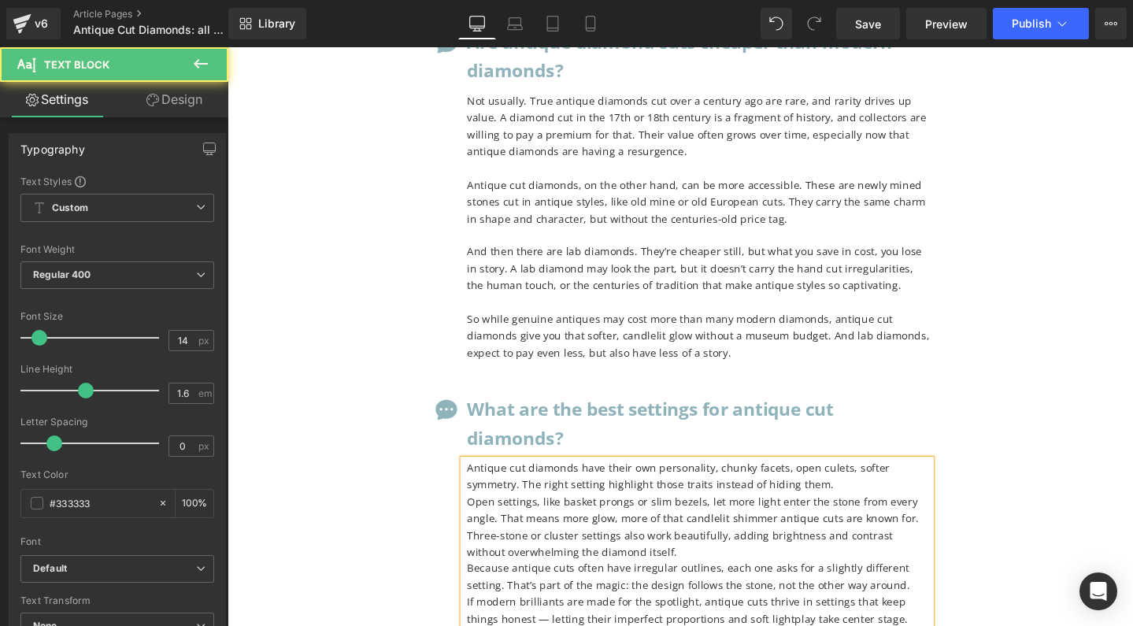
click at [610, 481] on p "Antique cut diamonds have their own personality, chunky facets, open culets, so…" at bounding box center [724, 498] width 488 height 35
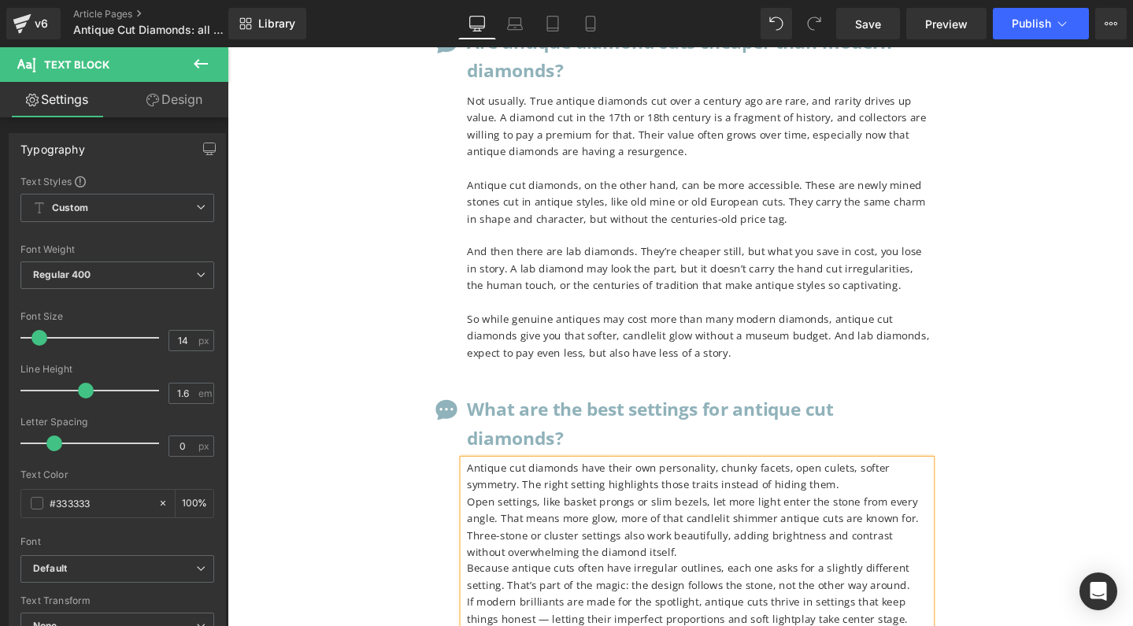
click at [627, 481] on p "Antique cut diamonds have their own personality, chunky facets, open culets, so…" at bounding box center [724, 498] width 488 height 35
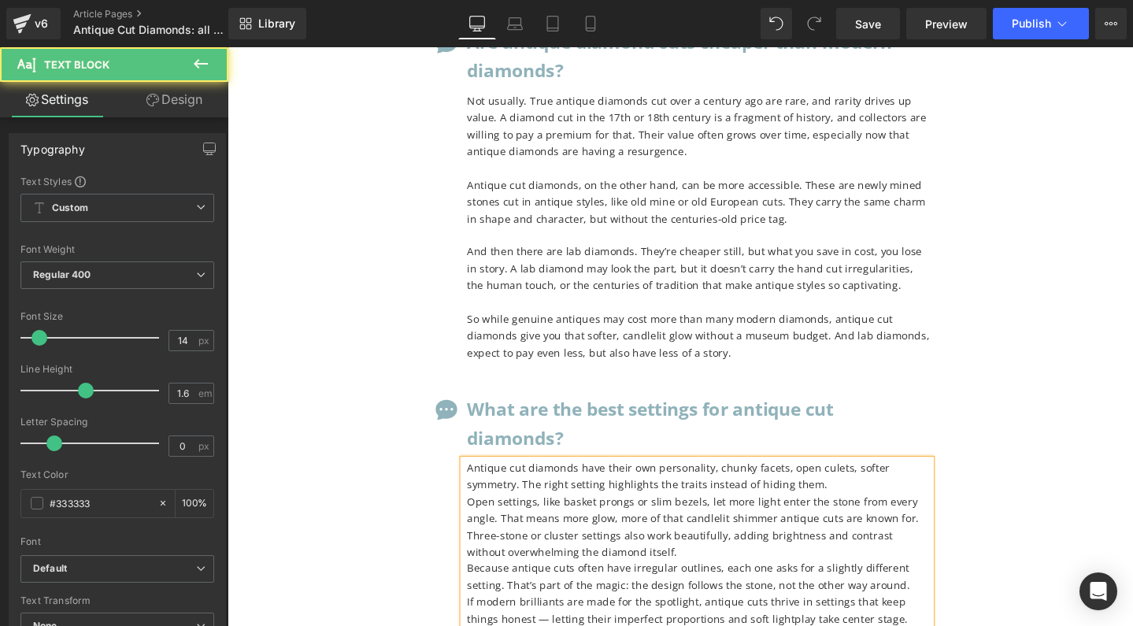
click at [664, 481] on p "Antique cut diamonds have their own personality, chunky facets, open culets, so…" at bounding box center [724, 498] width 488 height 35
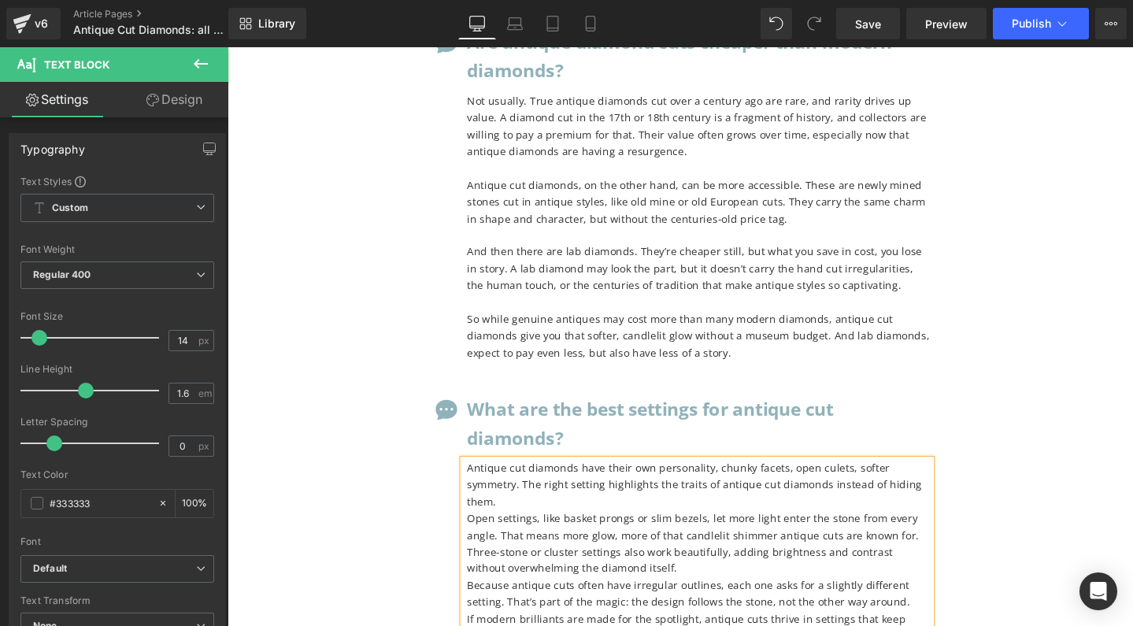
click at [481, 534] on p "Open settings, like basket prongs or slim bezels, let more light enter the ston…" at bounding box center [724, 569] width 488 height 71
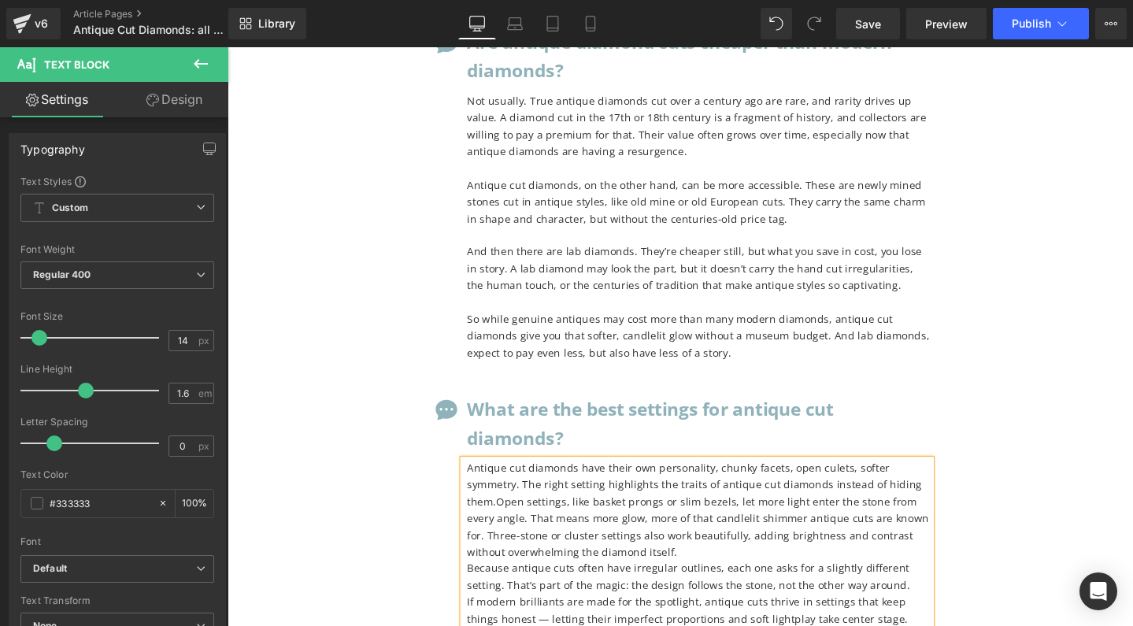
click at [544, 517] on span "Open settings, like basket prongs or slim bezels, let more light enter the ston…" at bounding box center [723, 551] width 486 height 68
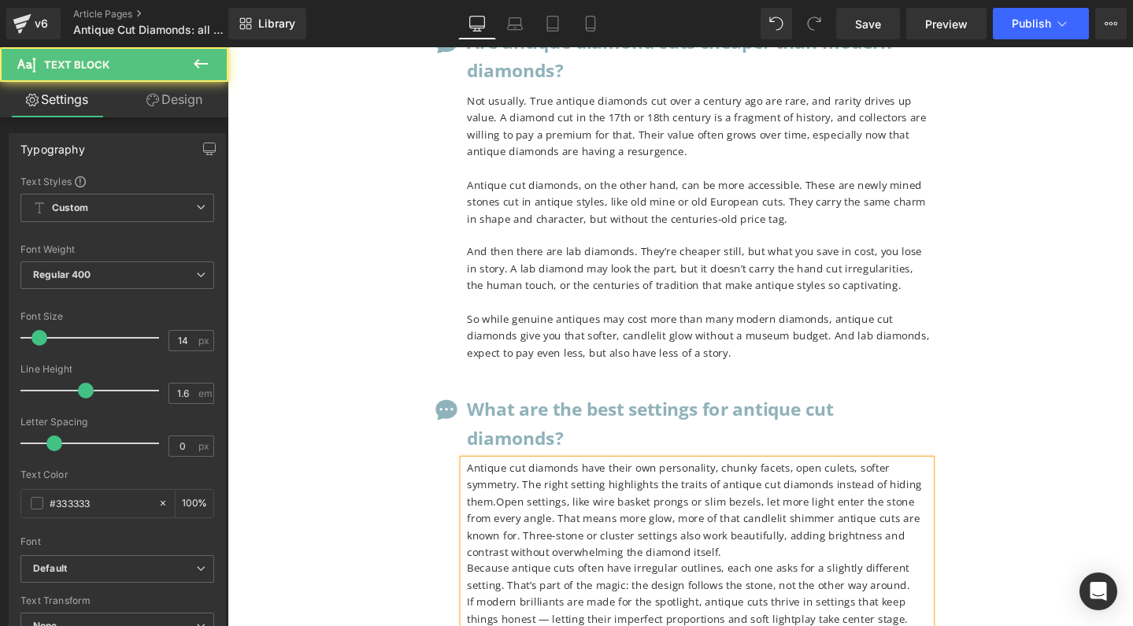
click at [663, 517] on span "Open settings, like wire basket prongs or slim bezels, let more light enter the…" at bounding box center [718, 551] width 476 height 68
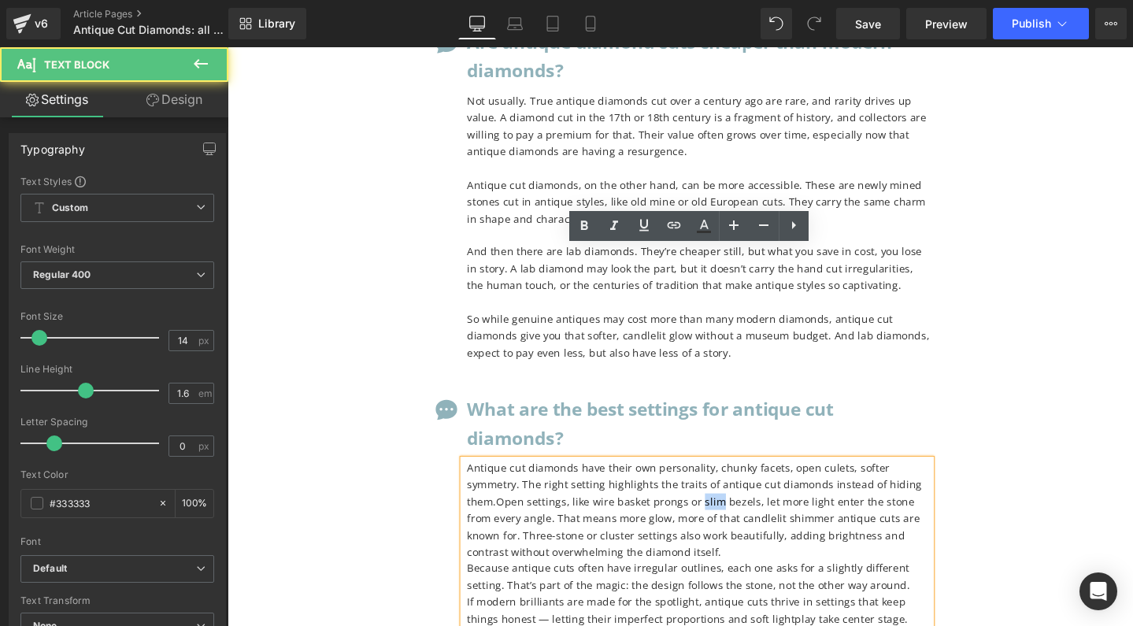
click at [663, 517] on span "Open settings, like wire basket prongs or slim bezels, let more light enter the…" at bounding box center [718, 551] width 476 height 68
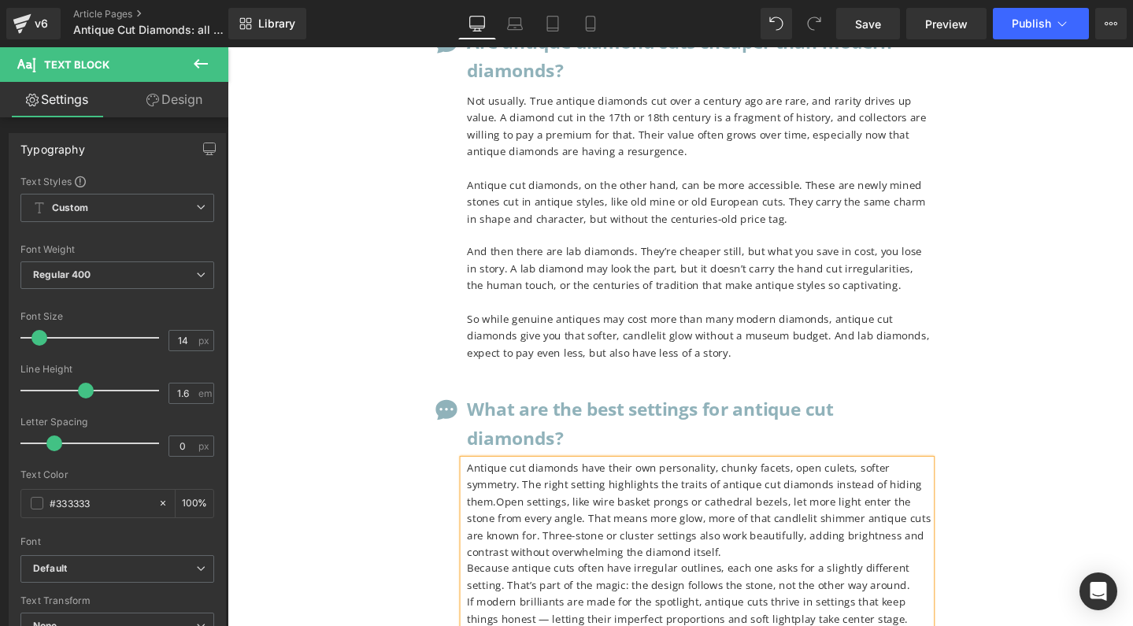
click at [583, 517] on span "Open settings, like wire basket prongs or cathedral bezels, let more light ente…" at bounding box center [724, 551] width 488 height 68
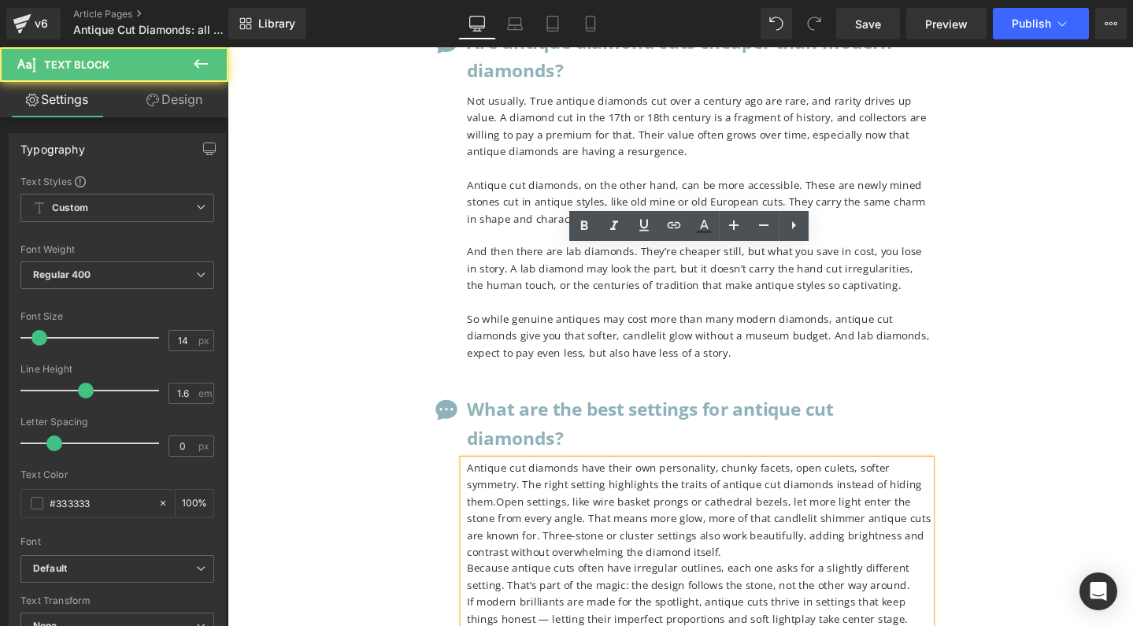
click at [495, 517] on span "Open settings, like wire basket prongs or cathedral bezels, let more light ente…" at bounding box center [724, 551] width 488 height 68
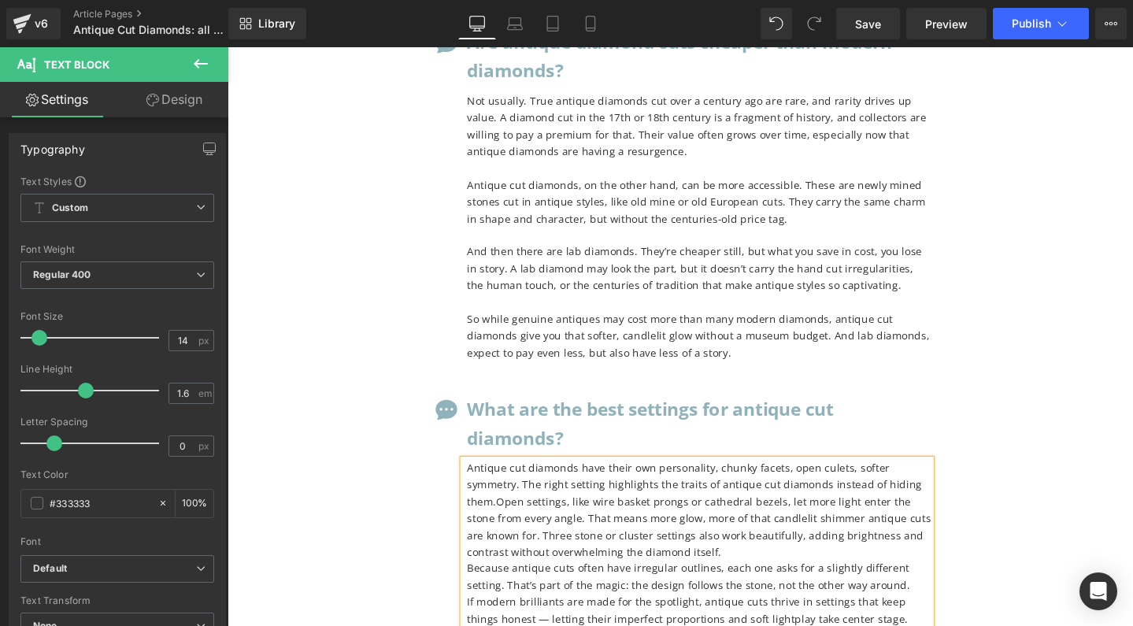
click at [486, 517] on span "Open settings, like wire basket prongs or cathedral bezels, let more light ente…" at bounding box center [724, 551] width 488 height 68
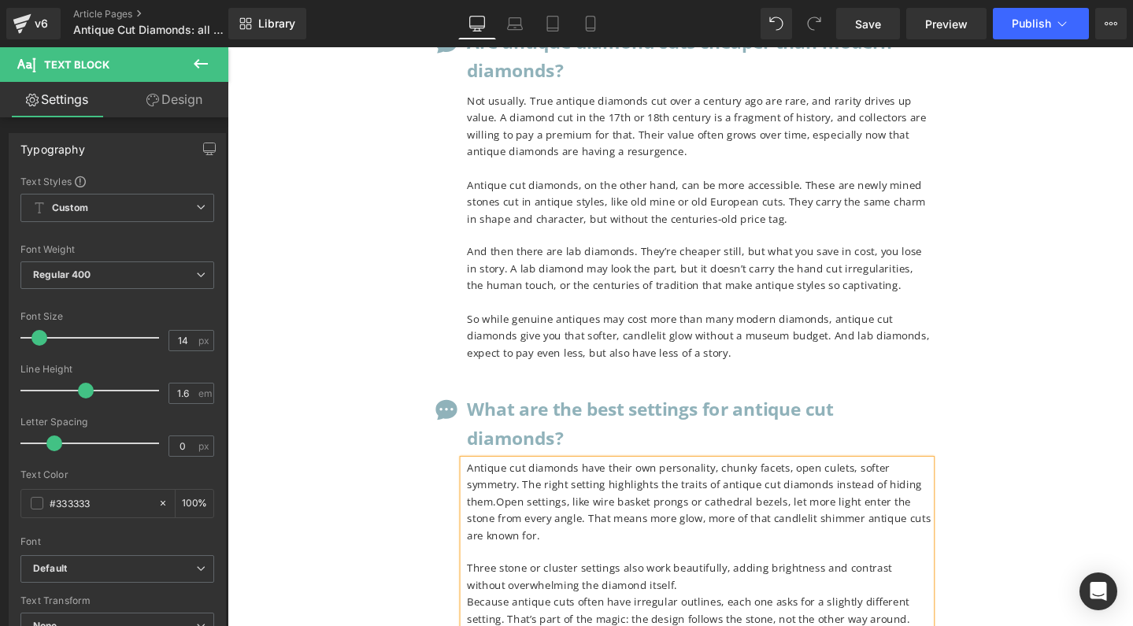
click at [520, 481] on p "Antique cut diamonds have their own personality, chunky facets, open culets, so…" at bounding box center [724, 525] width 488 height 88
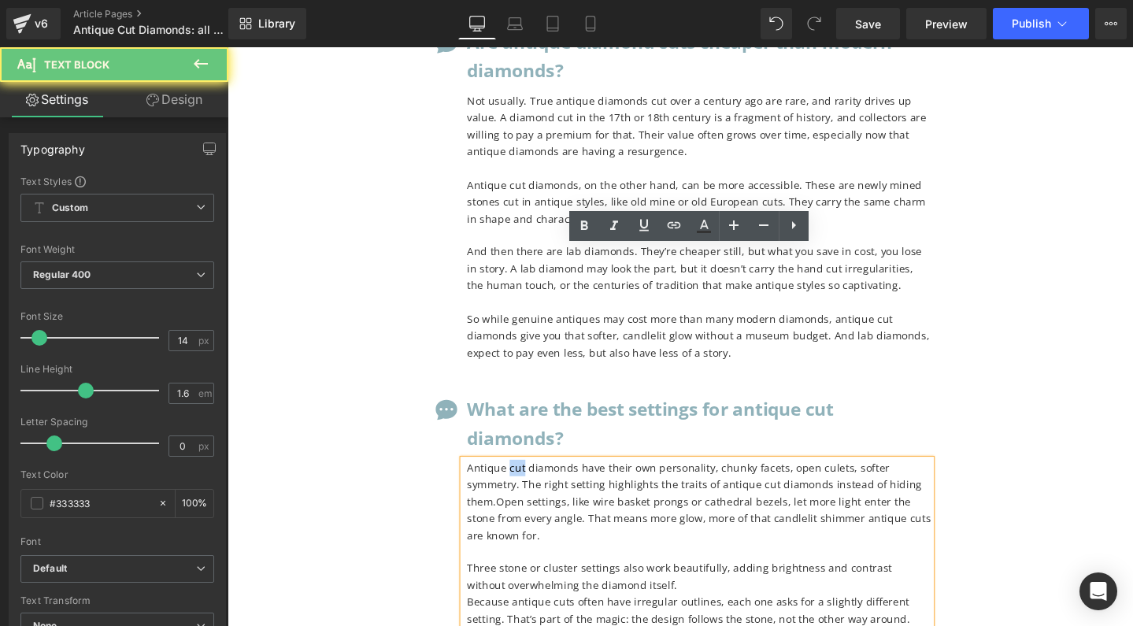
click at [520, 481] on p "Antique cut diamonds have their own personality, chunky facets, open culets, so…" at bounding box center [724, 525] width 488 height 88
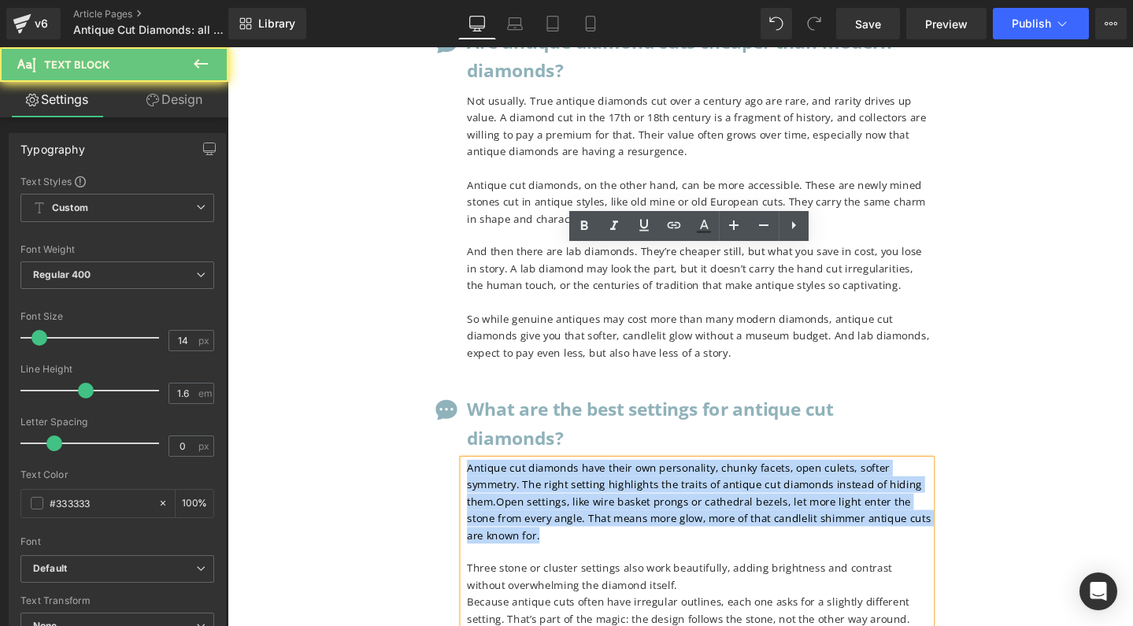
click at [520, 481] on p "Antique cut diamonds have their own personality, chunky facets, open culets, so…" at bounding box center [724, 525] width 488 height 88
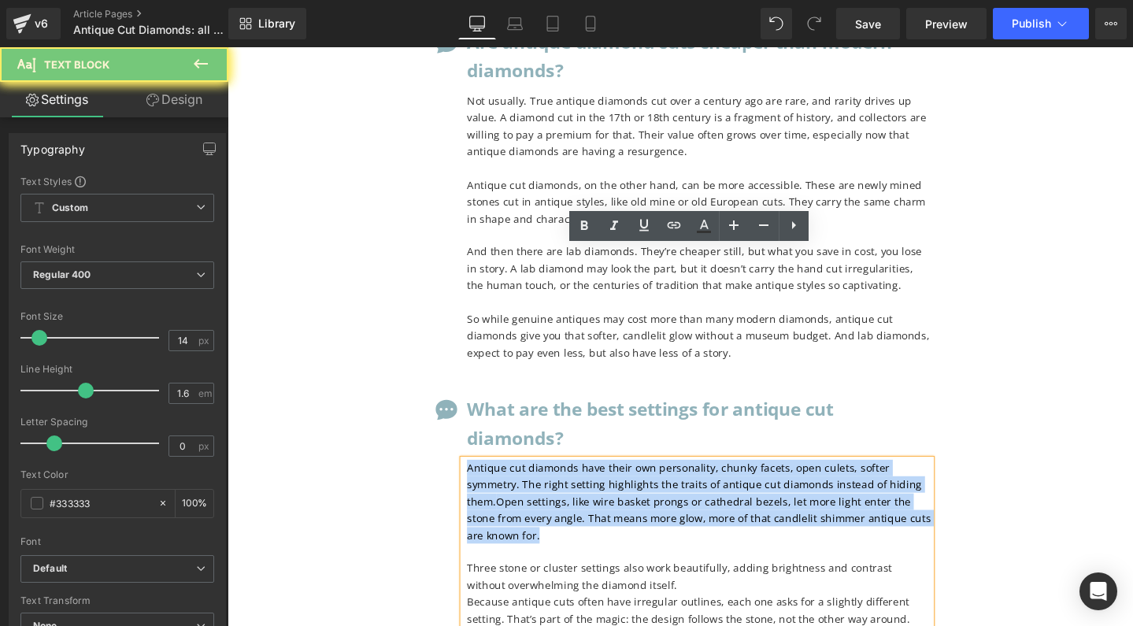
click at [520, 481] on p "Antique cut diamonds have their own personality, chunky facets, open culets, so…" at bounding box center [724, 525] width 488 height 88
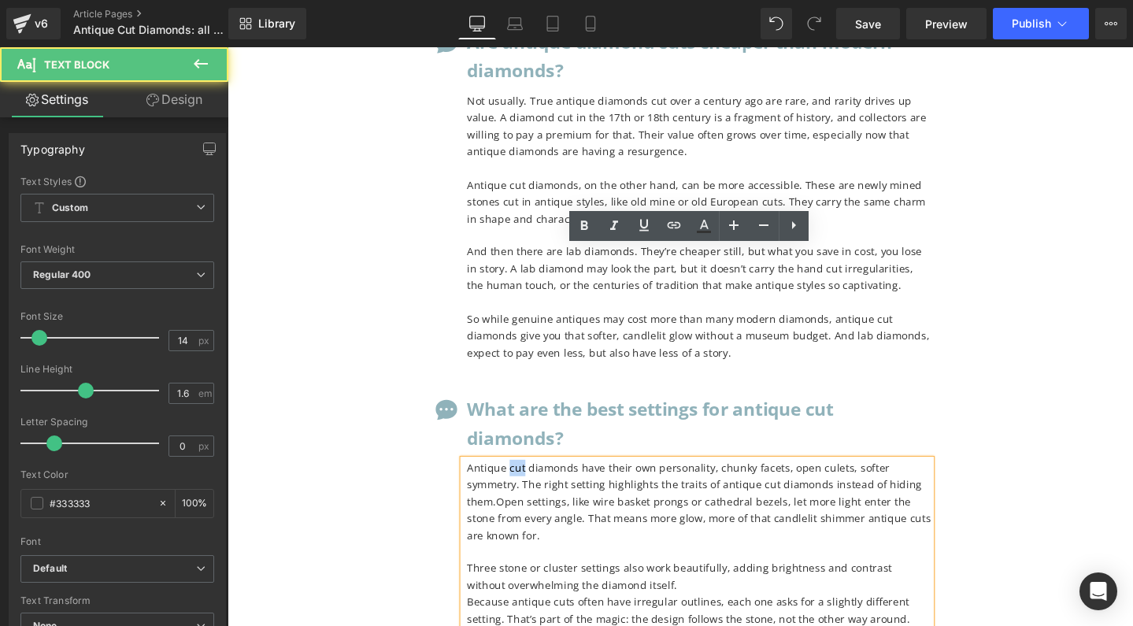
click at [520, 481] on p "Antique cut diamonds have their own personality, chunky facets, open culets, so…" at bounding box center [724, 525] width 488 height 88
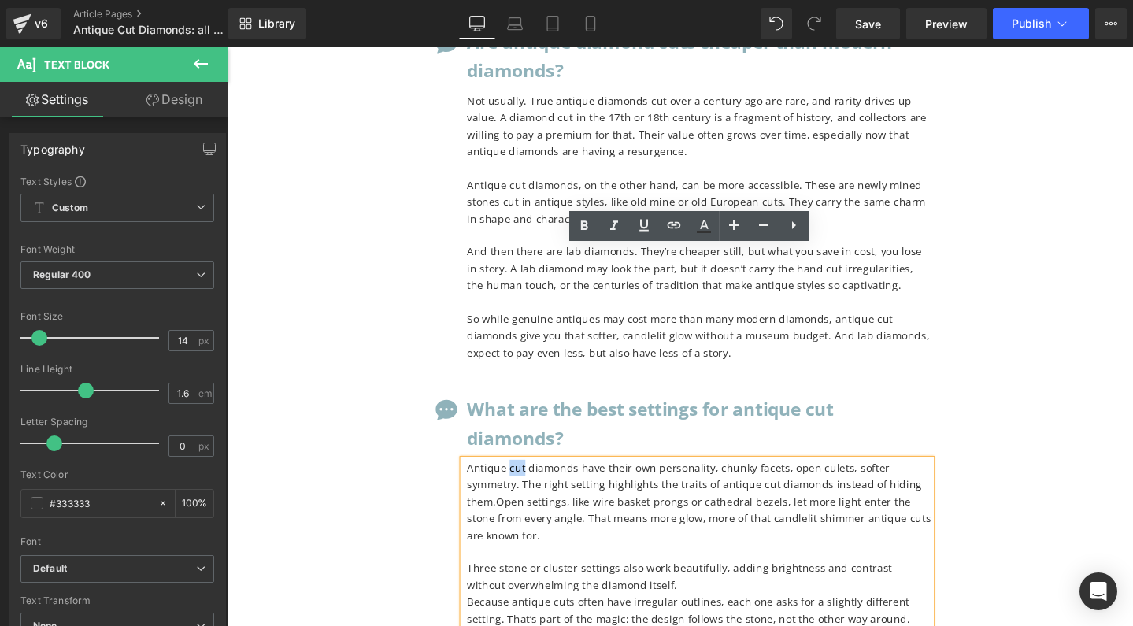
click at [520, 481] on p "Antique cut diamonds have their own personality, chunky facets, open culets, so…" at bounding box center [724, 525] width 488 height 88
click at [487, 481] on p "Antique cut diamonds have their own personality, chunky facets, open culets, so…" at bounding box center [724, 525] width 488 height 88
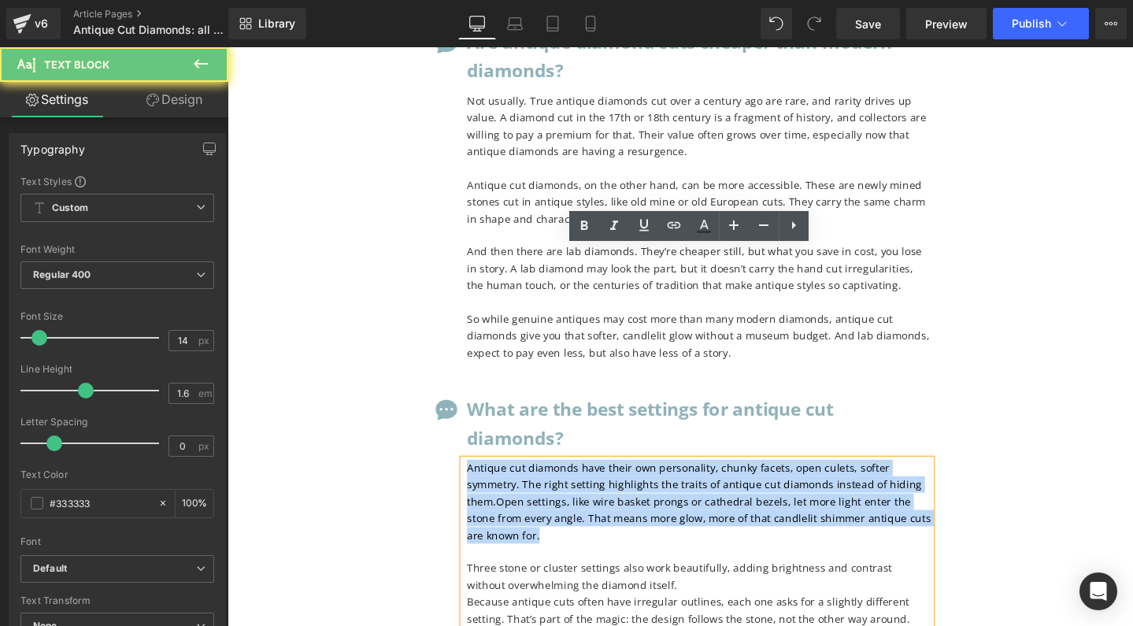
click at [487, 481] on p "Antique cut diamonds have their own personality, chunky facets, open culets, so…" at bounding box center [724, 525] width 488 height 88
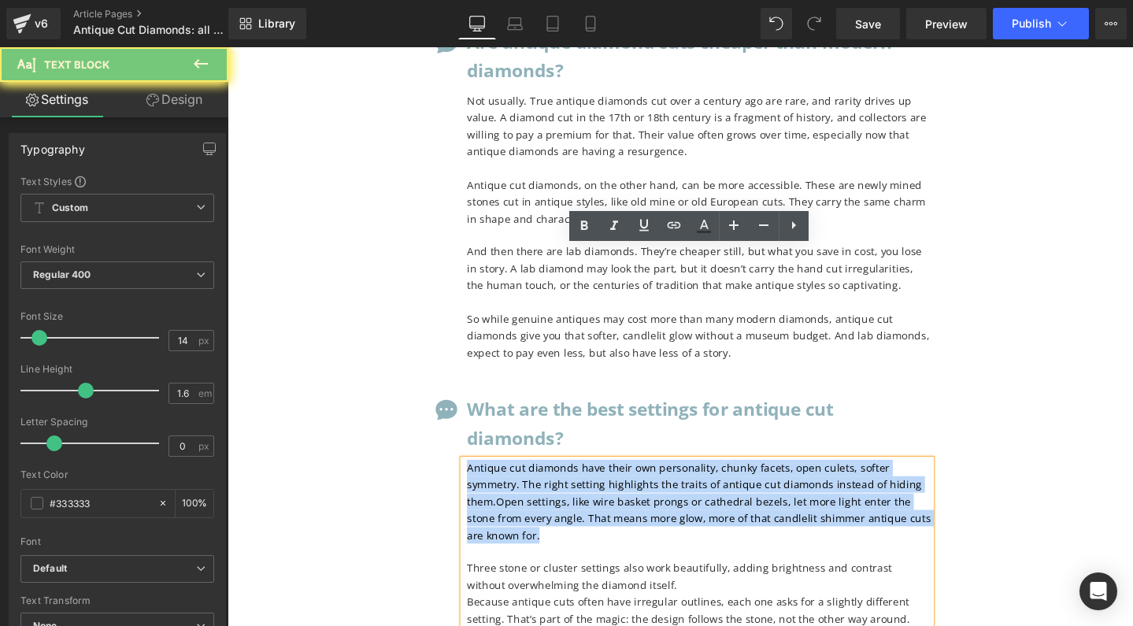
click at [487, 481] on p "Antique cut diamonds have their own personality, chunky facets, open culets, so…" at bounding box center [724, 525] width 488 height 88
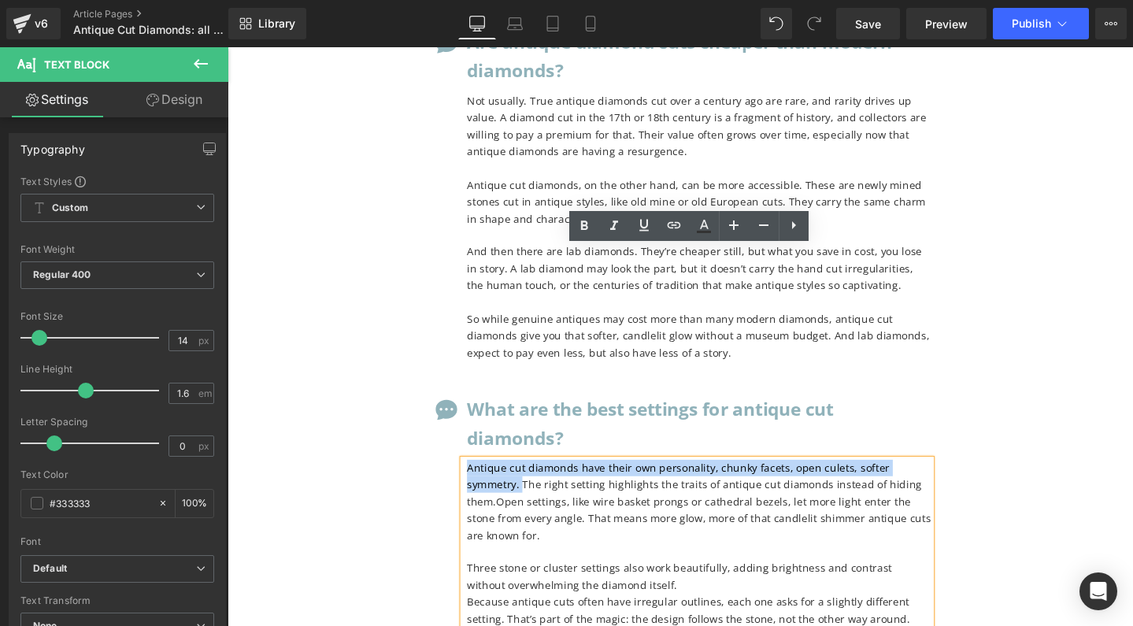
drag, startPoint x: 479, startPoint y: 283, endPoint x: 476, endPoint y: 269, distance: 15.3
click at [476, 481] on div "Antique cut diamonds have their own personality, chunky facets, open culets, so…" at bounding box center [722, 587] width 492 height 212
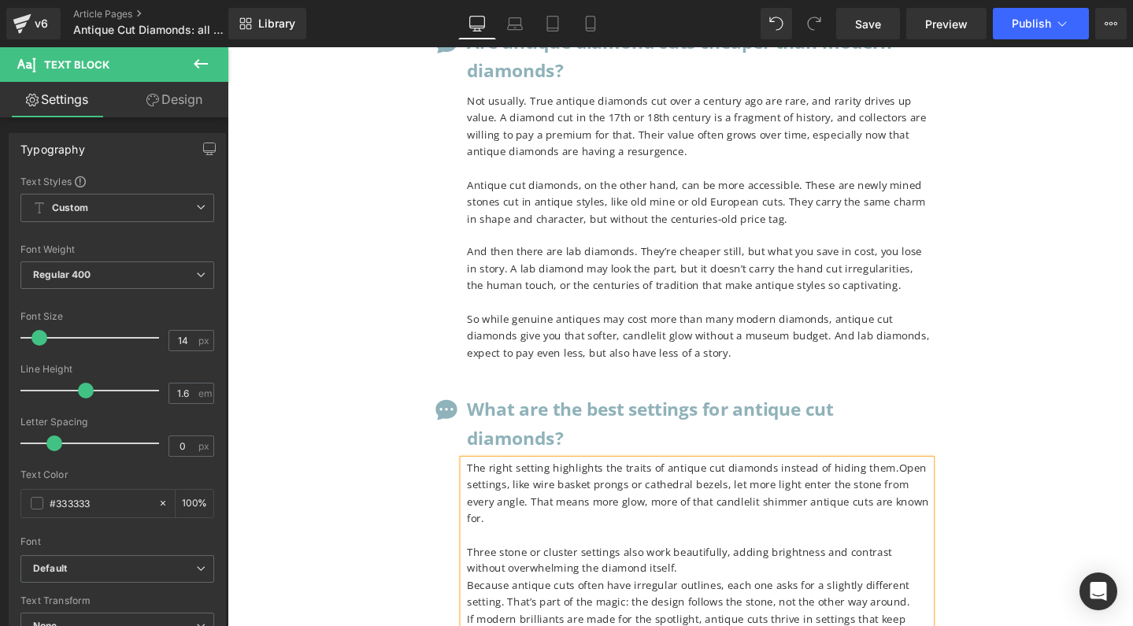
click at [483, 605] on p "Because antique cuts often have irregular outlines, each one asks for a slightl…" at bounding box center [724, 622] width 488 height 35
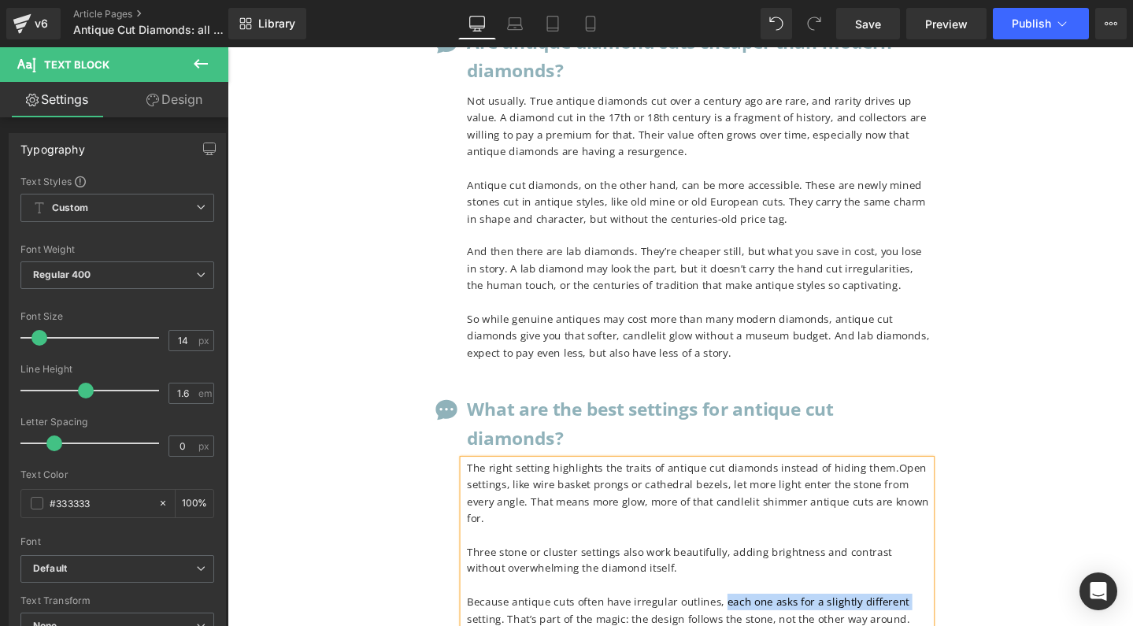
drag, startPoint x: 740, startPoint y: 387, endPoint x: 931, endPoint y: 392, distance: 190.6
drag, startPoint x: 789, startPoint y: 387, endPoint x: 636, endPoint y: 411, distance: 154.7
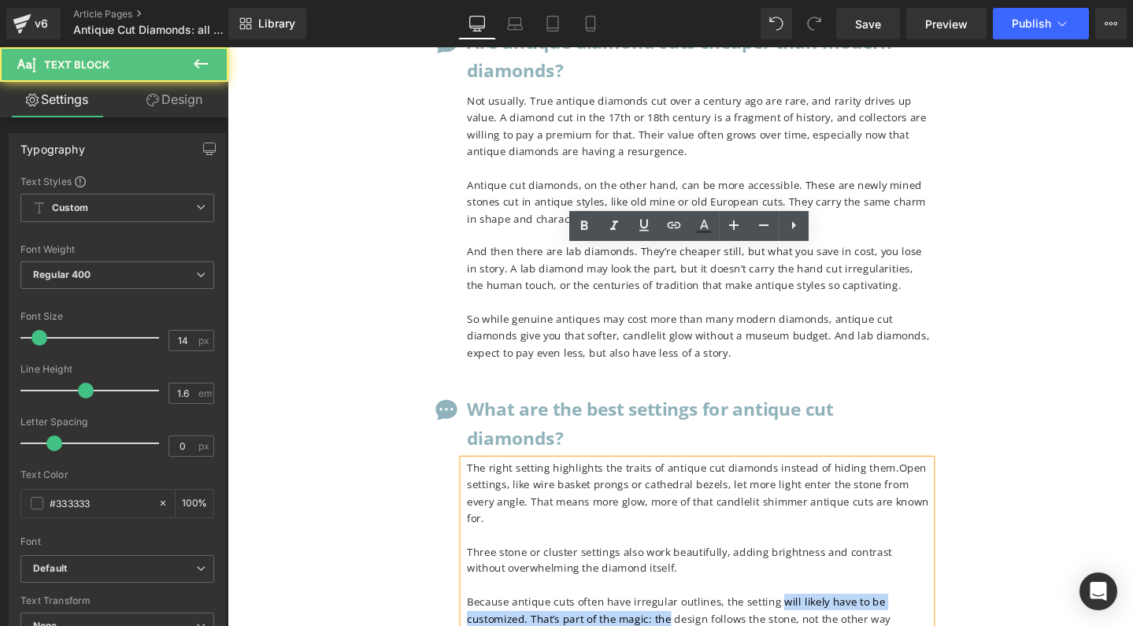
drag, startPoint x: 798, startPoint y: 390, endPoint x: 619, endPoint y: 406, distance: 180.2
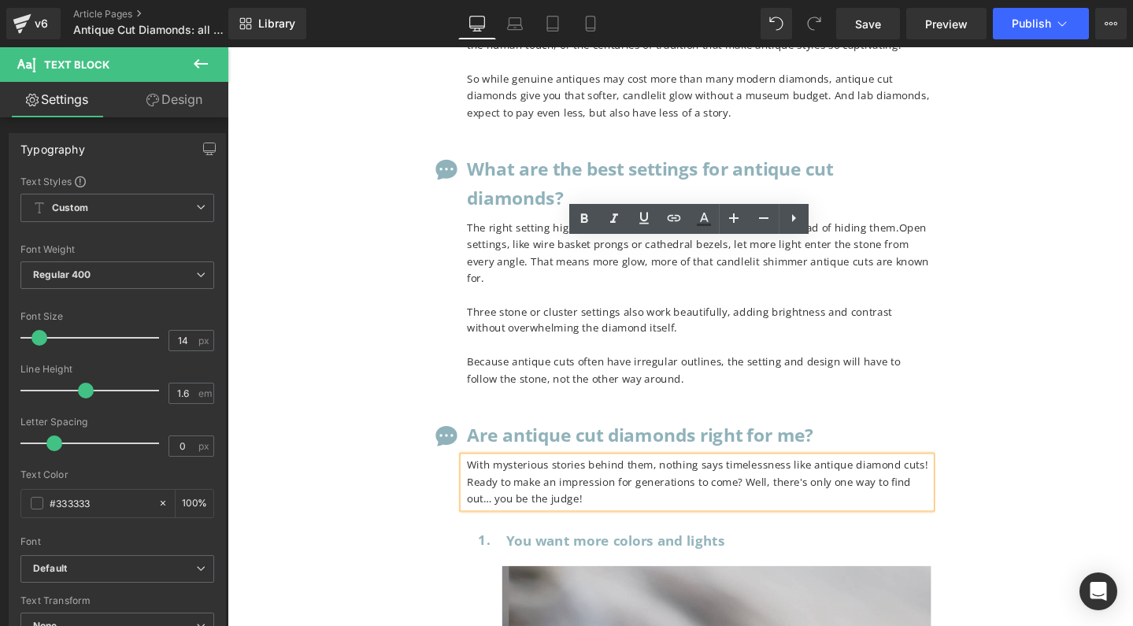
scroll to position [14008, 0]
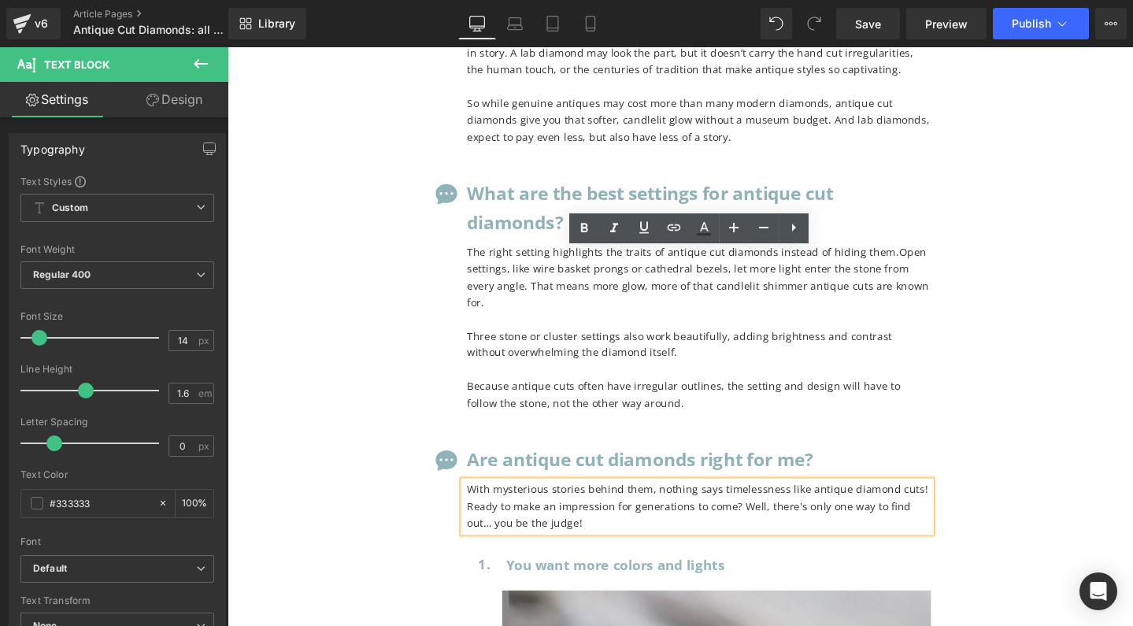
click at [627, 504] on p "With mysterious stories behind them, nothing says timelessness like antique dia…" at bounding box center [724, 530] width 488 height 53
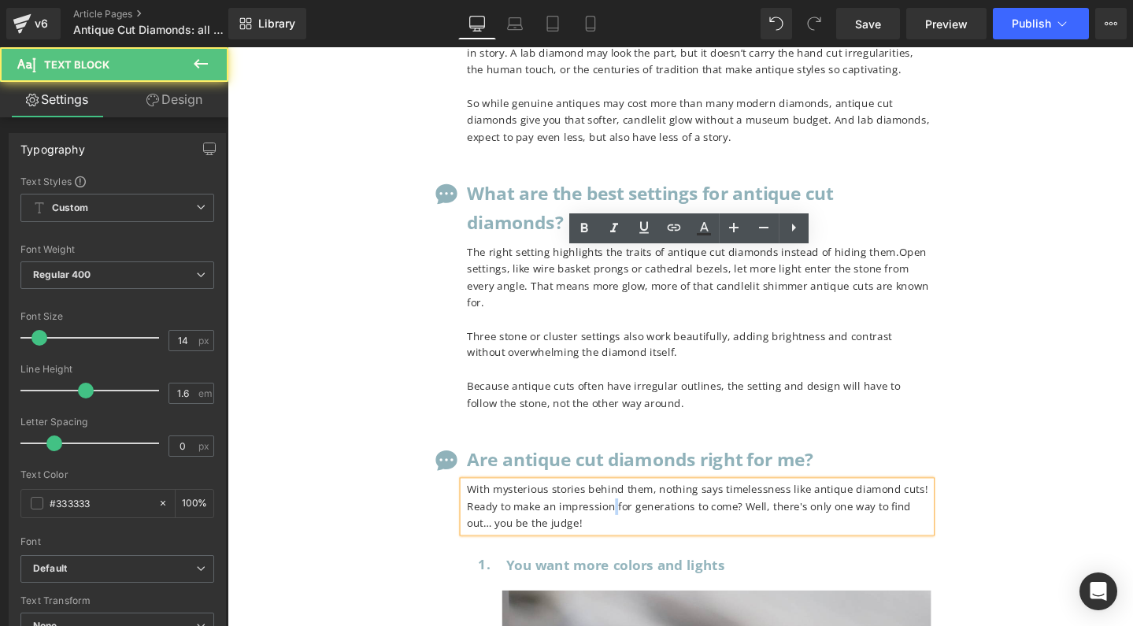
click at [627, 504] on p "With mysterious stories behind them, nothing says timelessness like antique dia…" at bounding box center [724, 530] width 488 height 53
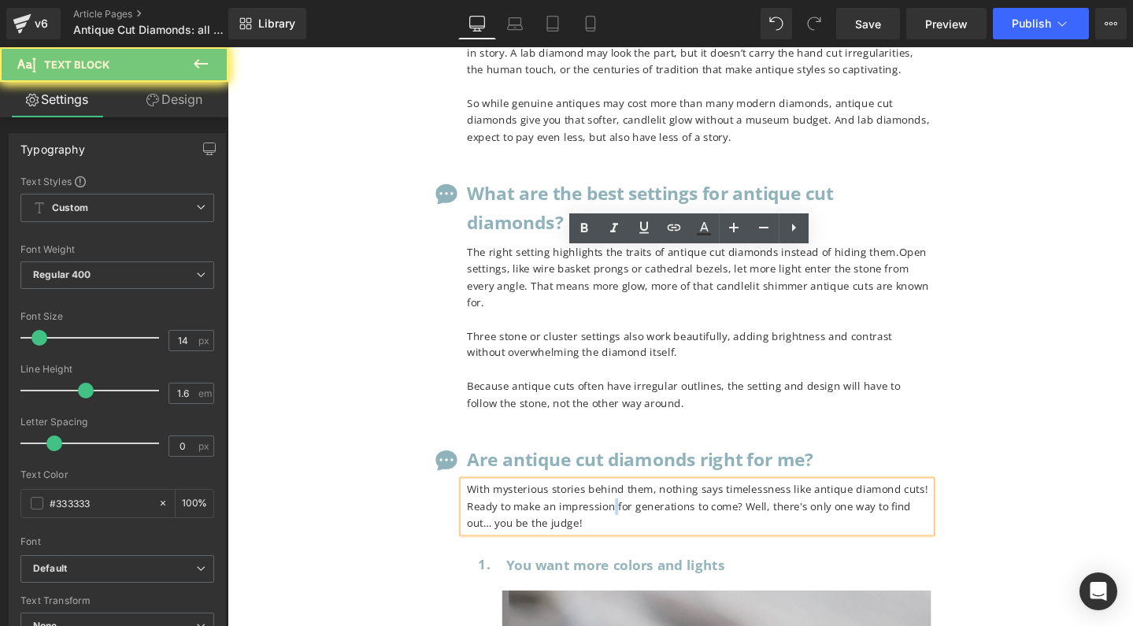
click at [627, 504] on p "With mysterious stories behind them, nothing says timelessness like antique dia…" at bounding box center [724, 530] width 488 height 53
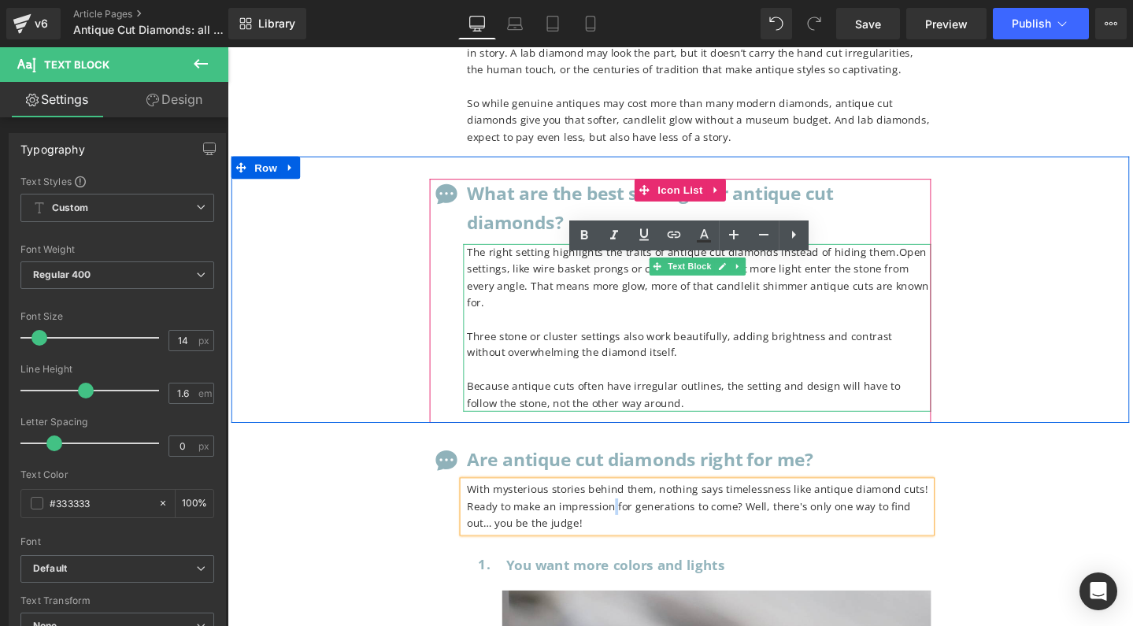
scroll to position [13998, 0]
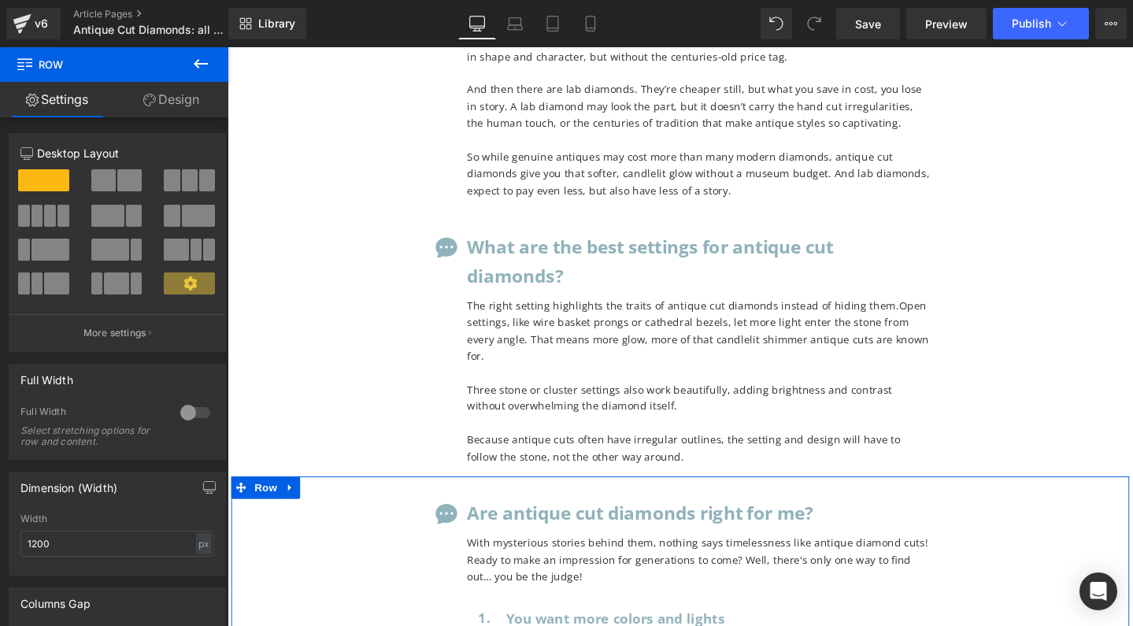
scroll to position [13951, 0]
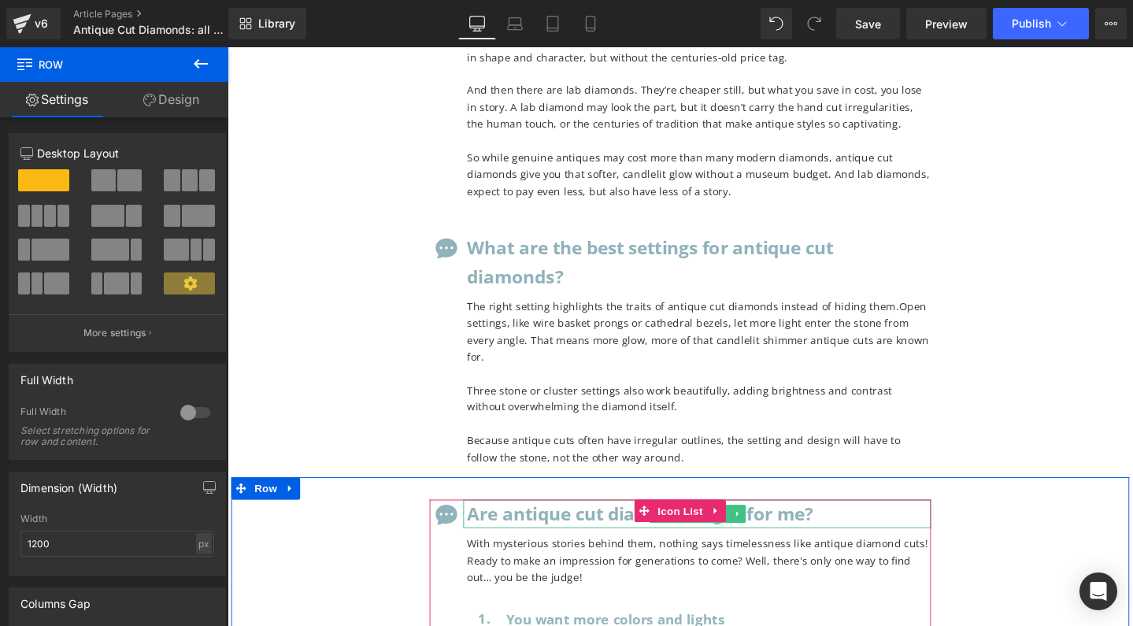
click at [509, 524] on b "Are antique cut diamonds right for me?" at bounding box center [662, 537] width 364 height 26
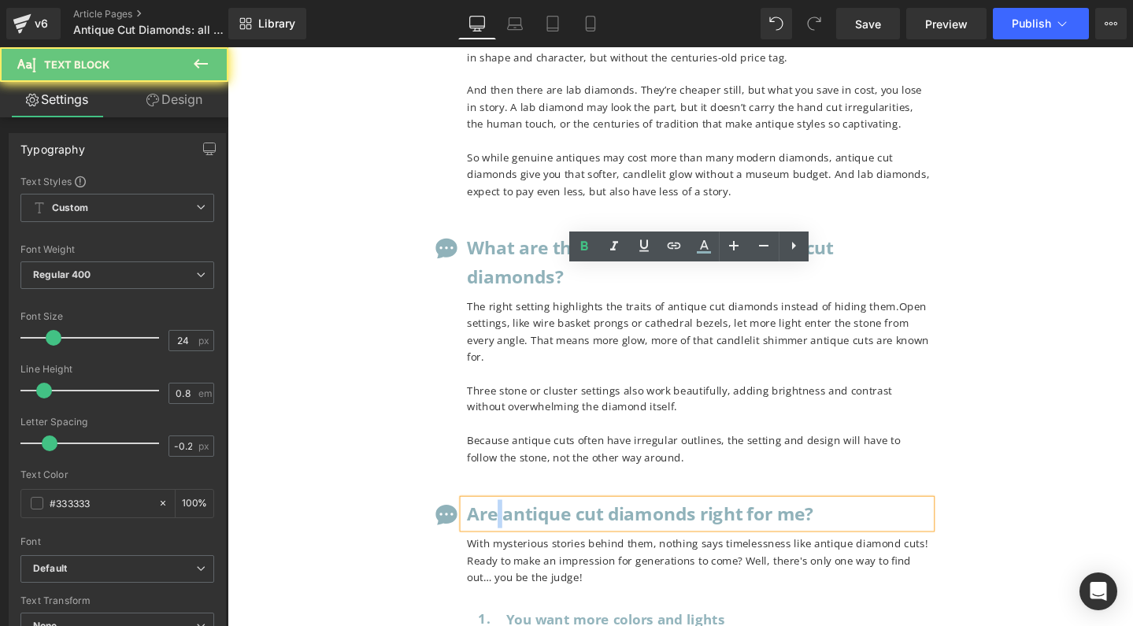
click at [509, 524] on b "Are antique cut diamonds right for me?" at bounding box center [662, 537] width 364 height 26
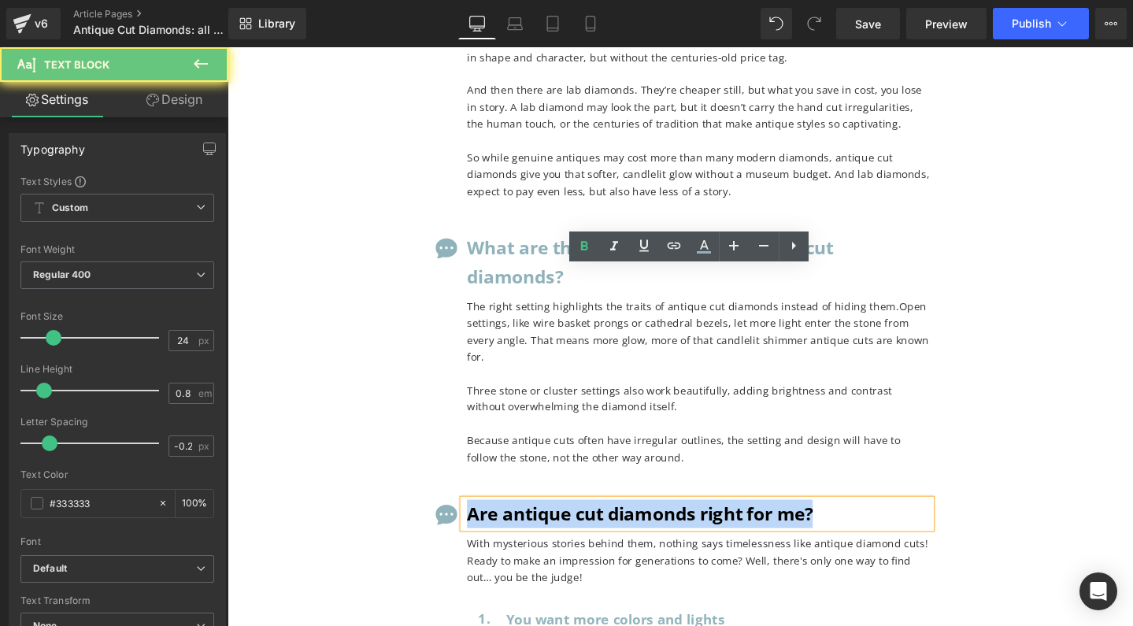
click at [509, 524] on b "Are antique cut diamonds right for me?" at bounding box center [662, 537] width 364 height 26
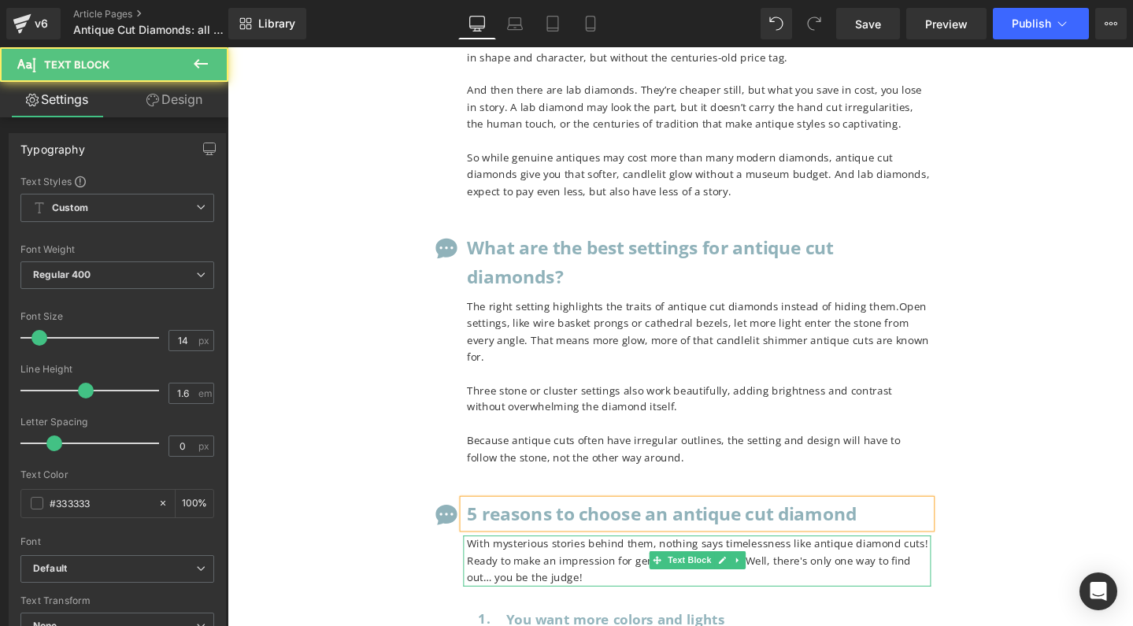
click at [523, 561] on p "With mysterious stories behind them, nothing says timelessness like antique dia…" at bounding box center [724, 587] width 488 height 53
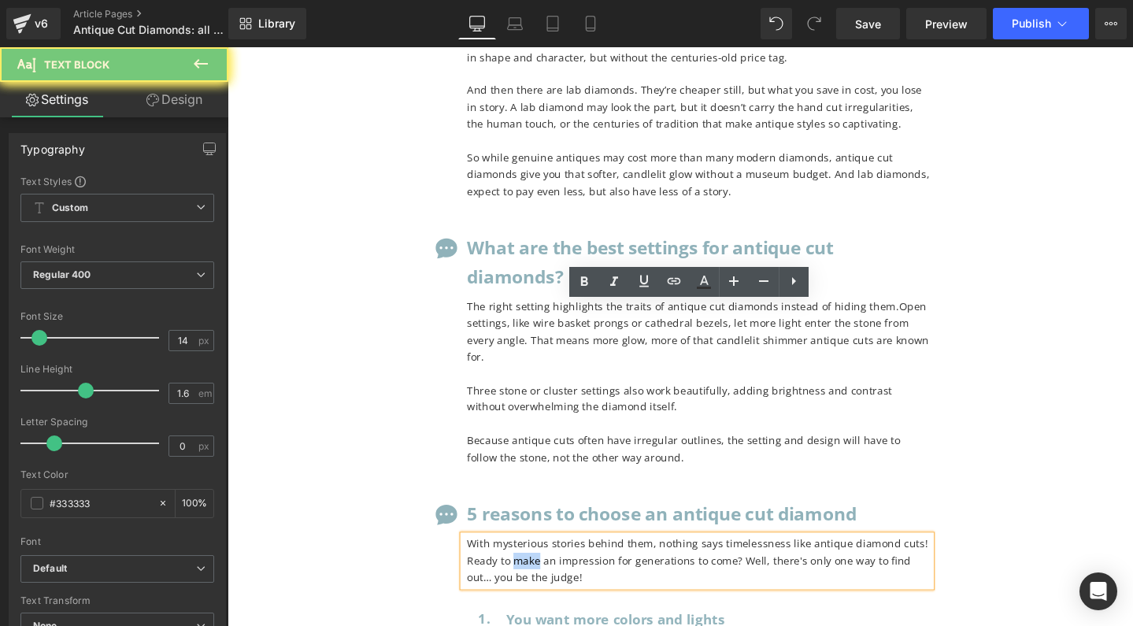
click at [523, 561] on p "With mysterious stories behind them, nothing says timelessness like antique dia…" at bounding box center [724, 587] width 488 height 53
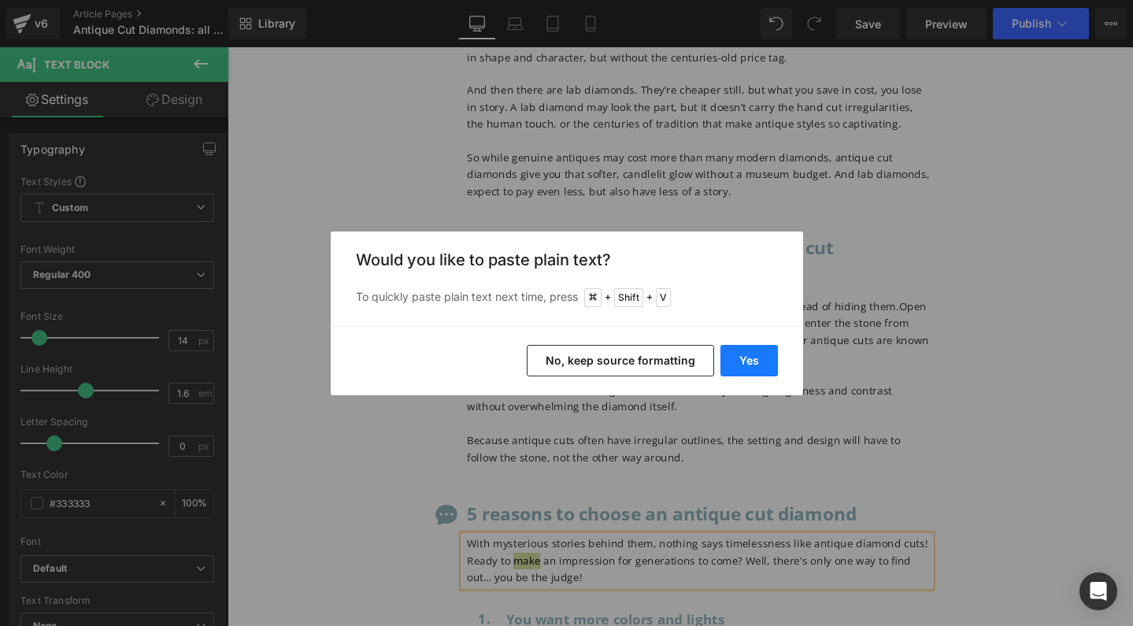
click at [758, 354] on button "Yes" at bounding box center [748, 360] width 57 height 31
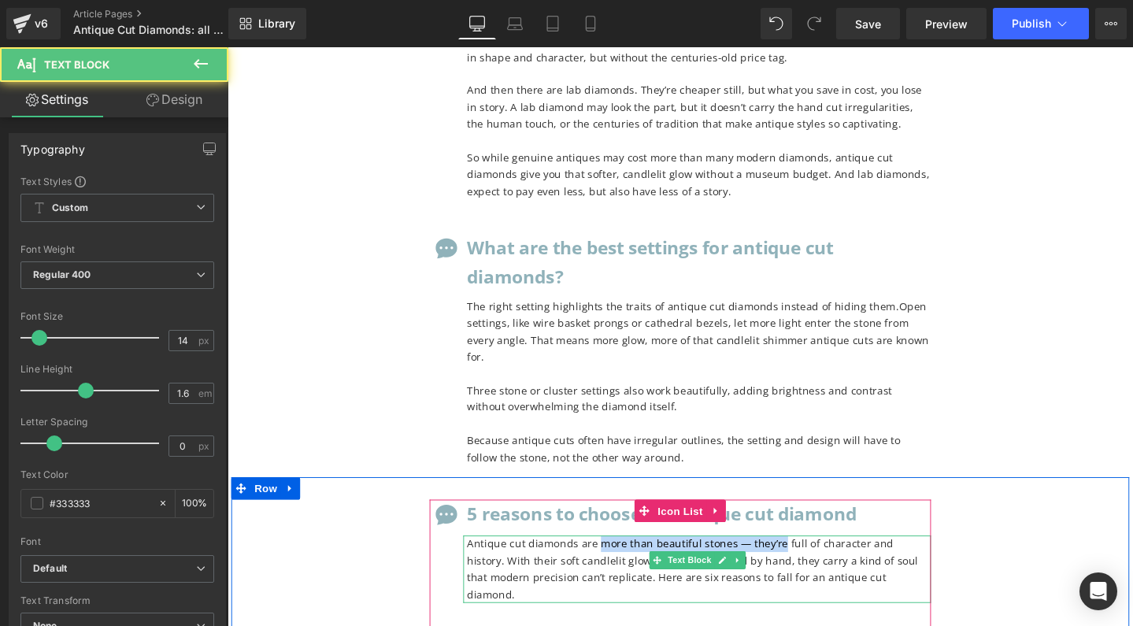
drag, startPoint x: 613, startPoint y: 326, endPoint x: 803, endPoint y: 332, distance: 190.6
click at [803, 561] on p "Antique cut diamonds are more than beautiful stones — they’re full of character…" at bounding box center [724, 596] width 488 height 71
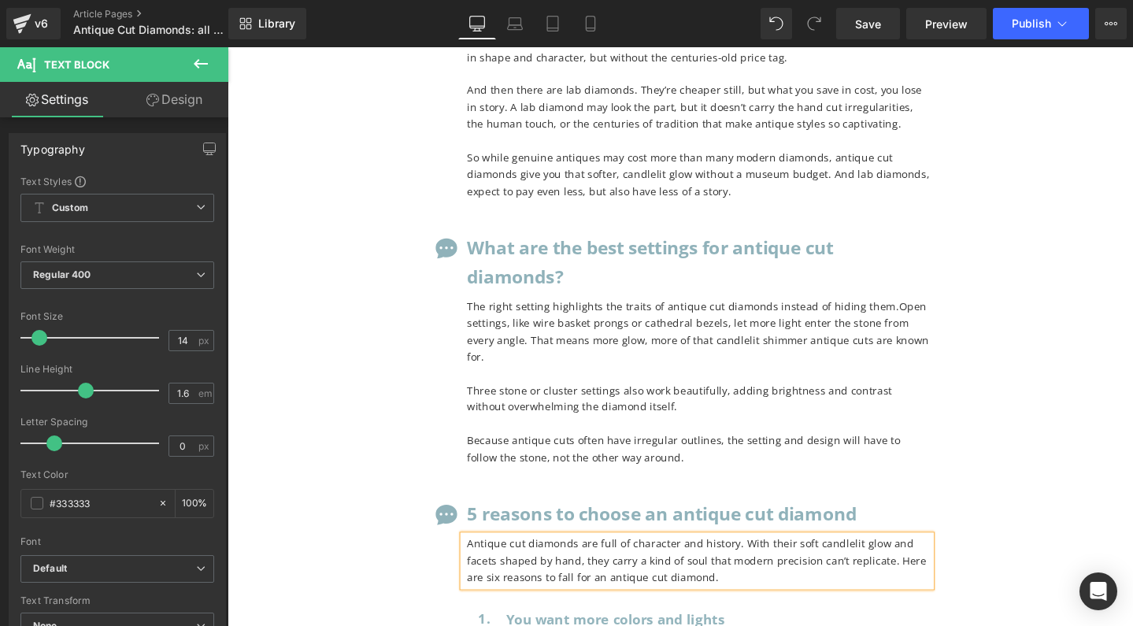
click at [729, 561] on p "Antique cut diamonds are full of character and history. With their soft candlel…" at bounding box center [724, 587] width 488 height 53
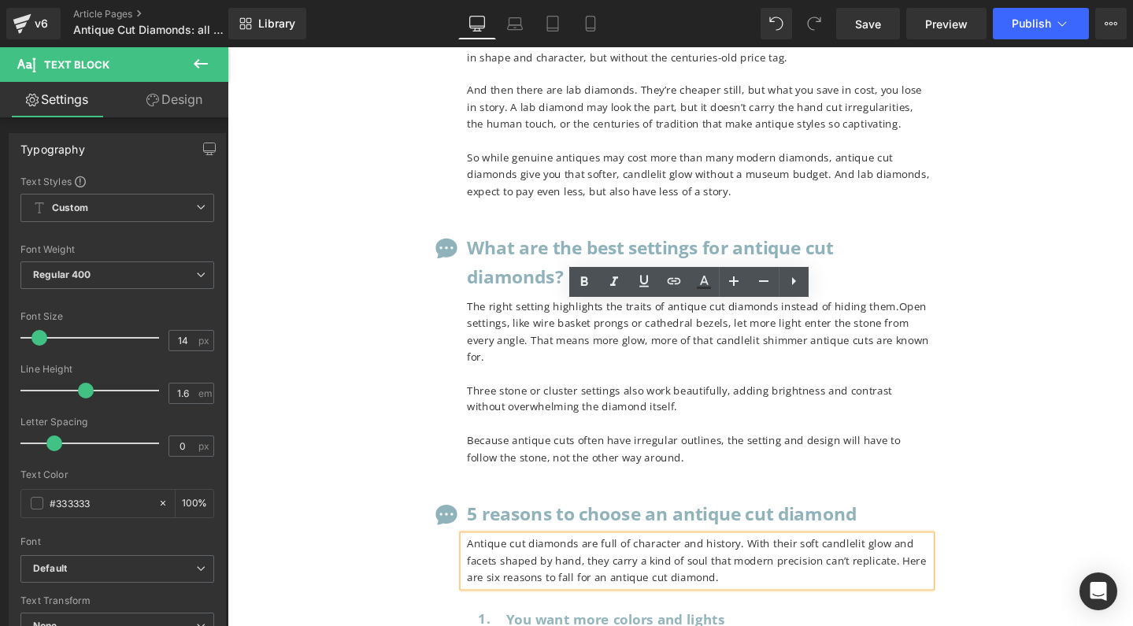
click at [935, 561] on p "Antique cut diamonds are full of character and history. With their soft candlel…" at bounding box center [724, 587] width 488 height 53
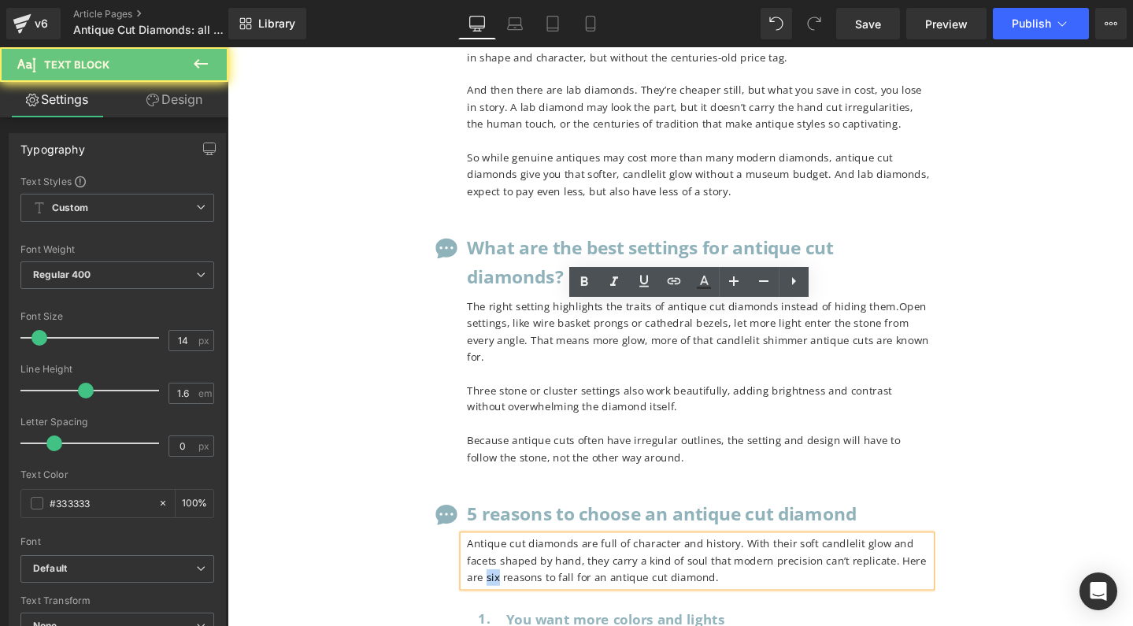
click at [935, 561] on p "Antique cut diamonds are full of character and history. With their soft candlel…" at bounding box center [724, 587] width 488 height 53
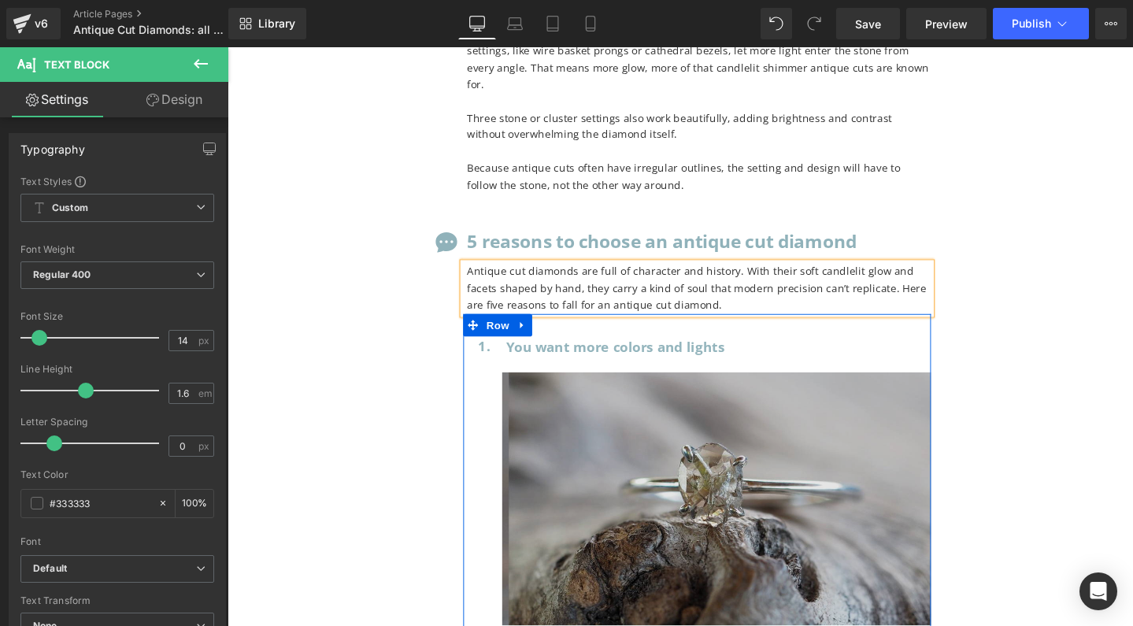
scroll to position [14238, 0]
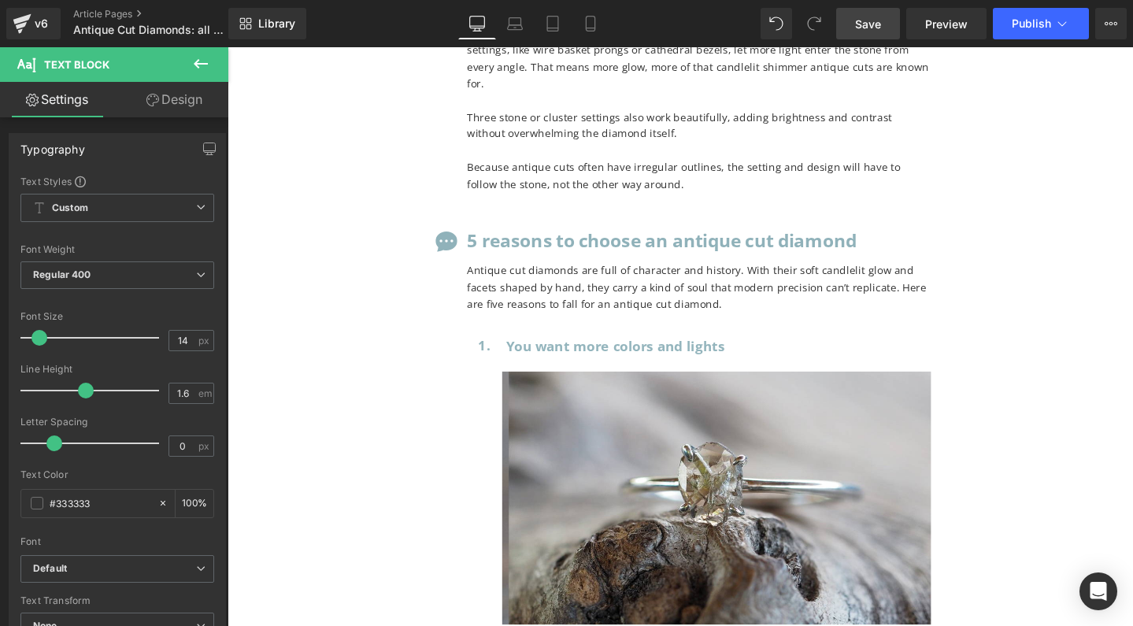
click at [862, 23] on span "Save" at bounding box center [868, 24] width 26 height 17
